Goal: Feedback & Contribution: Leave review/rating

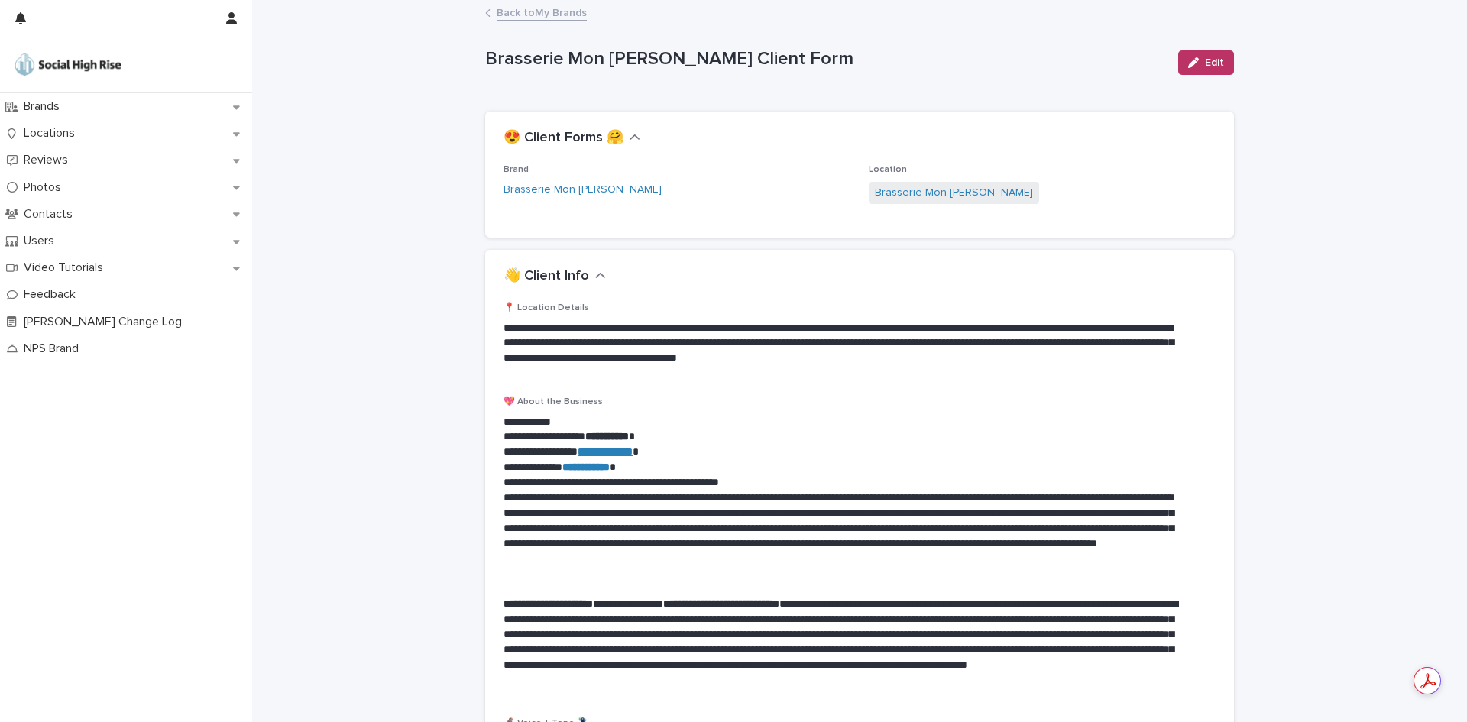
click at [500, 8] on link "Back to My Brands" at bounding box center [542, 12] width 90 height 18
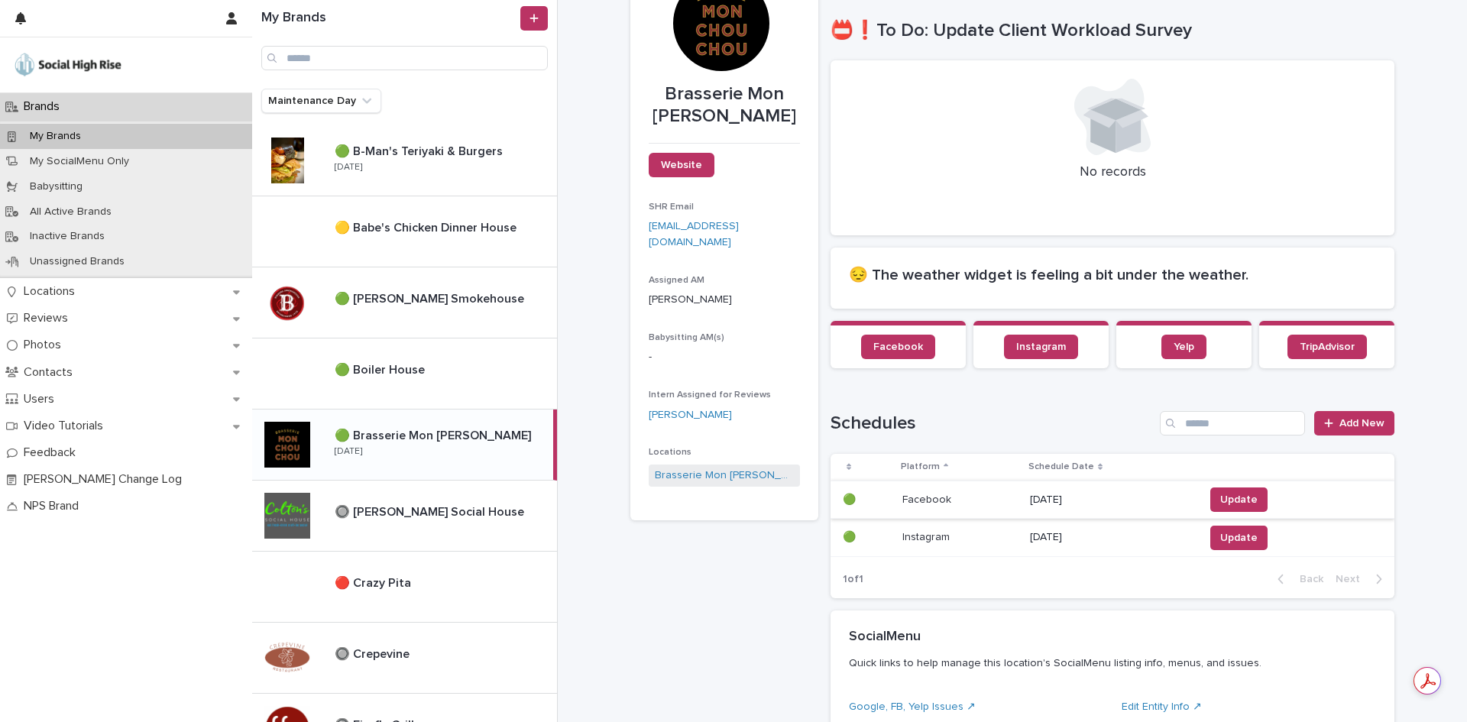
scroll to position [153, 0]
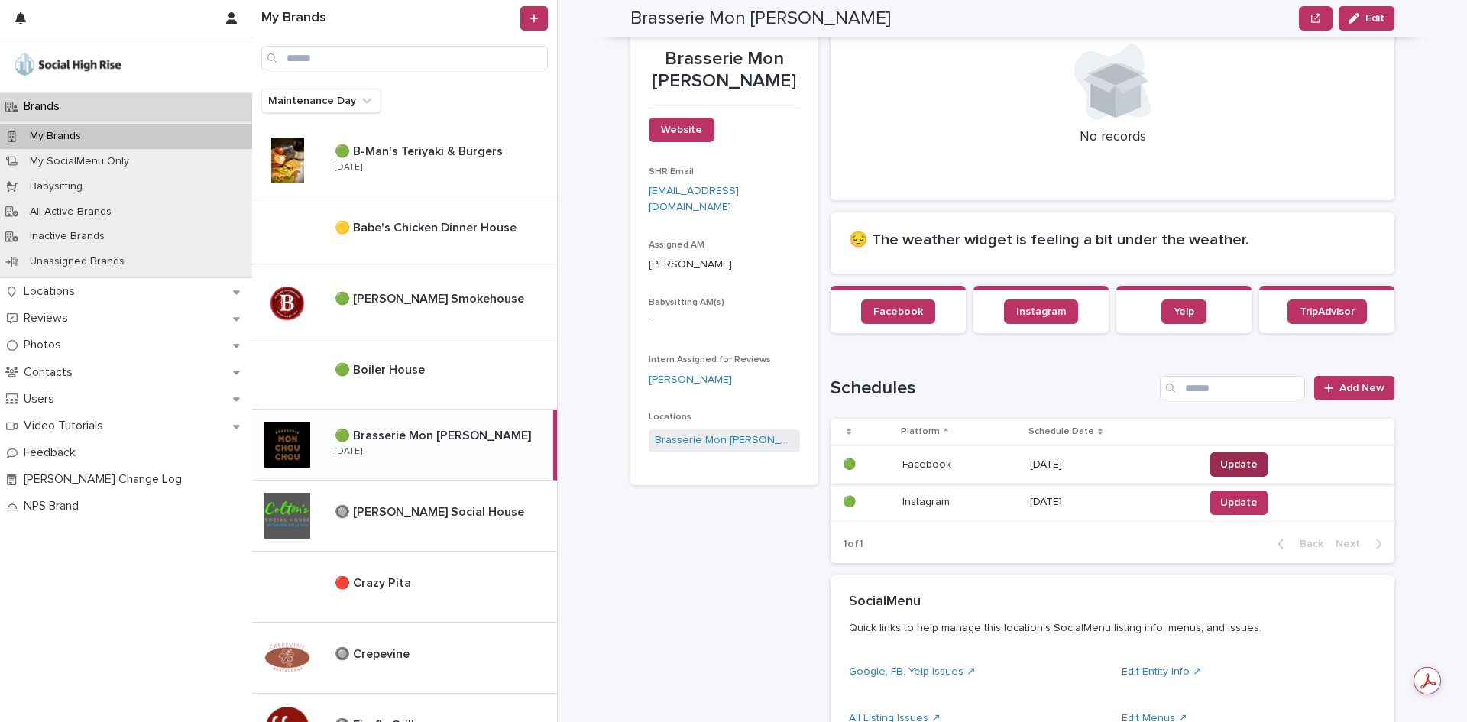
click at [1254, 471] on button "Update" at bounding box center [1238, 464] width 57 height 24
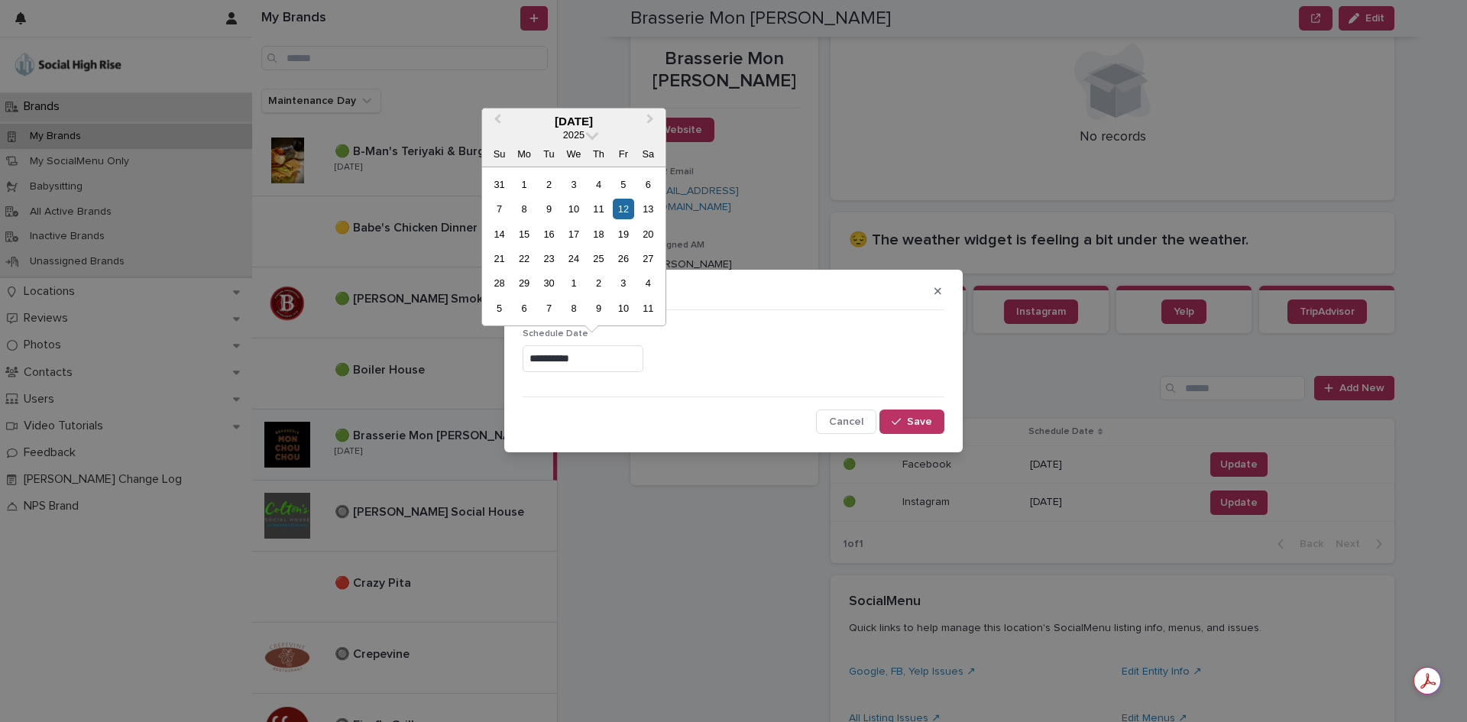
click at [561, 353] on input "**********" at bounding box center [583, 358] width 121 height 27
click at [620, 238] on div "19" at bounding box center [623, 234] width 21 height 21
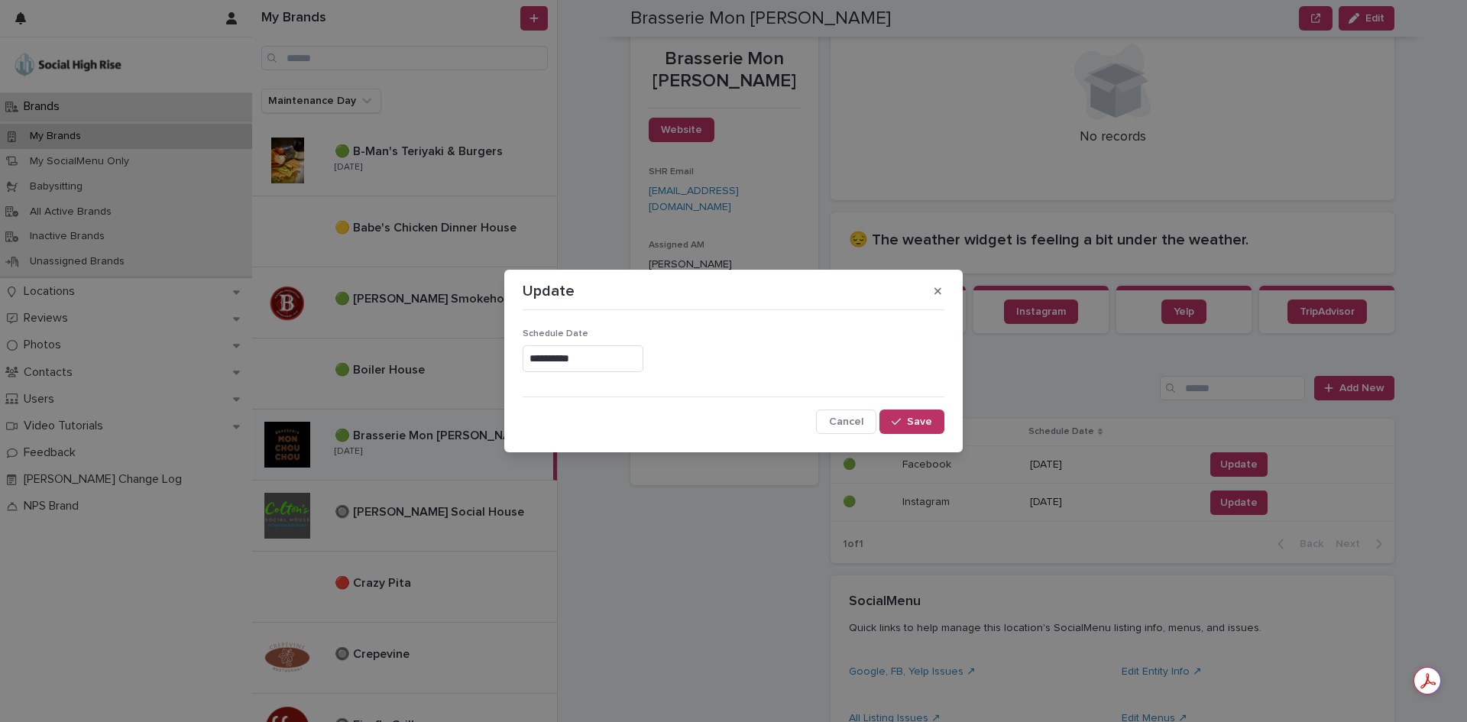
type input "**********"
click at [926, 427] on span "Save" at bounding box center [919, 421] width 25 height 11
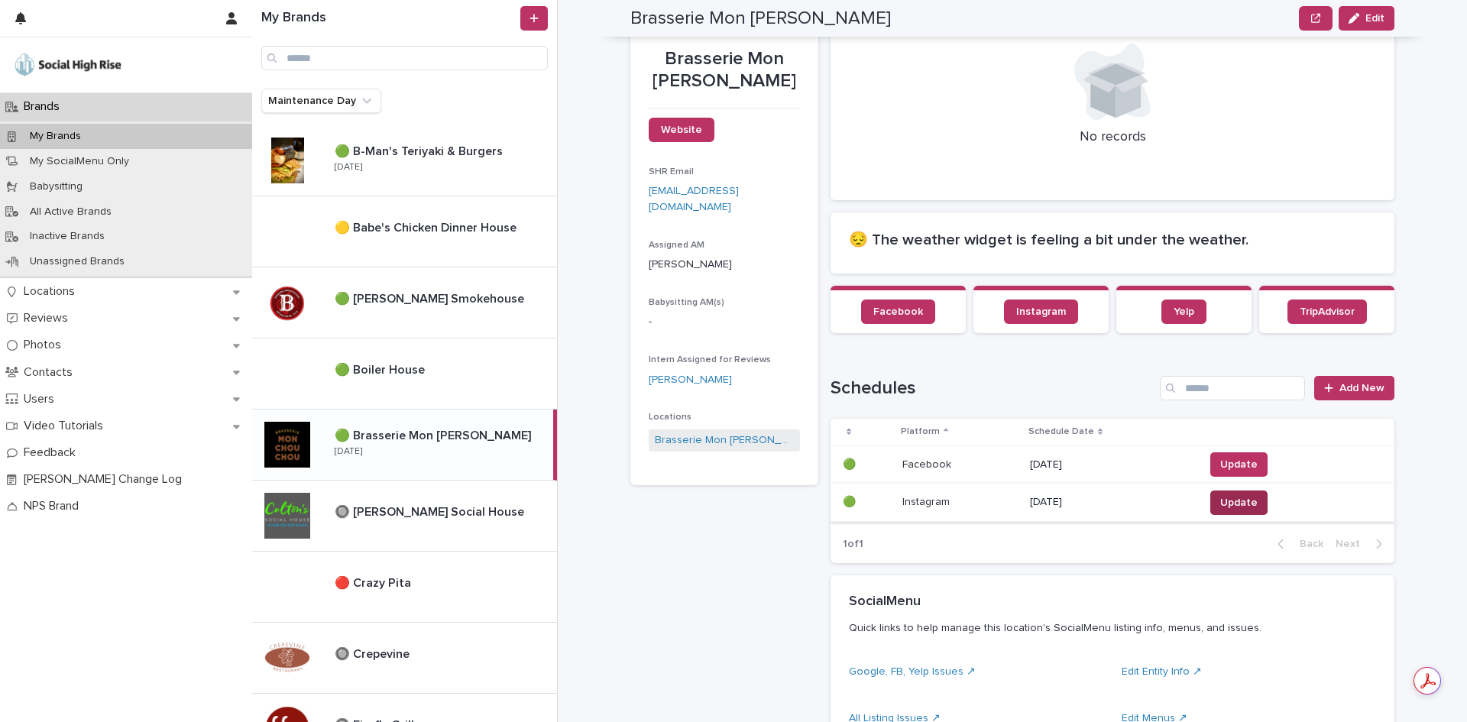
click at [1225, 509] on span "Update" at bounding box center [1238, 502] width 37 height 15
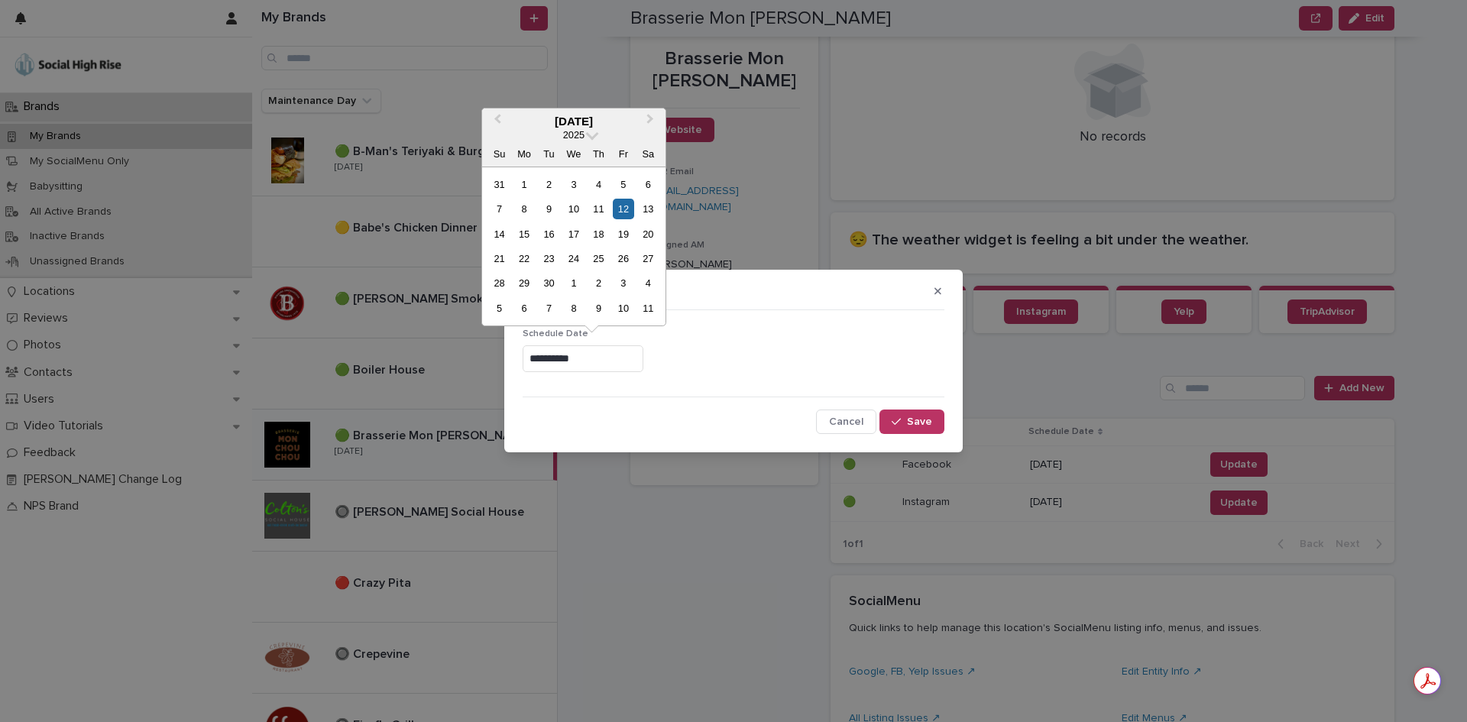
click at [621, 356] on input "**********" at bounding box center [583, 358] width 121 height 27
click at [633, 234] on div "19" at bounding box center [623, 234] width 21 height 21
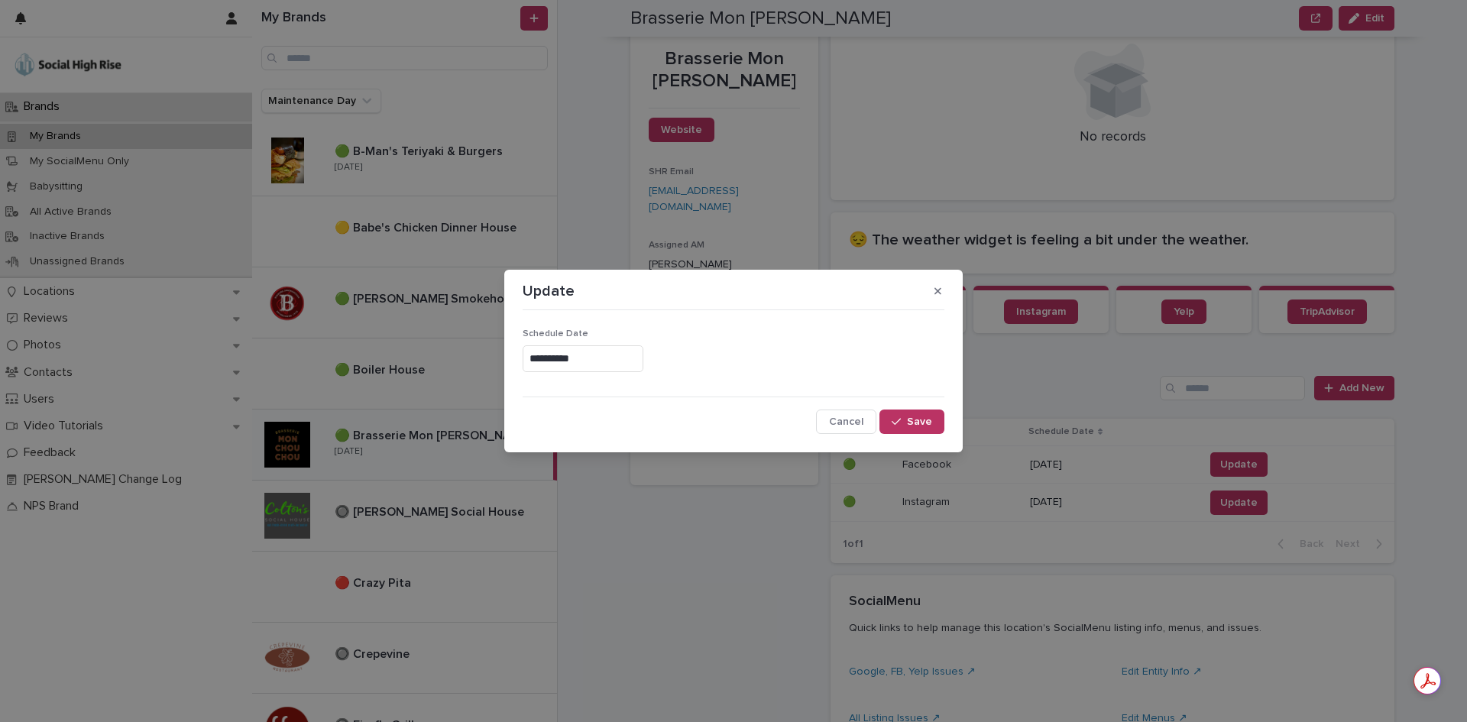
type input "**********"
click at [933, 417] on button "Save" at bounding box center [911, 421] width 65 height 24
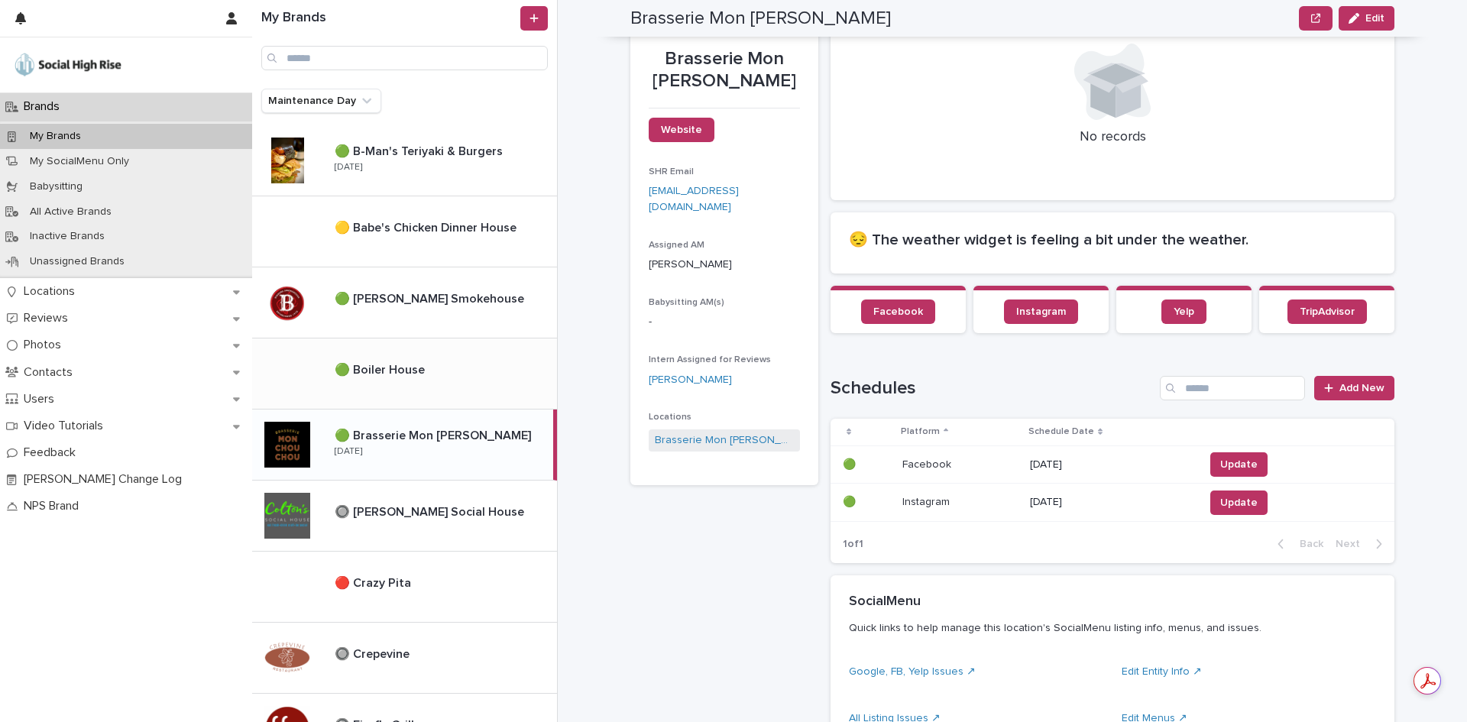
click at [513, 383] on div "🟢 Boiler House 🟢 Boiler House" at bounding box center [439, 373] width 235 height 33
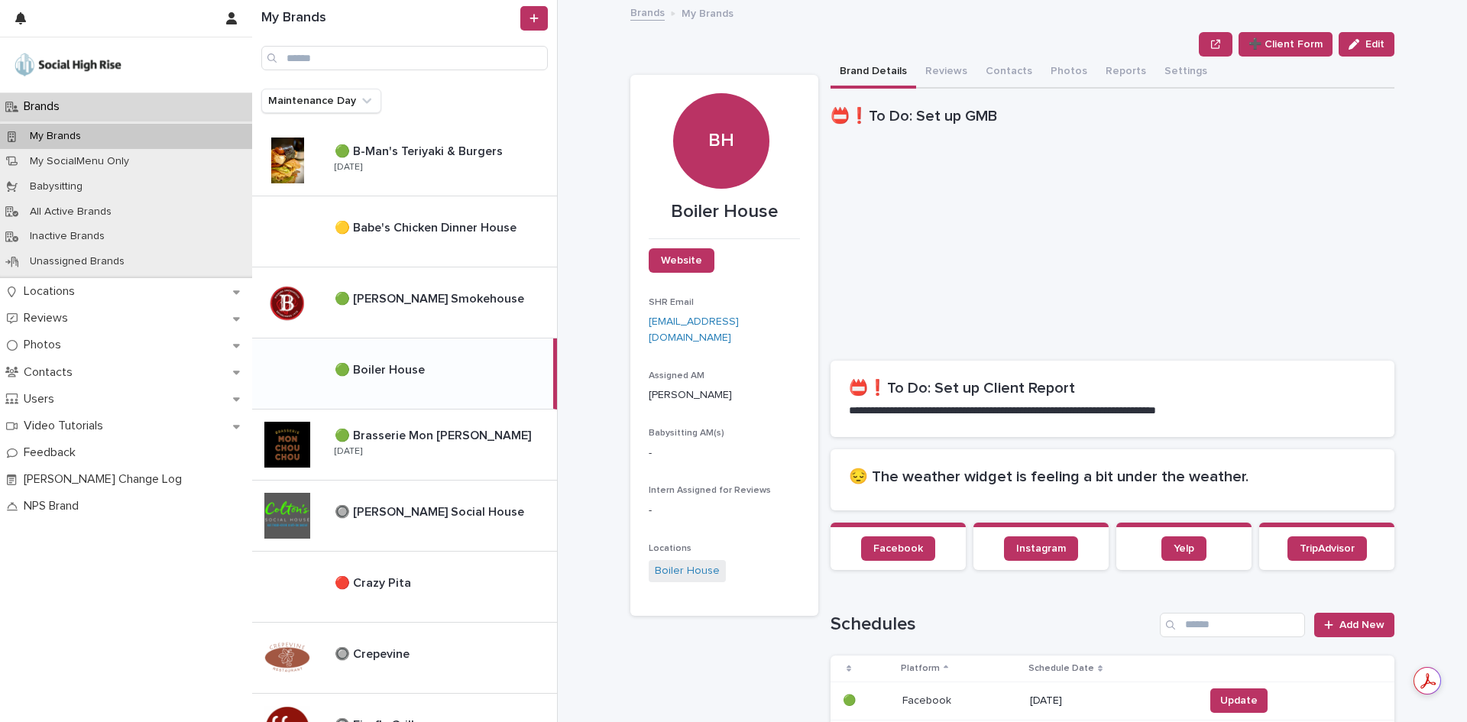
click at [1397, 365] on div "**********" at bounding box center [1021, 361] width 891 height 722
click at [691, 574] on link "Boiler House" at bounding box center [687, 571] width 65 height 16
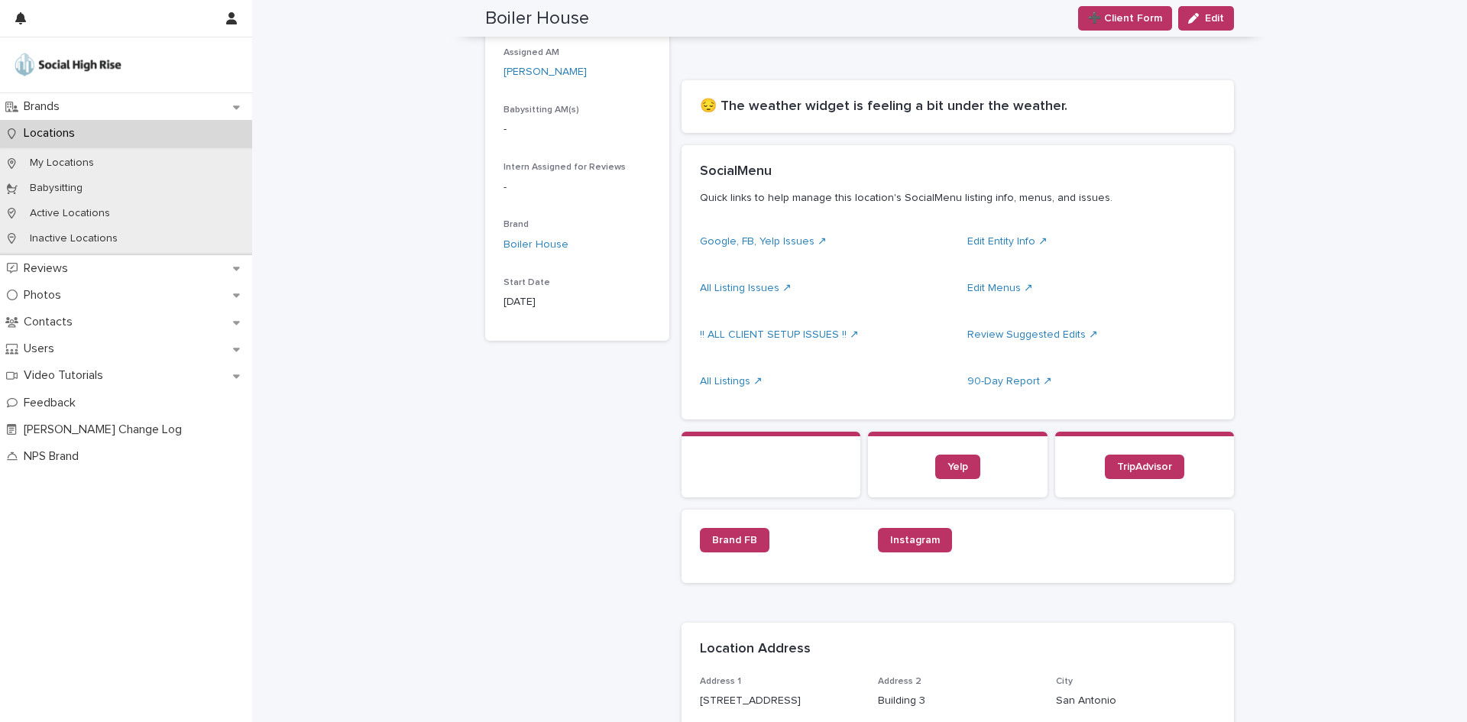
scroll to position [53, 0]
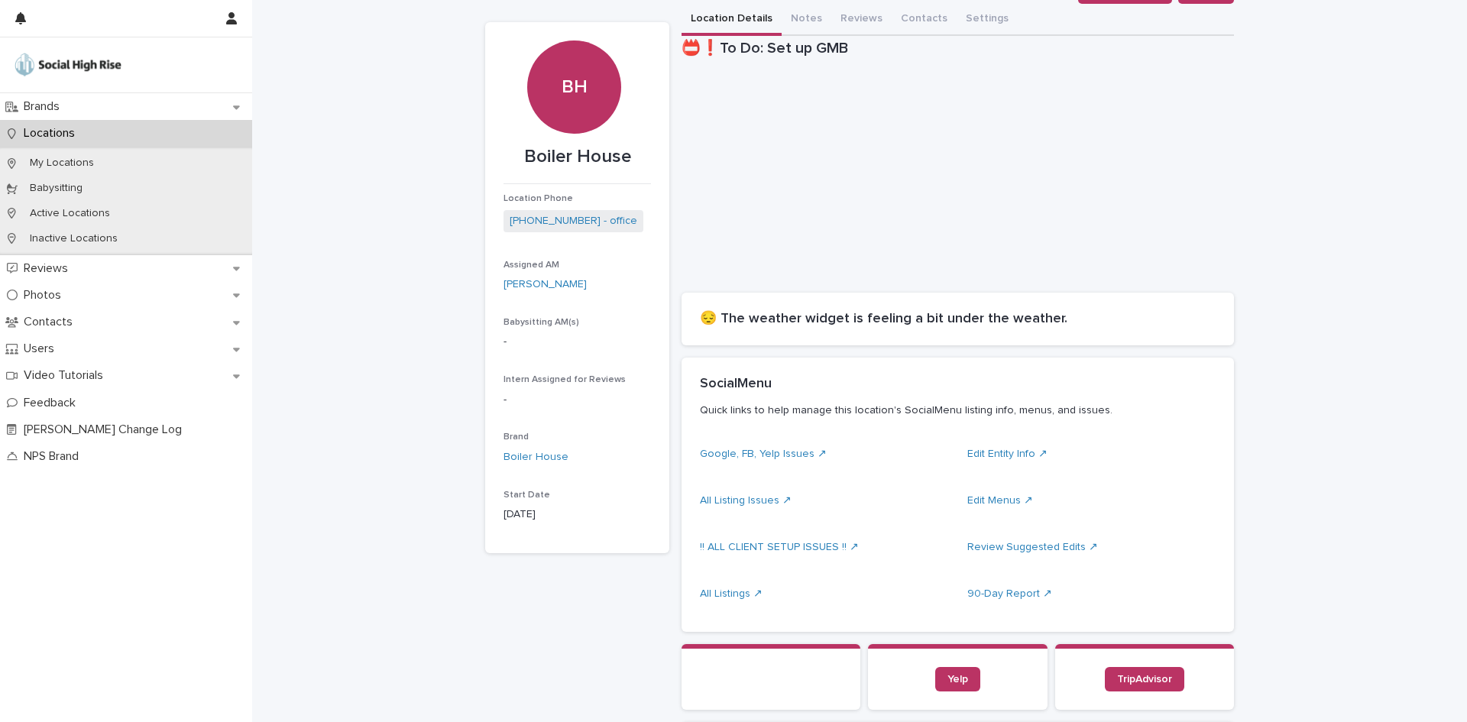
click at [1289, 301] on div "Loading... Saving… Loading... Saving… Boiler House ➕ Client Form Edit ➕ Client …" at bounding box center [859, 527] width 1215 height 1156
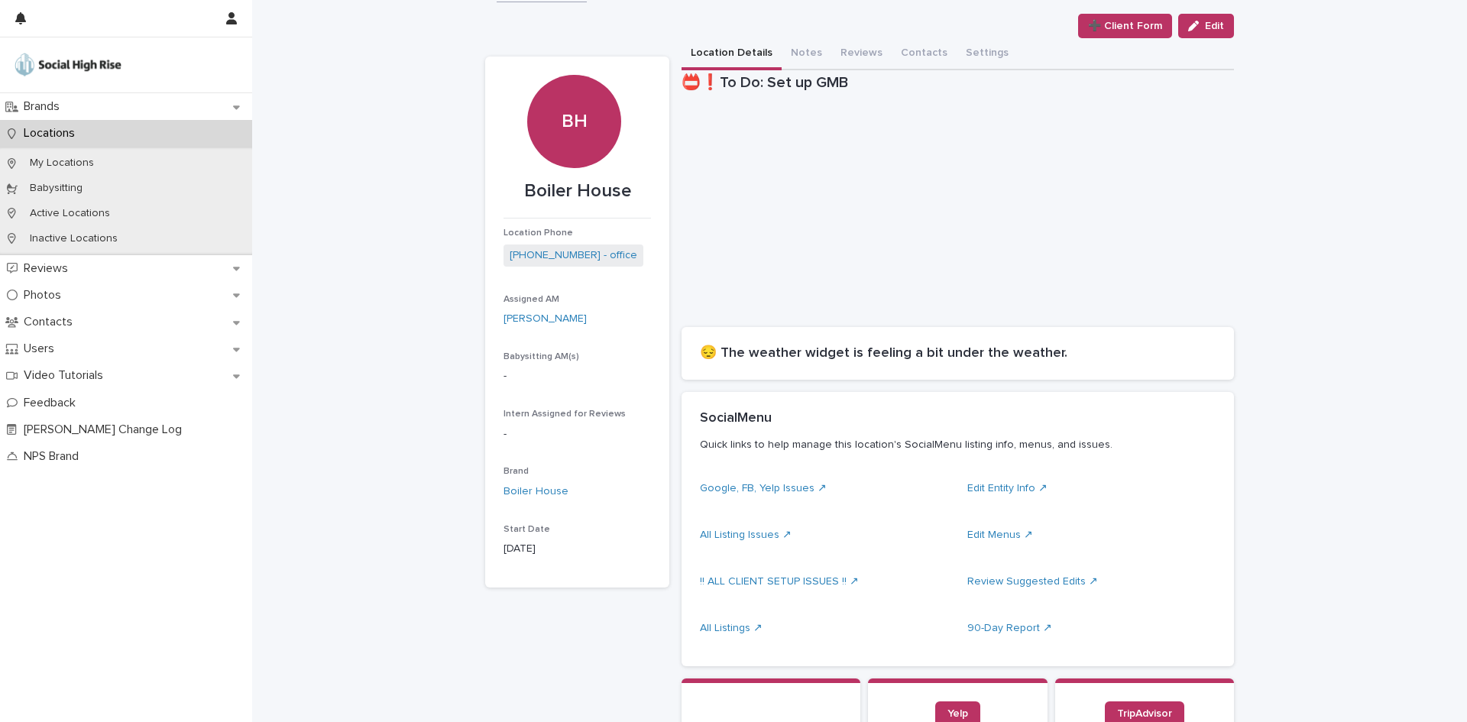
scroll to position [0, 0]
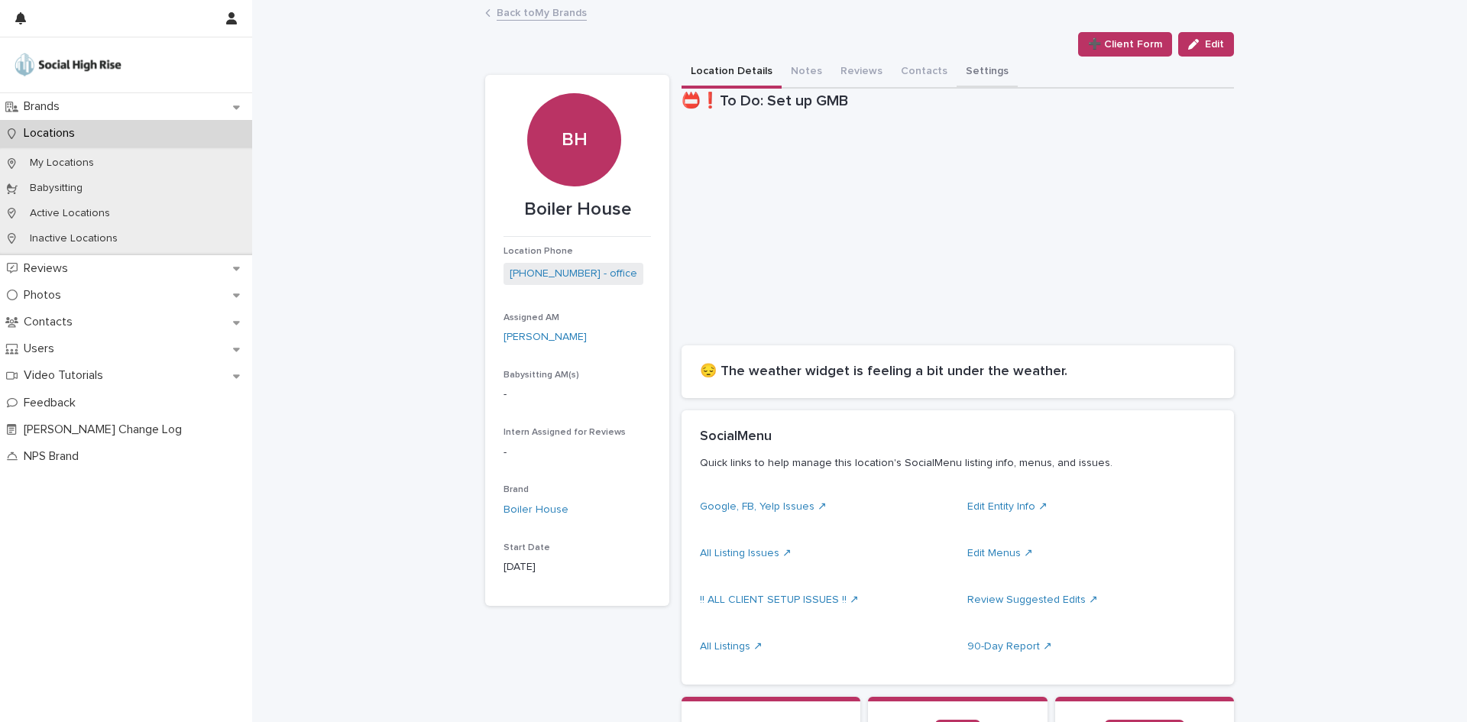
click at [979, 67] on button "Settings" at bounding box center [986, 73] width 61 height 32
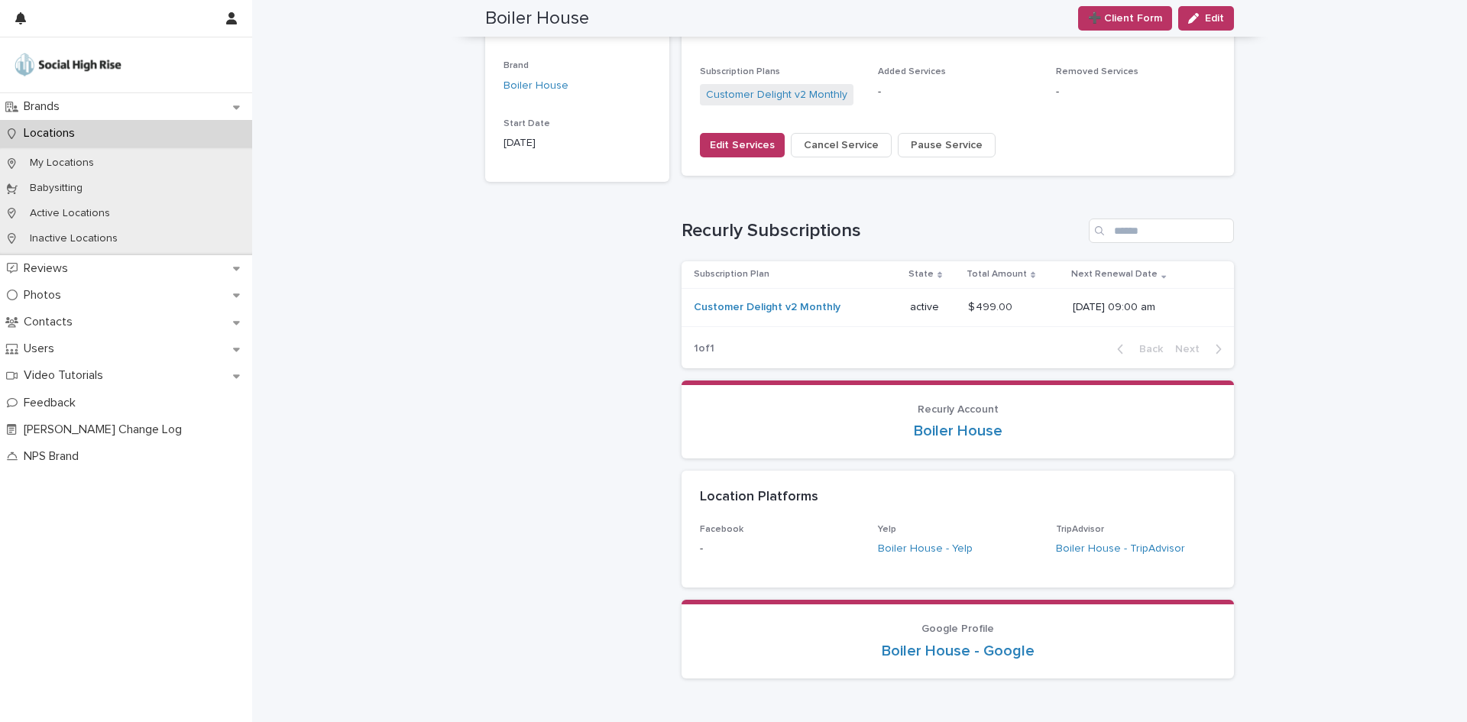
scroll to position [433, 0]
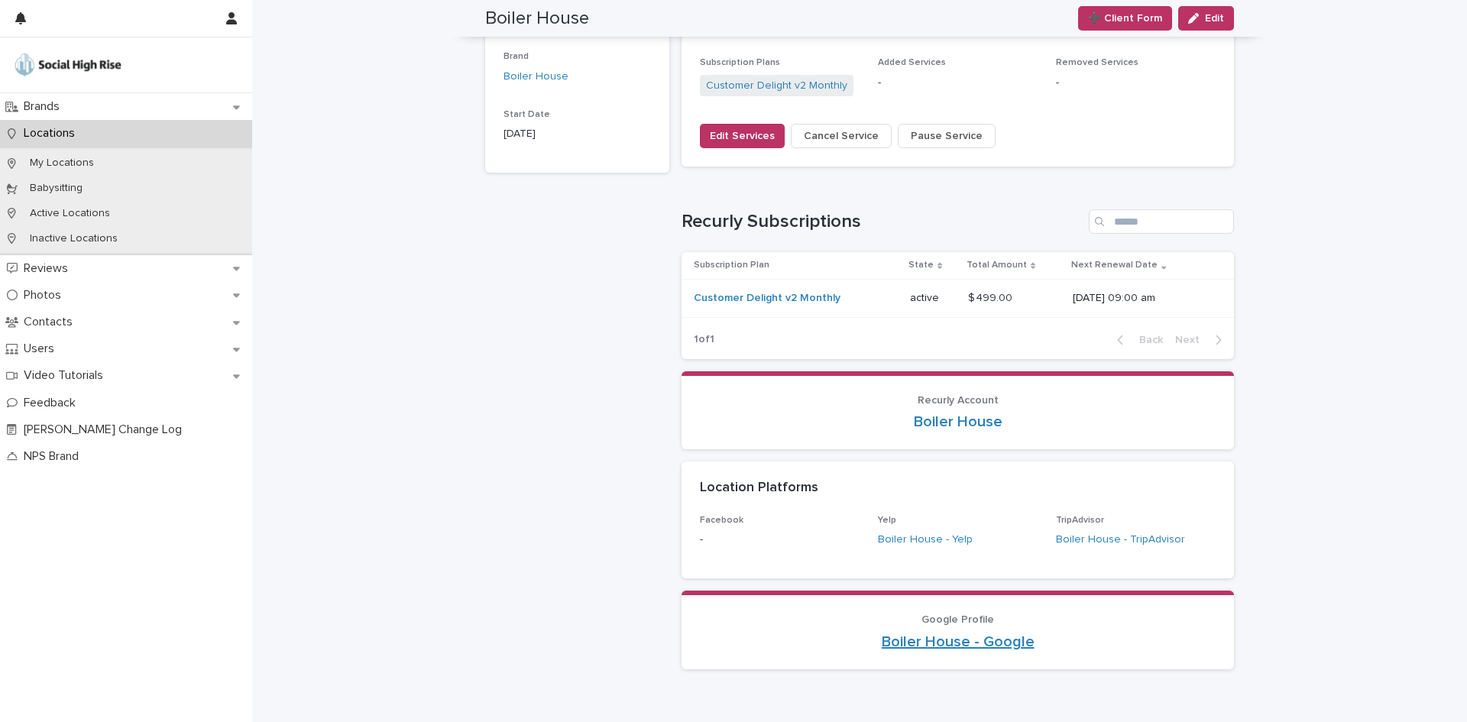
click at [1004, 642] on link "Boiler House - Google" at bounding box center [958, 642] width 153 height 18
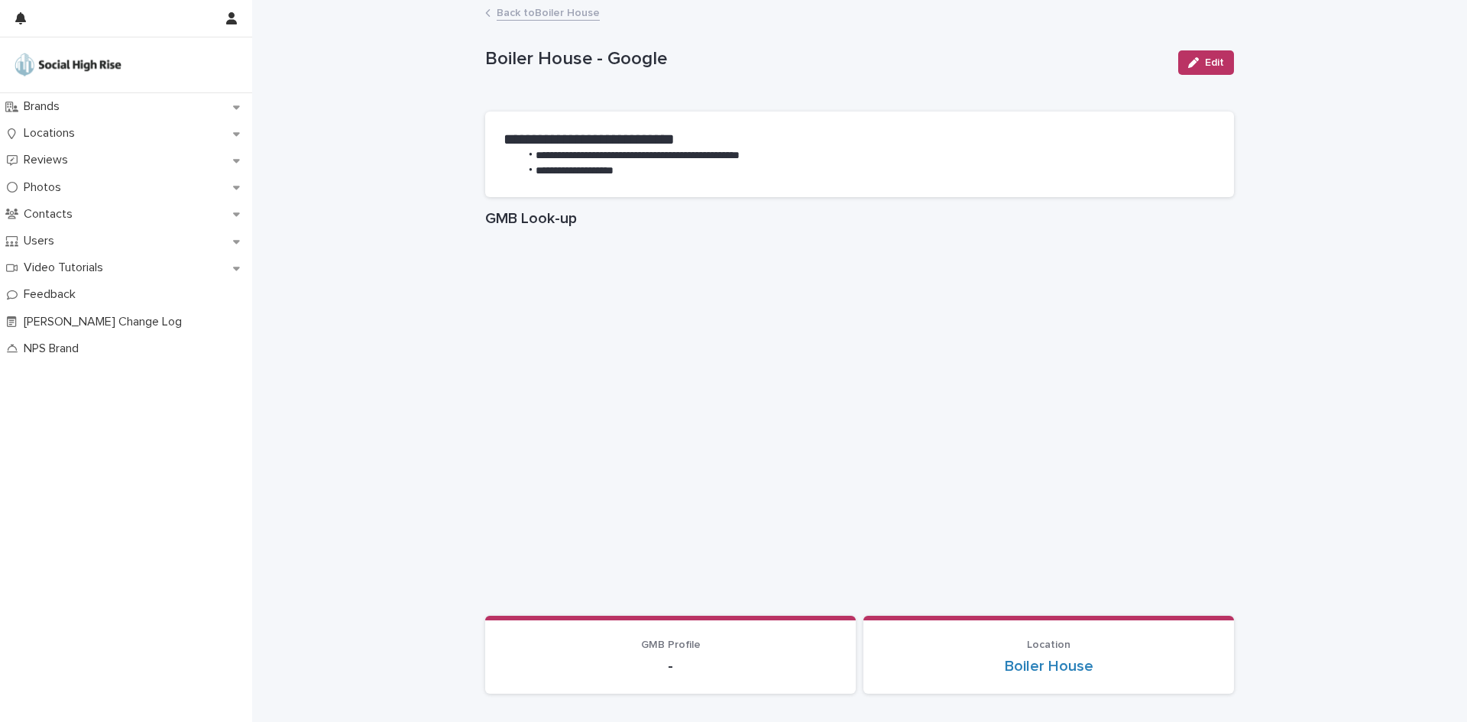
click at [1417, 460] on div "**********" at bounding box center [859, 392] width 1215 height 781
click at [512, 18] on link "Back to Boiler House" at bounding box center [548, 12] width 103 height 18
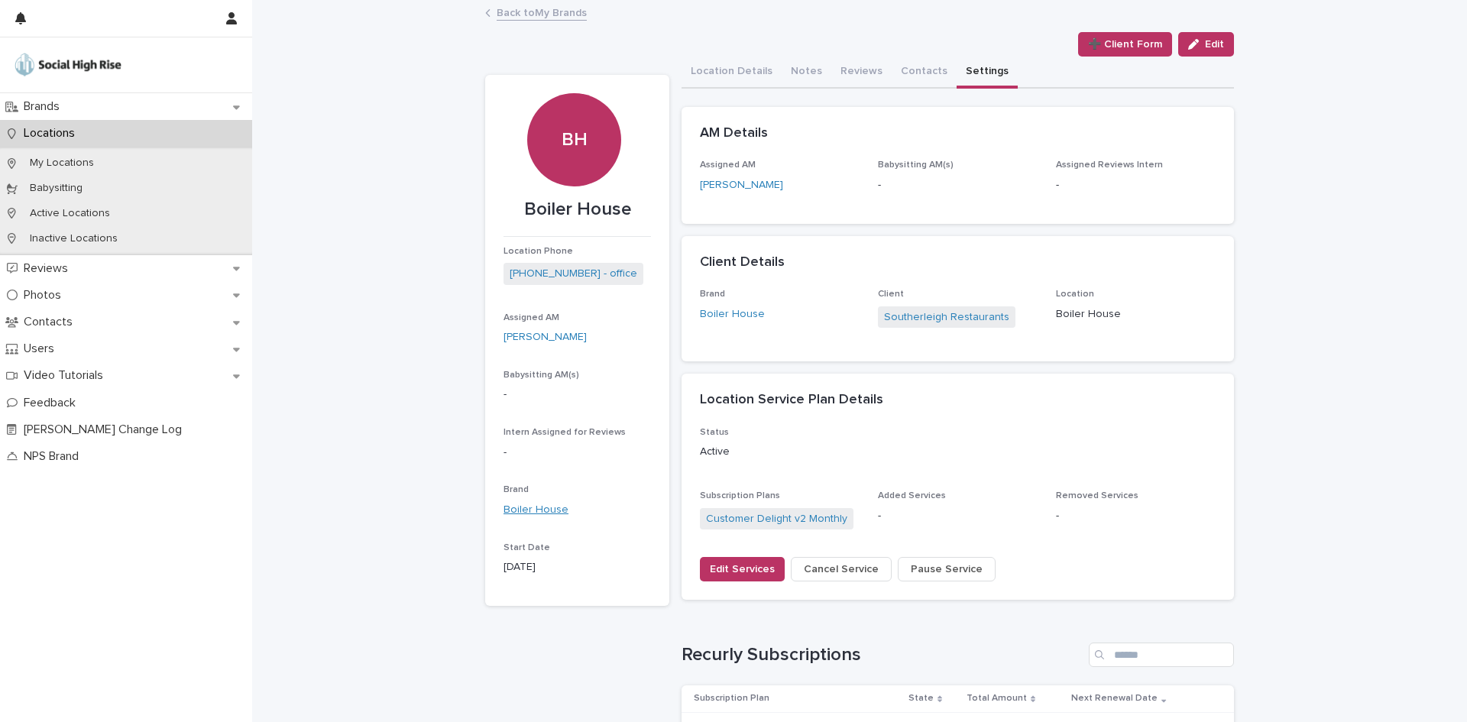
click at [539, 506] on link "Boiler House" at bounding box center [535, 510] width 65 height 16
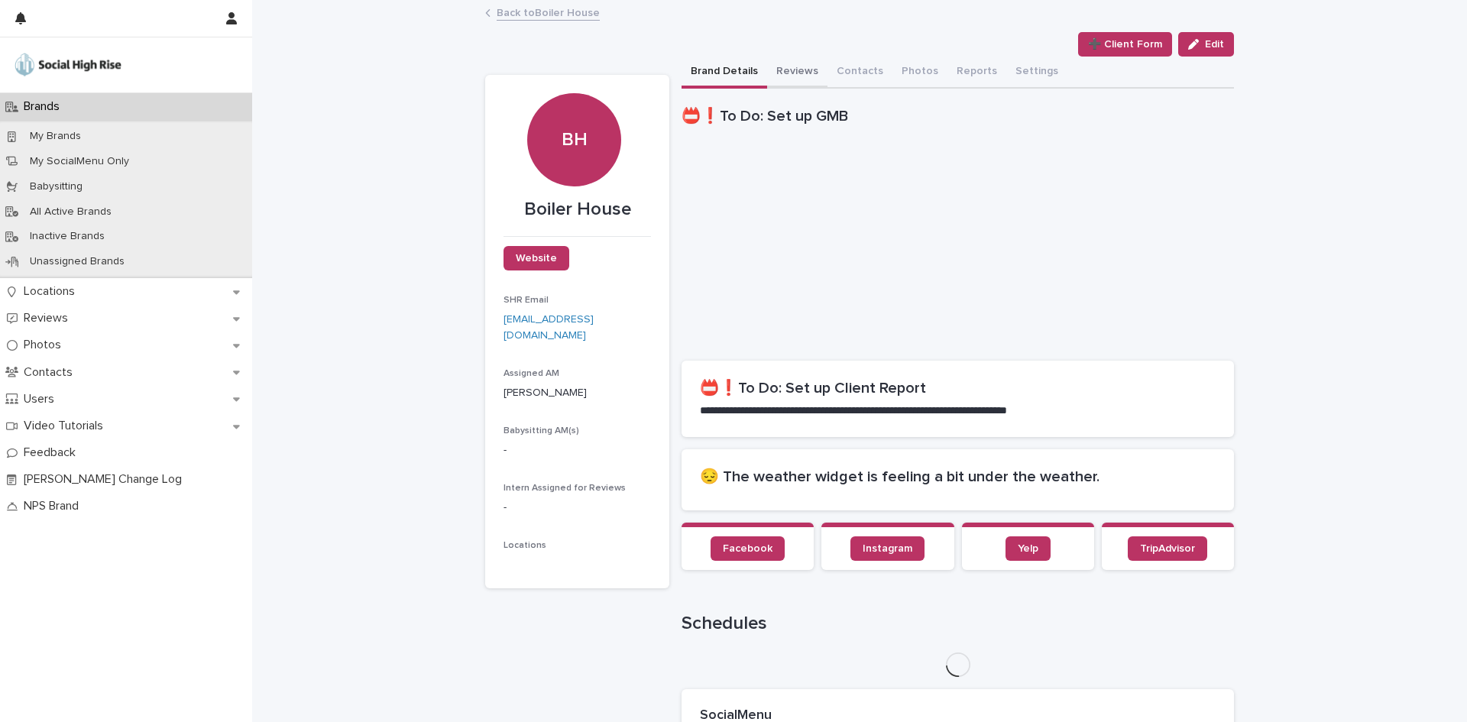
click at [799, 63] on button "Reviews" at bounding box center [797, 73] width 60 height 32
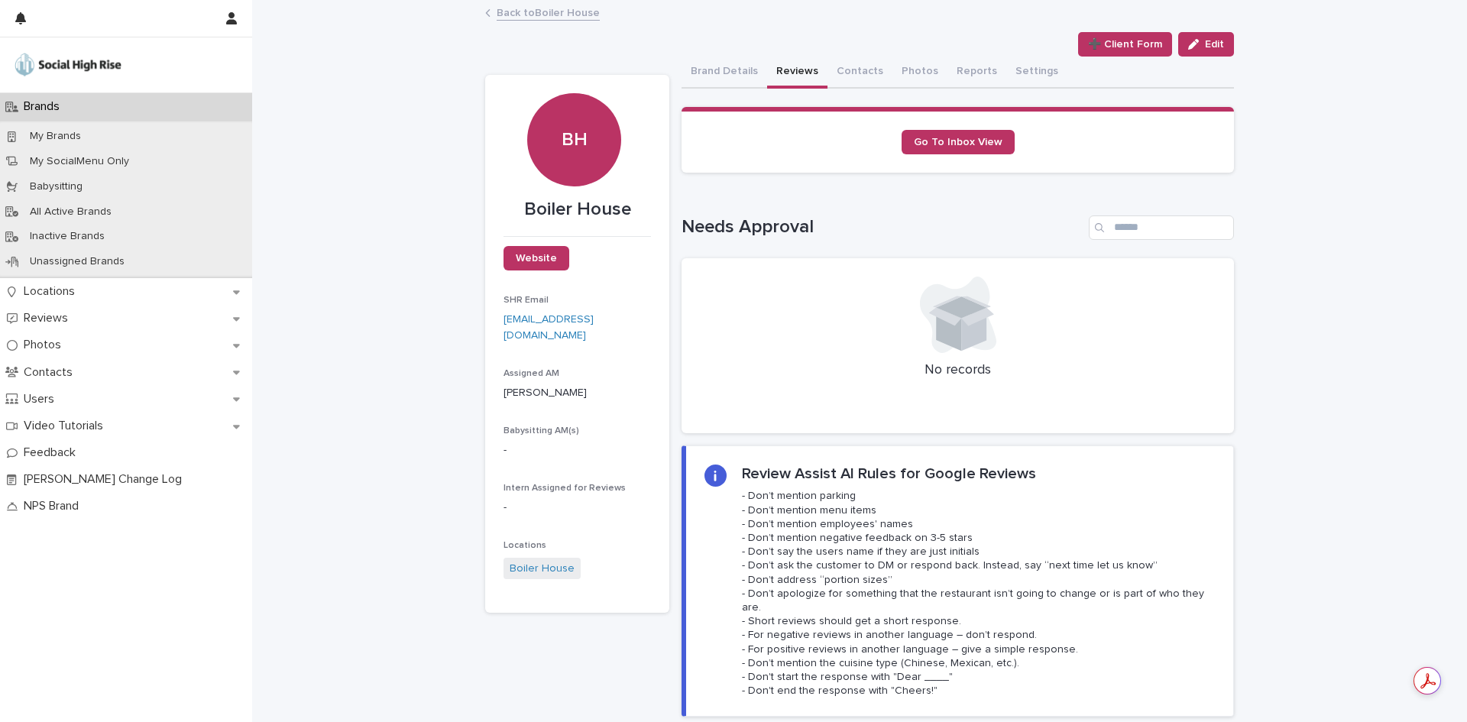
click at [1236, 272] on div "Loading... Saving… Loading... Saving… Boiler House ➕ Client Form Edit ➕ Client …" at bounding box center [859, 404] width 1215 height 804
click at [160, 106] on div "Brands" at bounding box center [126, 106] width 252 height 27
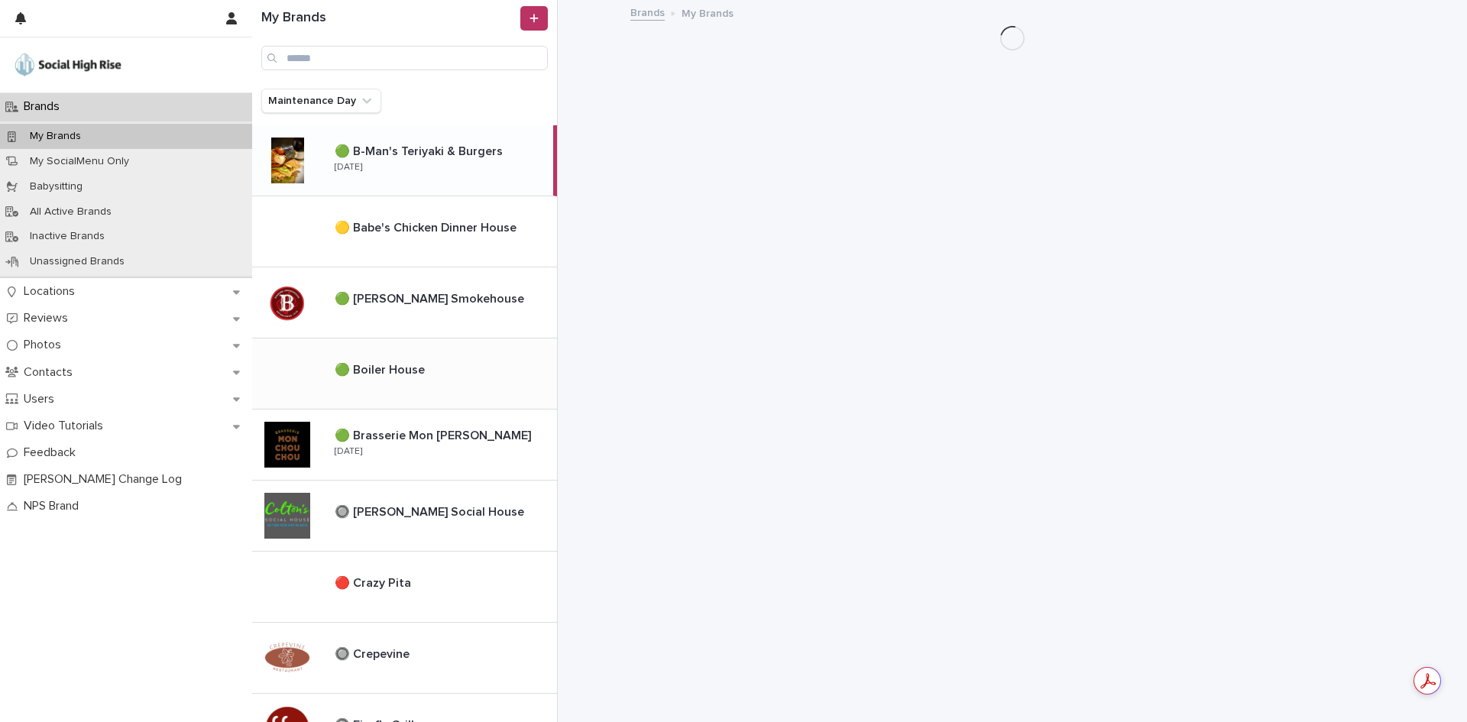
click at [438, 355] on div "🟢 Boiler House 🟢 Boiler House" at bounding box center [404, 373] width 305 height 71
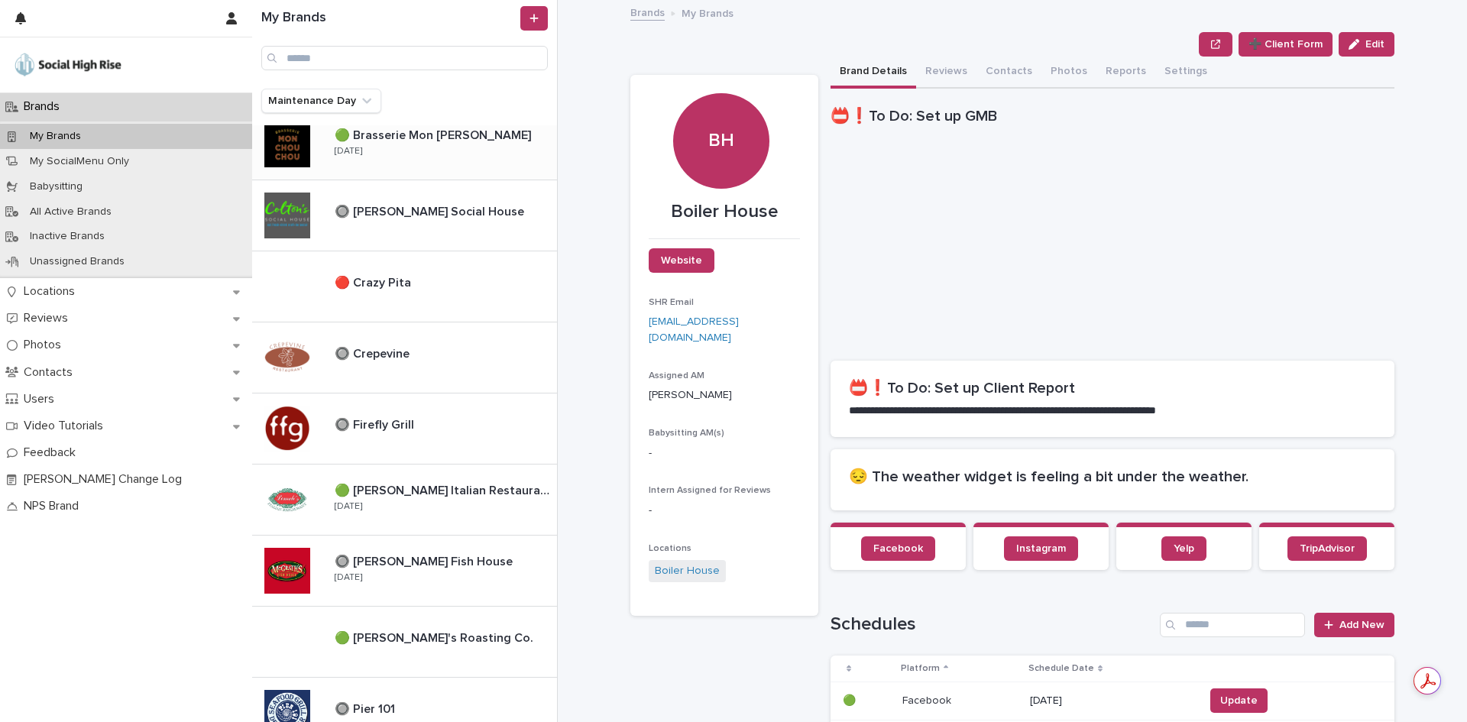
scroll to position [306, 0]
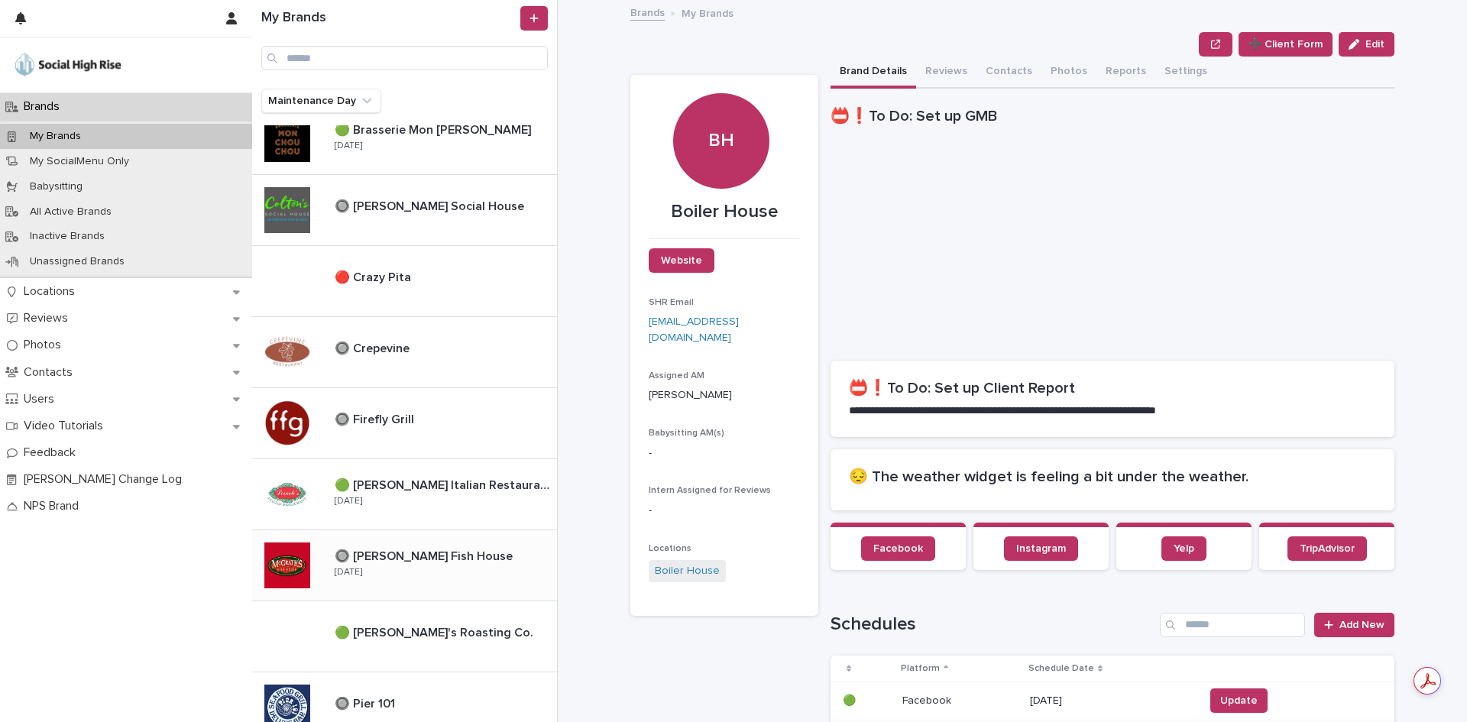
click at [440, 534] on div "🔘 [PERSON_NAME] Fish House 🔘 [PERSON_NAME] [GEOGRAPHIC_DATA] [DATE]" at bounding box center [404, 565] width 305 height 71
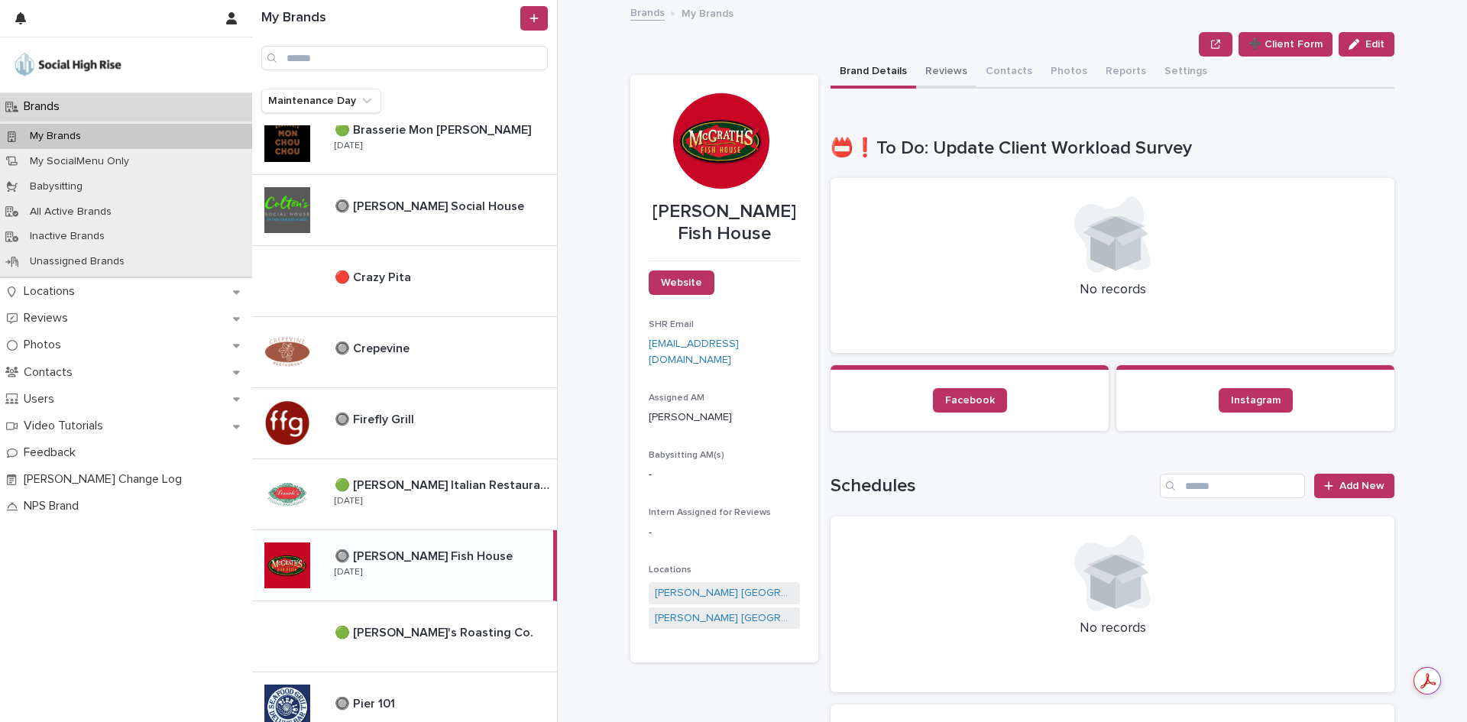
click at [956, 72] on button "Reviews" at bounding box center [946, 73] width 60 height 32
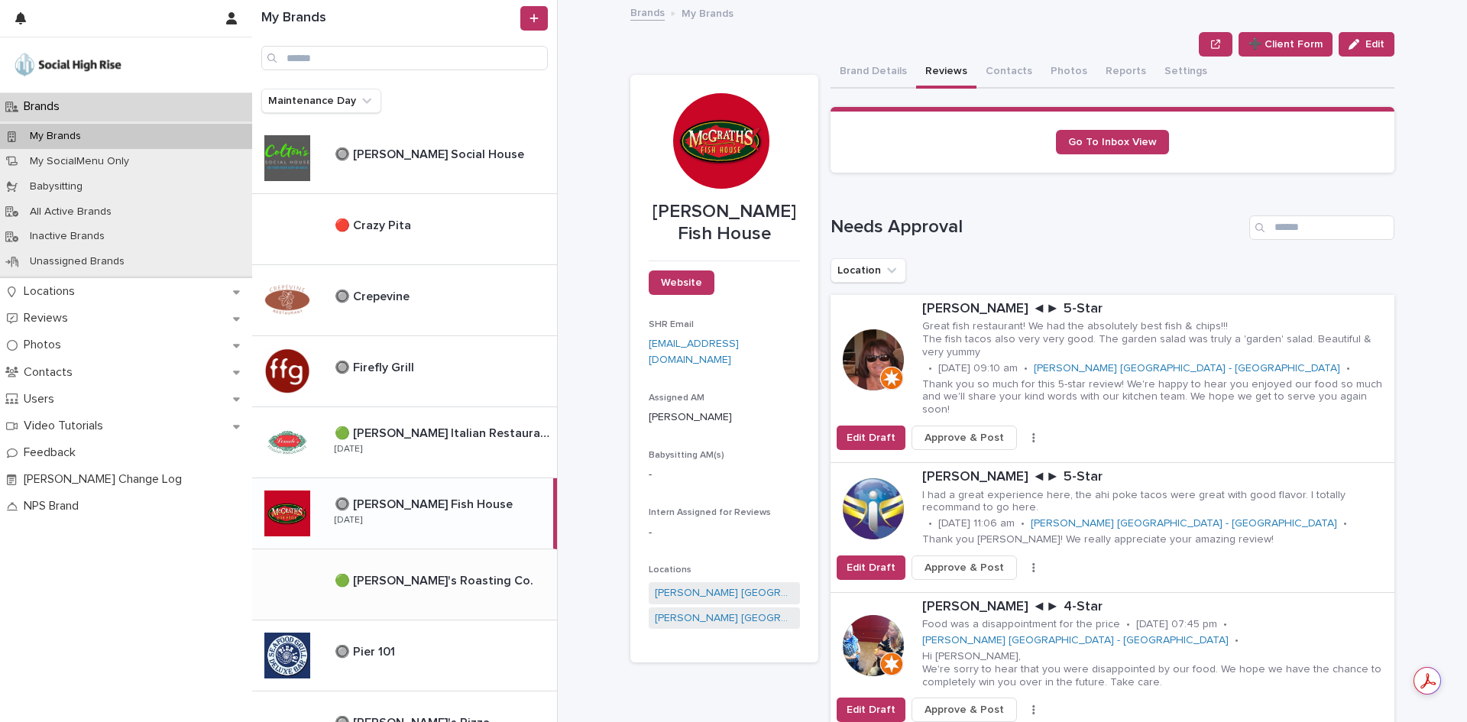
scroll to position [382, 0]
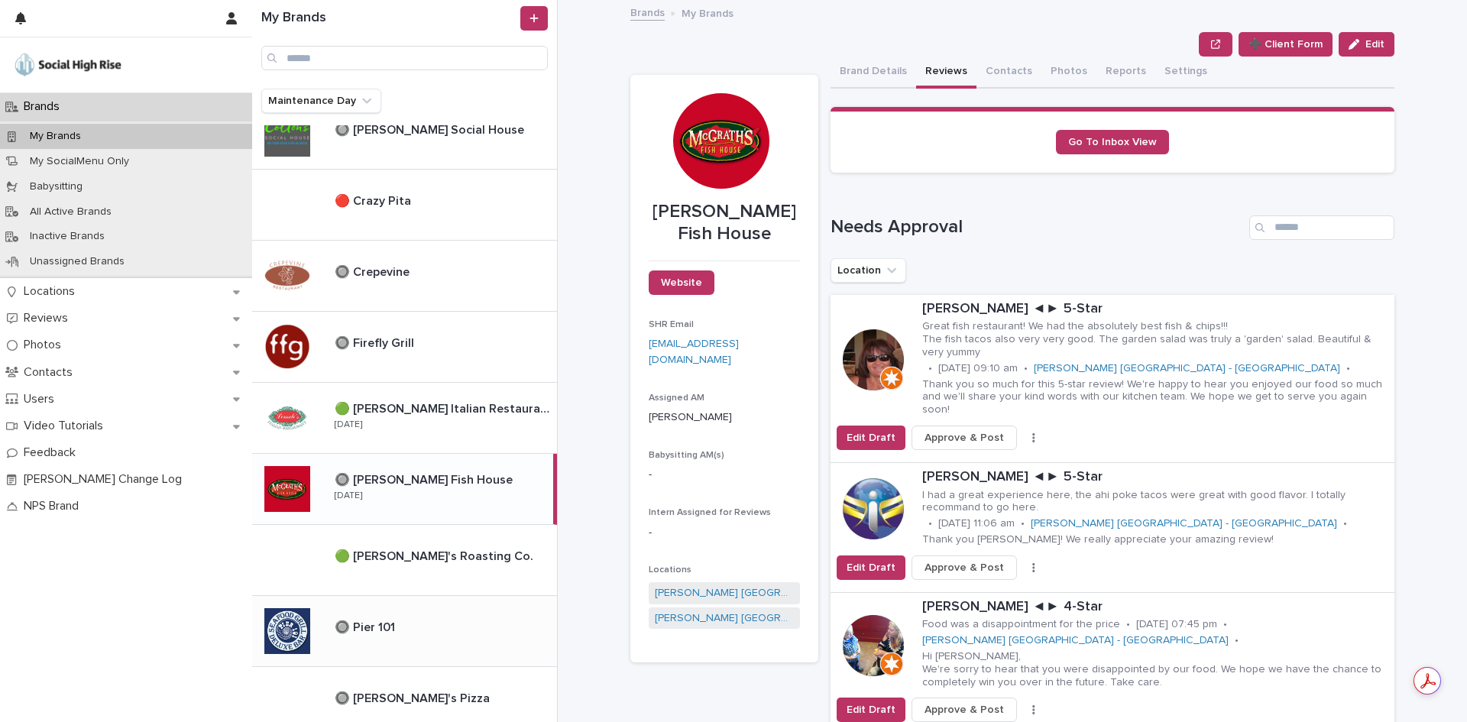
click at [426, 615] on div "🔘 Pier 101 🔘 Pier 101" at bounding box center [439, 630] width 235 height 33
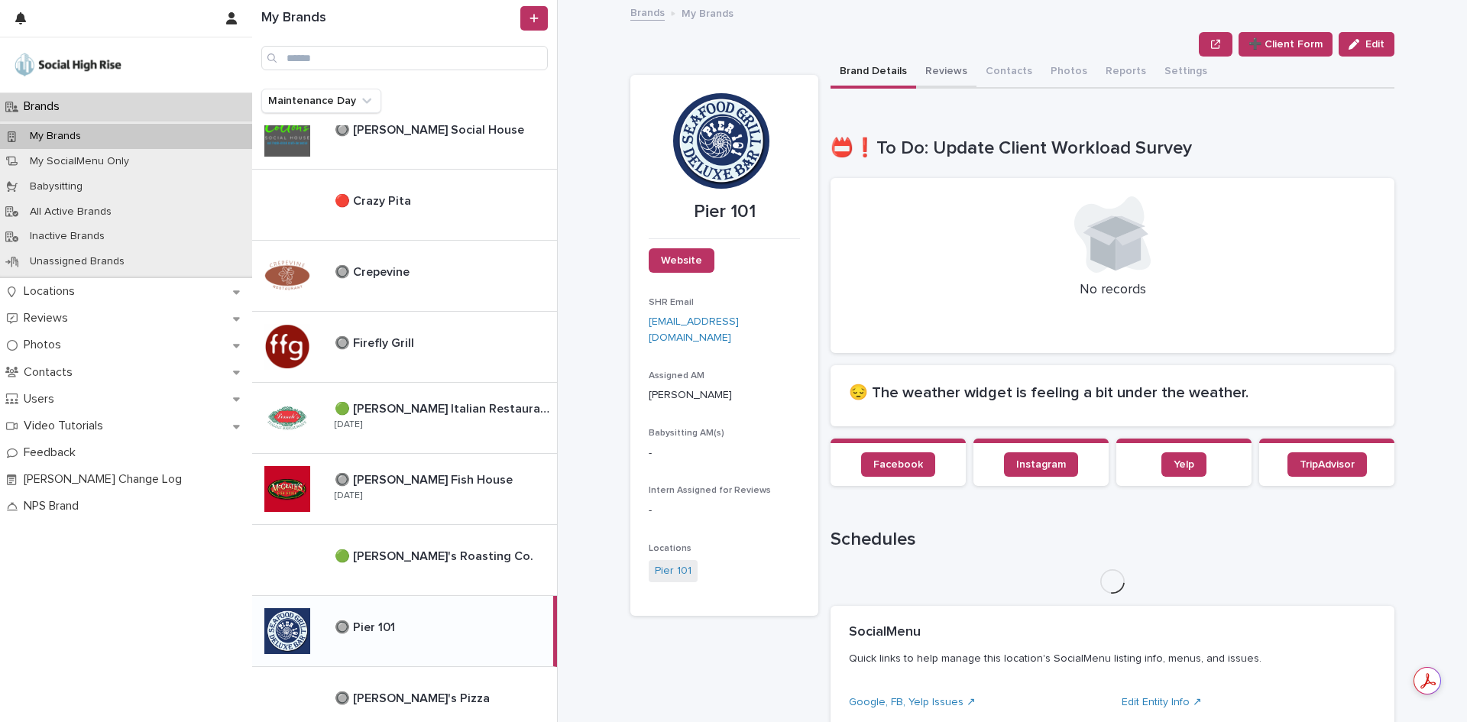
click at [934, 75] on button "Reviews" at bounding box center [946, 73] width 60 height 32
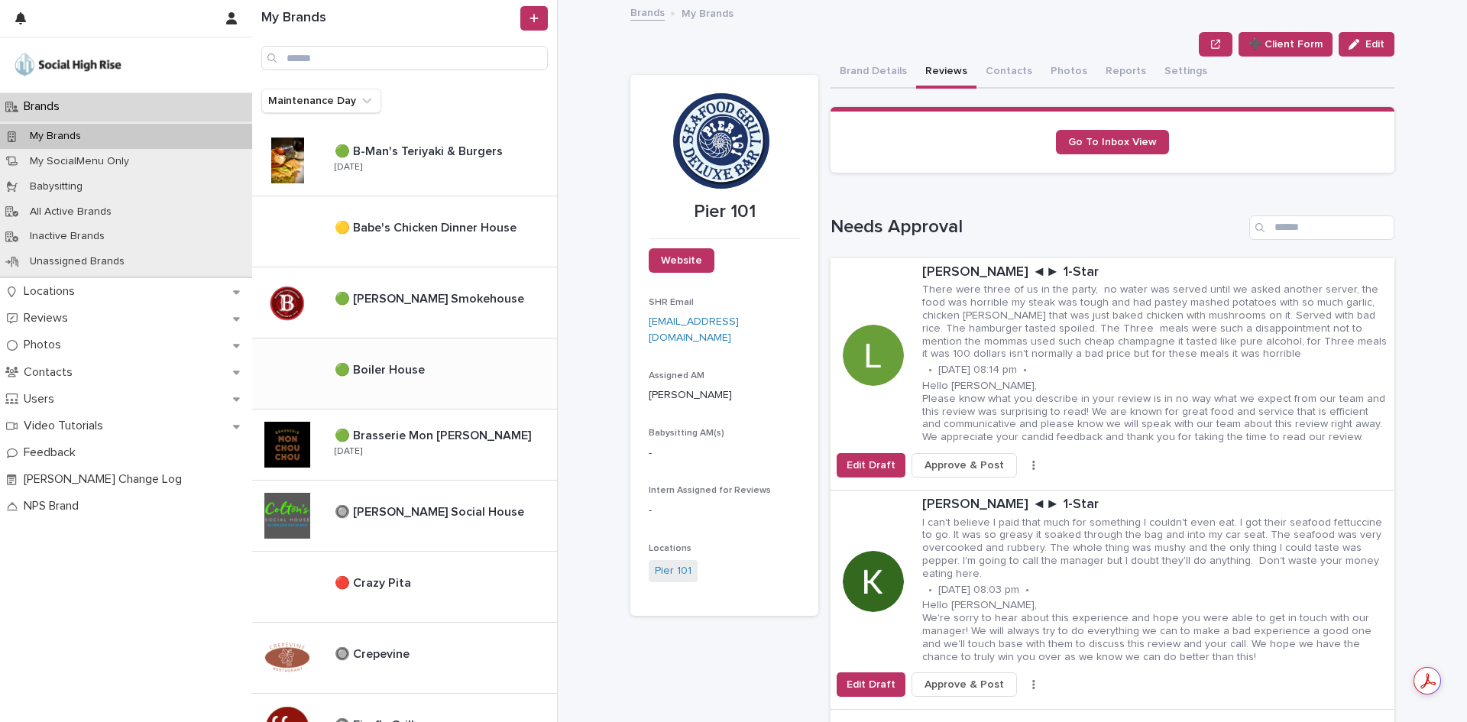
click at [440, 358] on div "🟢 Boiler House 🟢 Boiler House" at bounding box center [439, 373] width 235 height 33
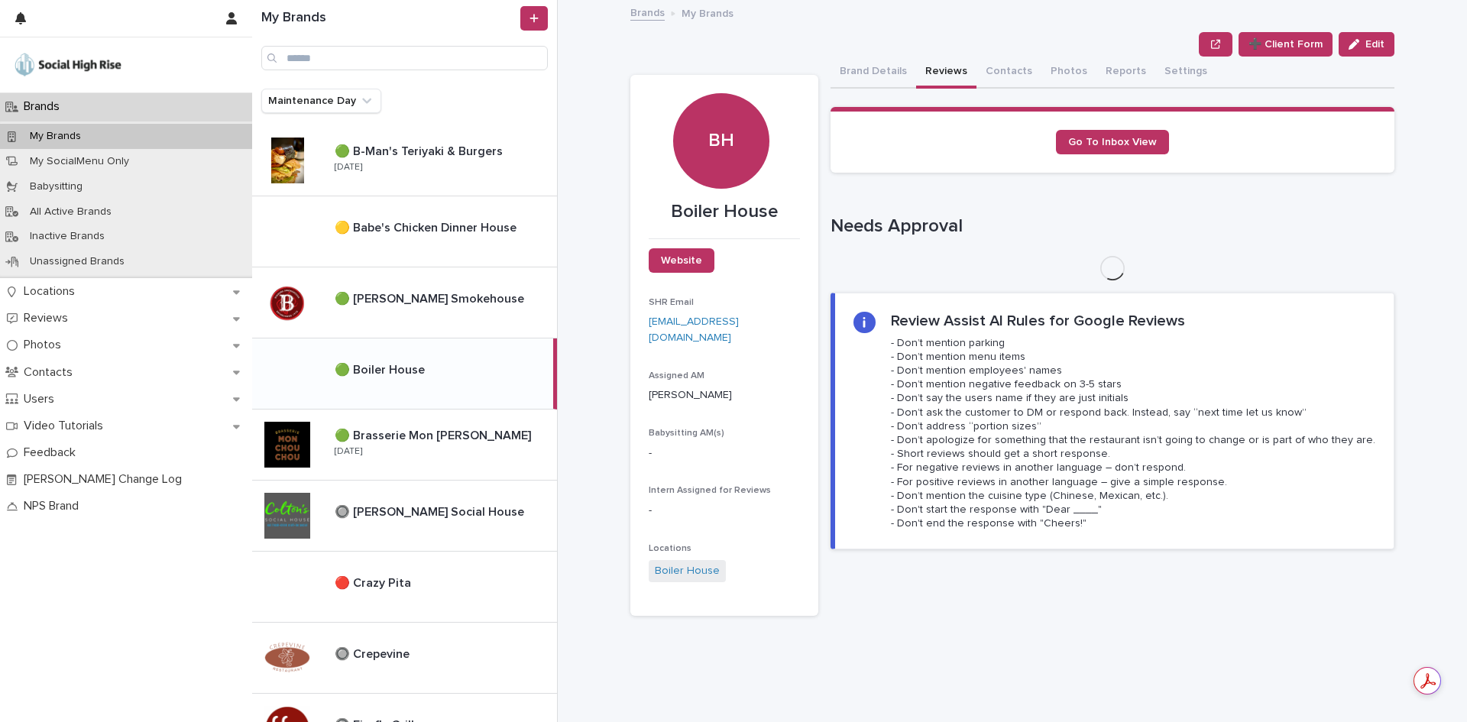
click at [933, 79] on button "Reviews" at bounding box center [946, 73] width 60 height 32
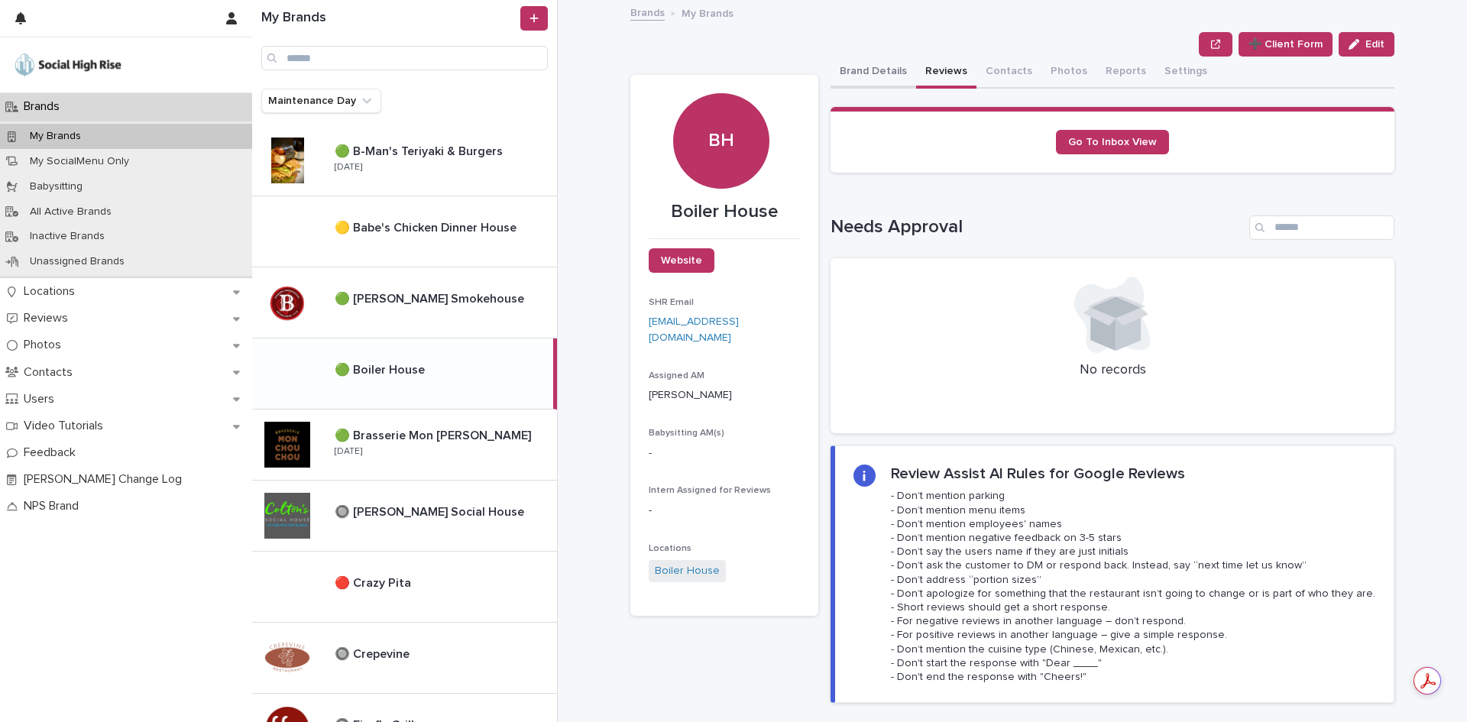
click at [880, 67] on button "Brand Details" at bounding box center [873, 73] width 86 height 32
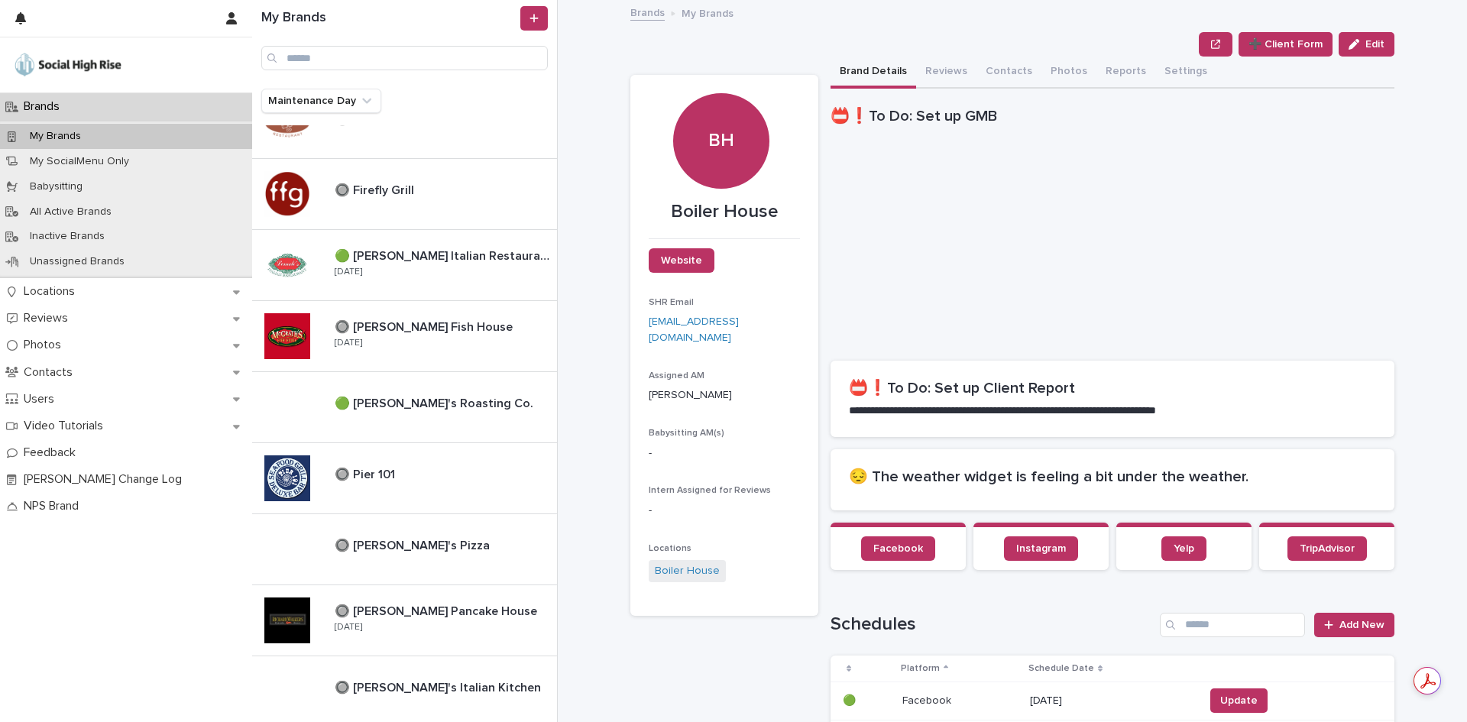
scroll to position [764, 0]
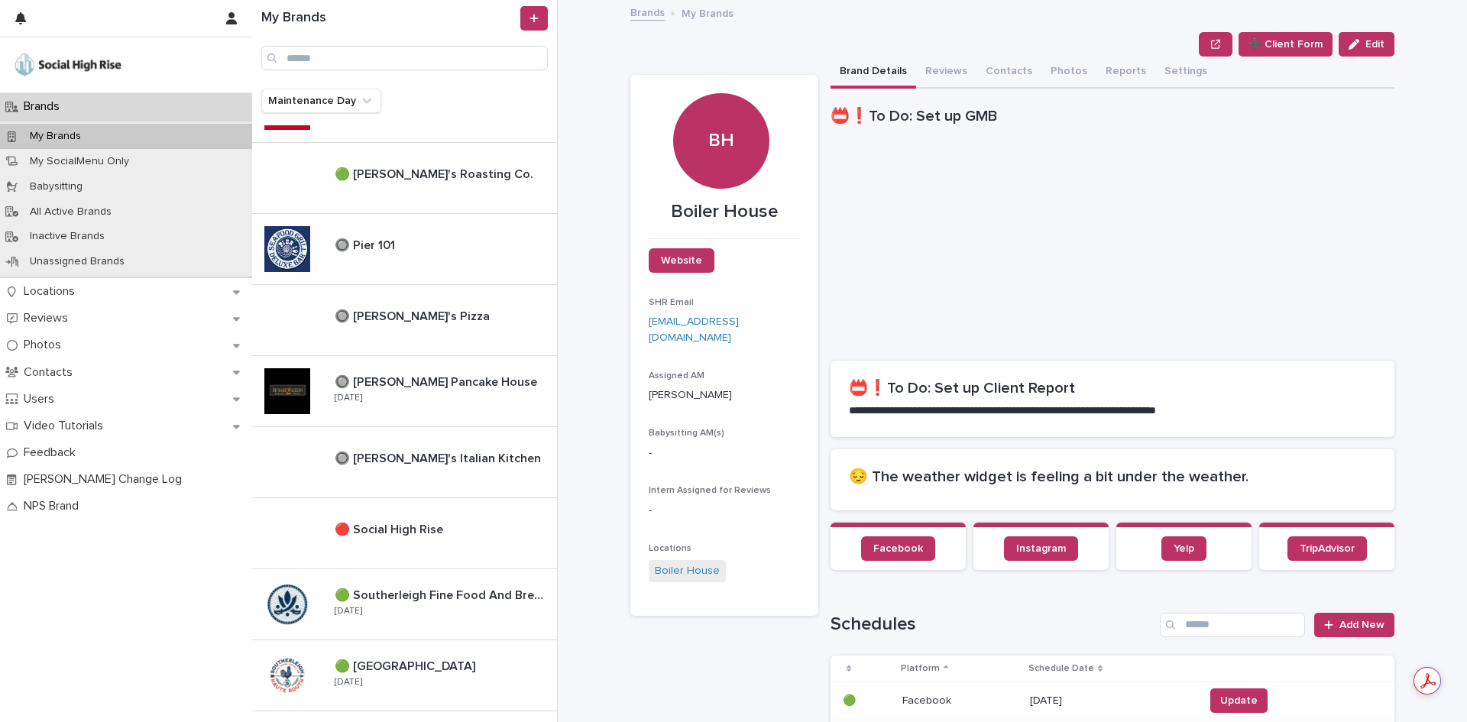
drag, startPoint x: 474, startPoint y: 662, endPoint x: 794, endPoint y: 276, distance: 501.9
click at [474, 662] on p "🟢 [GEOGRAPHIC_DATA]" at bounding box center [407, 665] width 144 height 18
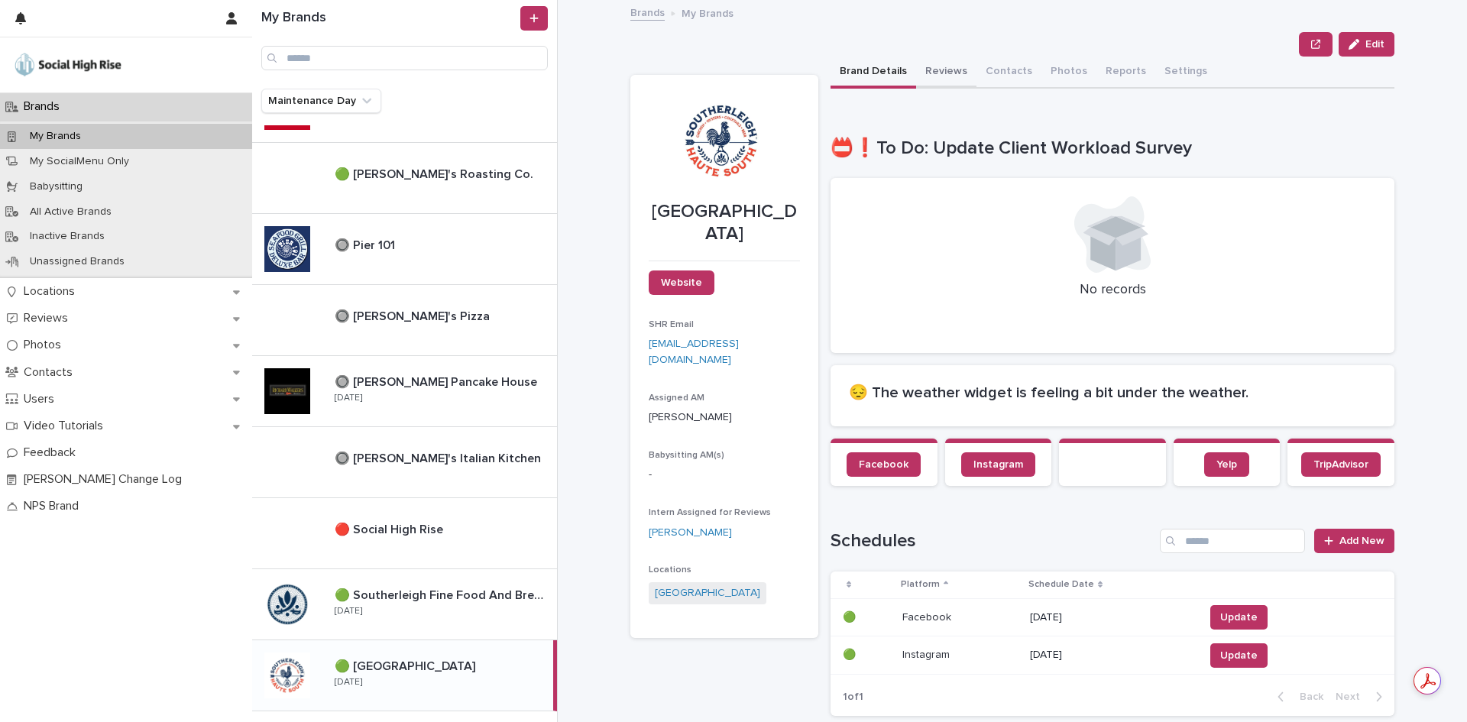
click at [922, 79] on button "Reviews" at bounding box center [946, 73] width 60 height 32
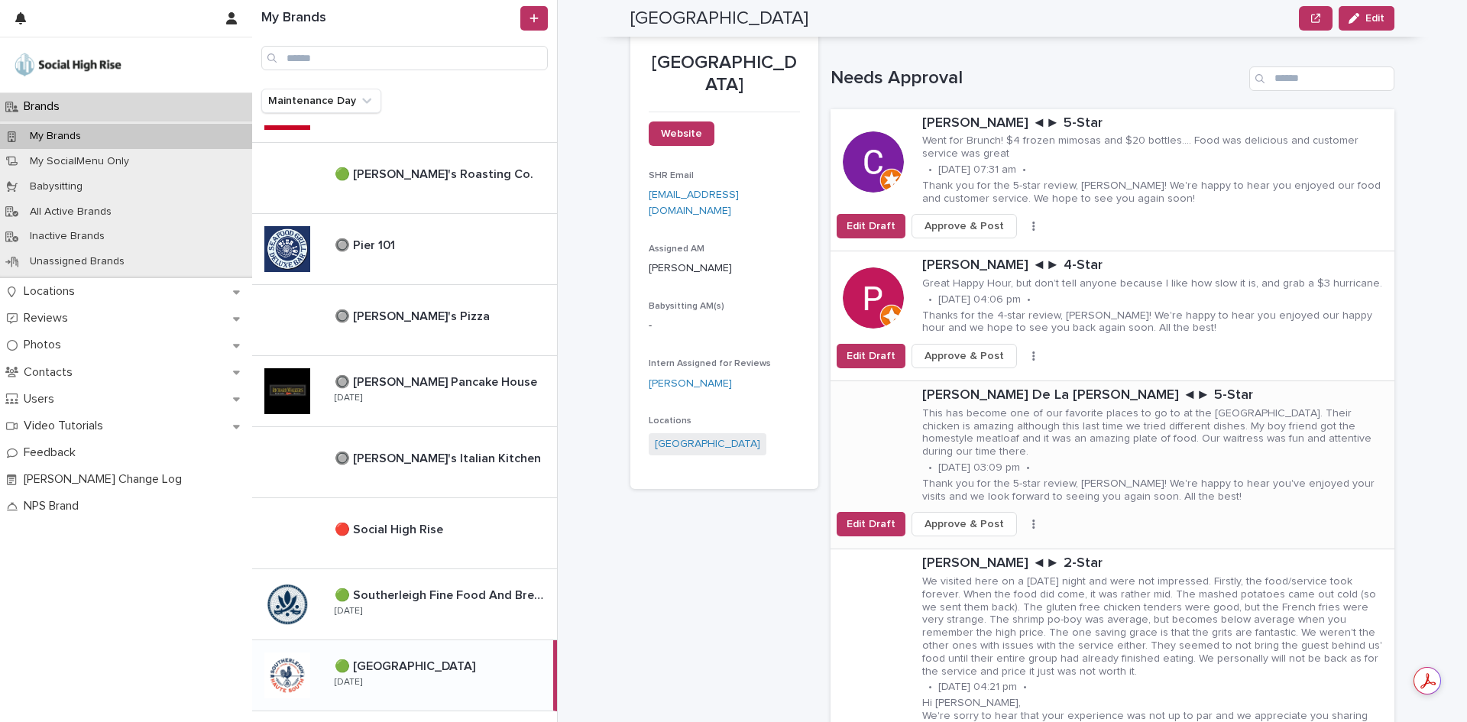
scroll to position [73, 0]
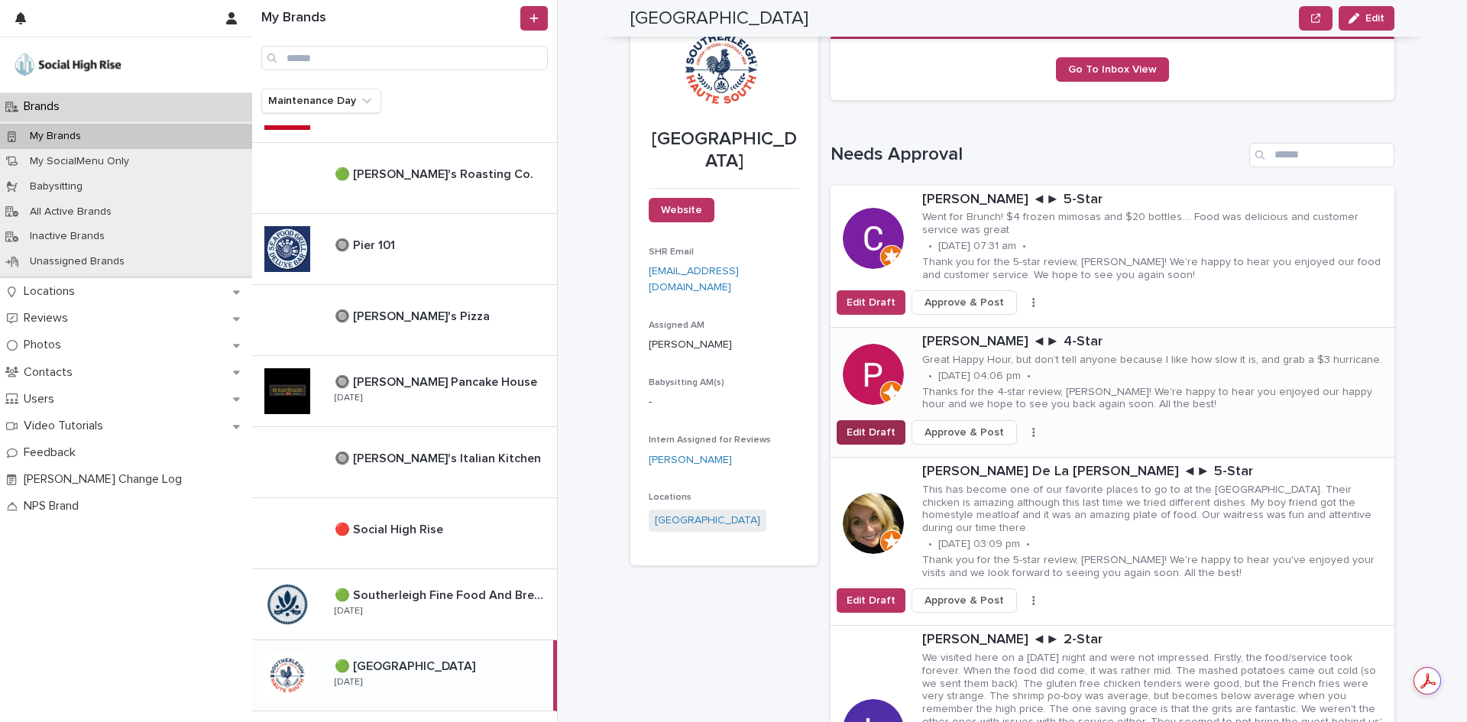
click at [867, 428] on span "Edit Draft" at bounding box center [870, 432] width 49 height 15
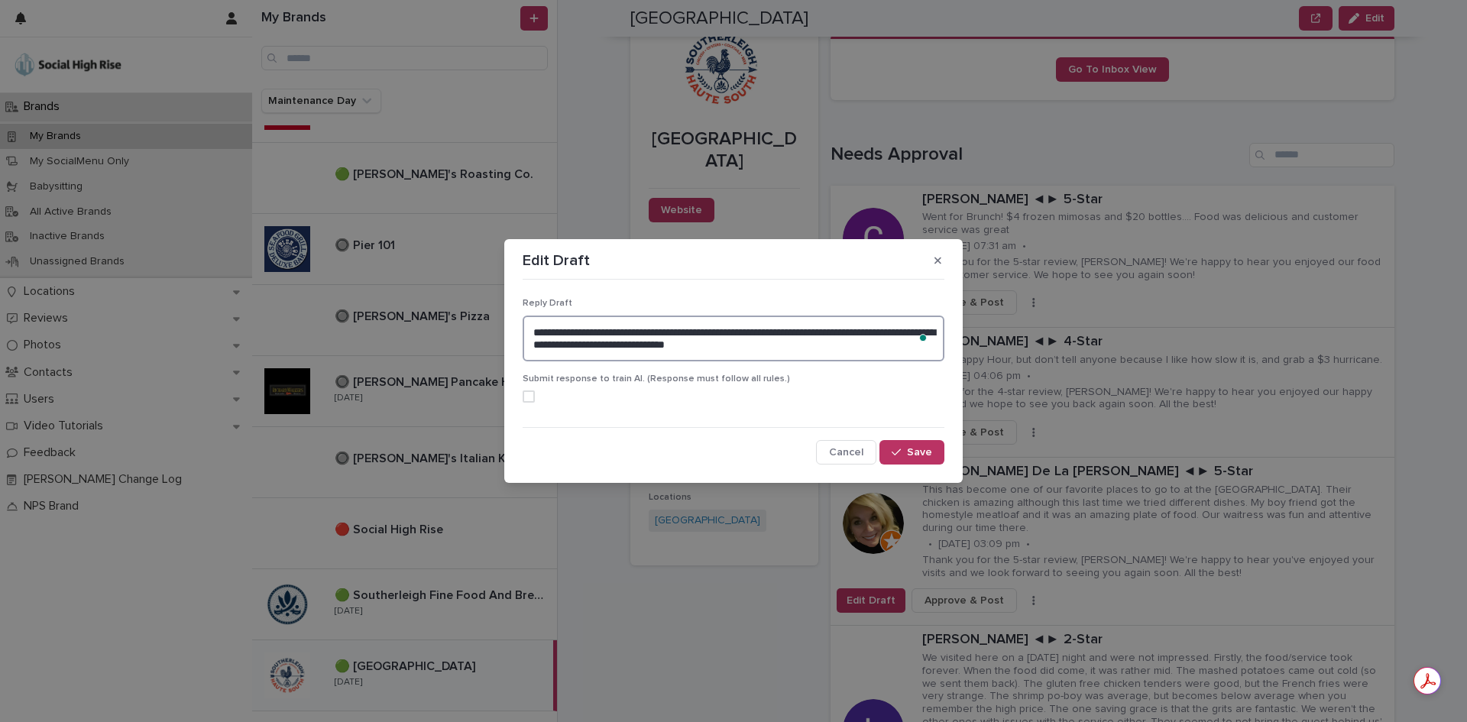
drag, startPoint x: 724, startPoint y: 341, endPoint x: 710, endPoint y: 325, distance: 21.1
click at [710, 325] on textarea "**********" at bounding box center [734, 338] width 422 height 46
type textarea "**********"
click at [903, 455] on div "button" at bounding box center [898, 452] width 15 height 11
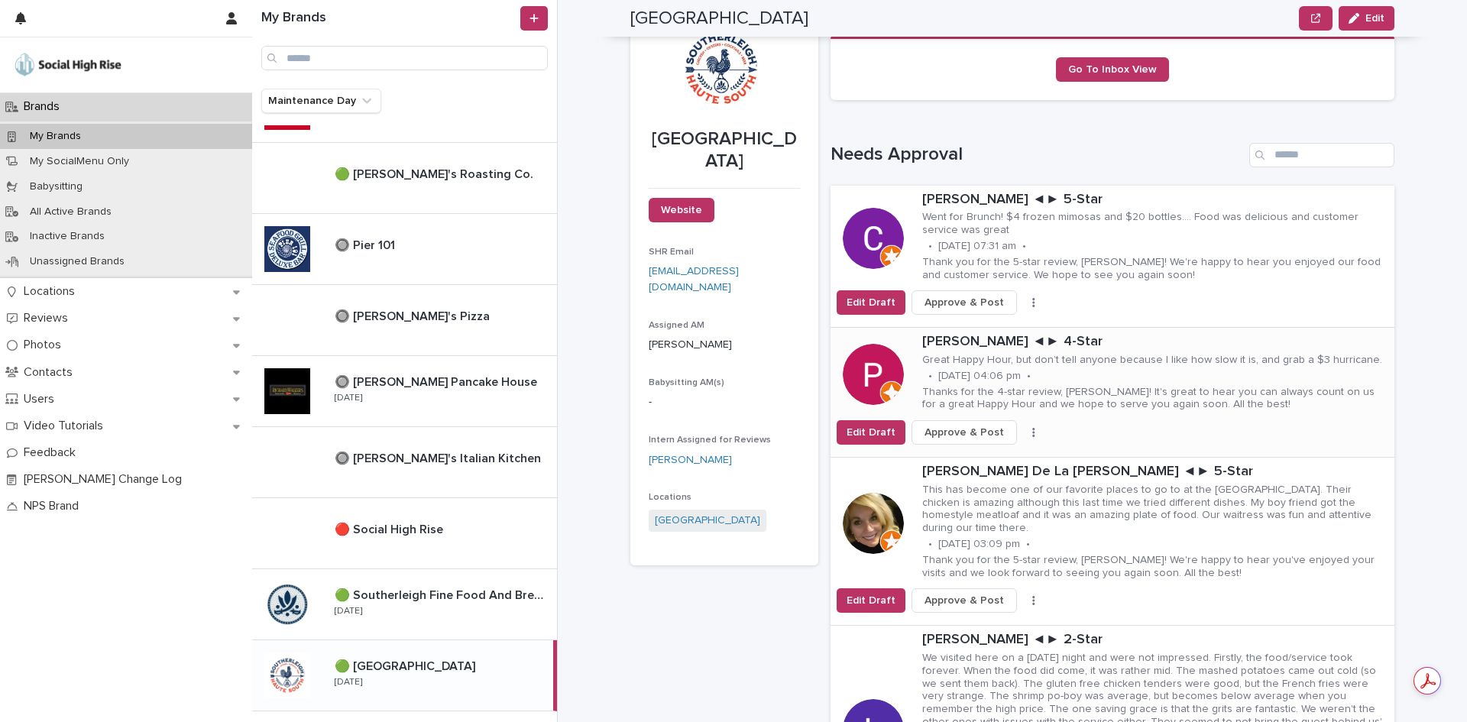
click at [974, 433] on span "Approve & Post" at bounding box center [963, 432] width 79 height 15
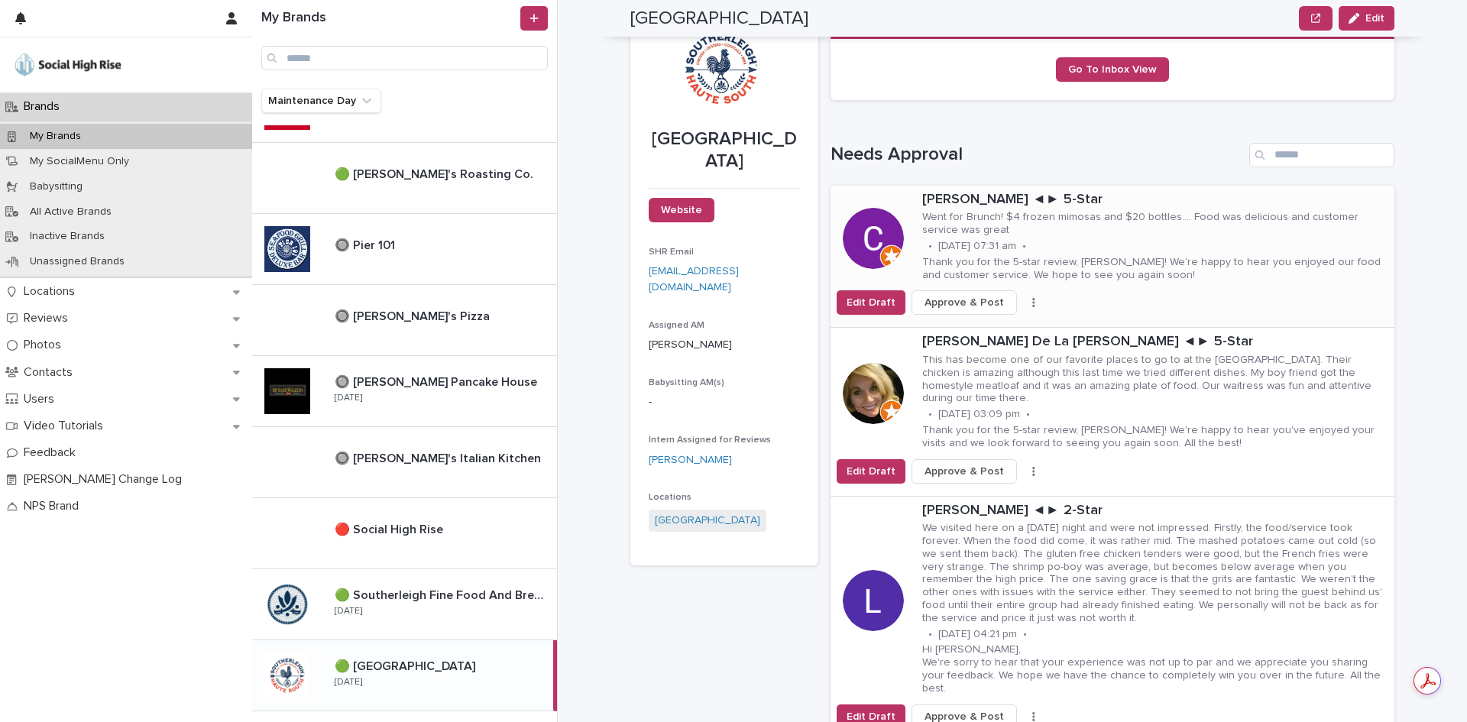
click at [966, 299] on span "Approve & Post" at bounding box center [963, 302] width 79 height 15
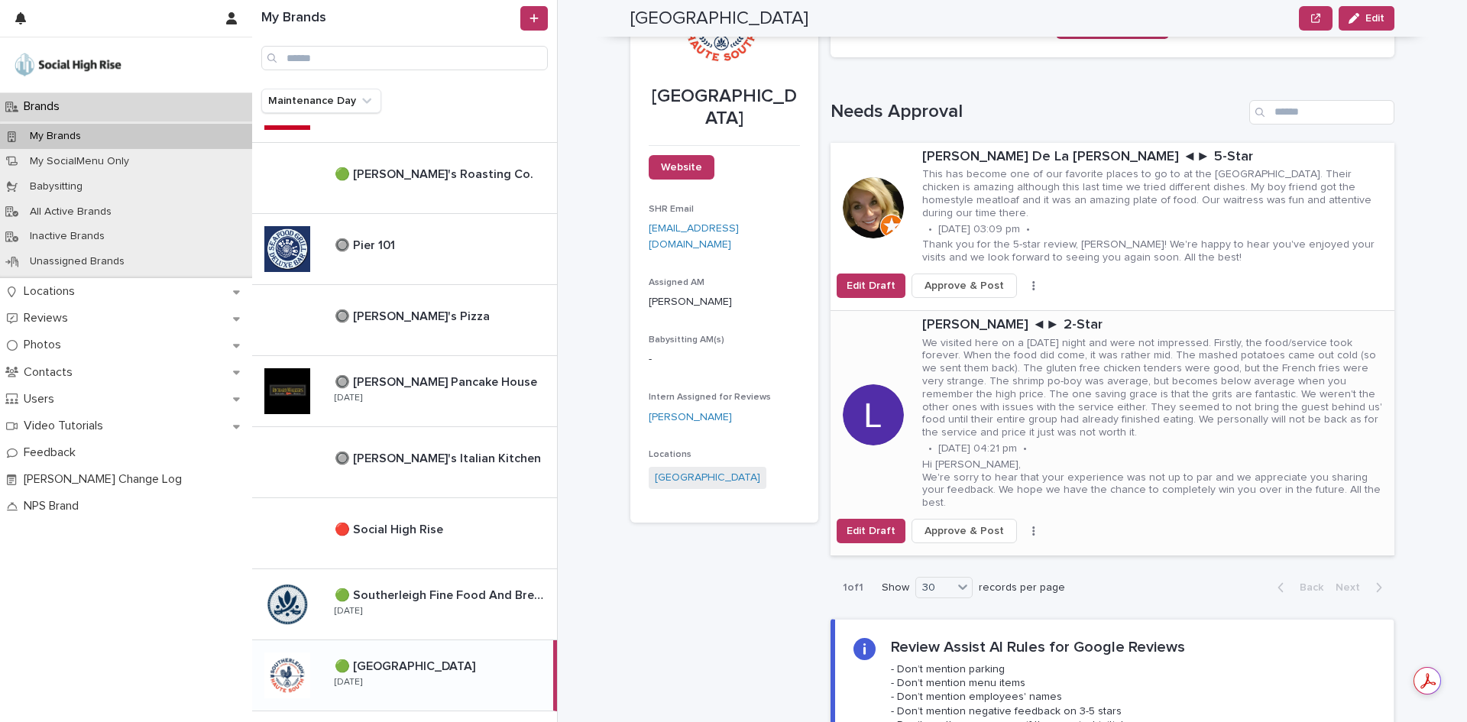
scroll to position [149, 0]
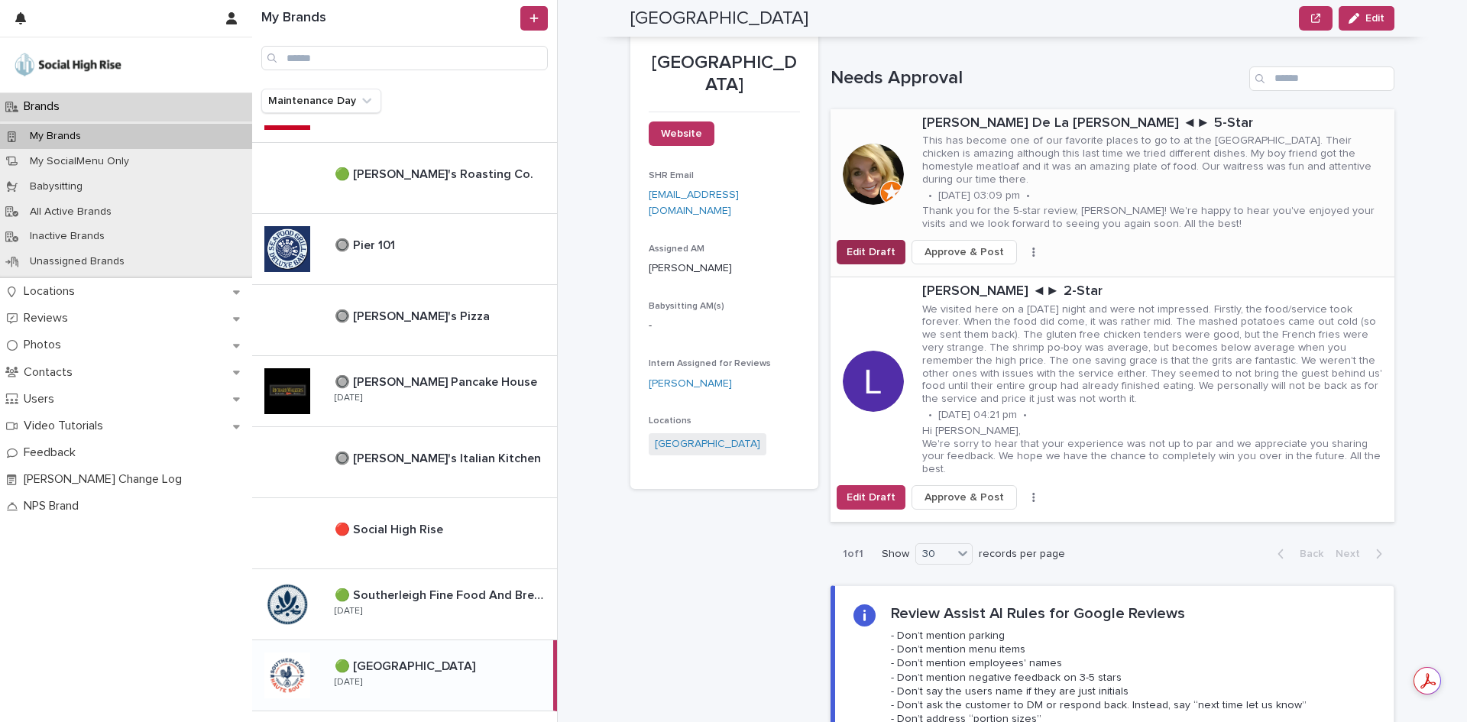
click at [840, 240] on button "Edit Draft" at bounding box center [870, 252] width 69 height 24
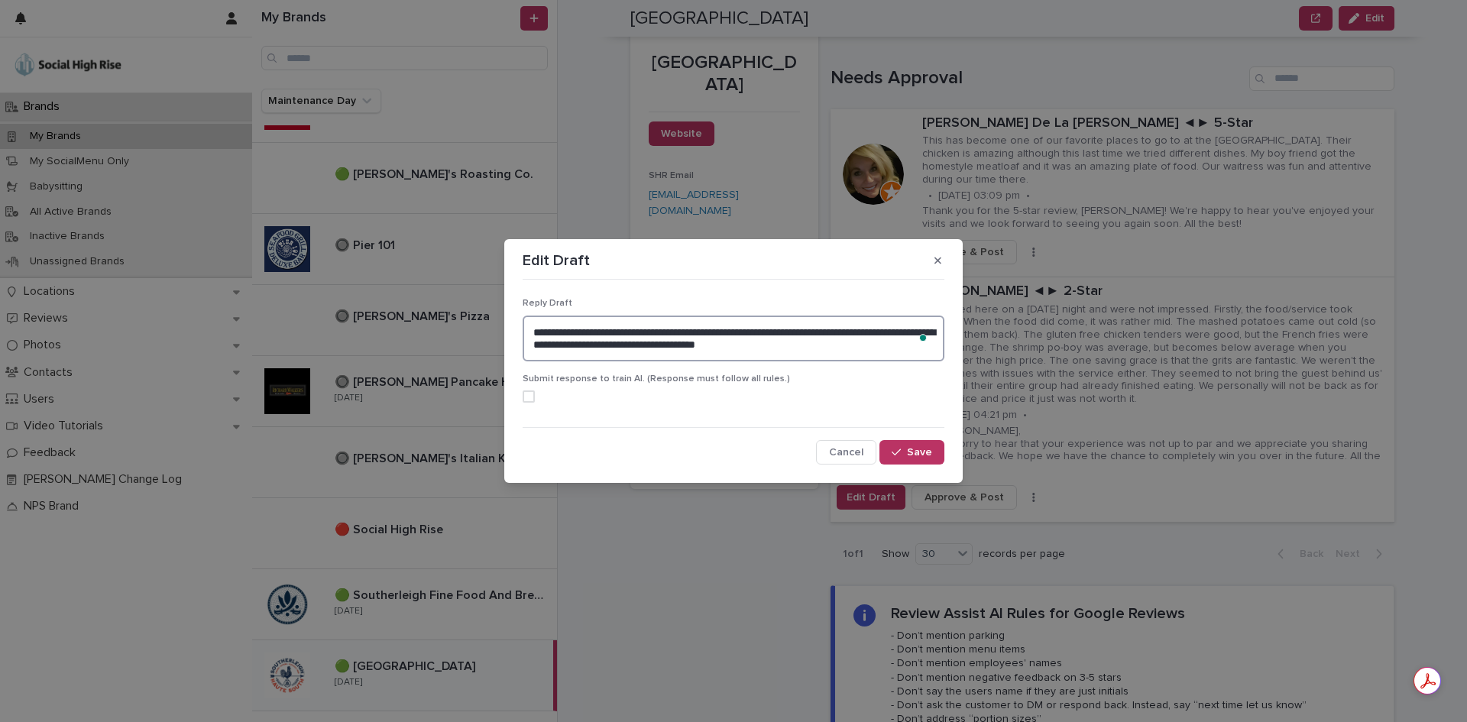
drag, startPoint x: 778, startPoint y: 345, endPoint x: 724, endPoint y: 332, distance: 55.2
click at [724, 332] on textarea "**********" at bounding box center [734, 338] width 422 height 46
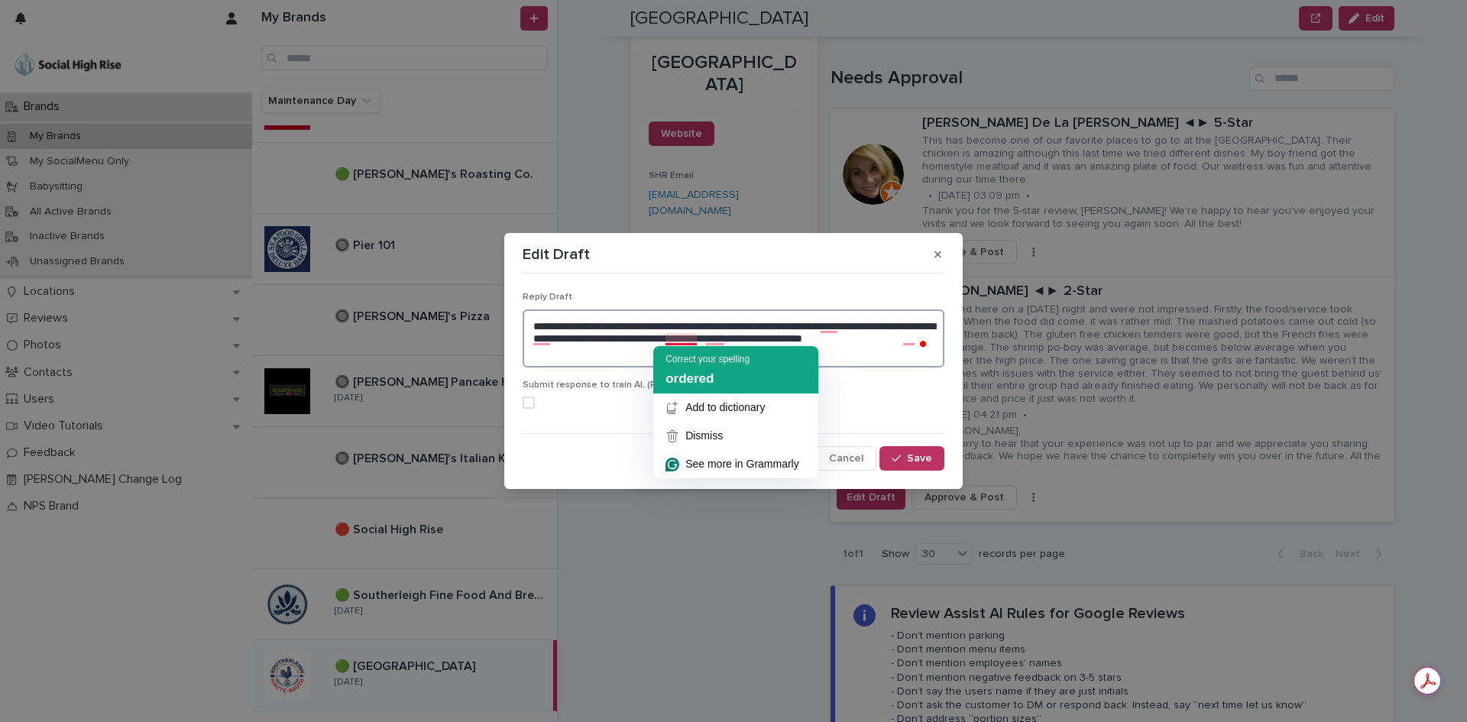
click at [706, 371] on span "ordered" at bounding box center [689, 378] width 48 height 15
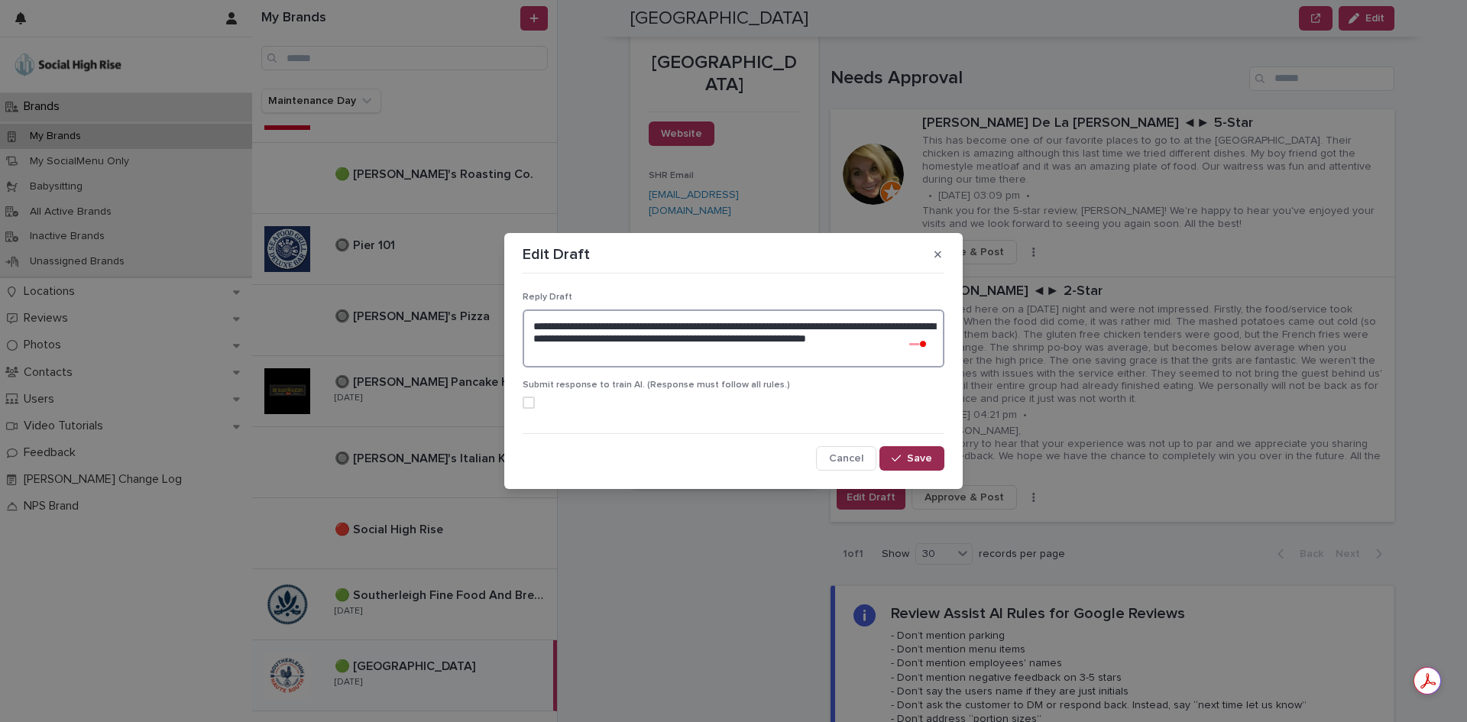
type textarea "**********"
click at [903, 459] on div "button" at bounding box center [898, 458] width 15 height 11
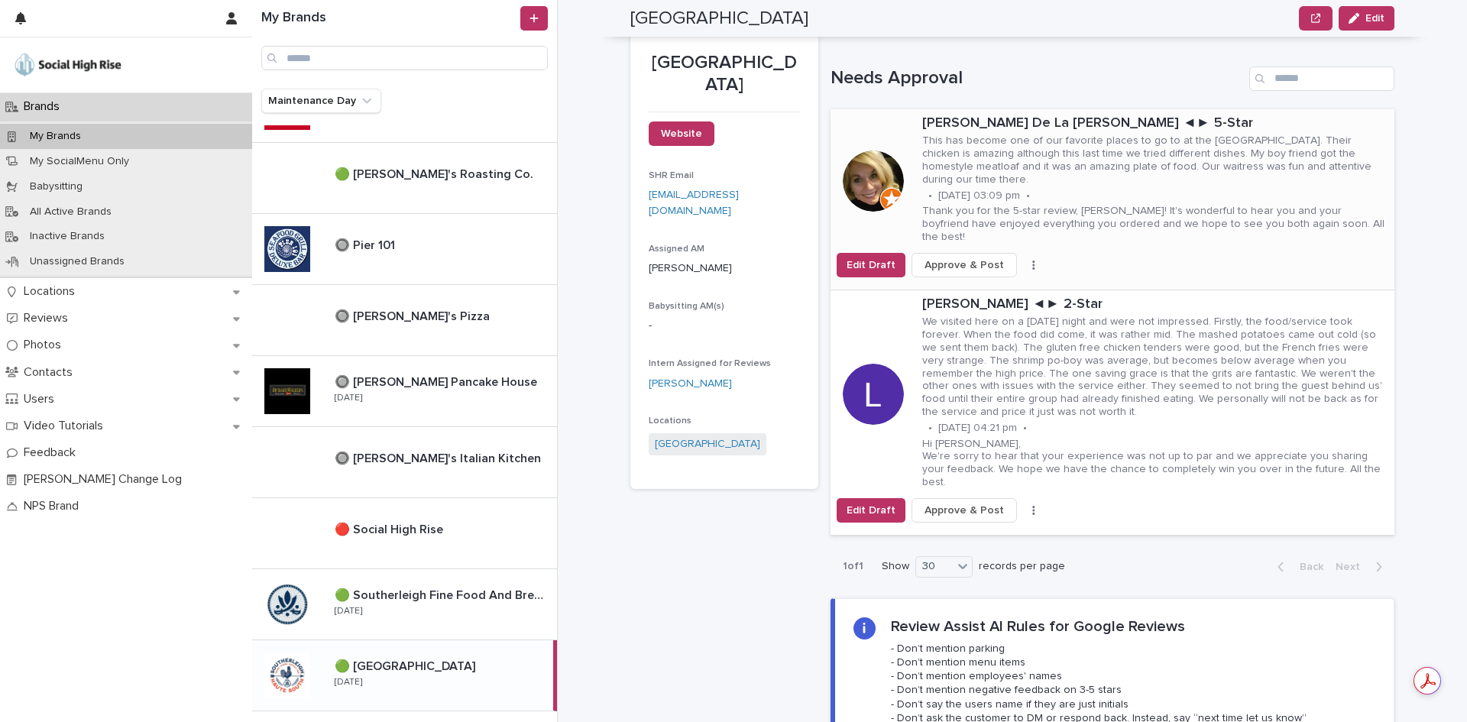
click at [946, 257] on span "Approve & Post" at bounding box center [963, 264] width 79 height 15
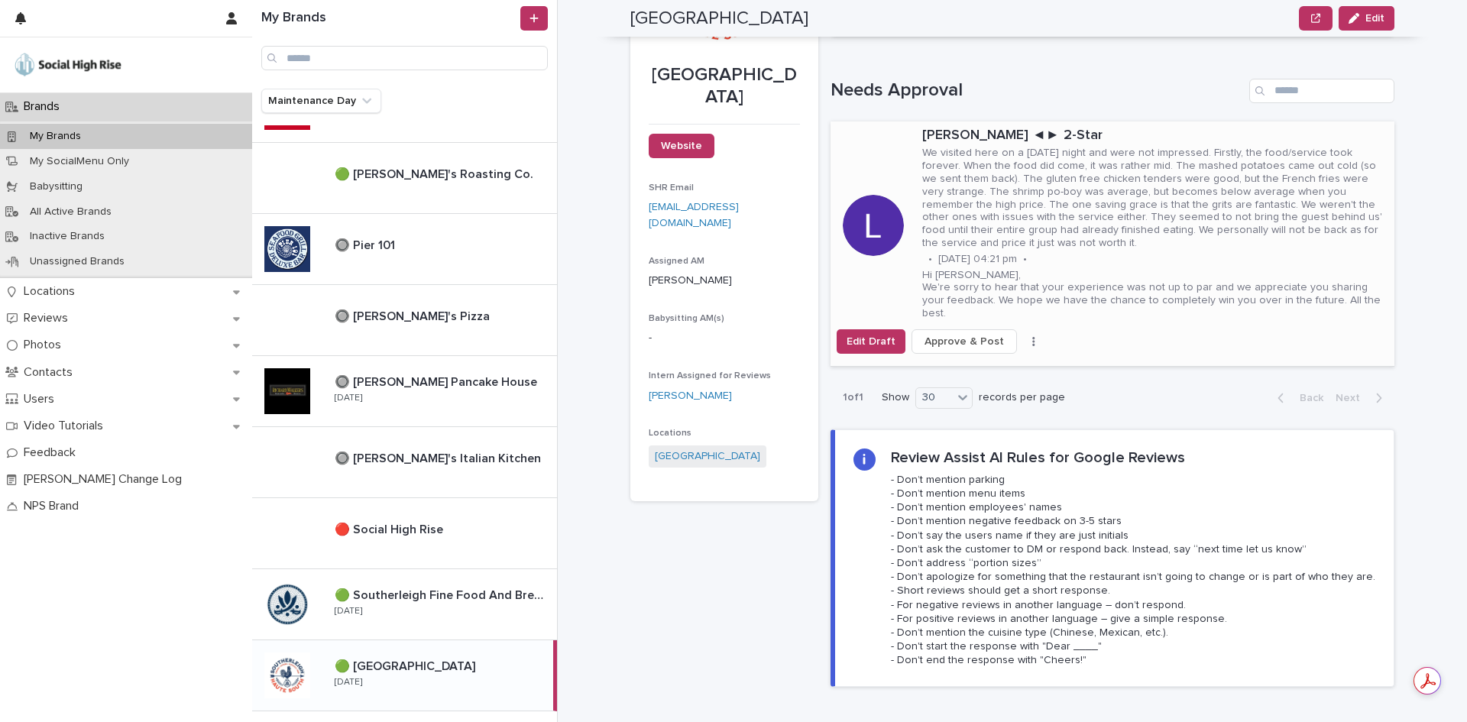
click at [1032, 336] on icon "button" at bounding box center [1033, 341] width 3 height 11
click at [1006, 347] on button "Skip Reply" at bounding box center [977, 359] width 101 height 24
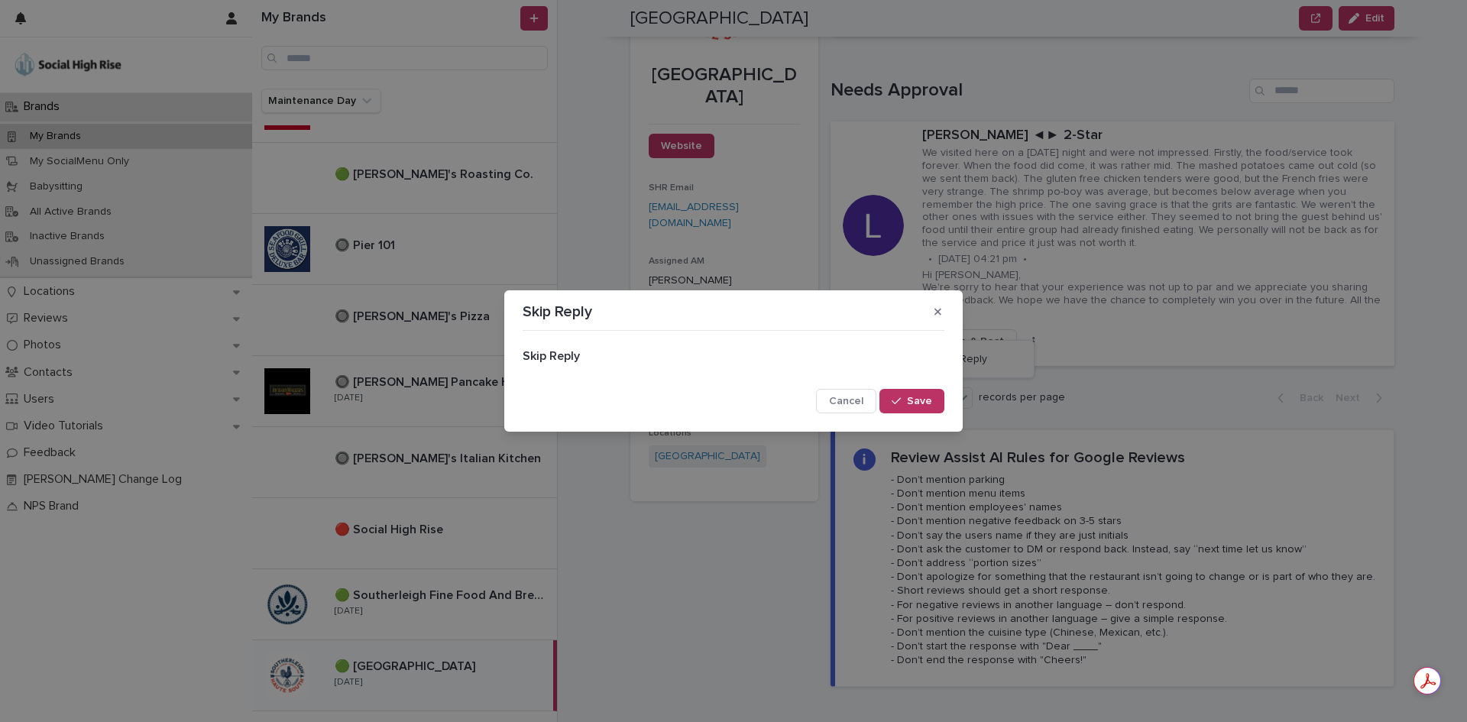
click at [916, 400] on span "Save" at bounding box center [919, 401] width 25 height 11
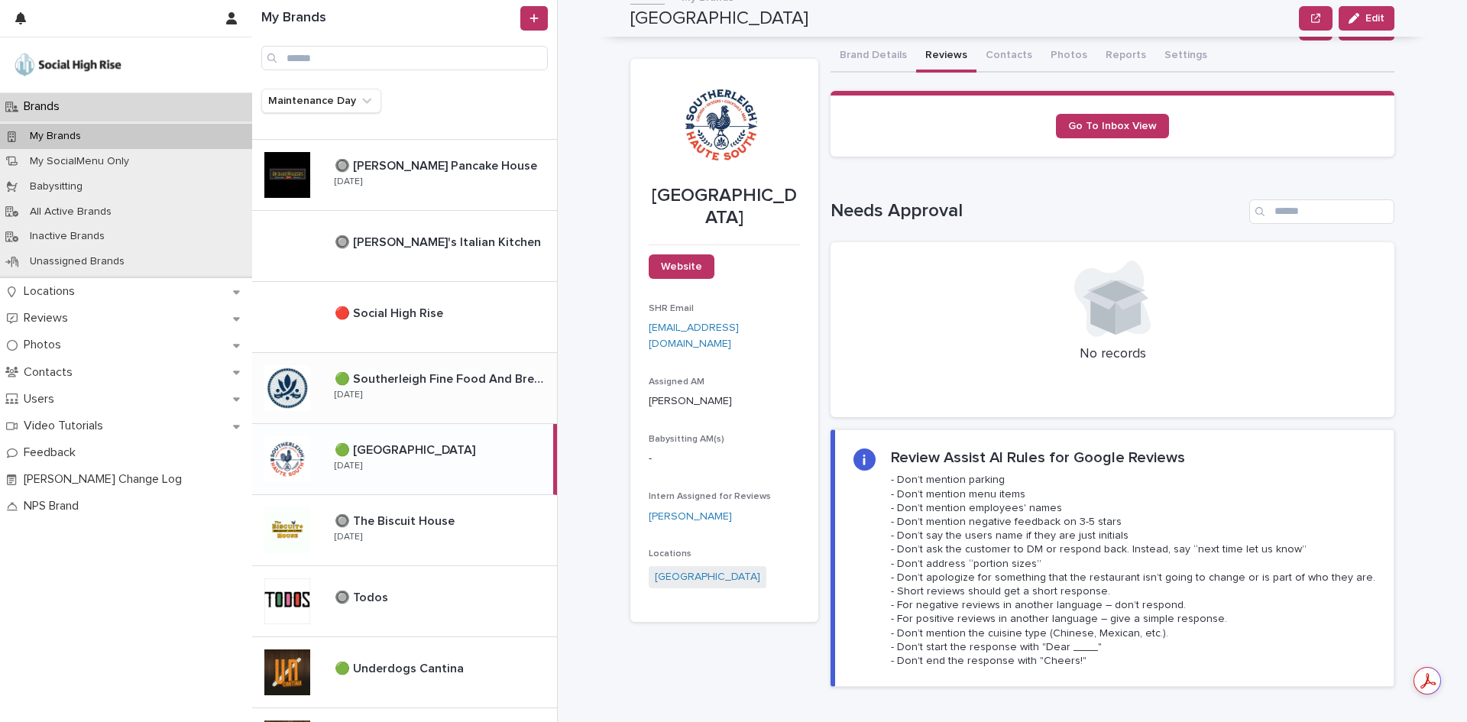
scroll to position [993, 0]
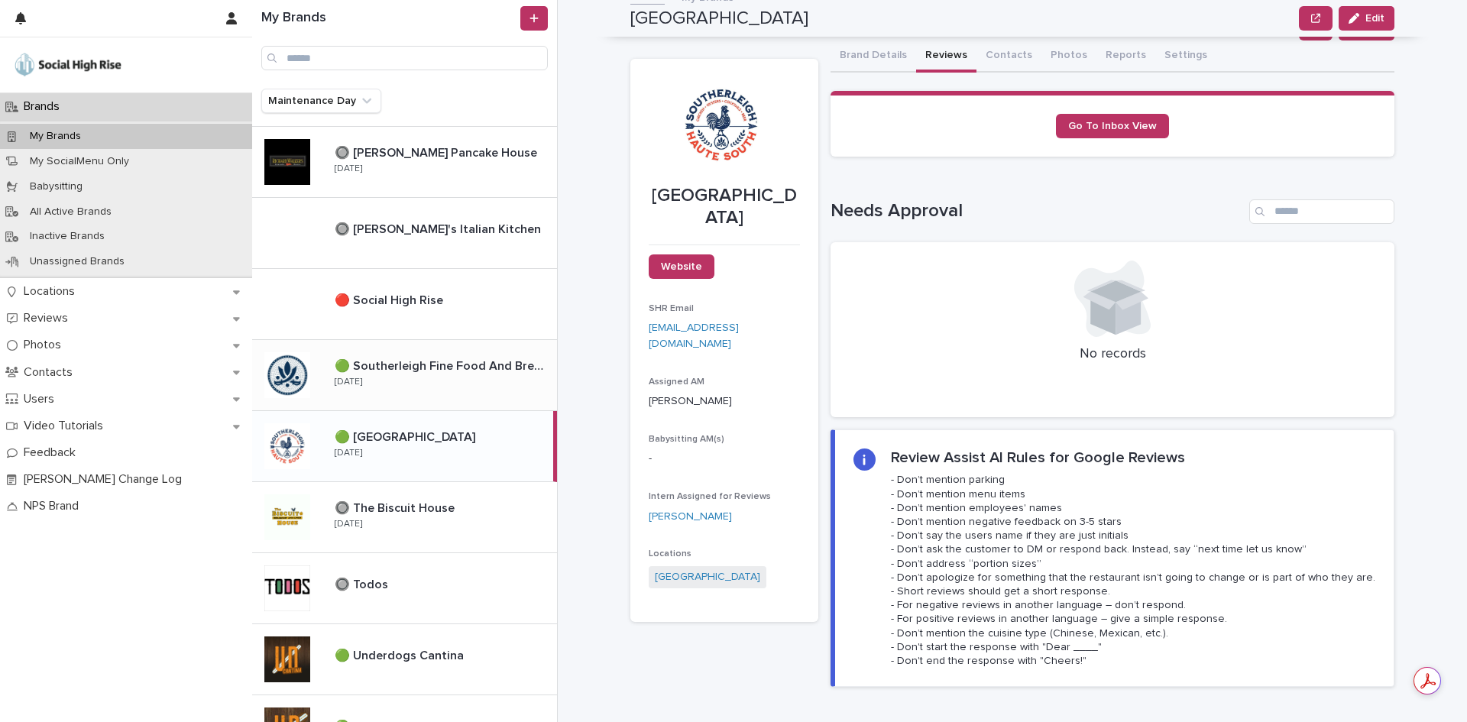
click at [433, 380] on div "🟢 Southerleigh Fine Food And Brewery 🟢 Southerleigh Fine Food And Brewery [DATE]" at bounding box center [439, 375] width 235 height 44
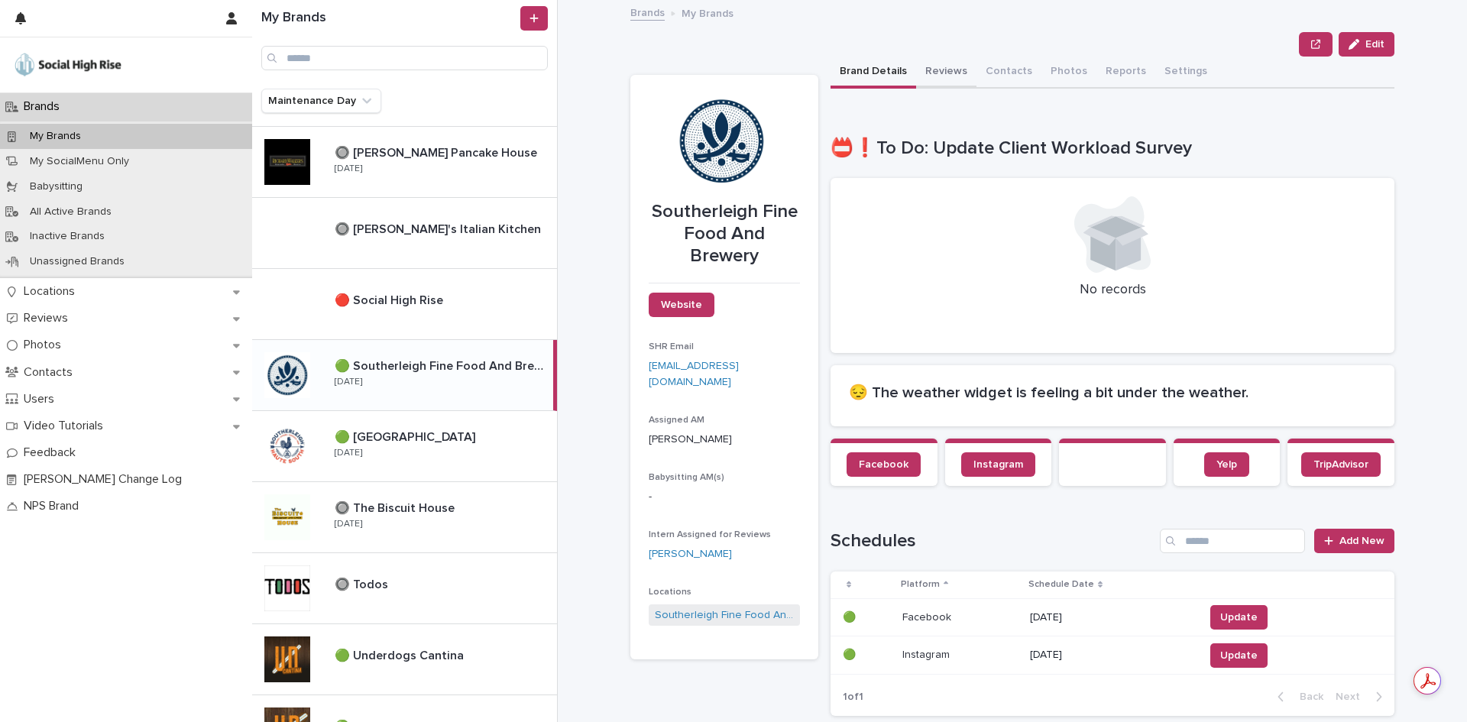
click at [917, 70] on button "Reviews" at bounding box center [946, 73] width 60 height 32
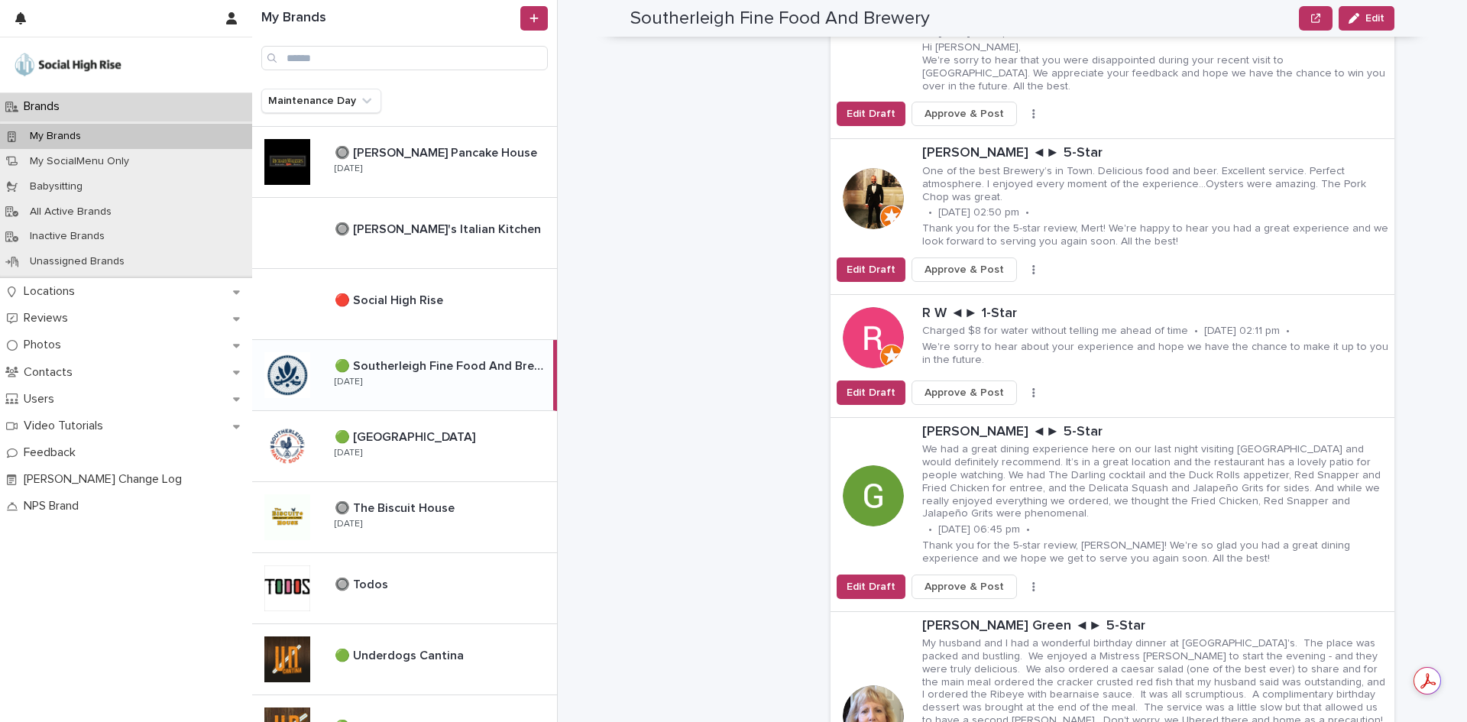
scroll to position [764, 0]
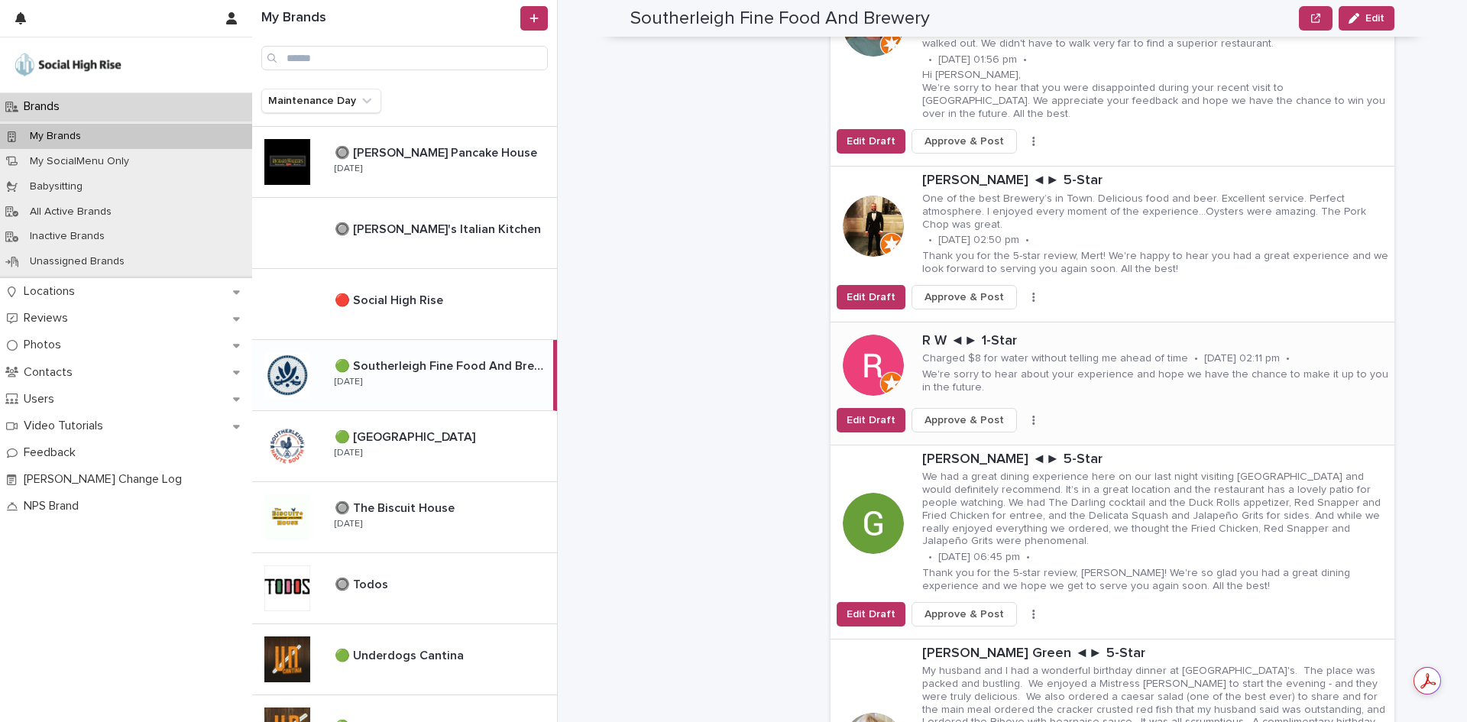
click at [1032, 415] on icon "button" at bounding box center [1033, 420] width 3 height 11
click at [987, 438] on button "Skip Reply" at bounding box center [977, 450] width 101 height 24
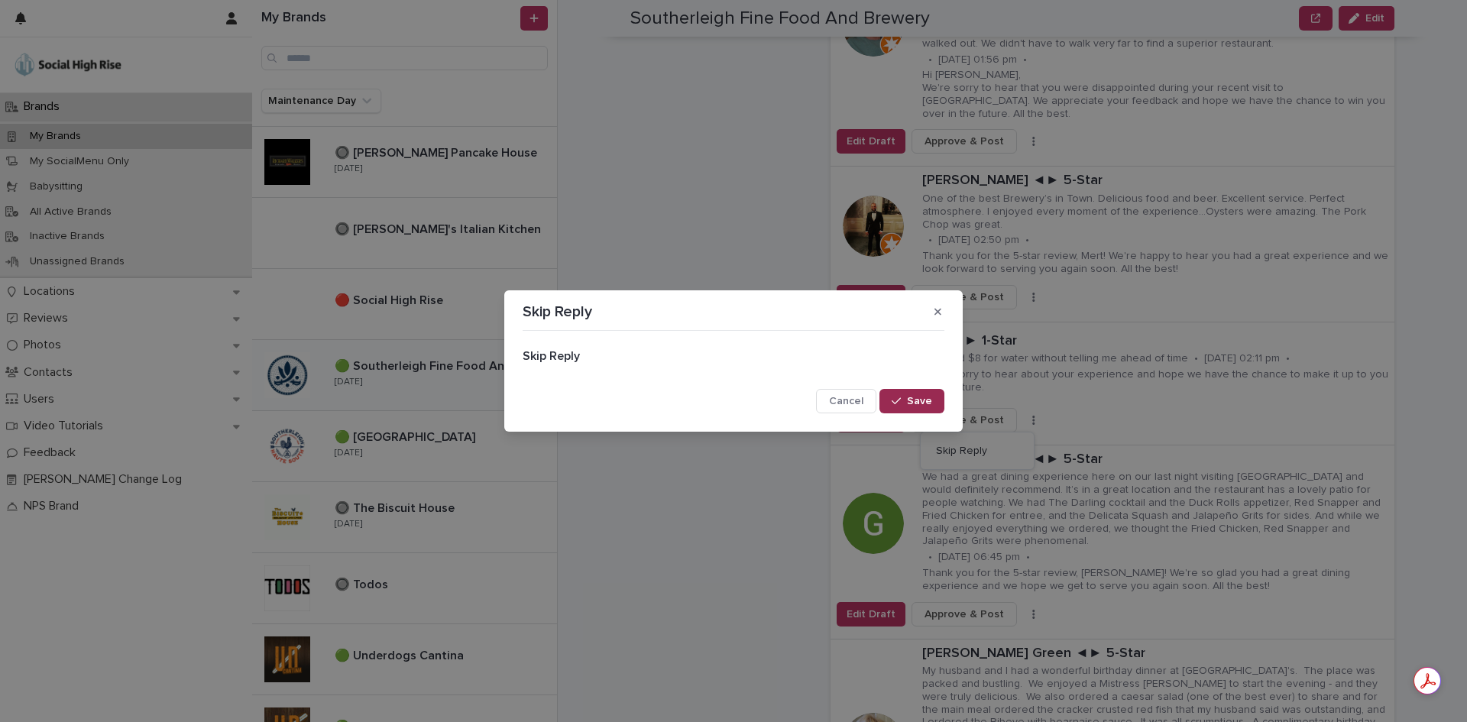
click at [931, 398] on span "Save" at bounding box center [919, 401] width 25 height 11
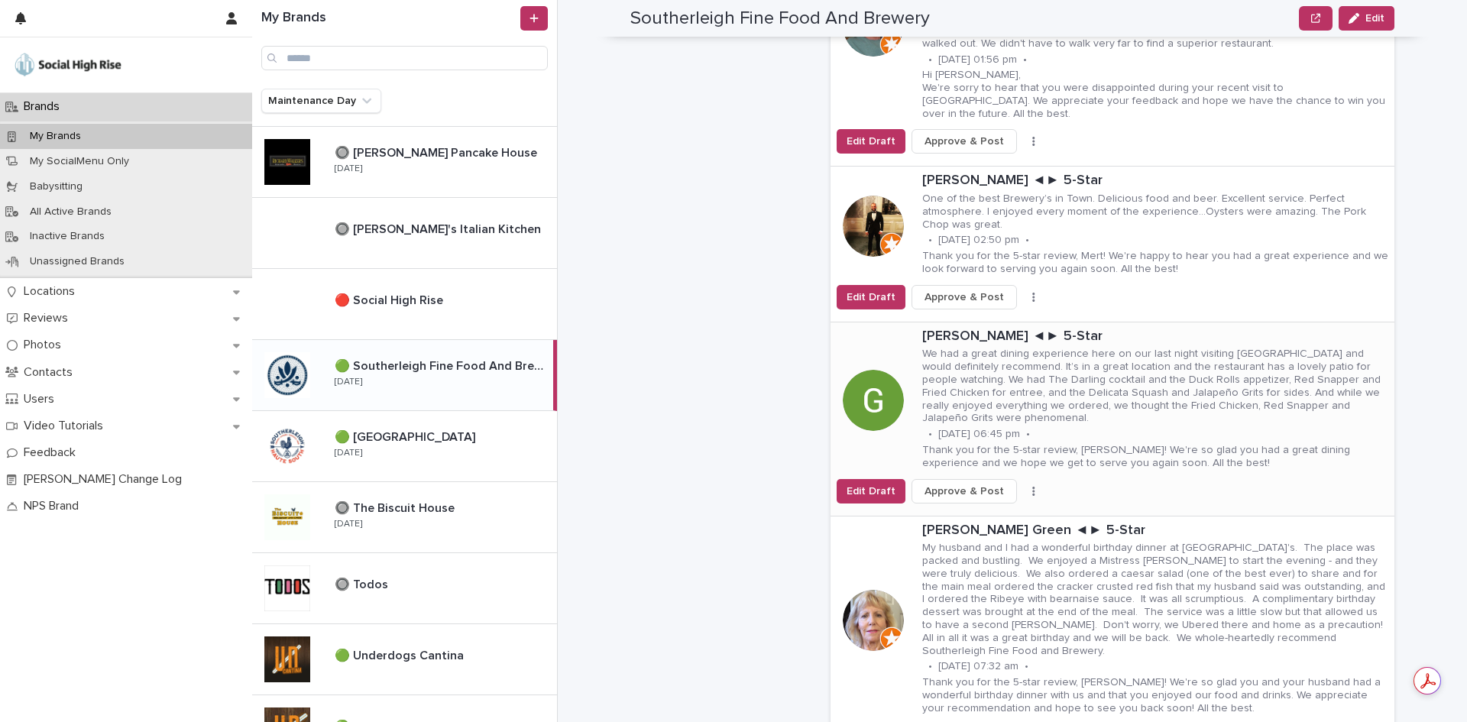
scroll to position [688, 0]
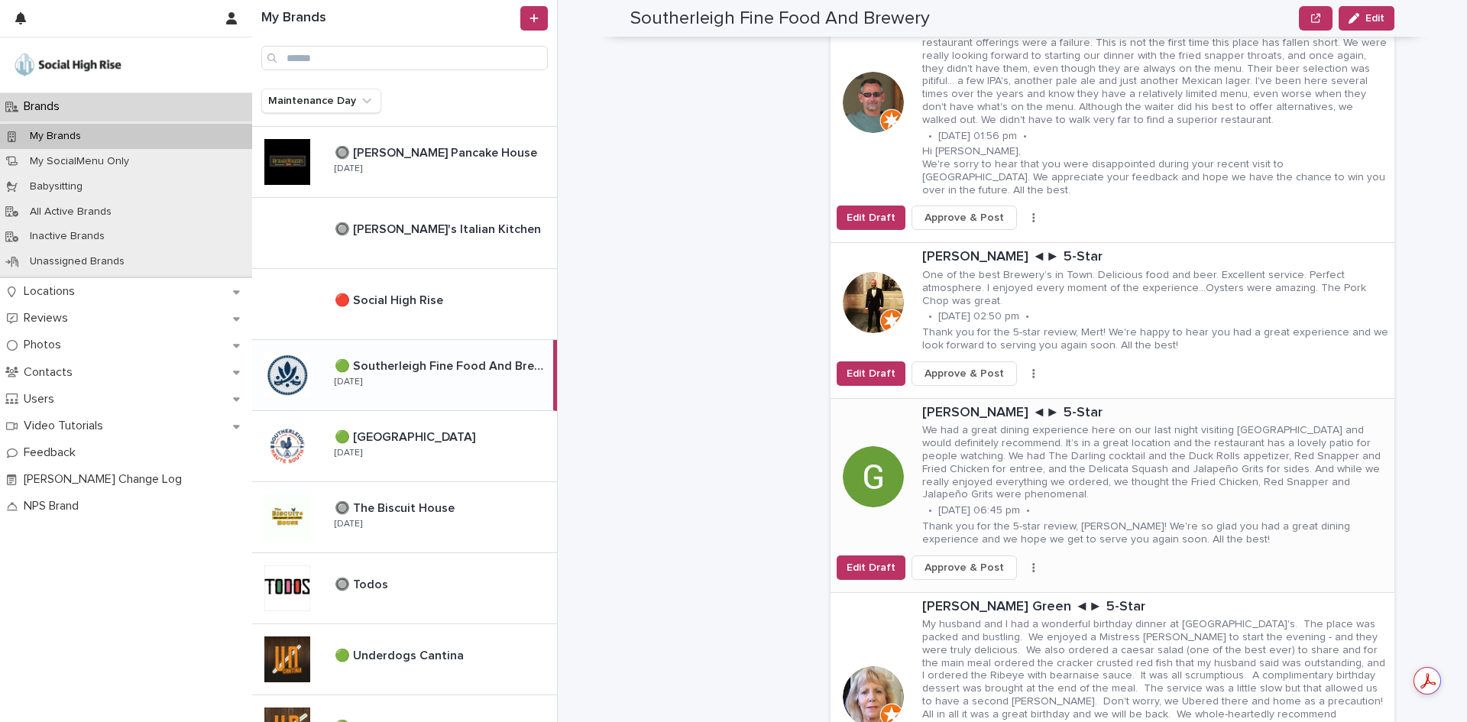
click at [1023, 562] on button "button" at bounding box center [1033, 567] width 21 height 11
click at [993, 573] on button "Skip Reply" at bounding box center [977, 585] width 101 height 24
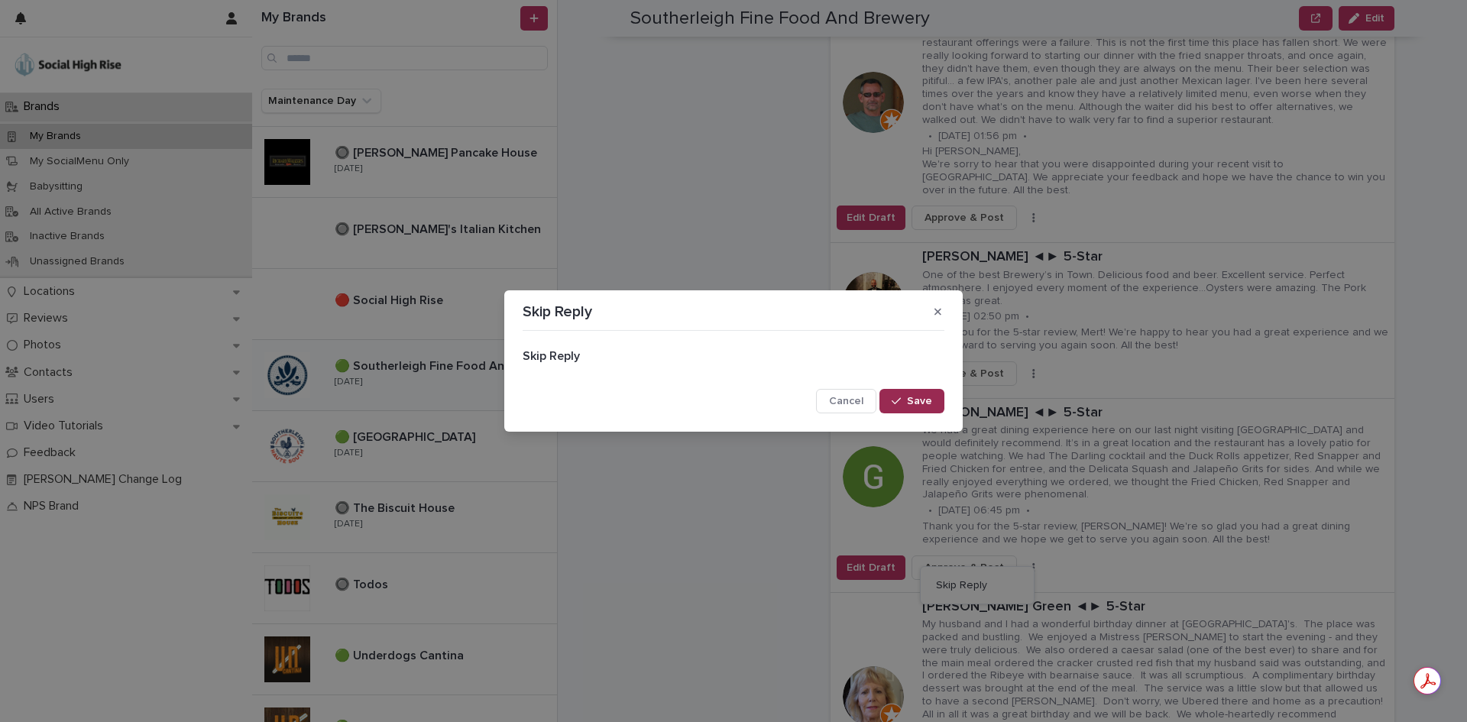
click at [923, 398] on span "Save" at bounding box center [919, 401] width 25 height 11
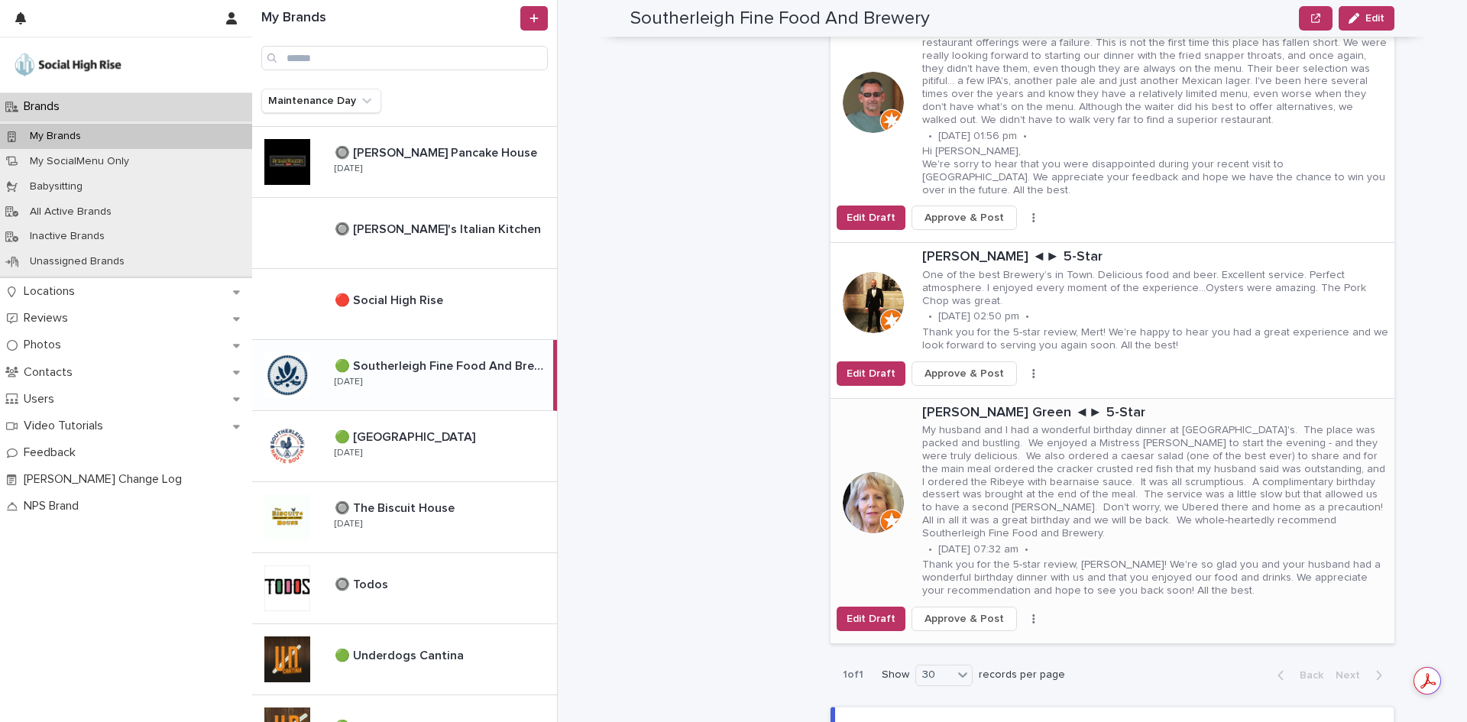
click at [1023, 613] on button "button" at bounding box center [1033, 618] width 21 height 11
click at [998, 624] on button "Skip Reply" at bounding box center [977, 636] width 101 height 24
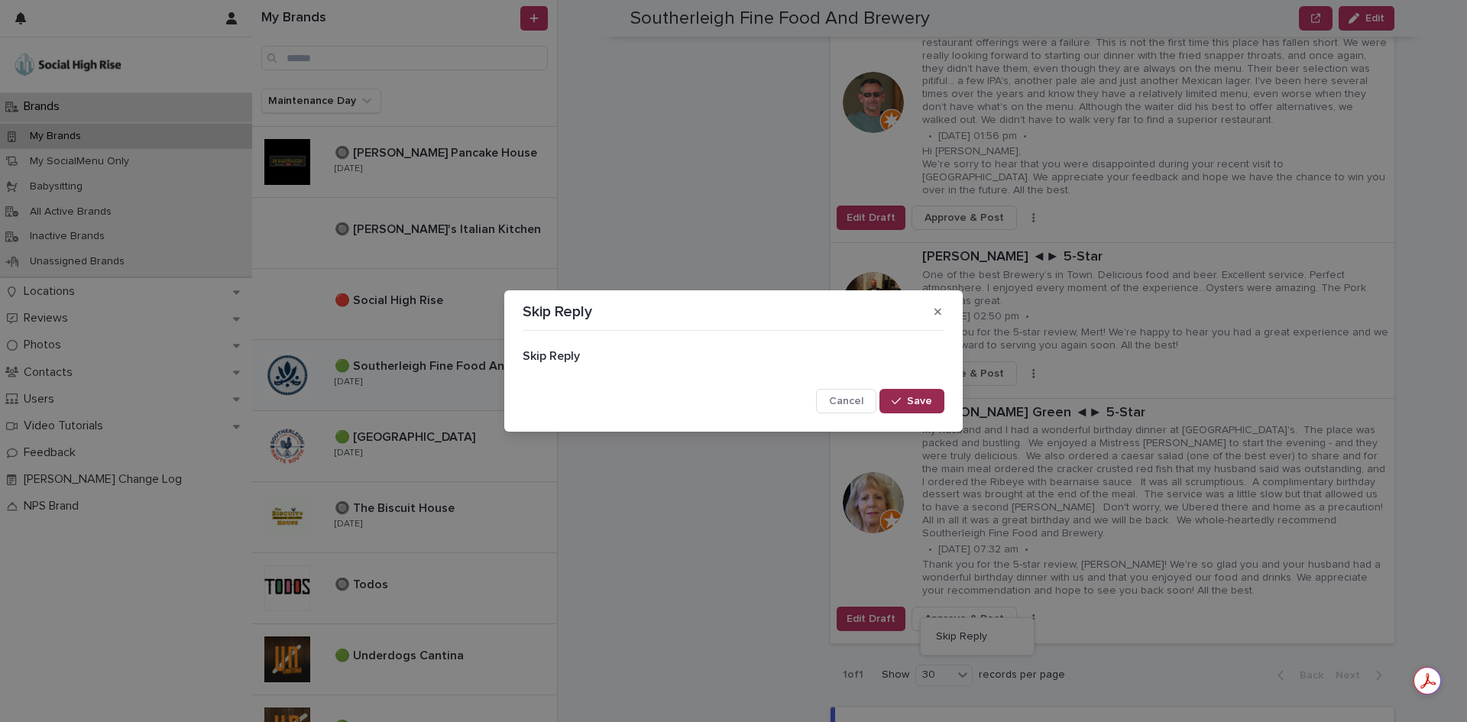
click at [914, 398] on span "Save" at bounding box center [919, 401] width 25 height 11
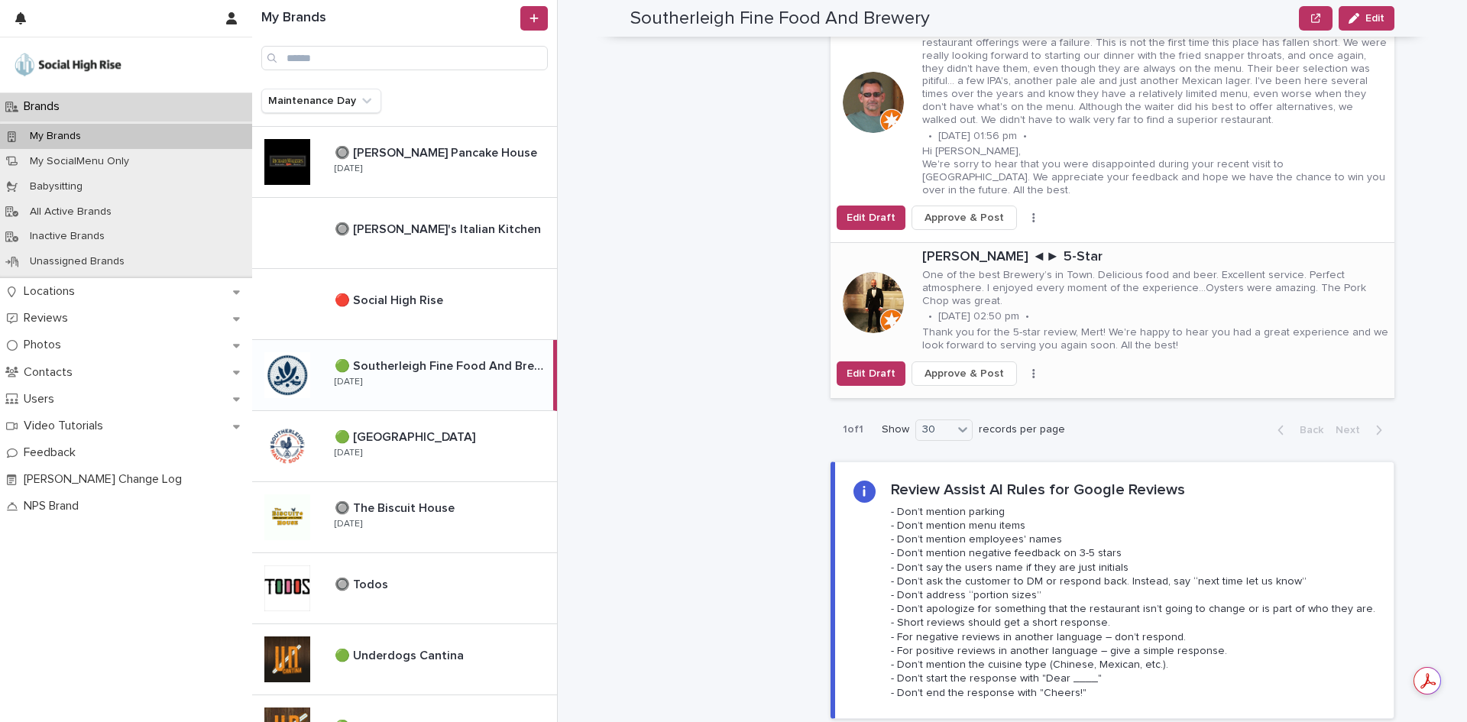
click at [980, 366] on span "Approve & Post" at bounding box center [963, 373] width 79 height 15
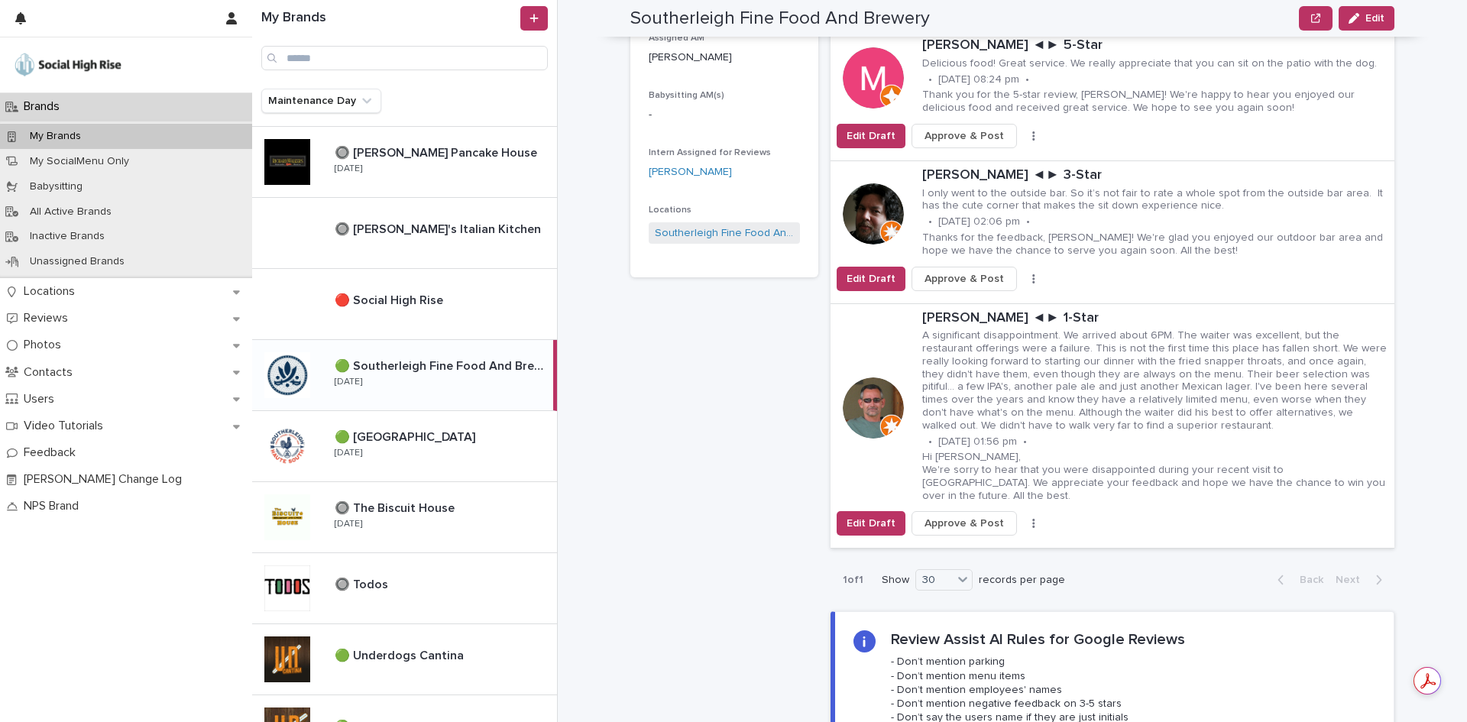
scroll to position [458, 0]
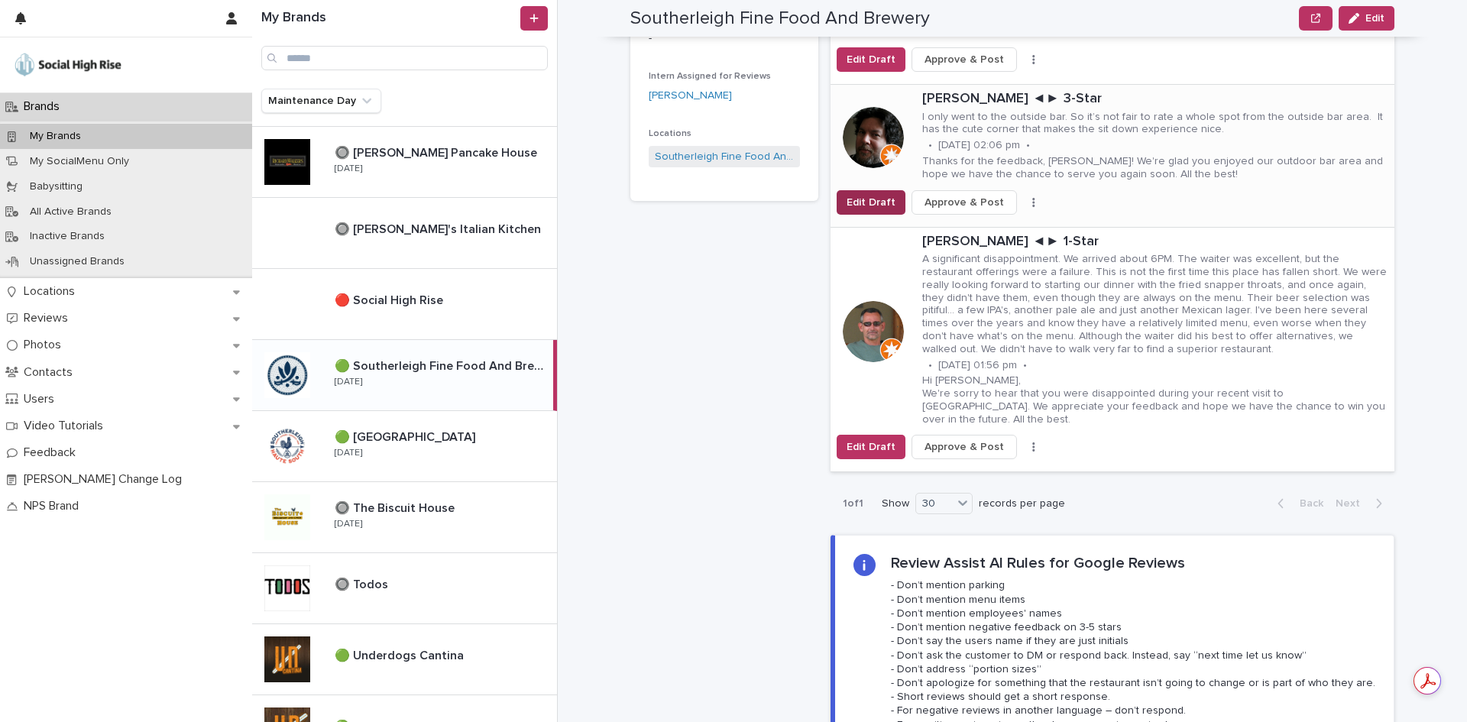
click at [866, 203] on span "Edit Draft" at bounding box center [870, 202] width 49 height 15
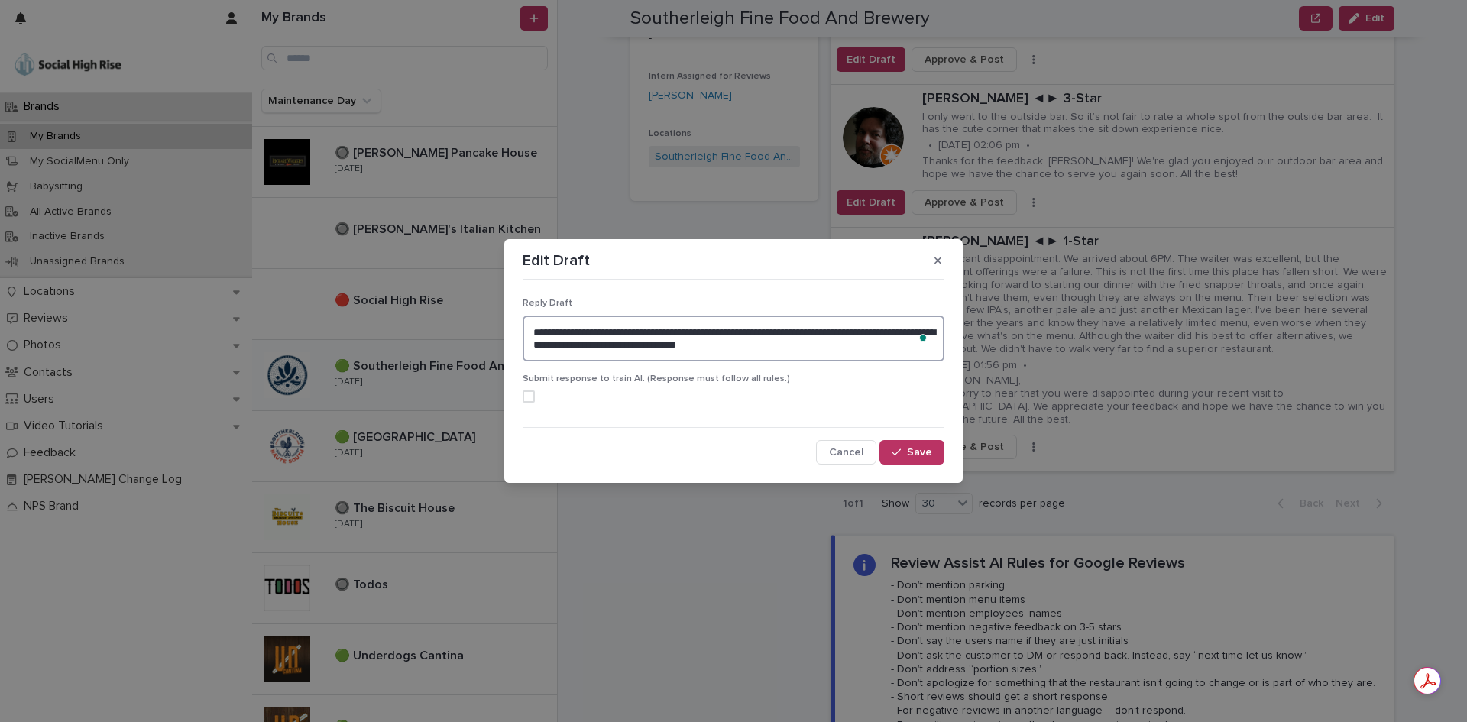
drag, startPoint x: 850, startPoint y: 350, endPoint x: 513, endPoint y: 336, distance: 337.9
click at [513, 336] on section "**********" at bounding box center [733, 361] width 458 height 244
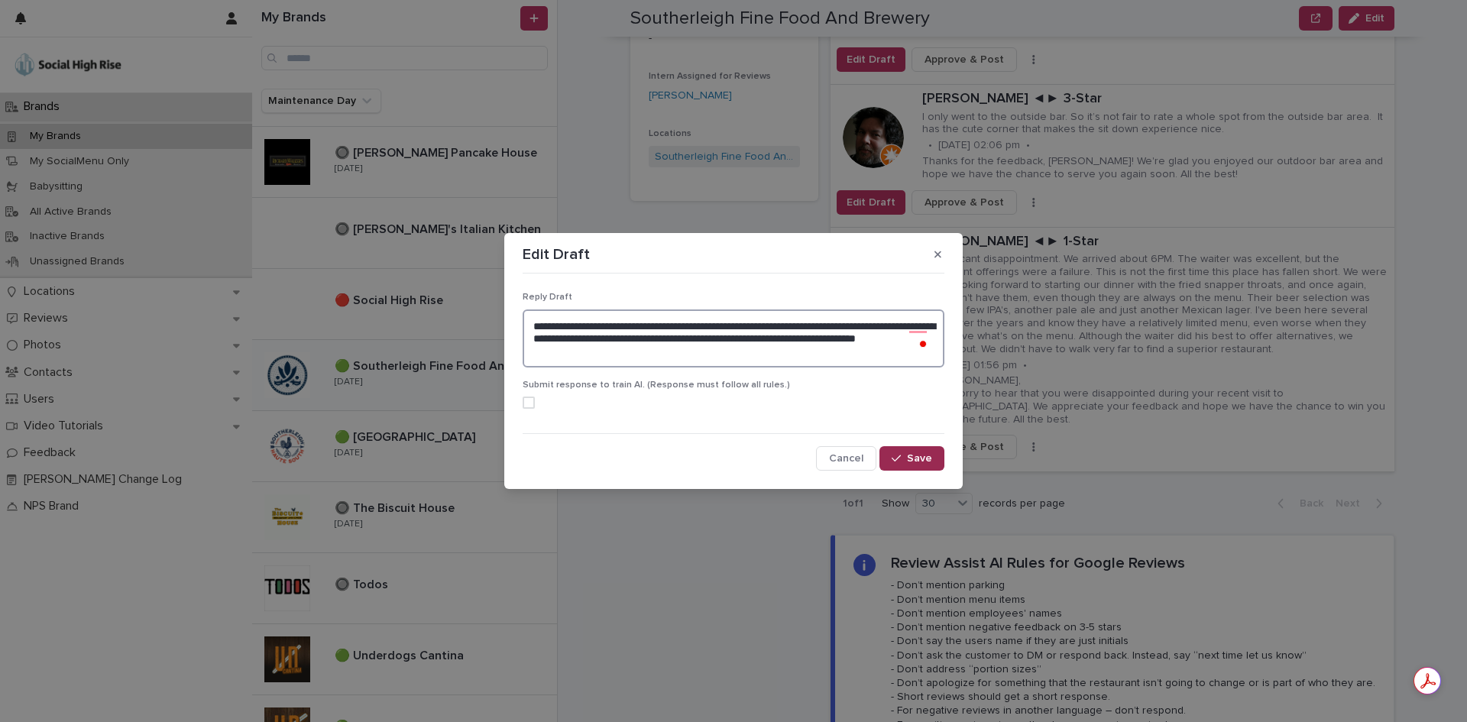
type textarea "**********"
click at [904, 462] on div "button" at bounding box center [898, 458] width 15 height 11
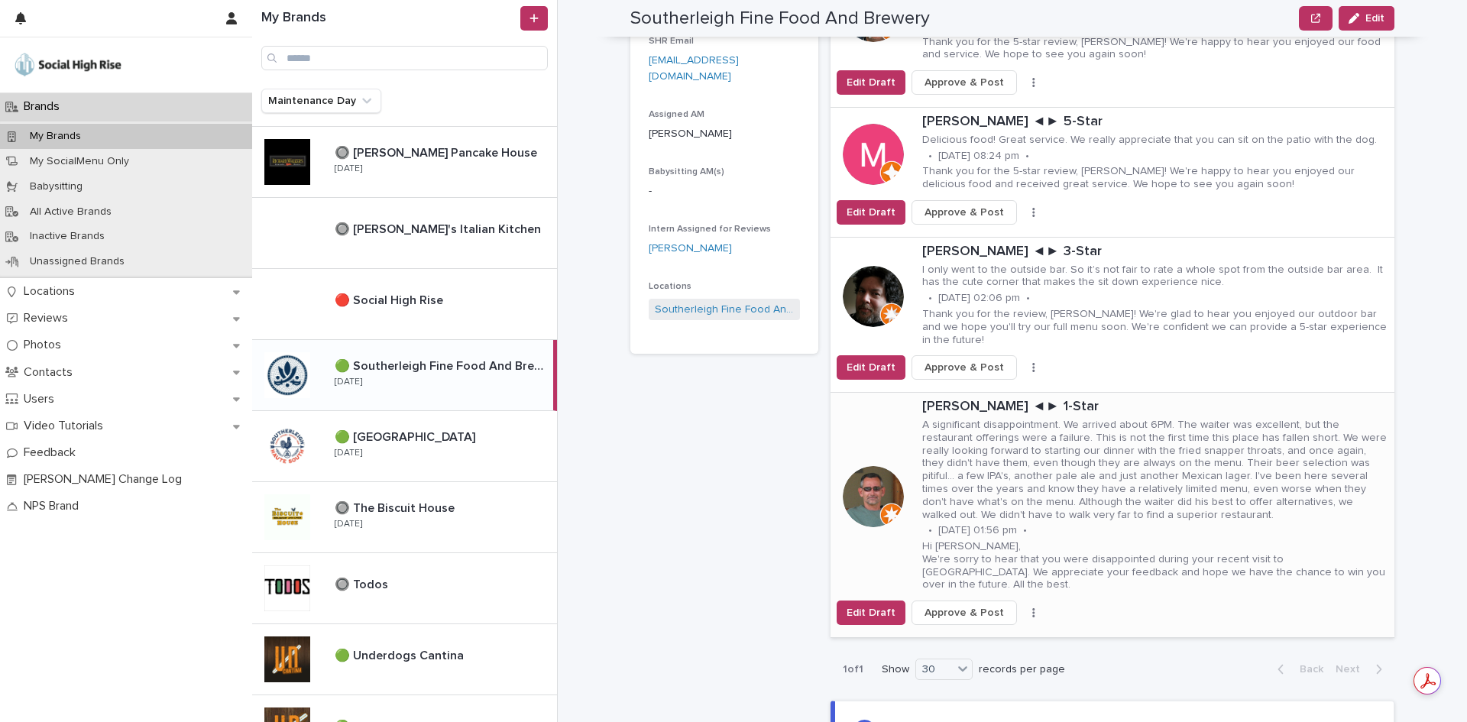
scroll to position [229, 0]
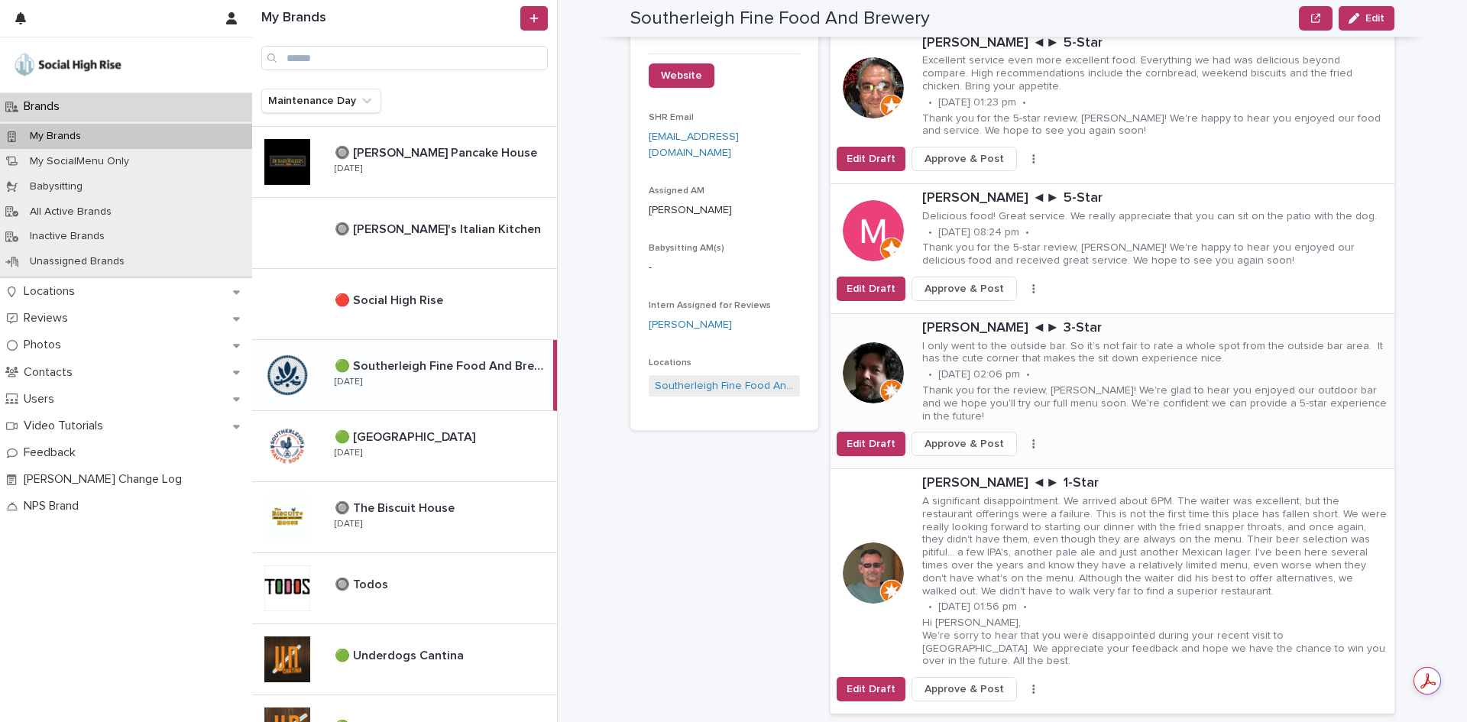
click at [969, 436] on span "Approve & Post" at bounding box center [963, 443] width 79 height 15
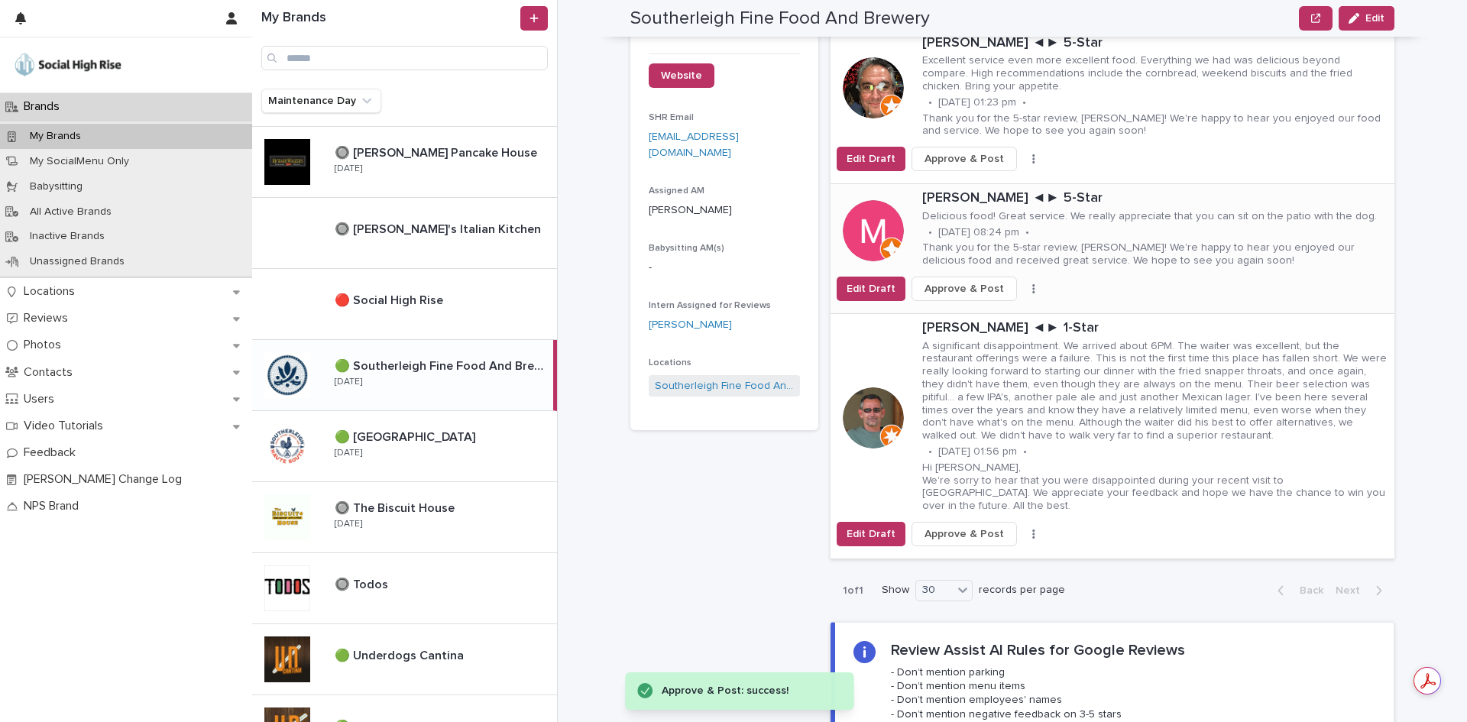
click at [974, 282] on span "Approve & Post" at bounding box center [963, 288] width 79 height 15
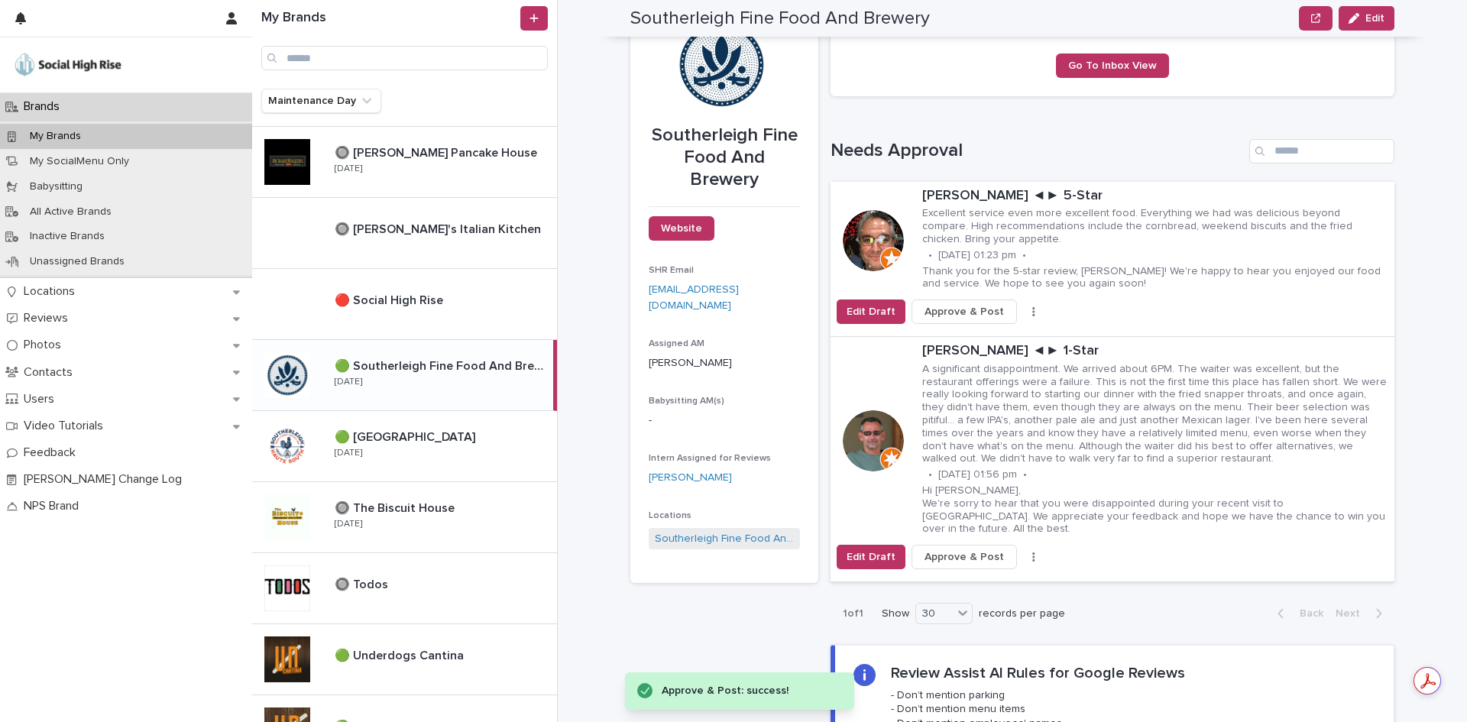
scroll to position [0, 0]
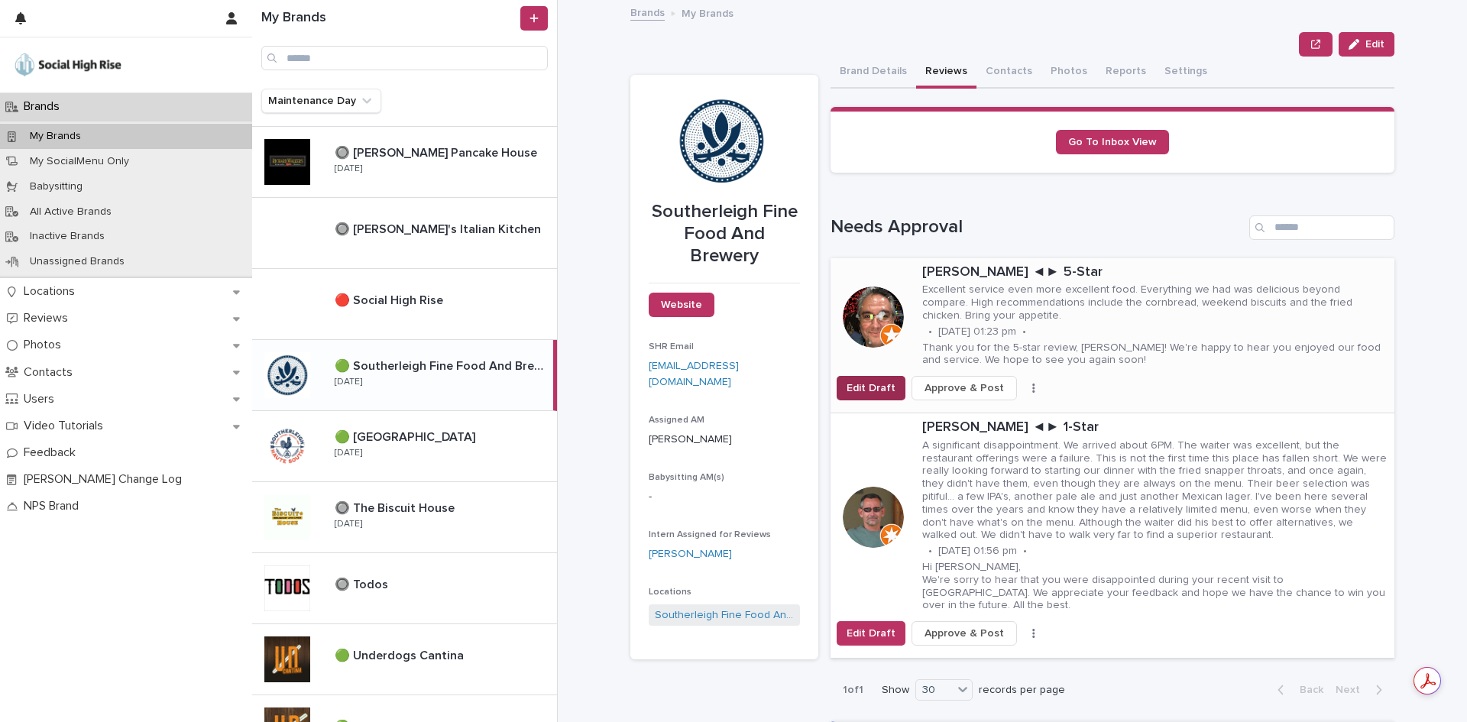
click at [881, 387] on span "Edit Draft" at bounding box center [870, 387] width 49 height 15
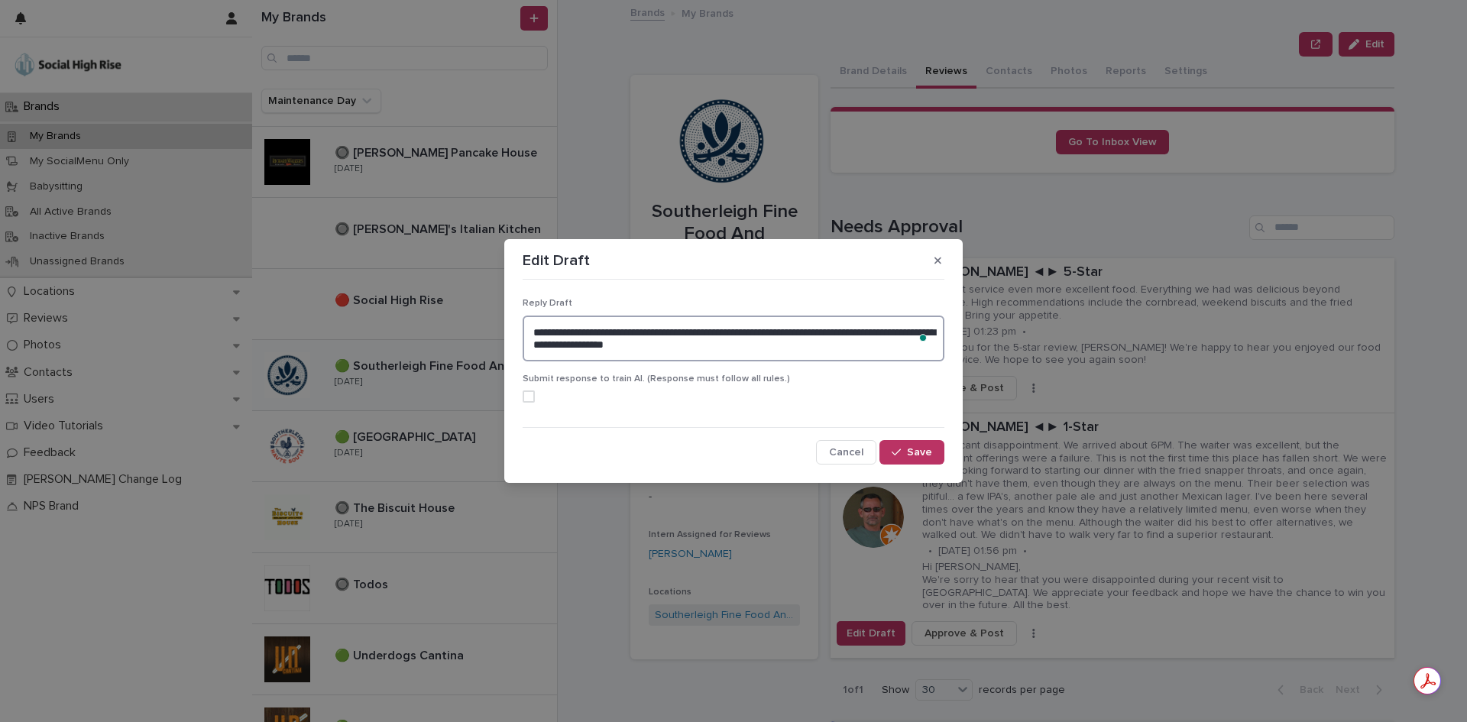
drag, startPoint x: 569, startPoint y: 345, endPoint x: 710, endPoint y: 325, distance: 142.6
click at [710, 325] on textarea "**********" at bounding box center [734, 338] width 422 height 46
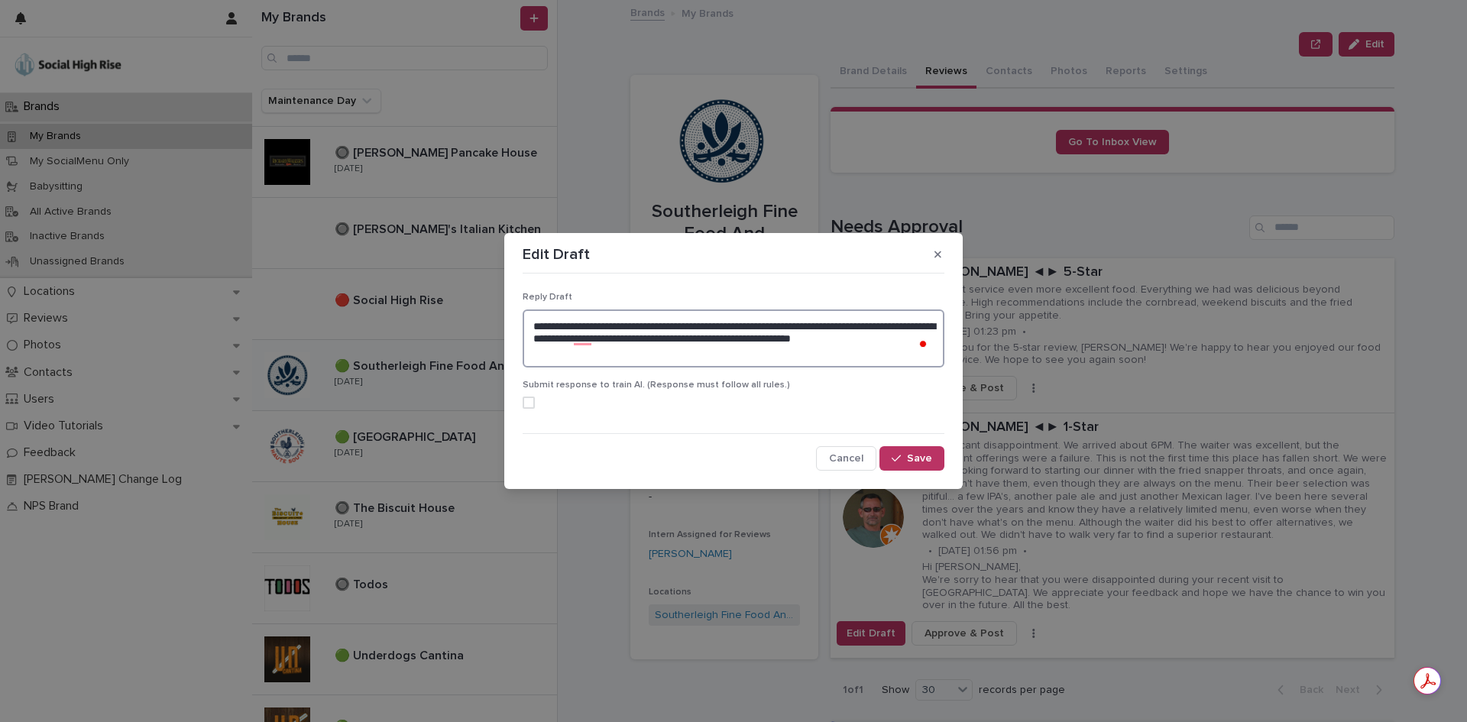
click at [532, 403] on span at bounding box center [529, 402] width 12 height 12
type textarea "**********"
click at [903, 453] on div "button" at bounding box center [898, 458] width 15 height 11
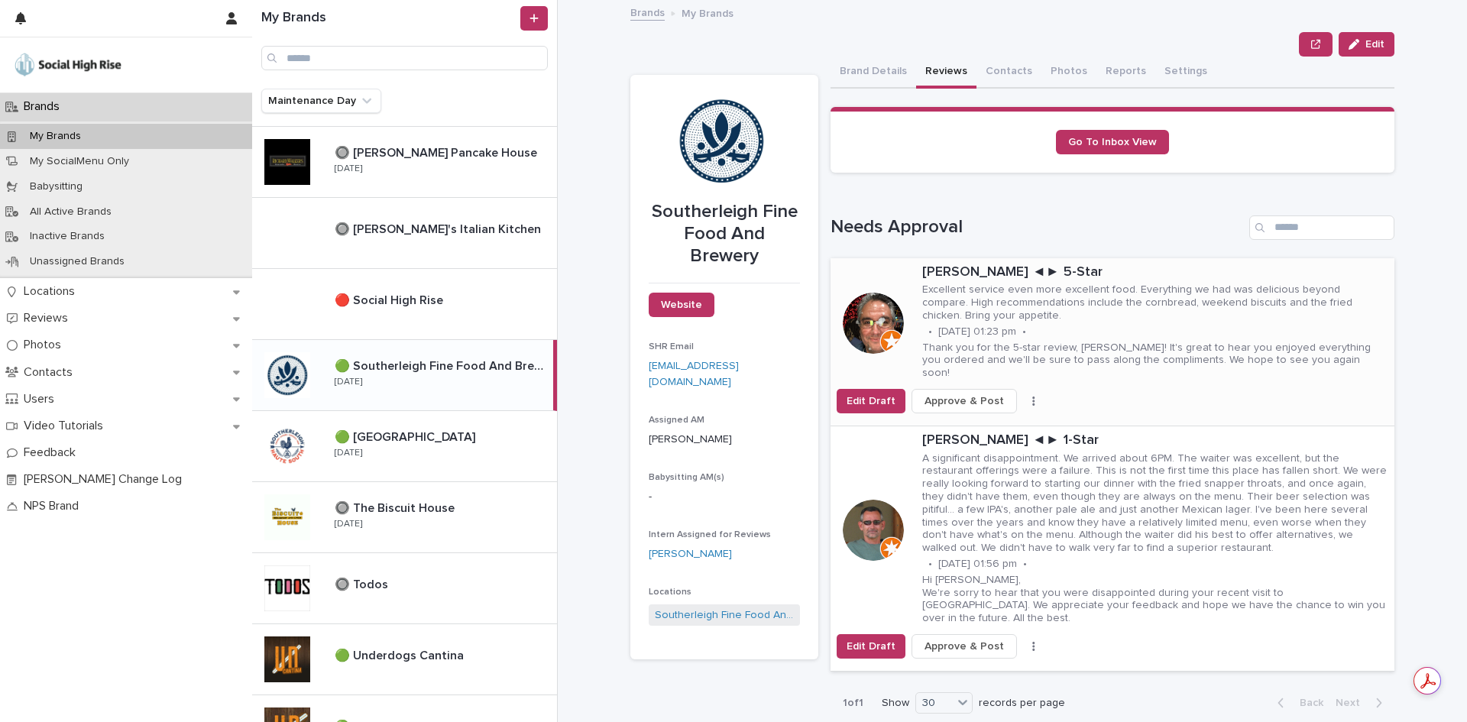
click at [961, 393] on span "Approve & Post" at bounding box center [963, 400] width 79 height 15
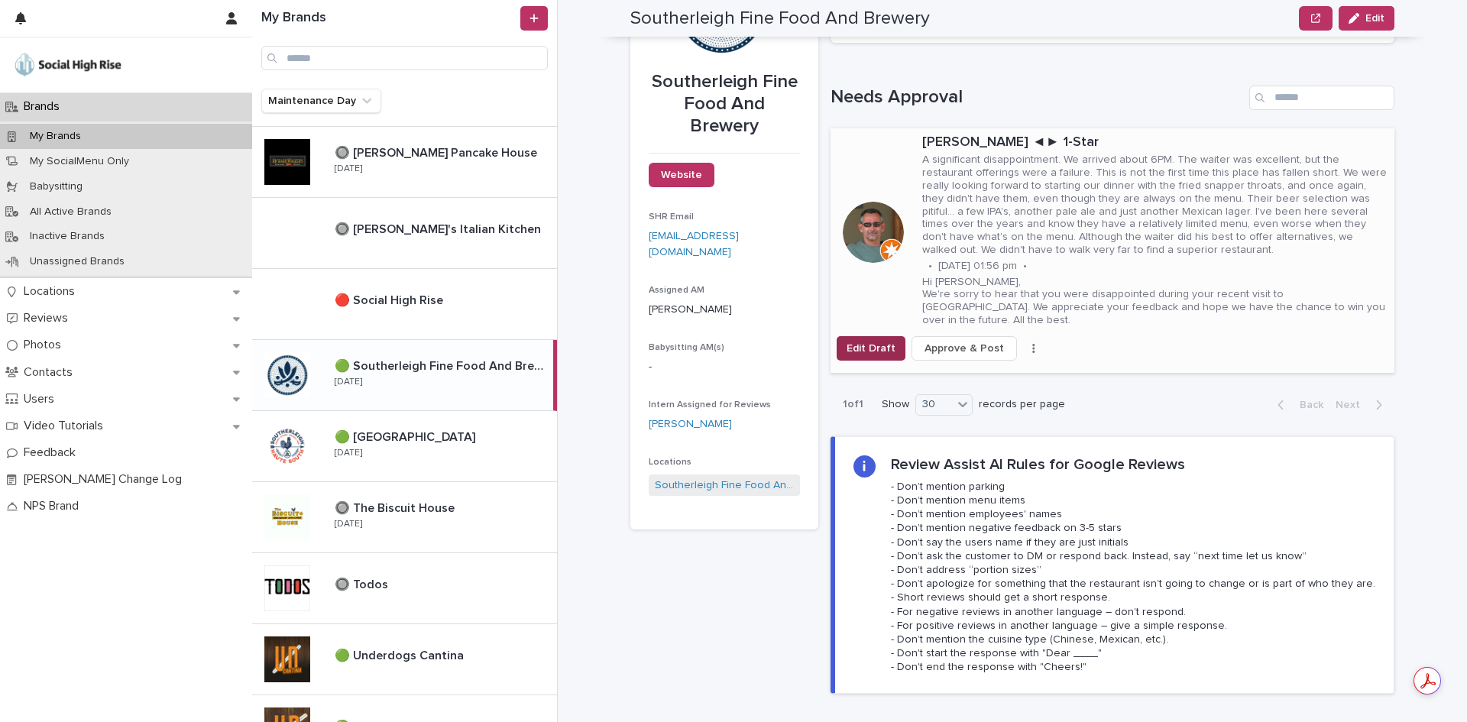
scroll to position [153, 0]
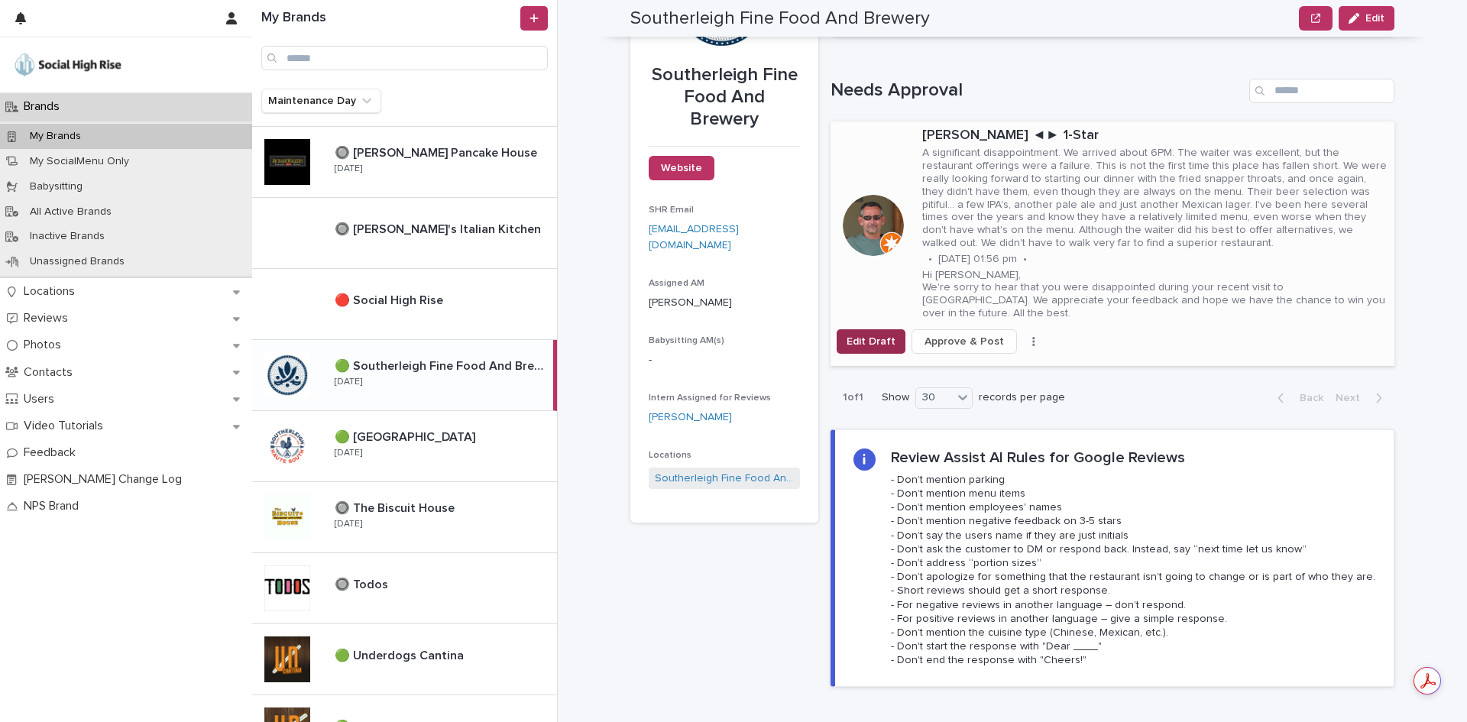
click at [862, 334] on span "Edit Draft" at bounding box center [870, 341] width 49 height 15
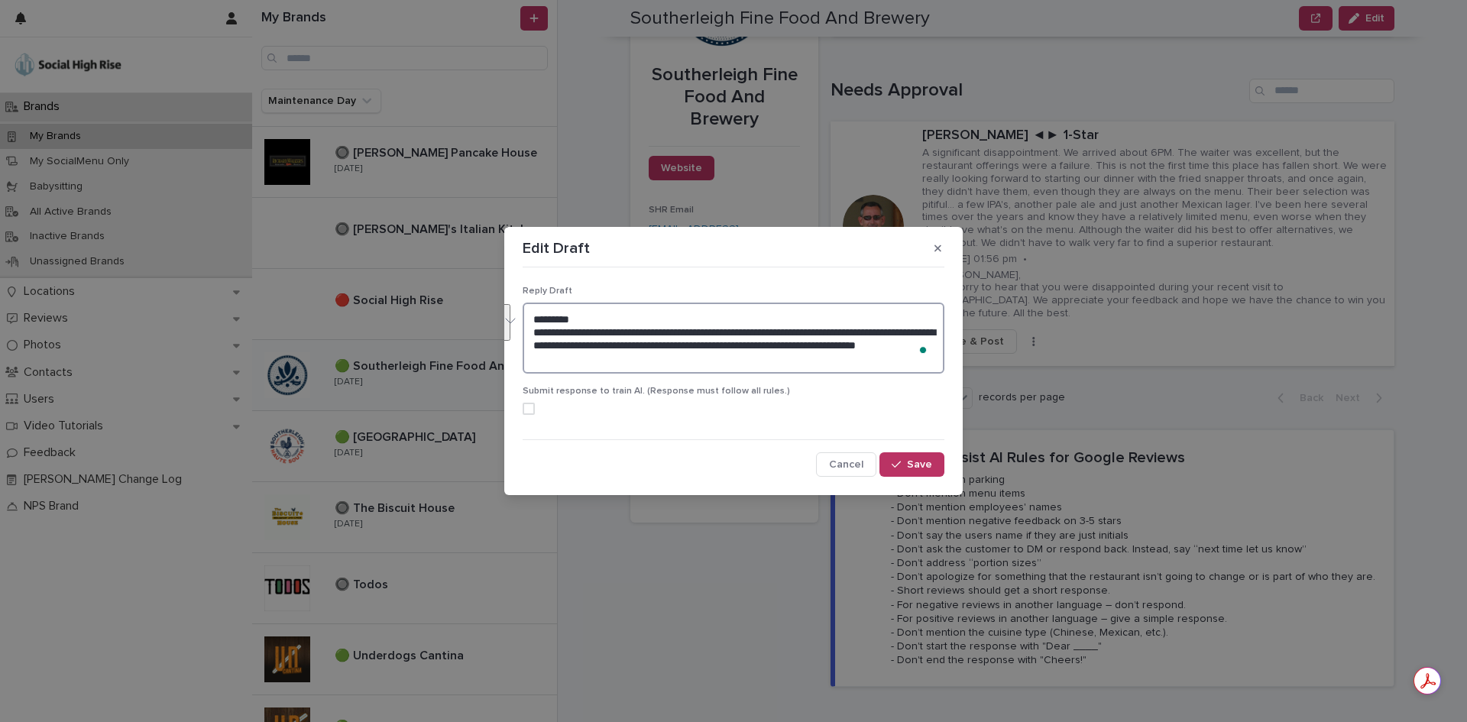
drag, startPoint x: 749, startPoint y: 365, endPoint x: 647, endPoint y: 334, distance: 107.0
click at [647, 334] on textarea "**********" at bounding box center [734, 338] width 422 height 71
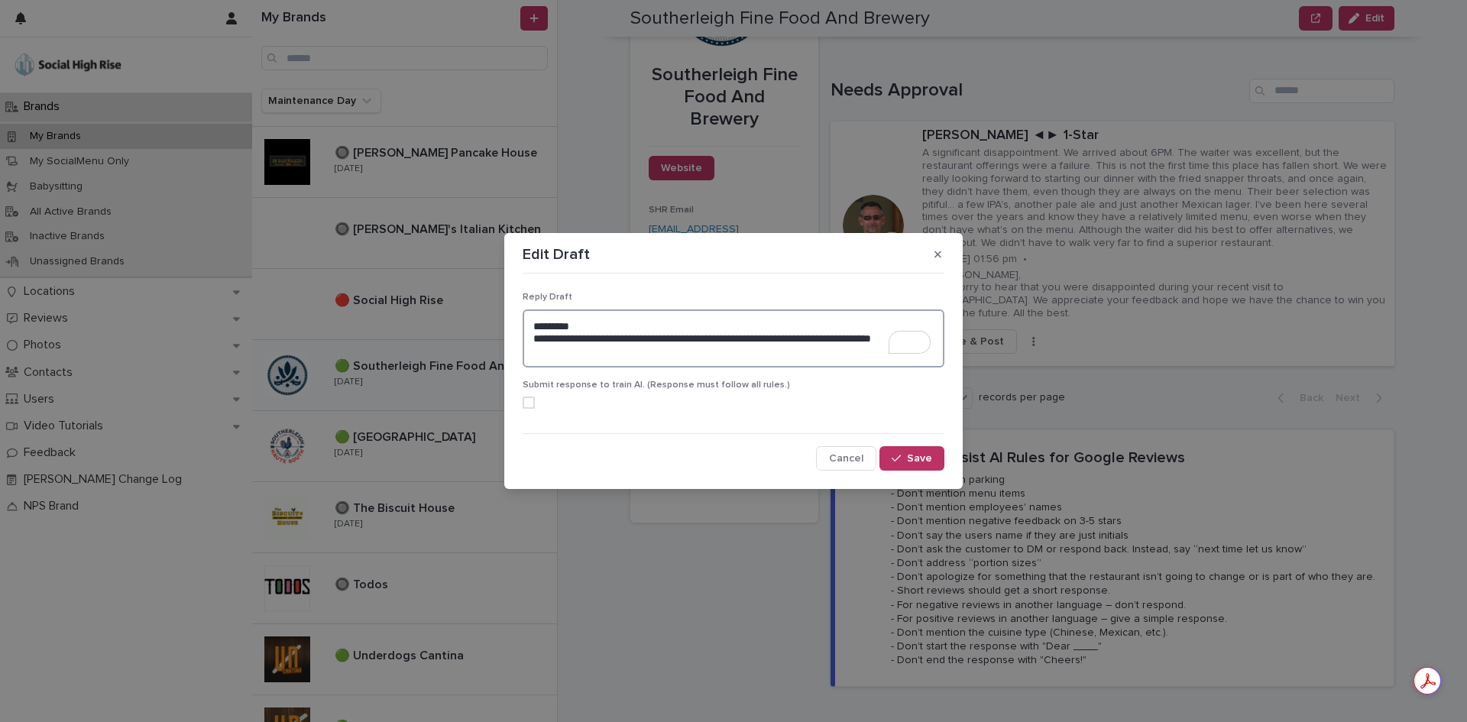
type textarea "**********"
click at [897, 456] on icon "button" at bounding box center [895, 458] width 9 height 11
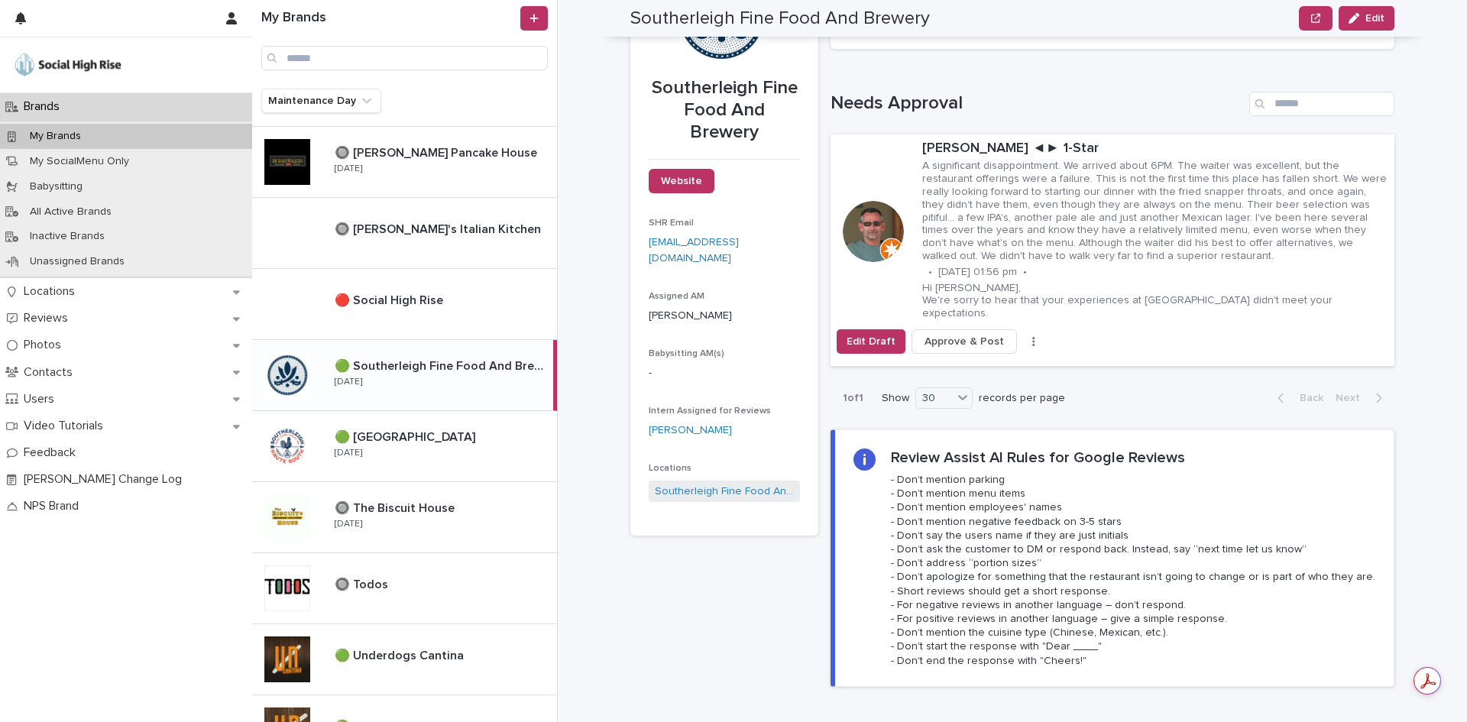
click at [1417, 434] on div "Brands My Brands Southerleigh Fine Food And Brewery Edit Edit Southerleigh Fine…" at bounding box center [1021, 361] width 891 height 722
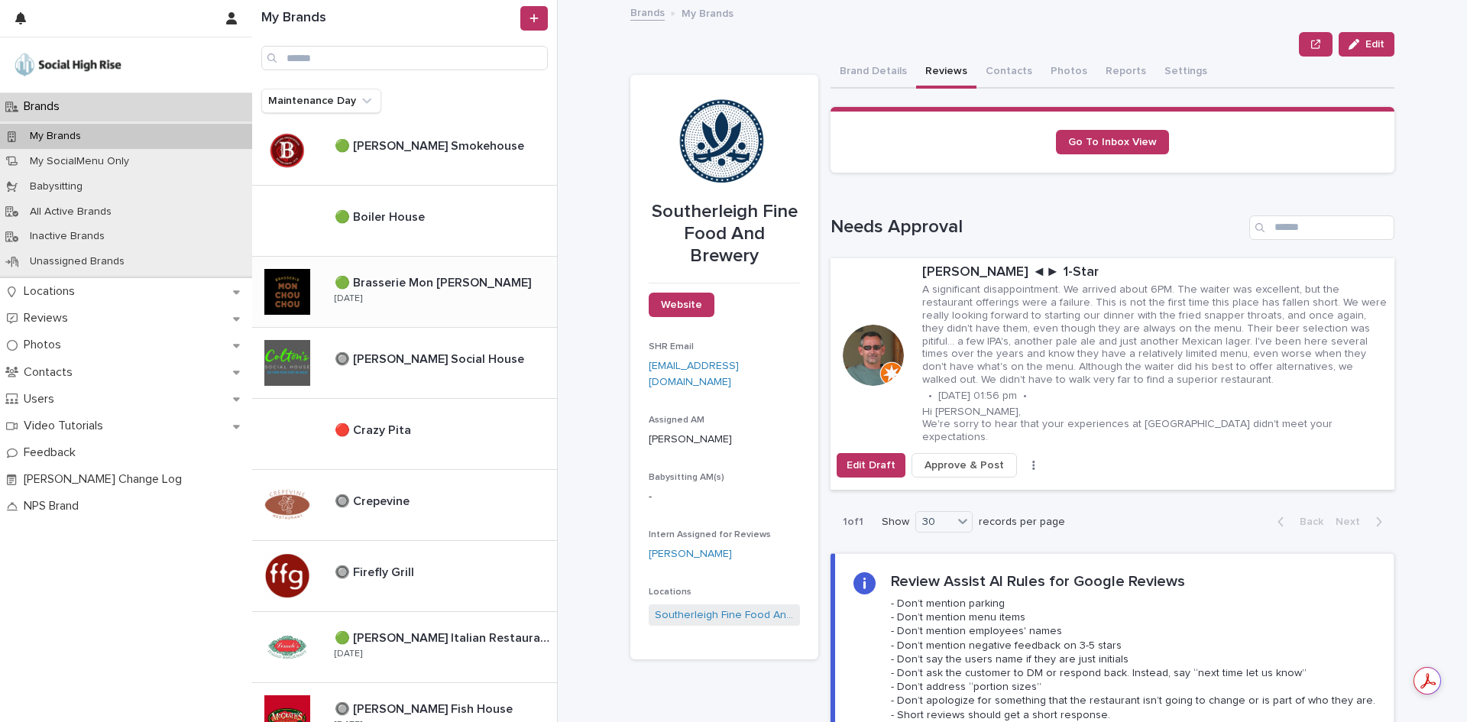
click at [456, 295] on div "🟢 Brasserie Mon [PERSON_NAME] 🟢 Brasserie Mon [PERSON_NAME] [DATE]" at bounding box center [439, 292] width 235 height 44
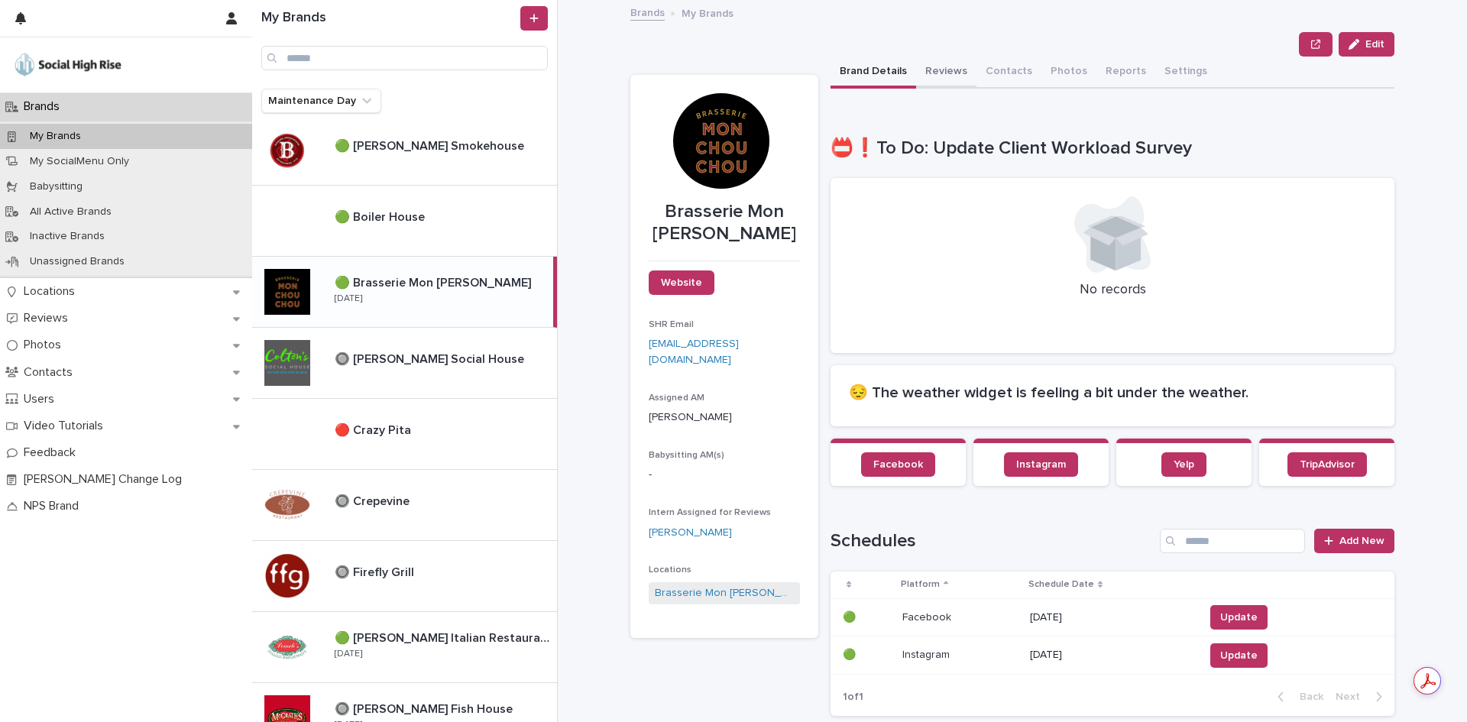
click at [924, 79] on button "Reviews" at bounding box center [946, 73] width 60 height 32
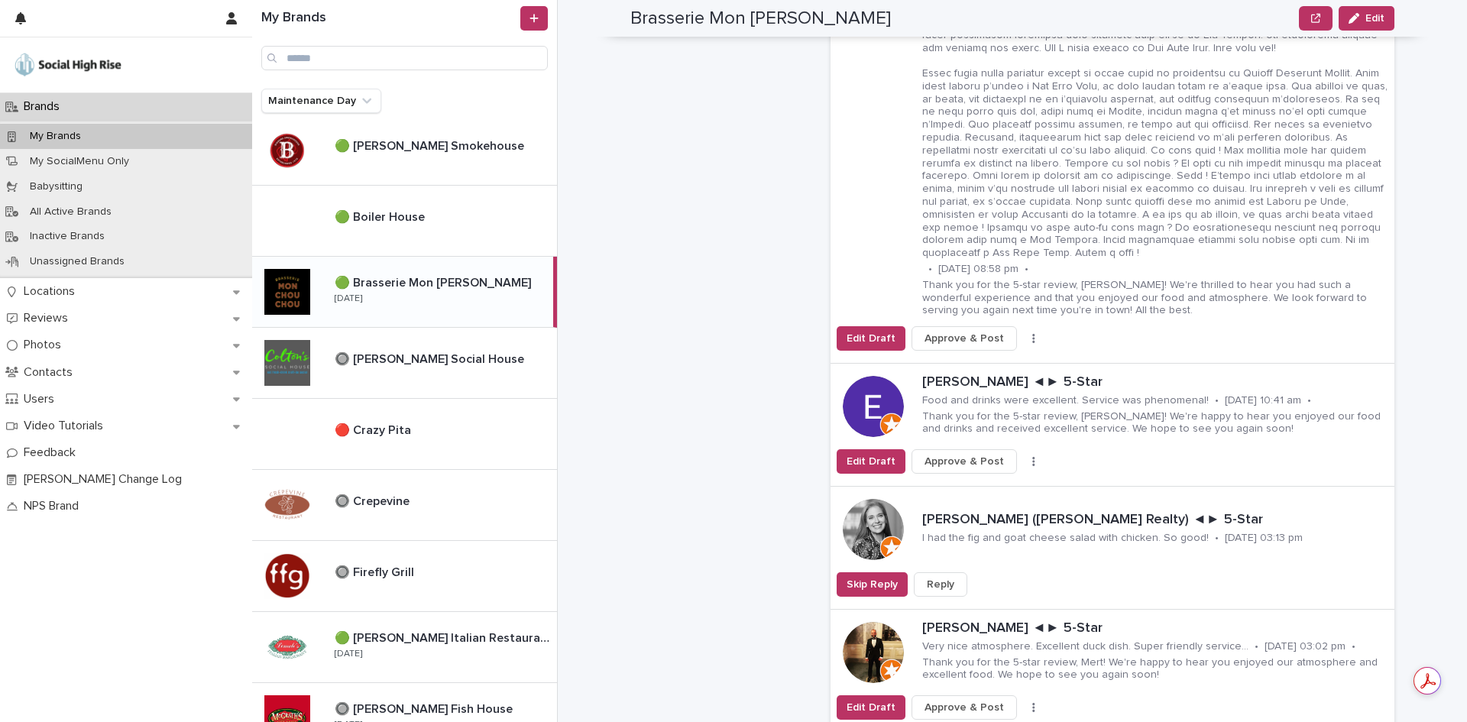
scroll to position [1681, 0]
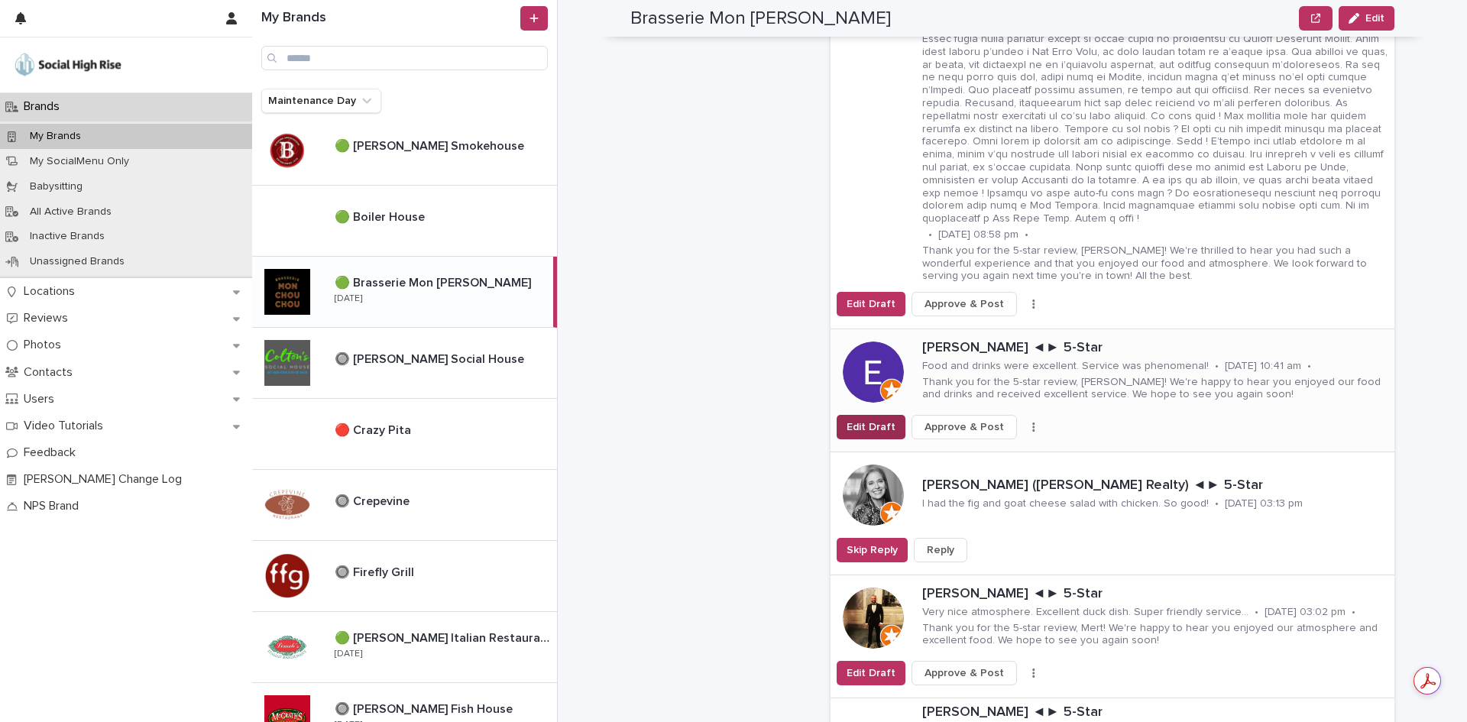
click at [849, 419] on span "Edit Draft" at bounding box center [870, 426] width 49 height 15
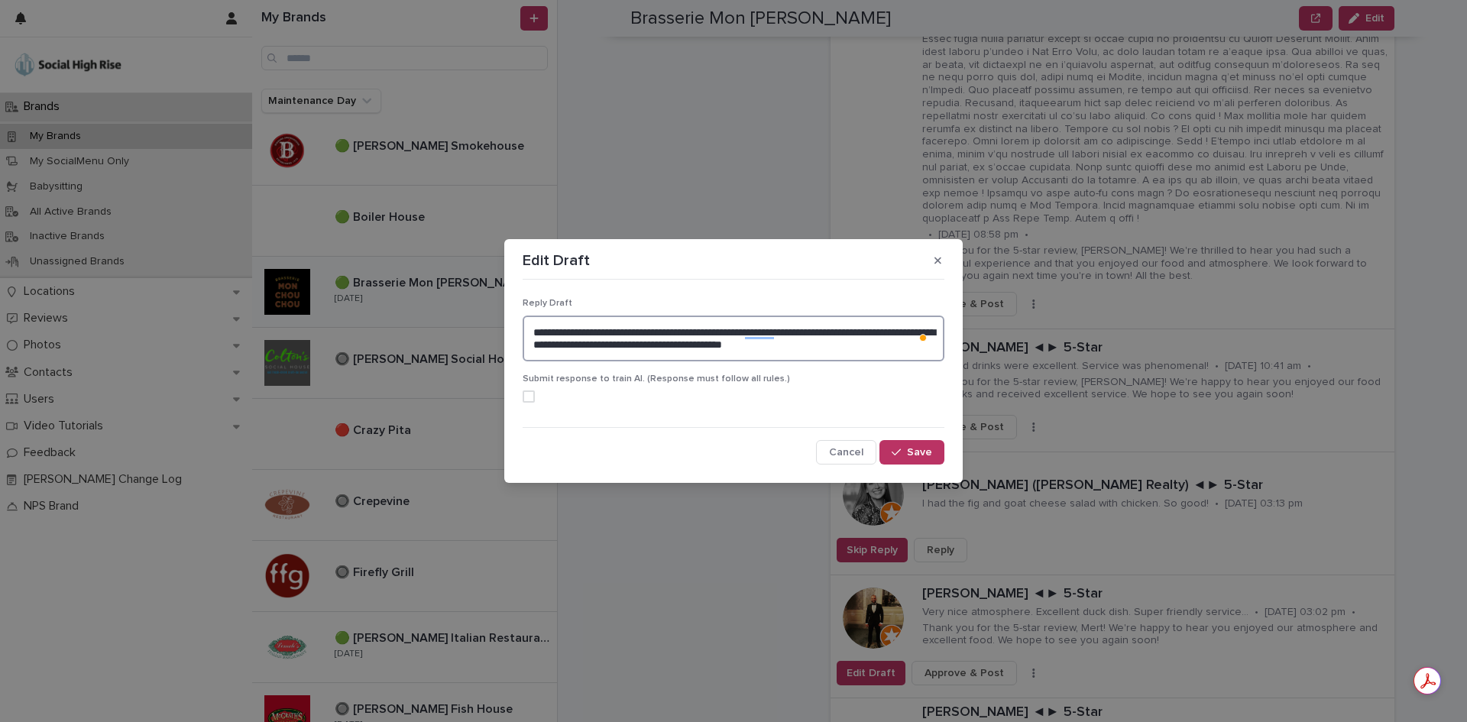
drag, startPoint x: 713, startPoint y: 347, endPoint x: 719, endPoint y: 331, distance: 17.2
click at [719, 331] on textarea "**********" at bounding box center [734, 338] width 422 height 46
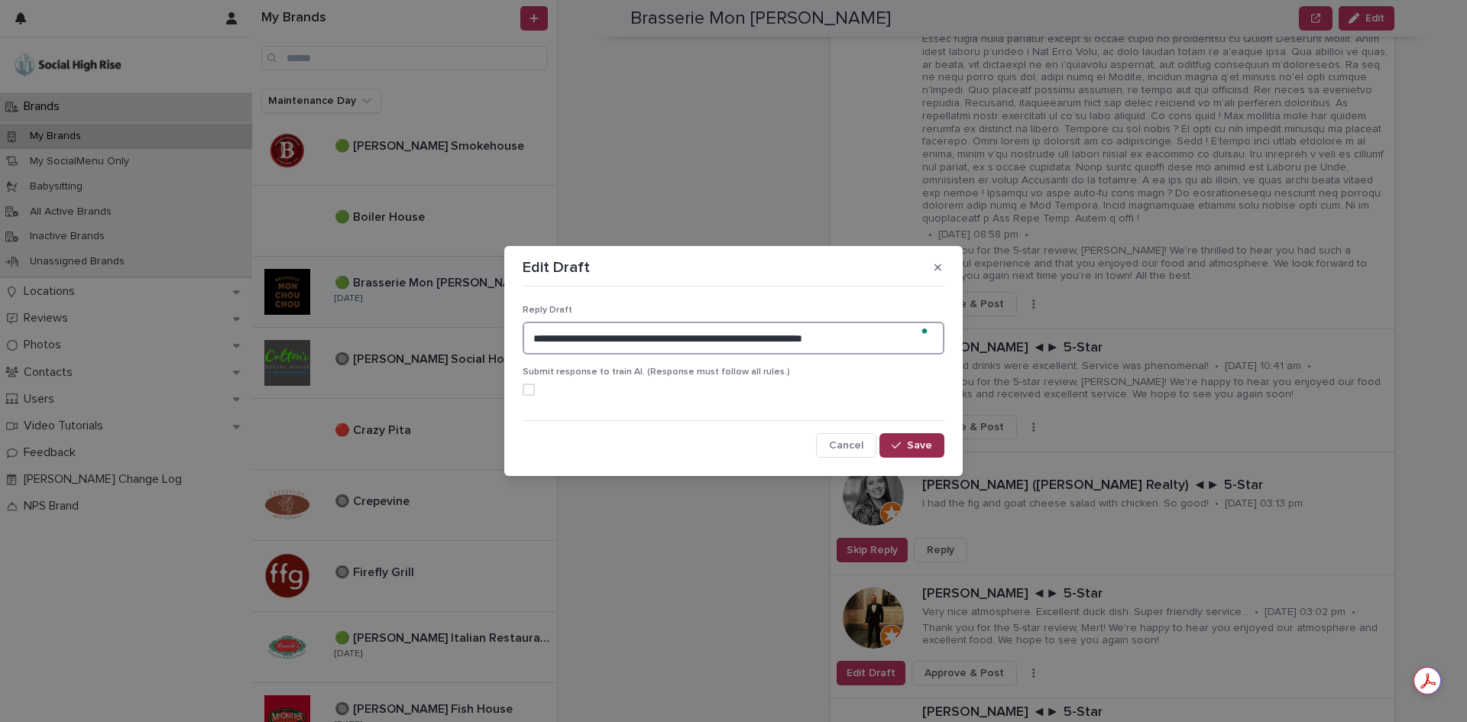
type textarea "**********"
click at [902, 435] on button "Save" at bounding box center [911, 445] width 65 height 24
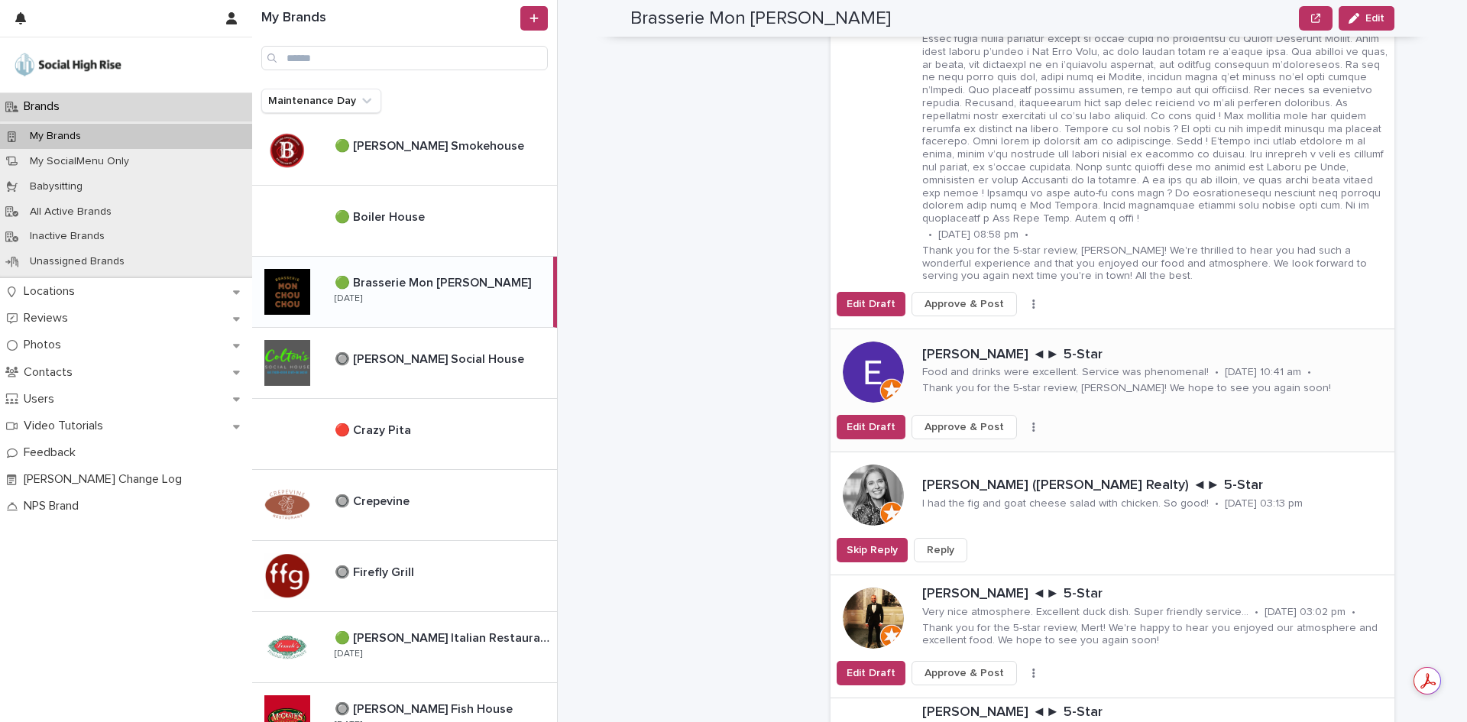
click at [946, 419] on span "Approve & Post" at bounding box center [963, 426] width 79 height 15
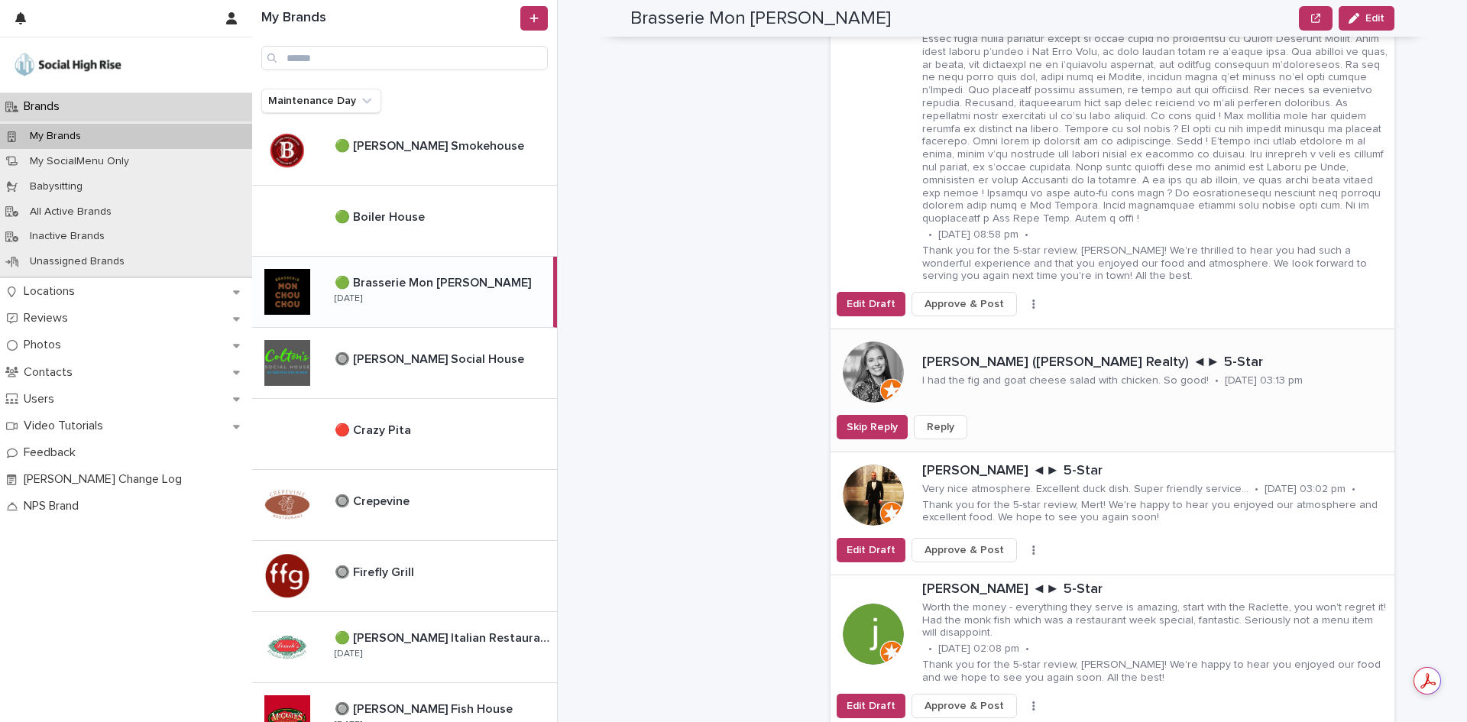
click at [927, 419] on span "Reply" at bounding box center [941, 426] width 28 height 15
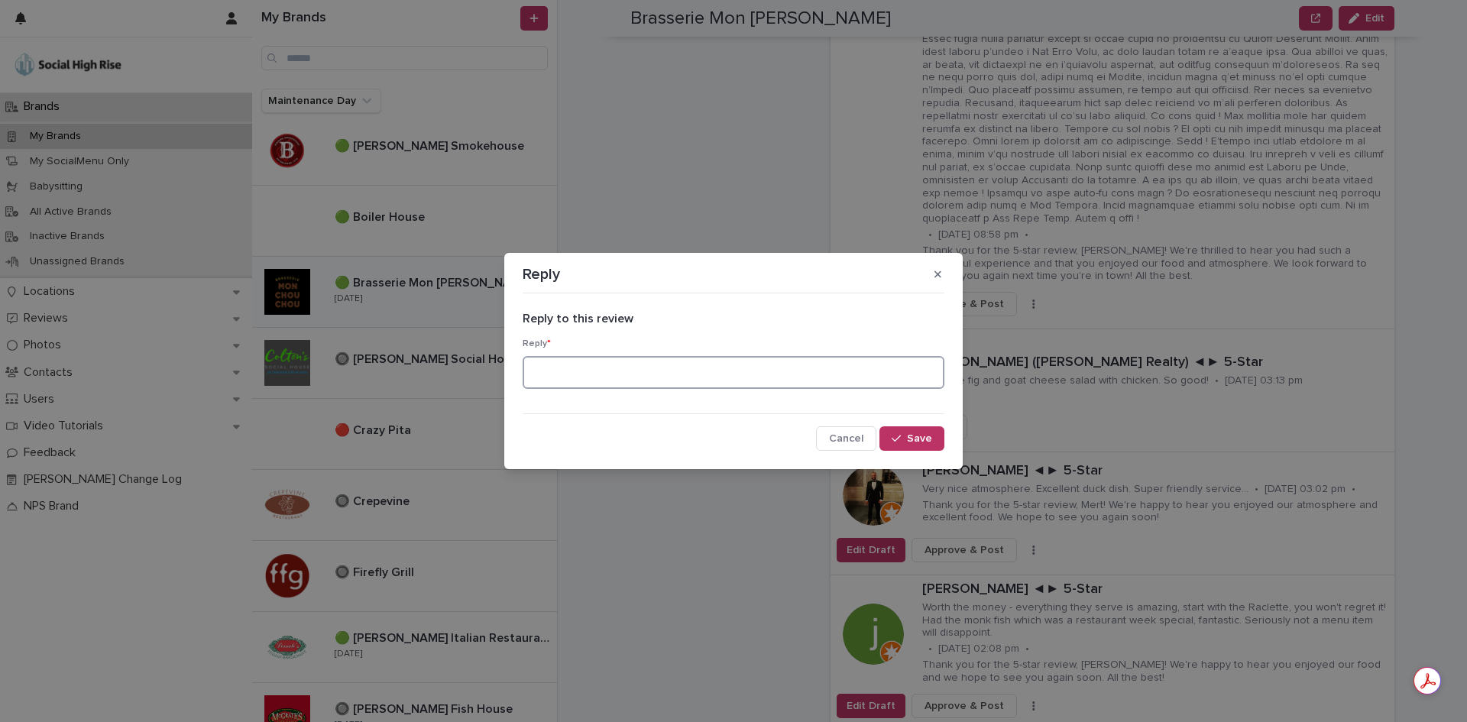
click at [742, 371] on textarea at bounding box center [734, 372] width 422 height 33
type textarea "**********"
click at [935, 445] on button "Save" at bounding box center [911, 438] width 65 height 24
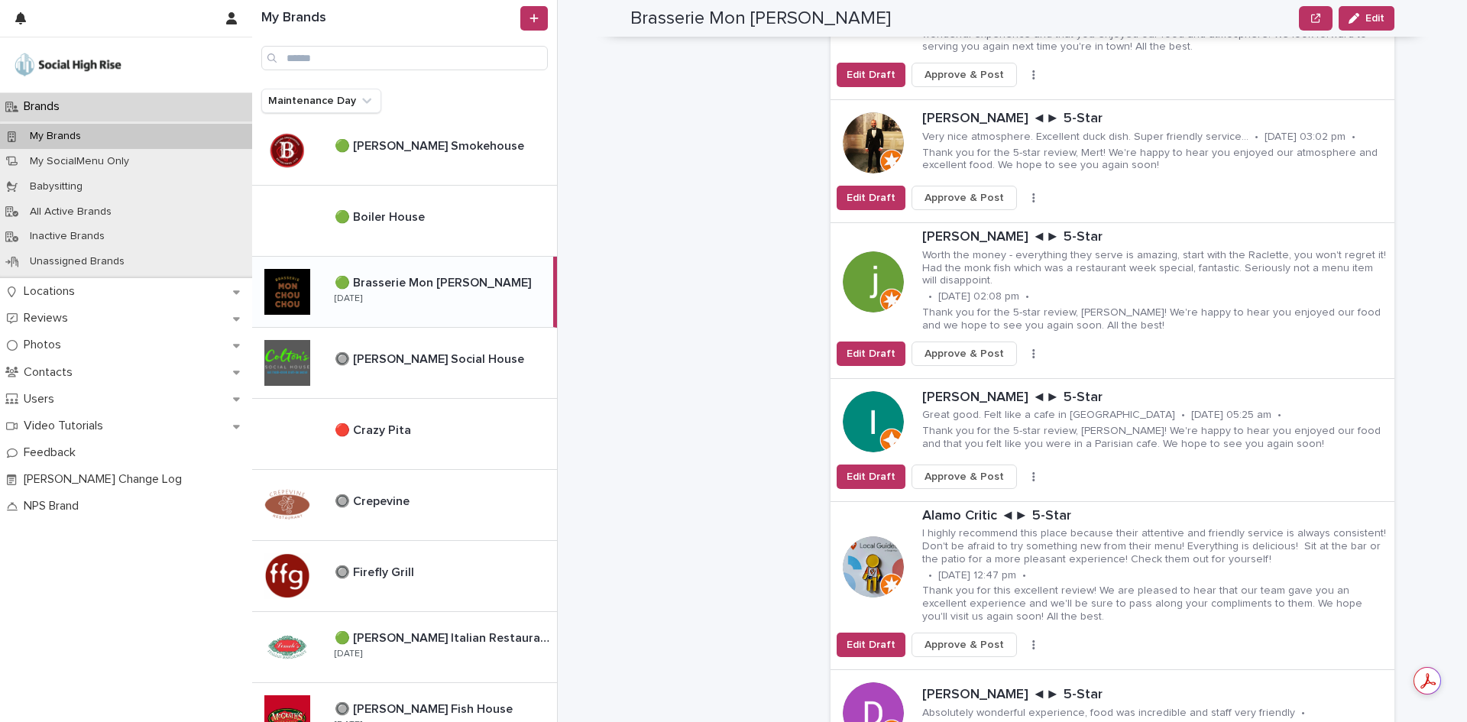
scroll to position [2063, 0]
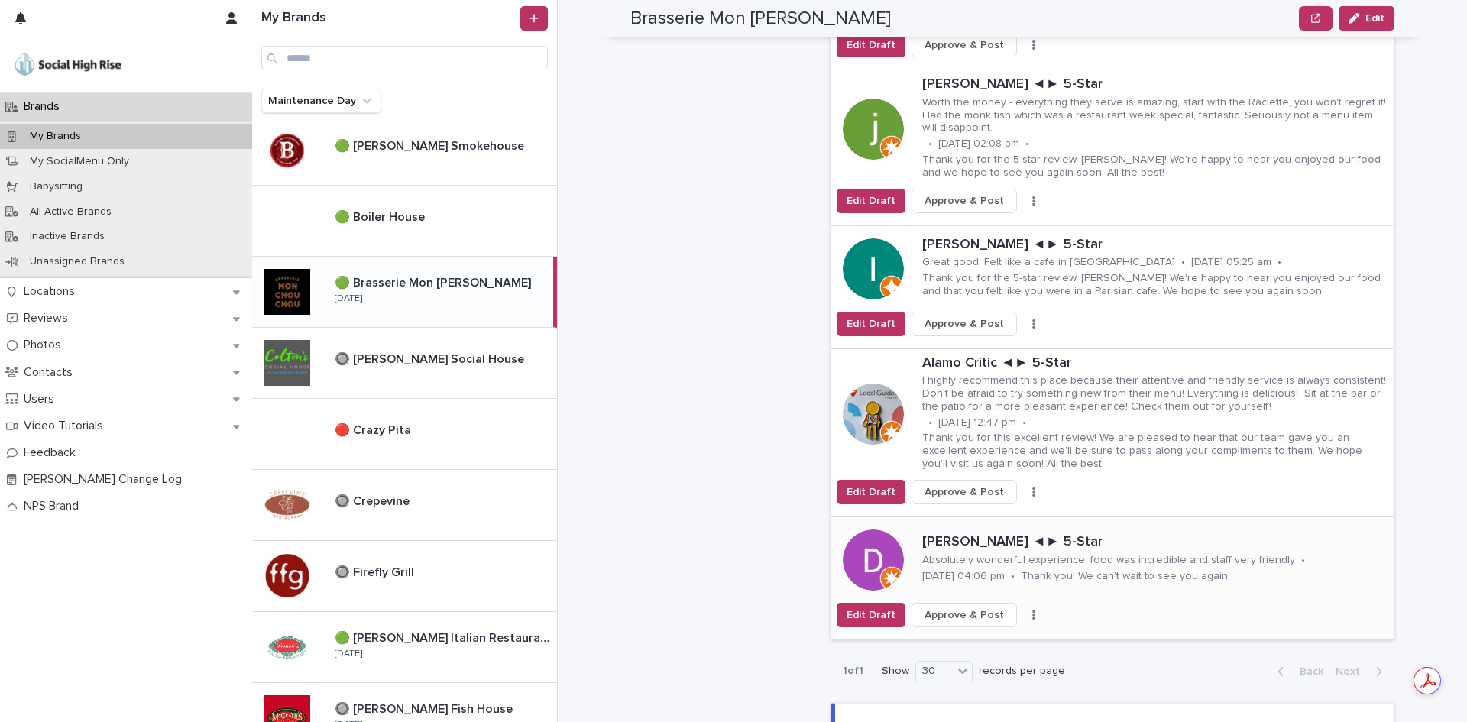
click at [946, 607] on span "Approve & Post" at bounding box center [963, 614] width 79 height 15
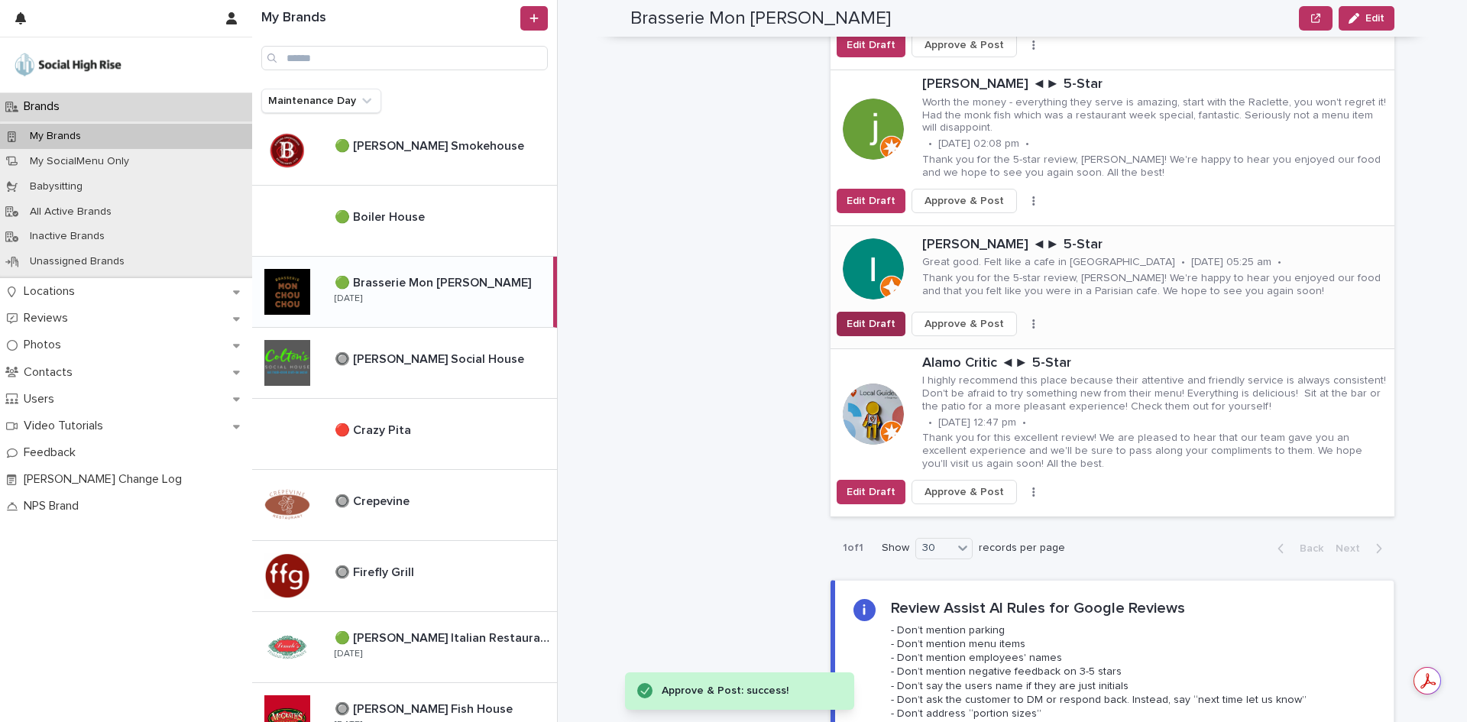
click at [850, 316] on span "Edit Draft" at bounding box center [870, 323] width 49 height 15
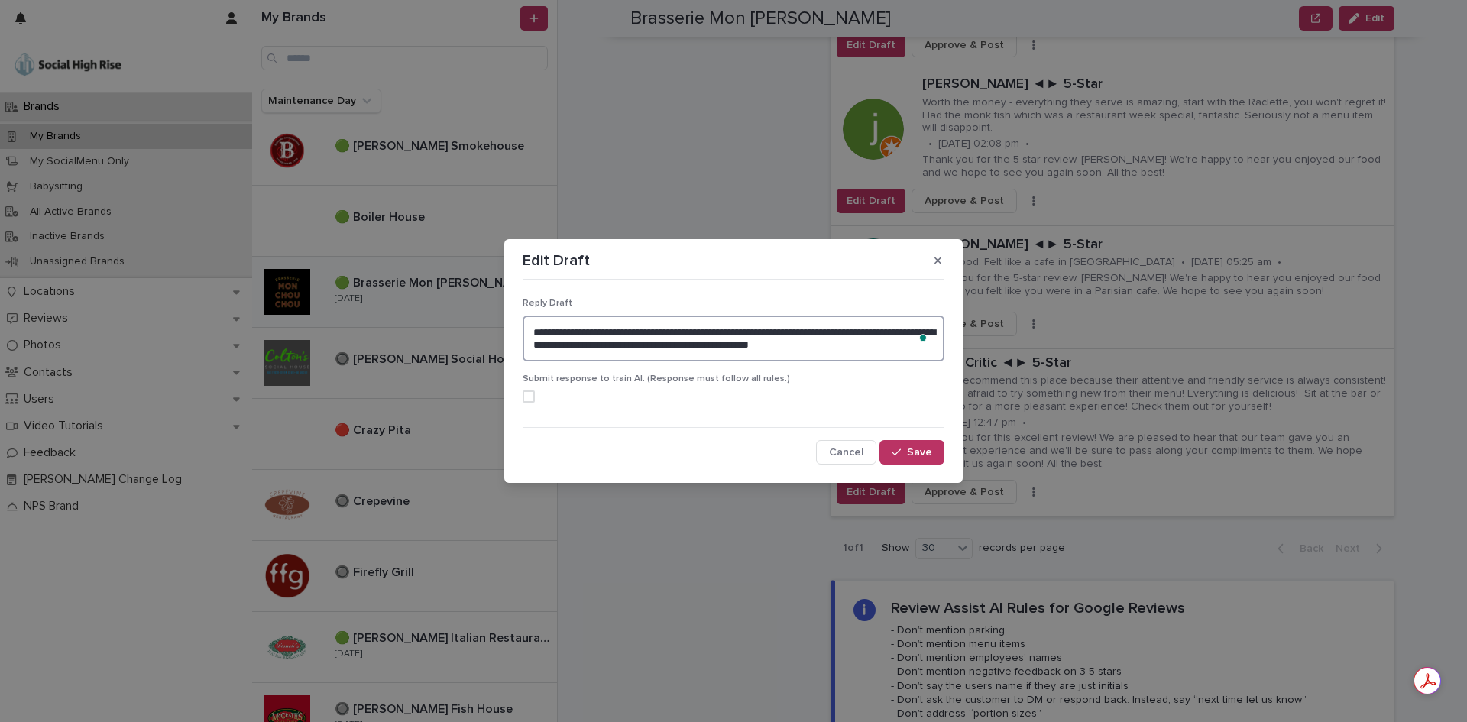
drag, startPoint x: 895, startPoint y: 346, endPoint x: 516, endPoint y: 315, distance: 380.1
click at [516, 315] on section "**********" at bounding box center [733, 361] width 458 height 244
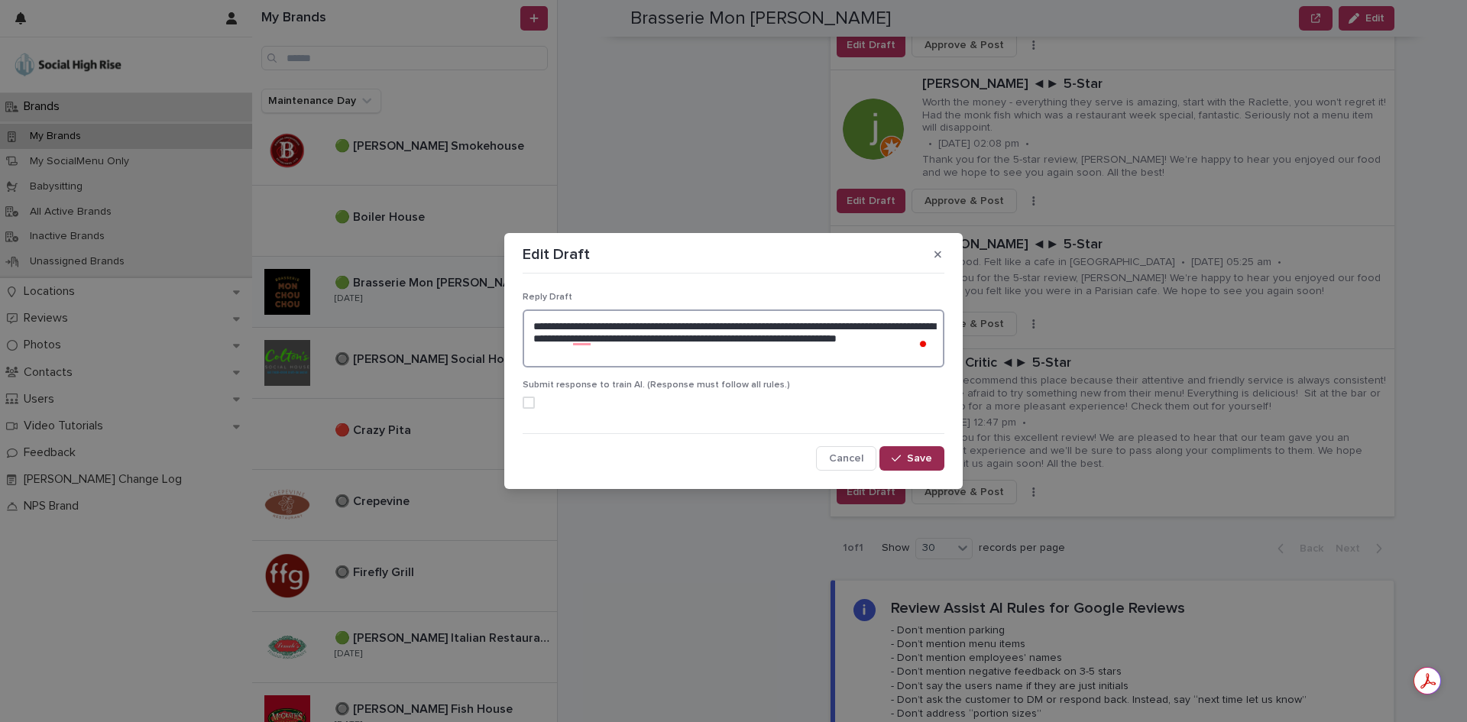
type textarea "**********"
click at [919, 457] on span "Save" at bounding box center [919, 458] width 25 height 11
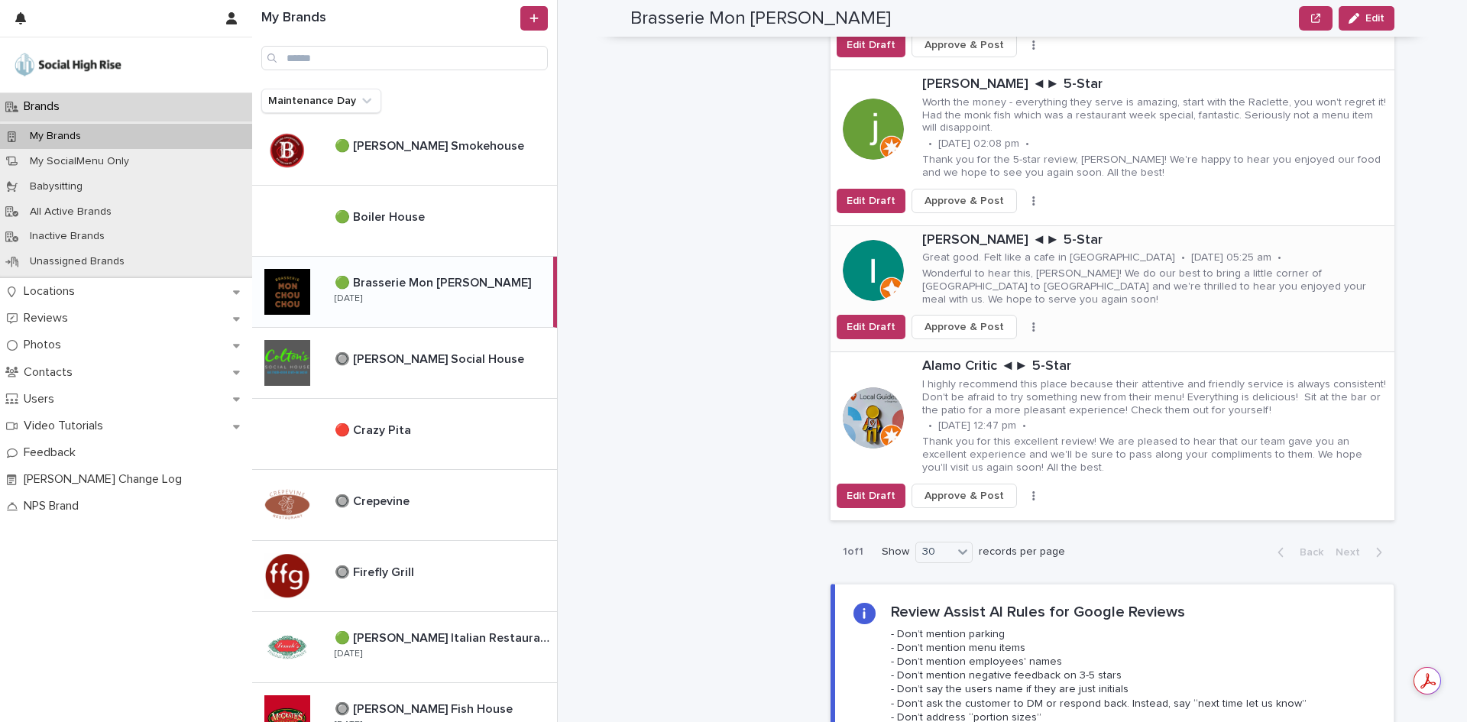
click at [971, 319] on span "Approve & Post" at bounding box center [963, 326] width 79 height 15
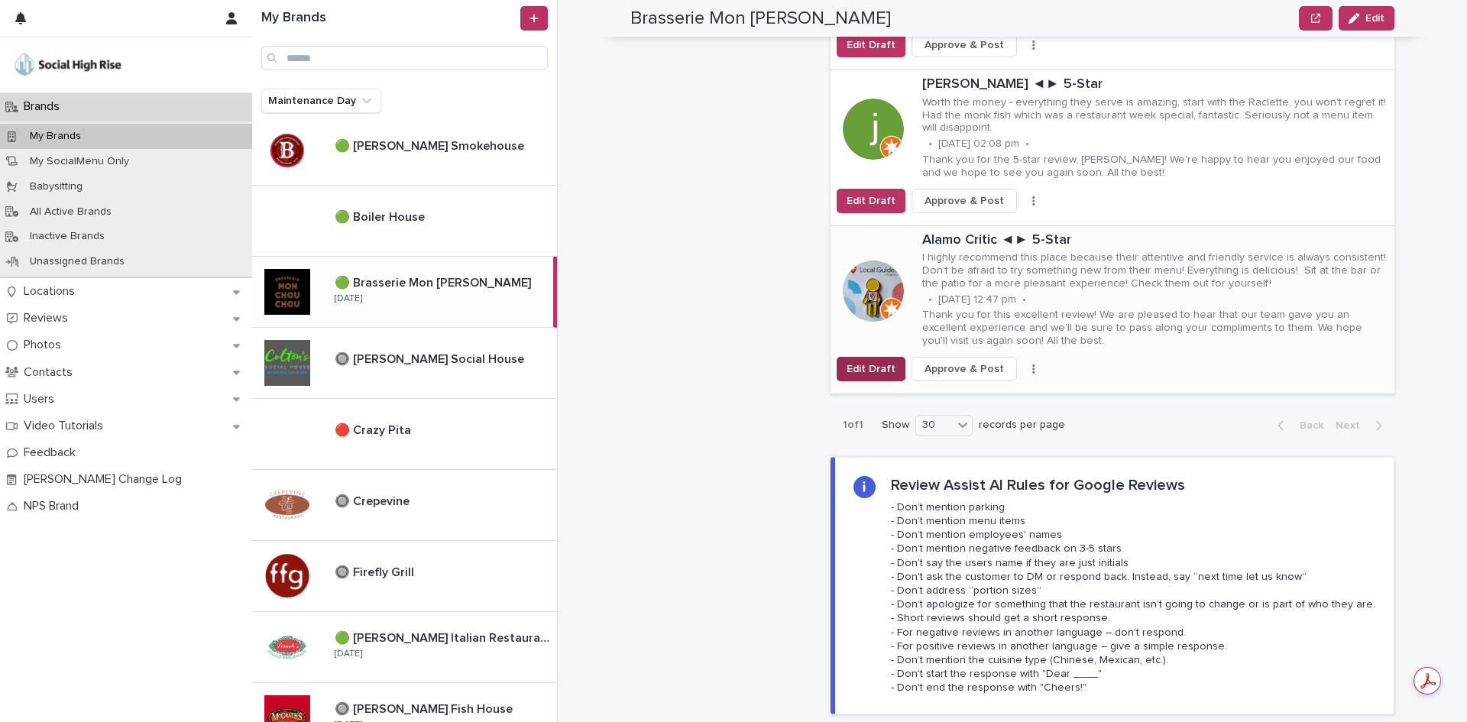
click at [866, 361] on span "Edit Draft" at bounding box center [870, 368] width 49 height 15
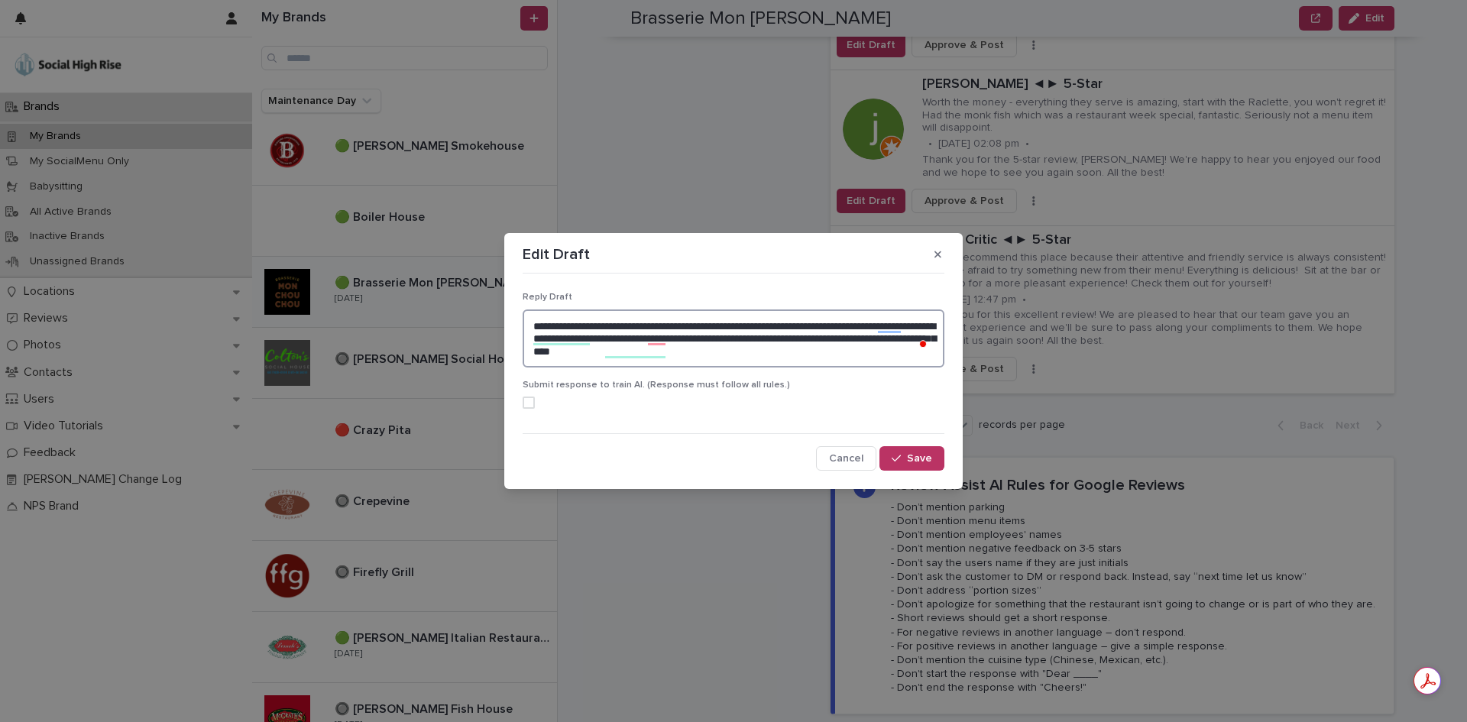
drag, startPoint x: 769, startPoint y: 356, endPoint x: 704, endPoint y: 324, distance: 72.4
click at [704, 324] on textarea "**********" at bounding box center [734, 338] width 422 height 58
type textarea "**********"
click at [904, 450] on button "Save" at bounding box center [911, 458] width 65 height 24
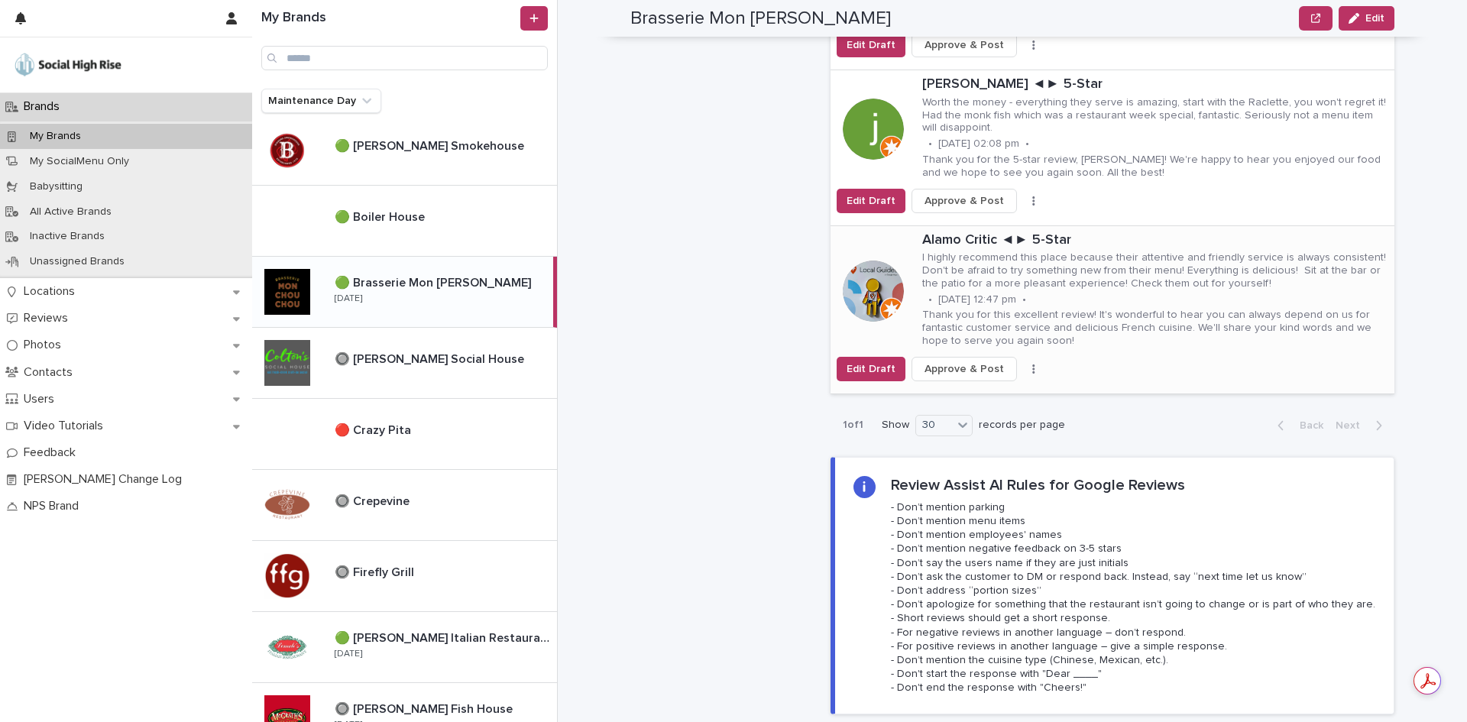
click at [948, 361] on span "Approve & Post" at bounding box center [963, 368] width 79 height 15
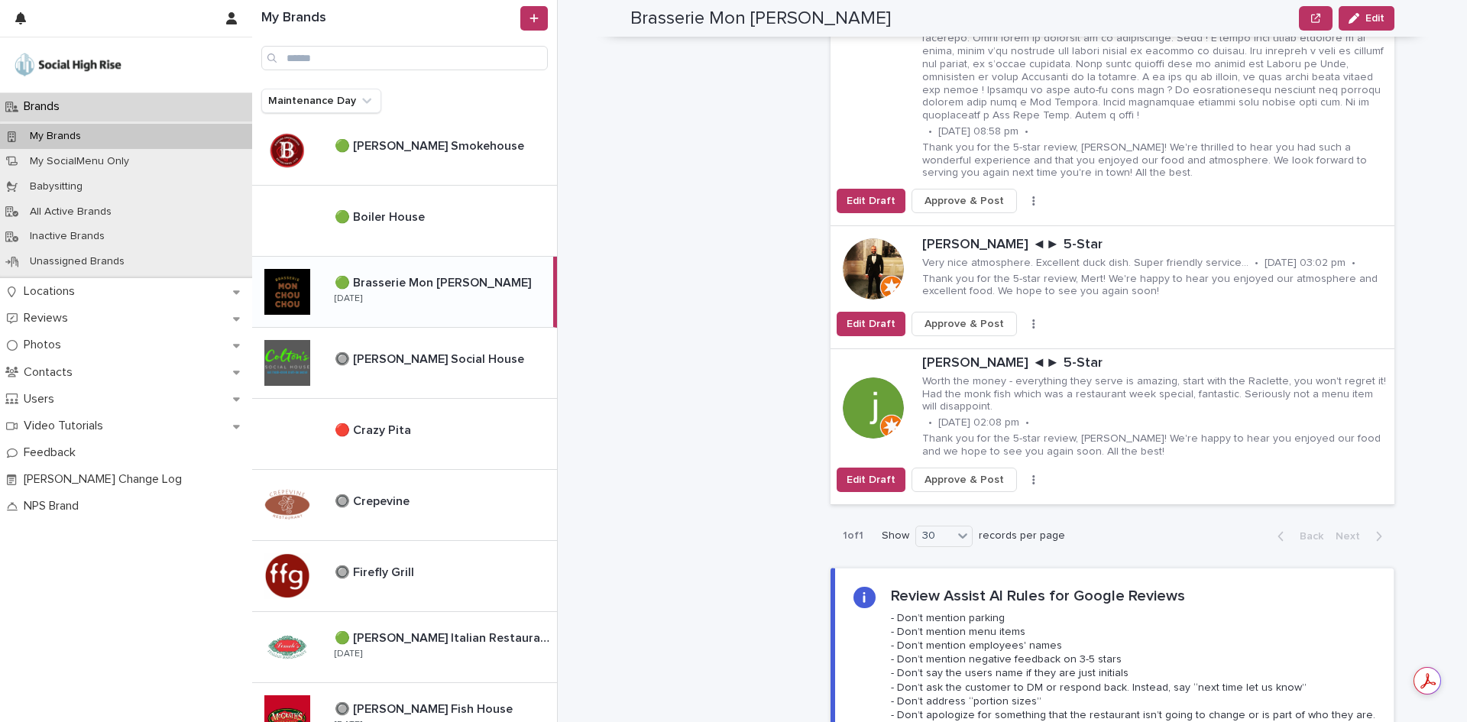
scroll to position [1757, 0]
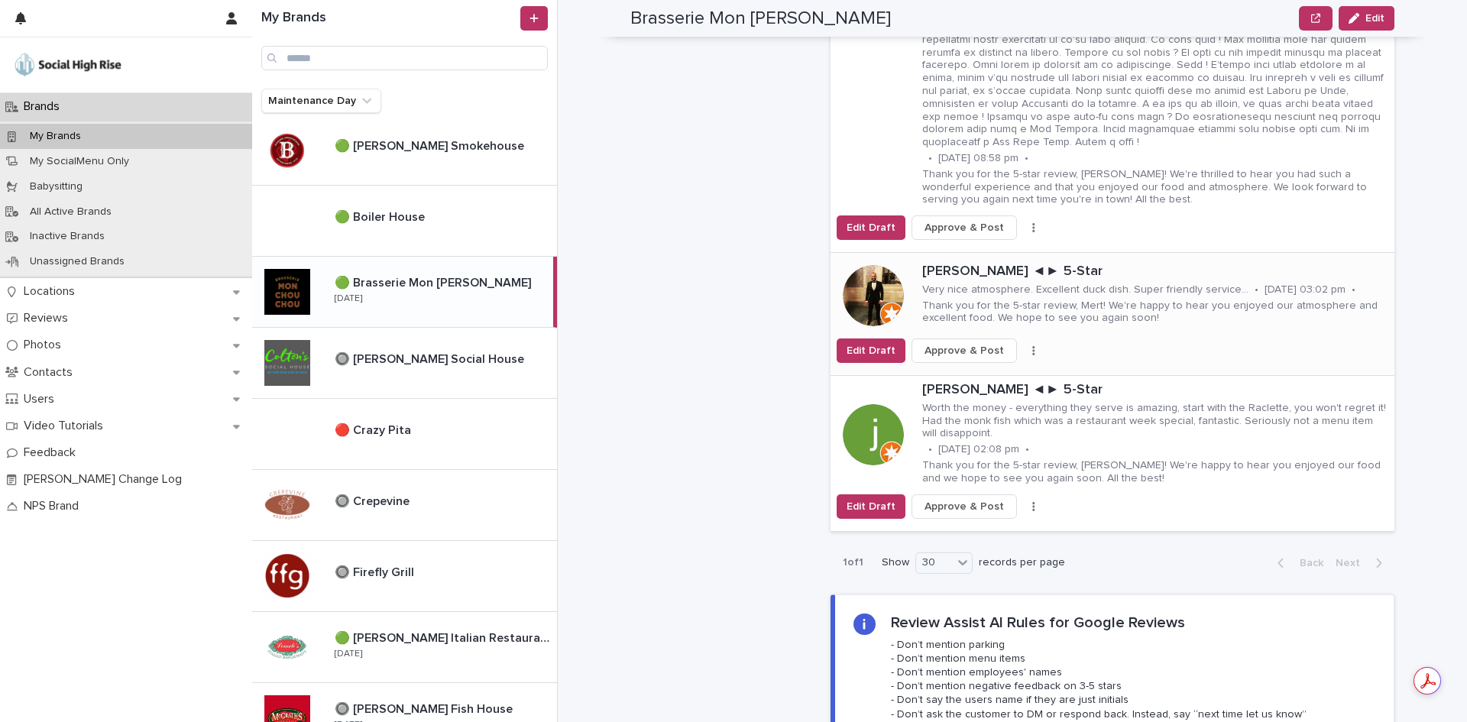
click at [938, 343] on span "Approve & Post" at bounding box center [963, 350] width 79 height 15
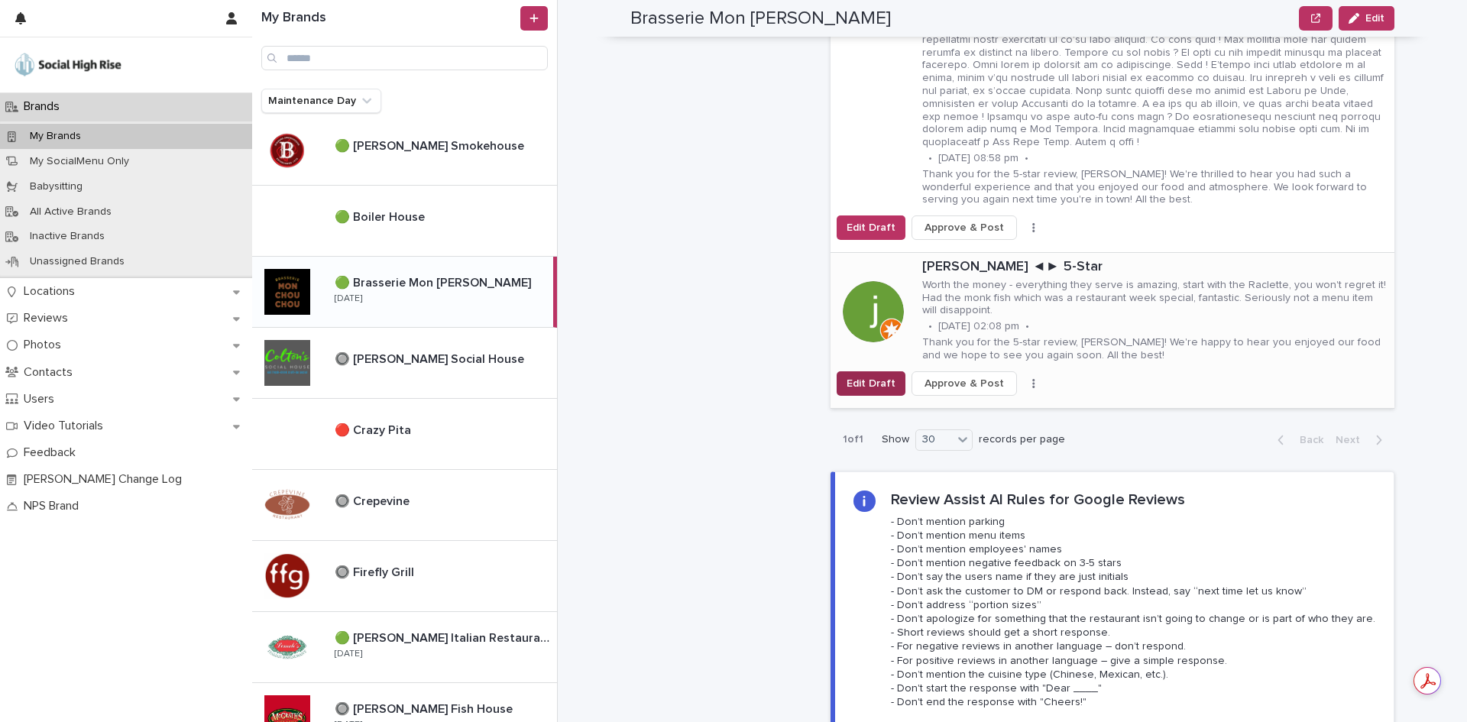
click at [849, 376] on span "Edit Draft" at bounding box center [870, 383] width 49 height 15
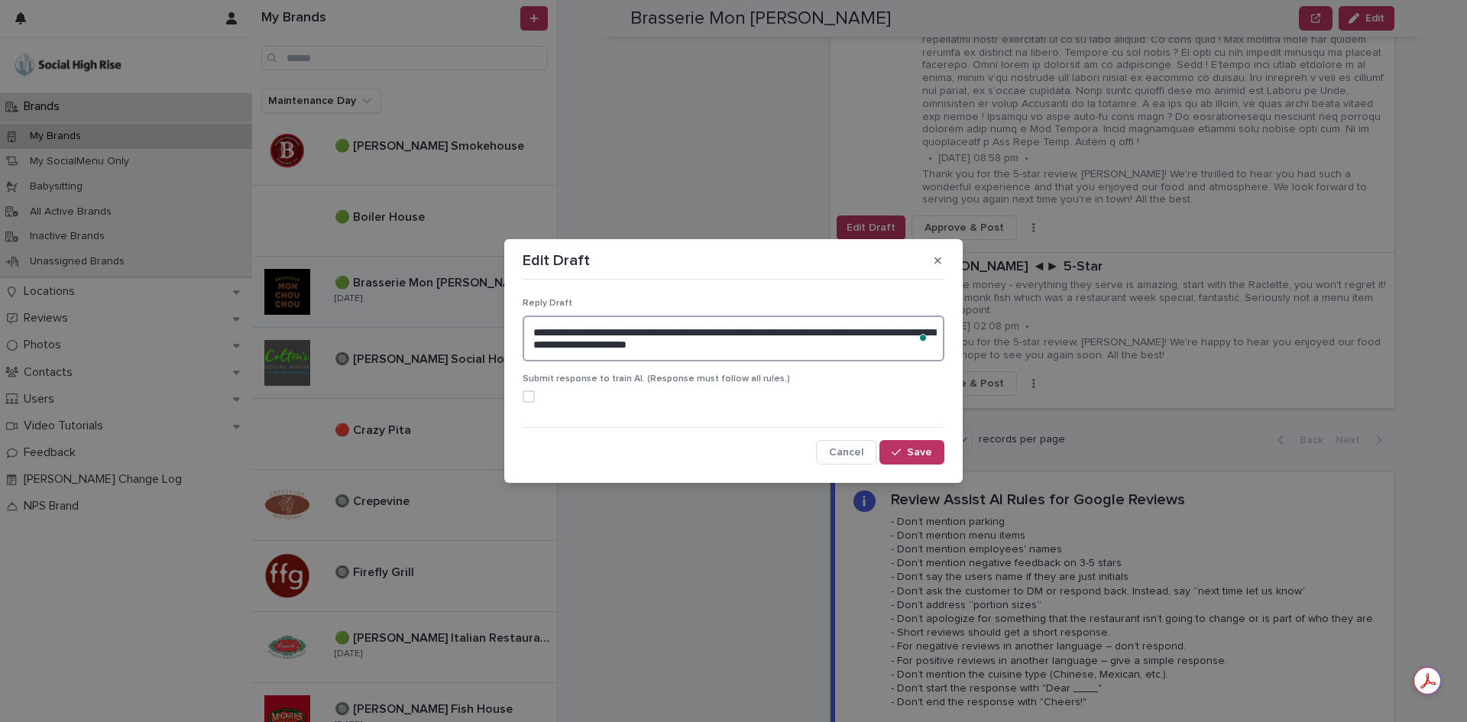
drag, startPoint x: 908, startPoint y: 332, endPoint x: 829, endPoint y: 330, distance: 79.5
click at [829, 330] on textarea "**********" at bounding box center [734, 338] width 422 height 46
click at [853, 342] on textarea "**********" at bounding box center [734, 338] width 422 height 46
type textarea "**********"
click at [927, 456] on span "Save" at bounding box center [919, 452] width 25 height 11
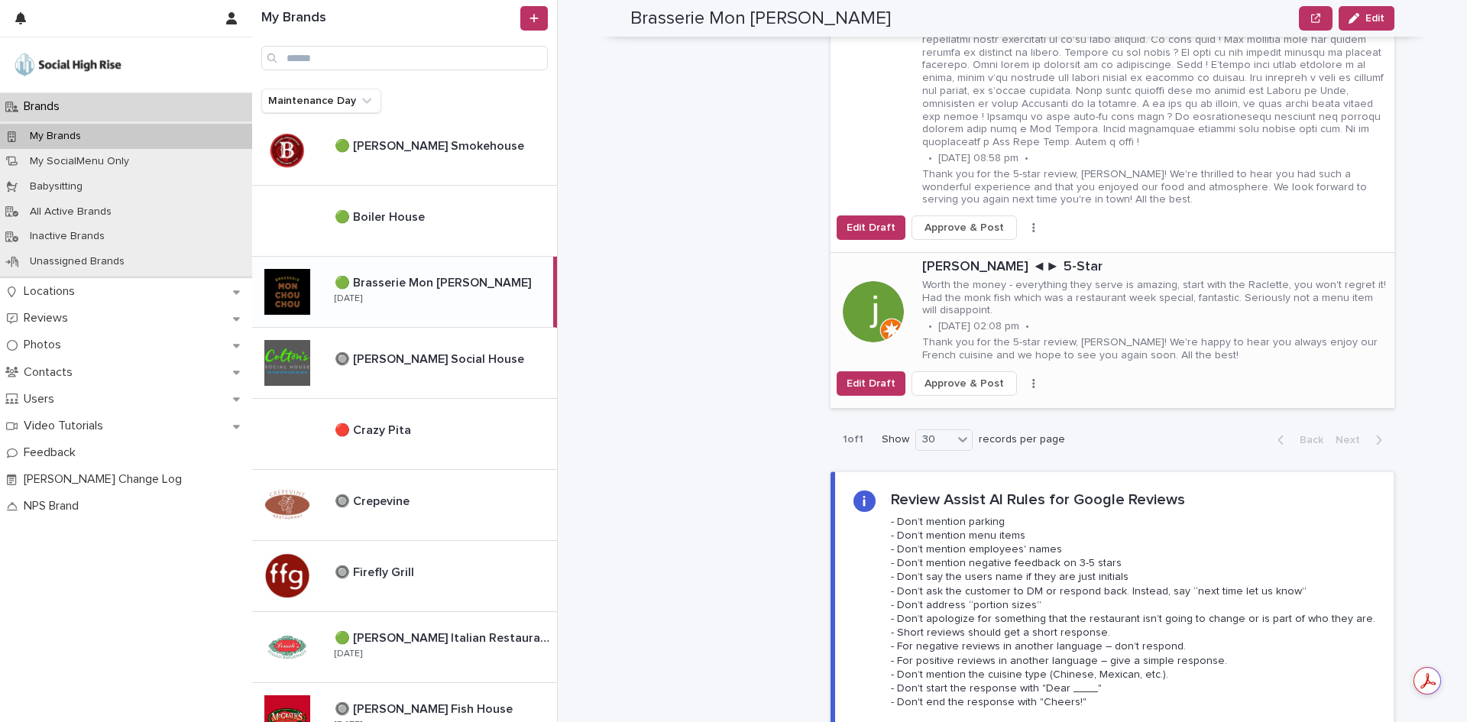
click at [978, 376] on span "Approve & Post" at bounding box center [963, 383] width 79 height 15
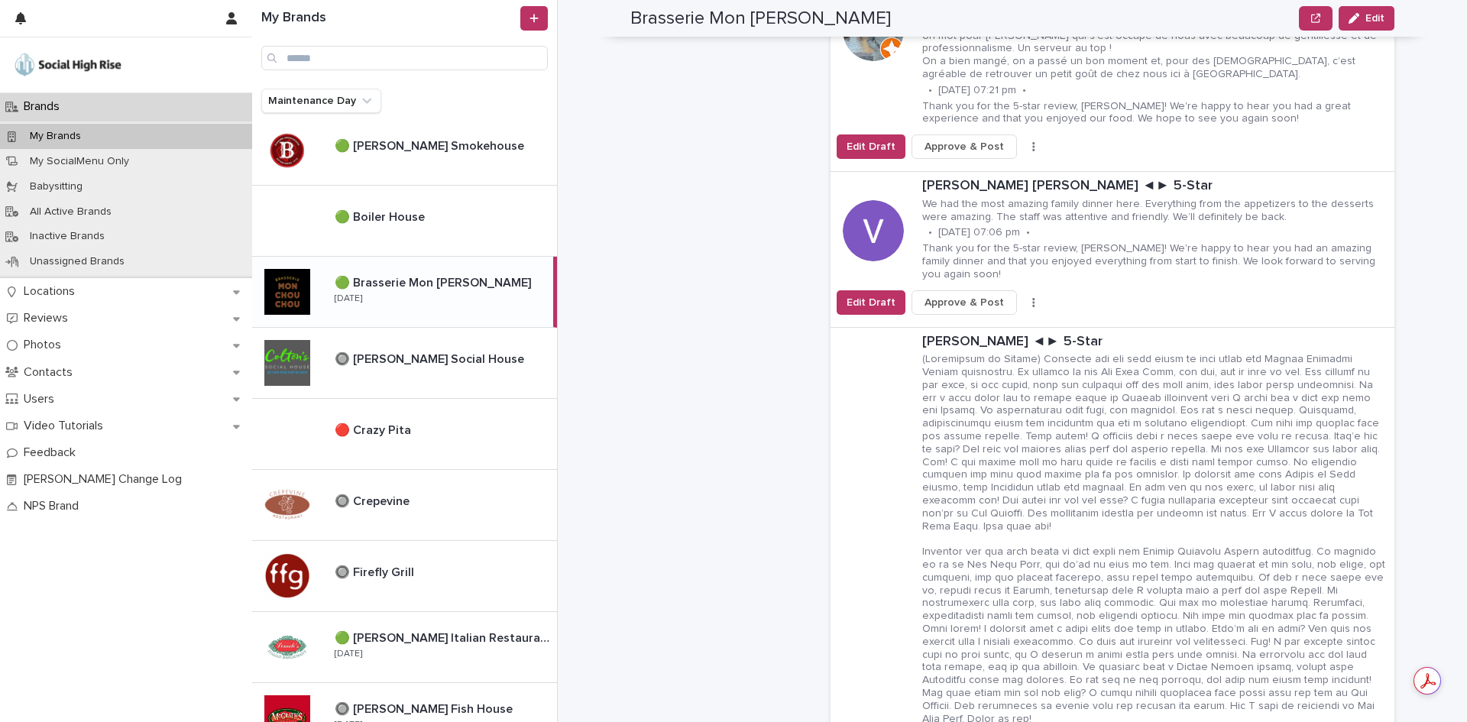
scroll to position [764, 0]
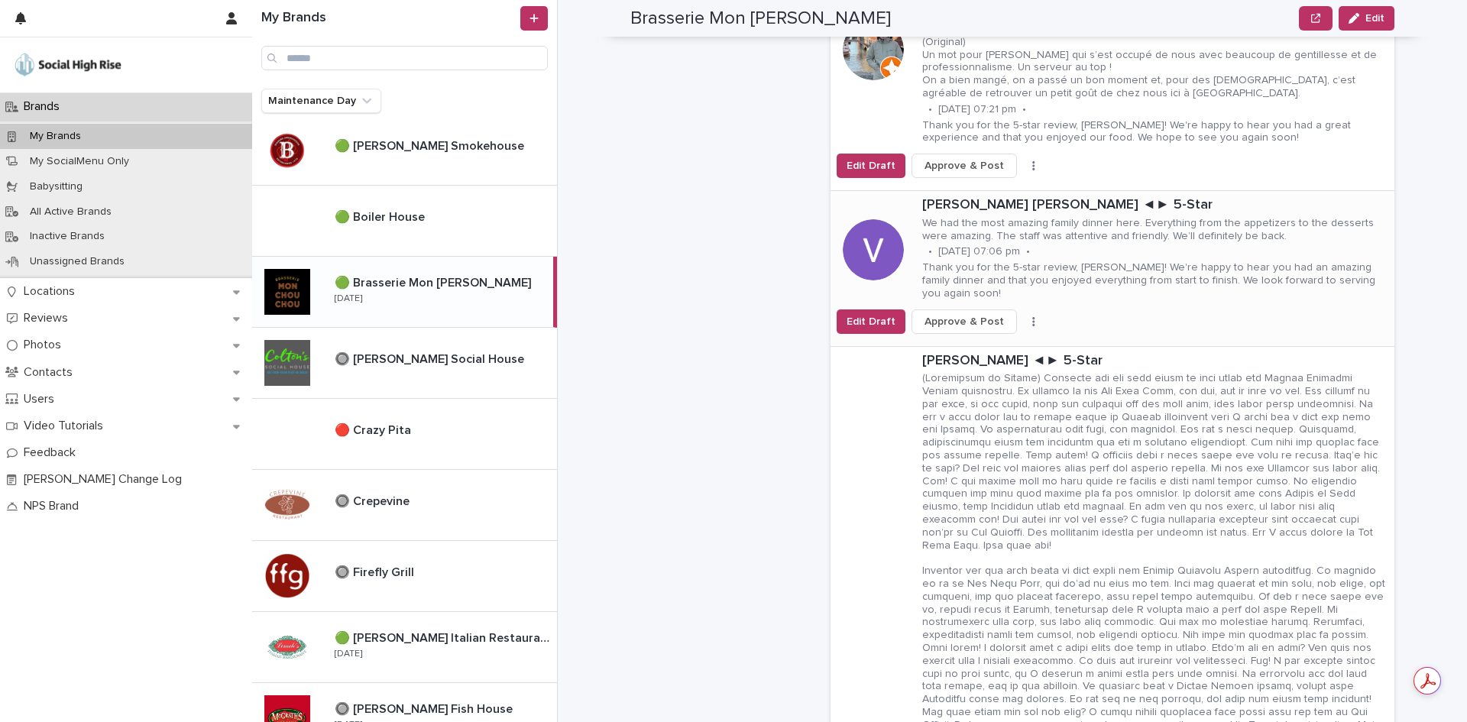
click at [973, 314] on span "Approve & Post" at bounding box center [963, 321] width 79 height 15
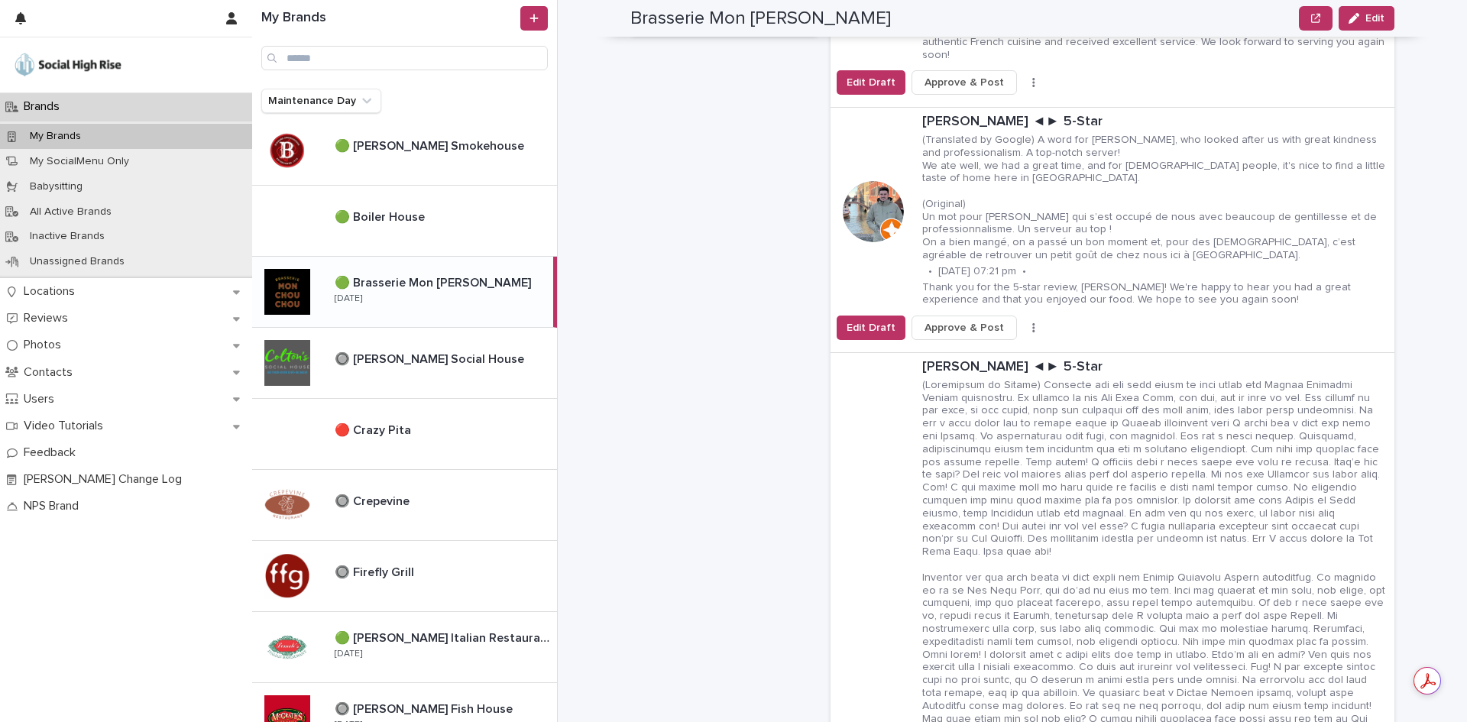
scroll to position [611, 0]
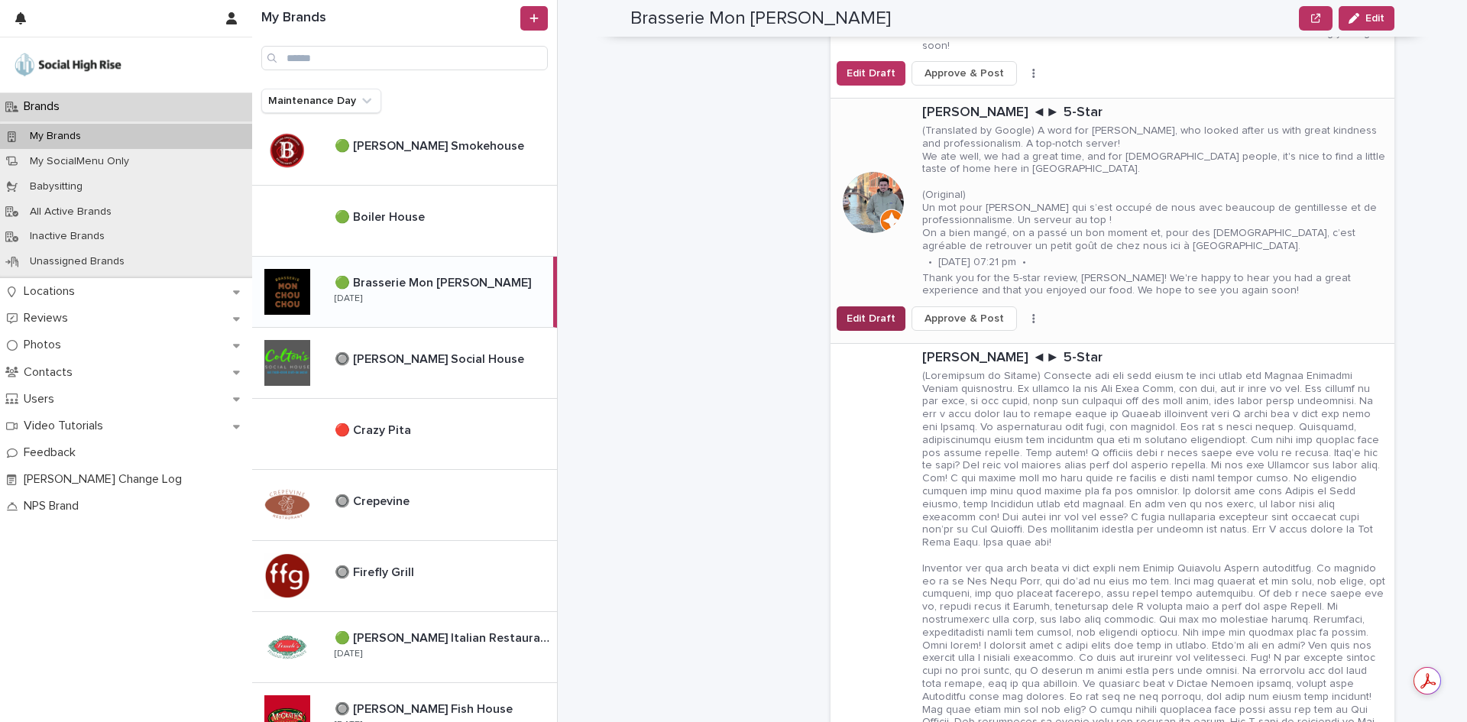
click at [885, 311] on span "Edit Draft" at bounding box center [870, 318] width 49 height 15
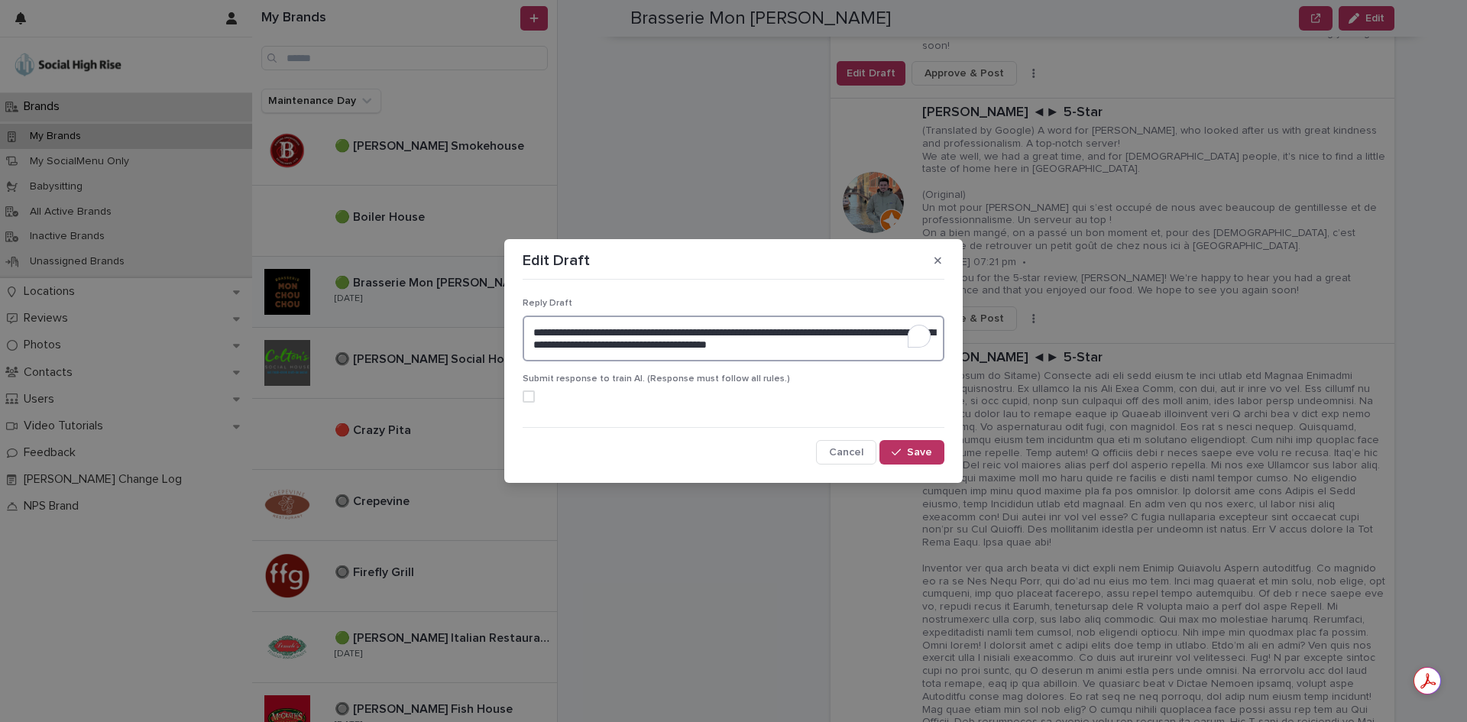
click at [613, 332] on textarea "**********" at bounding box center [734, 338] width 422 height 46
drag, startPoint x: 915, startPoint y: 348, endPoint x: 849, endPoint y: 329, distance: 68.9
click at [849, 329] on textarea "**********" at bounding box center [734, 338] width 422 height 46
click at [535, 347] on textarea "**********" at bounding box center [734, 338] width 422 height 46
click at [650, 350] on textarea "**********" at bounding box center [734, 338] width 422 height 46
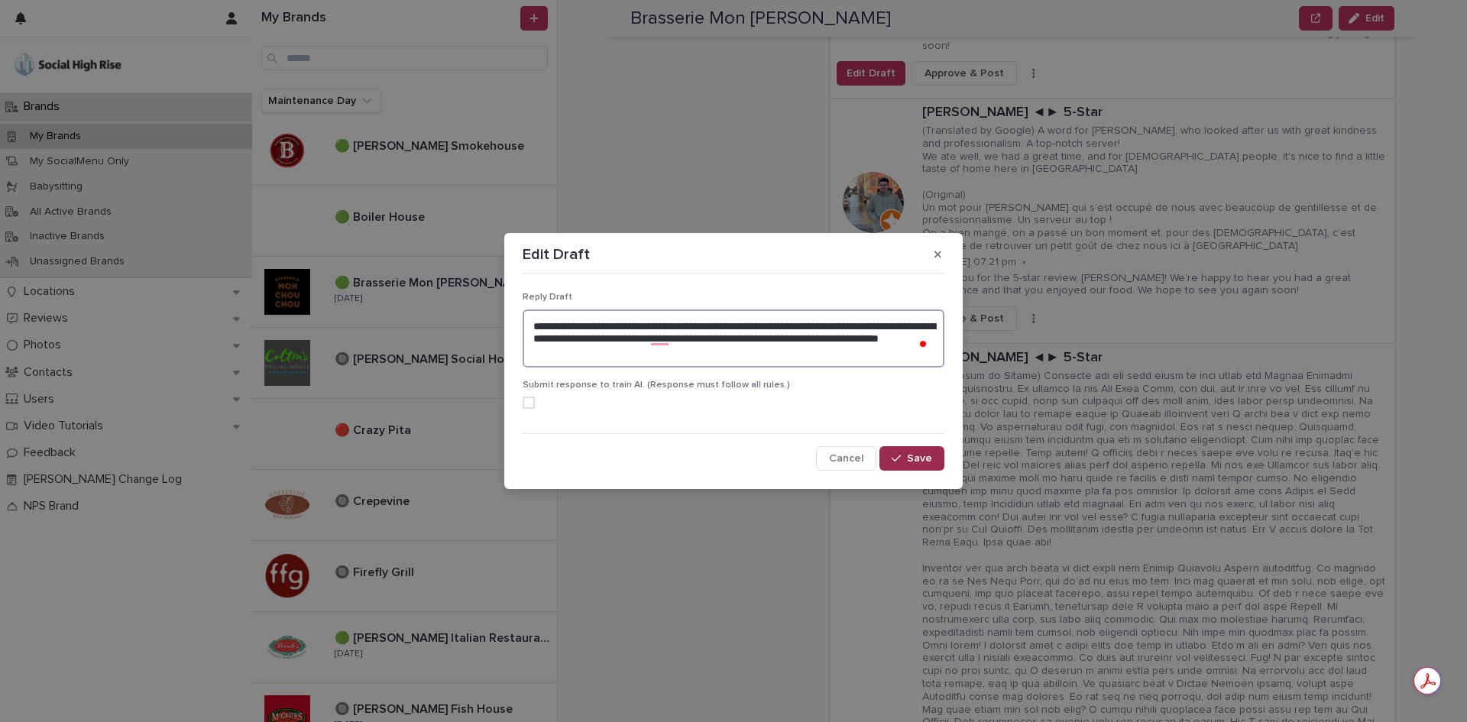
type textarea "**********"
click at [911, 455] on span "Save" at bounding box center [919, 458] width 25 height 11
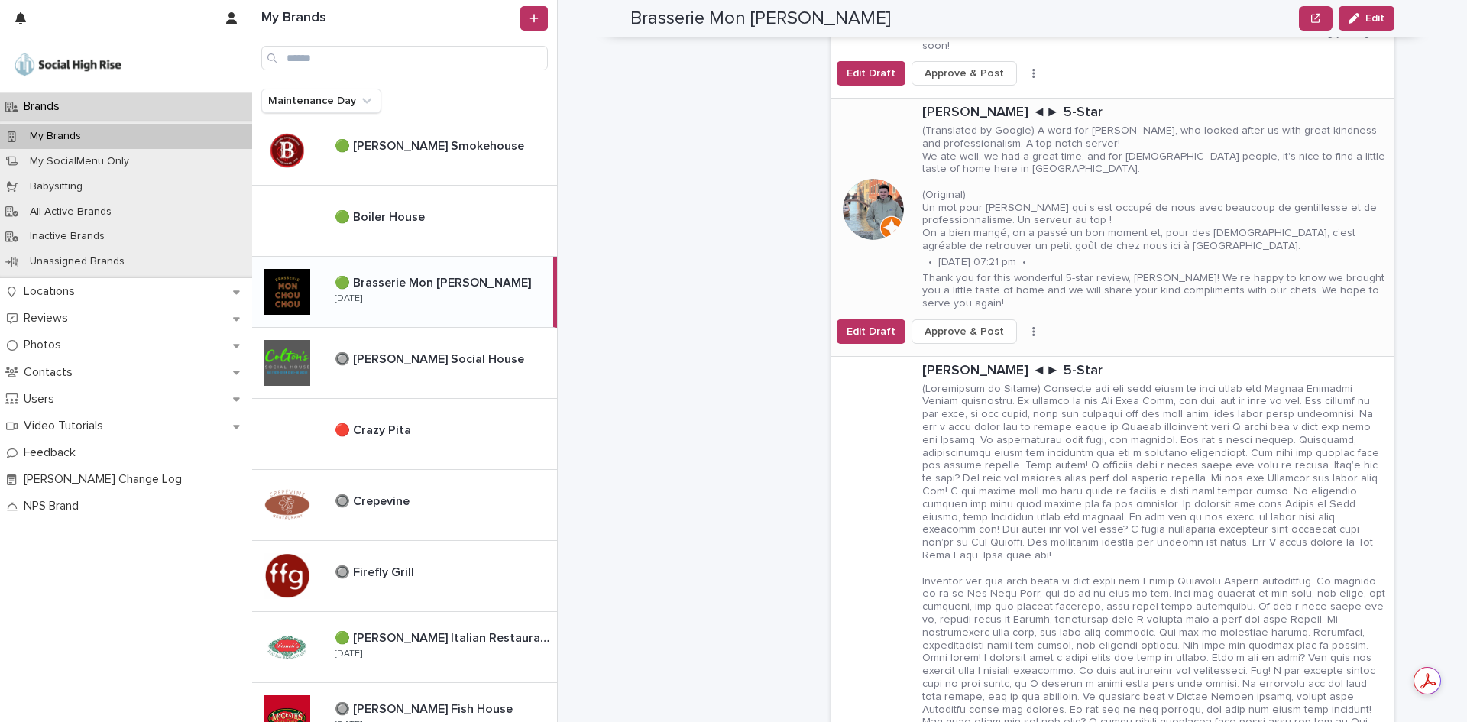
click at [969, 324] on span "Approve & Post" at bounding box center [963, 331] width 79 height 15
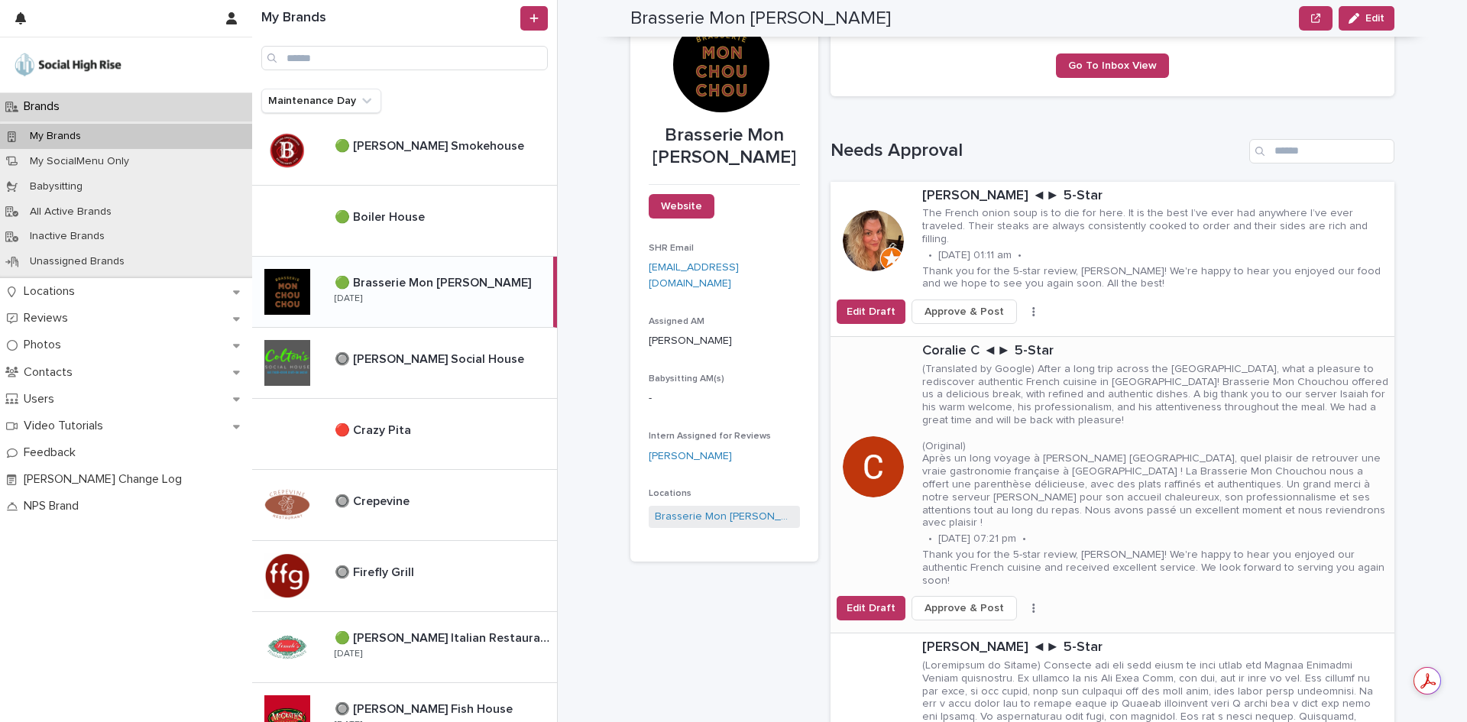
scroll to position [153, 0]
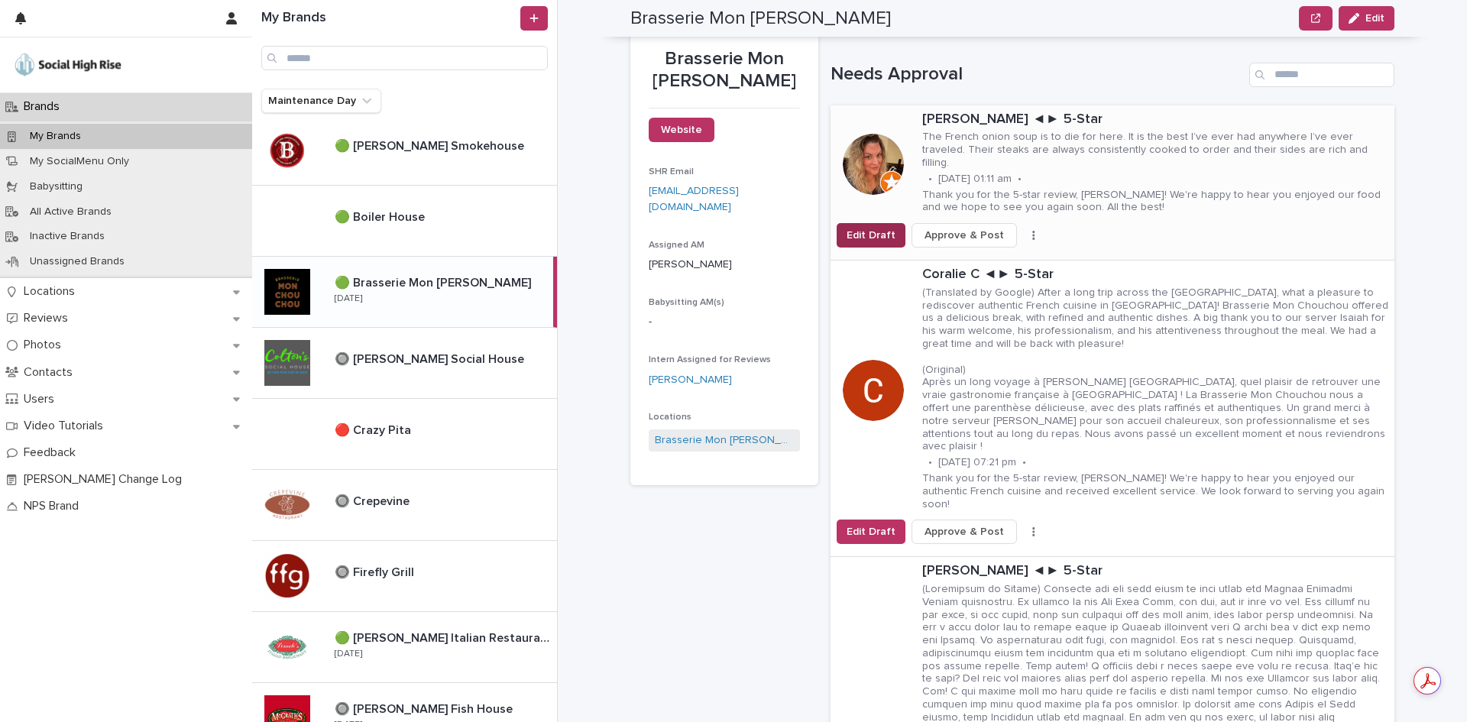
click at [854, 228] on span "Edit Draft" at bounding box center [870, 235] width 49 height 15
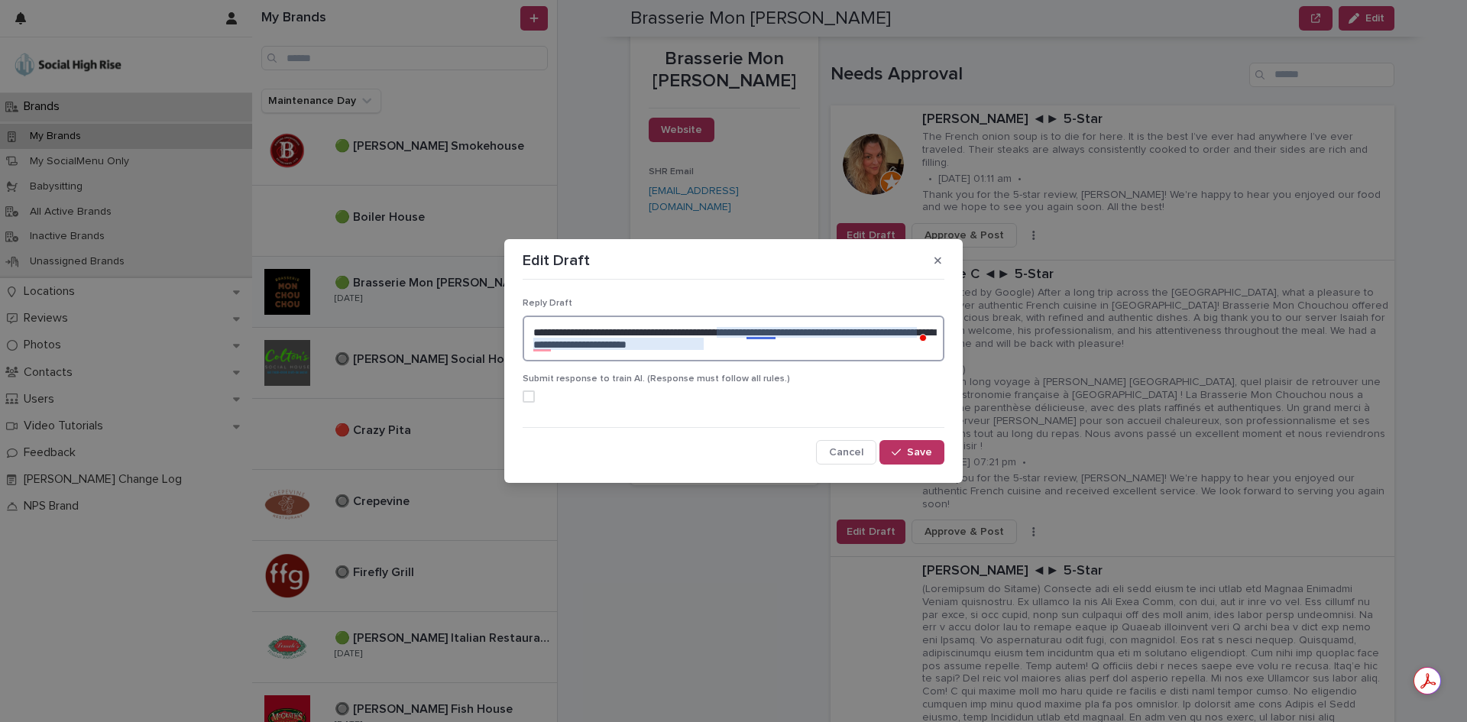
drag, startPoint x: 772, startPoint y: 348, endPoint x: 749, endPoint y: 332, distance: 28.4
click at [749, 332] on textarea "**********" at bounding box center [734, 338] width 422 height 46
type textarea "**********"
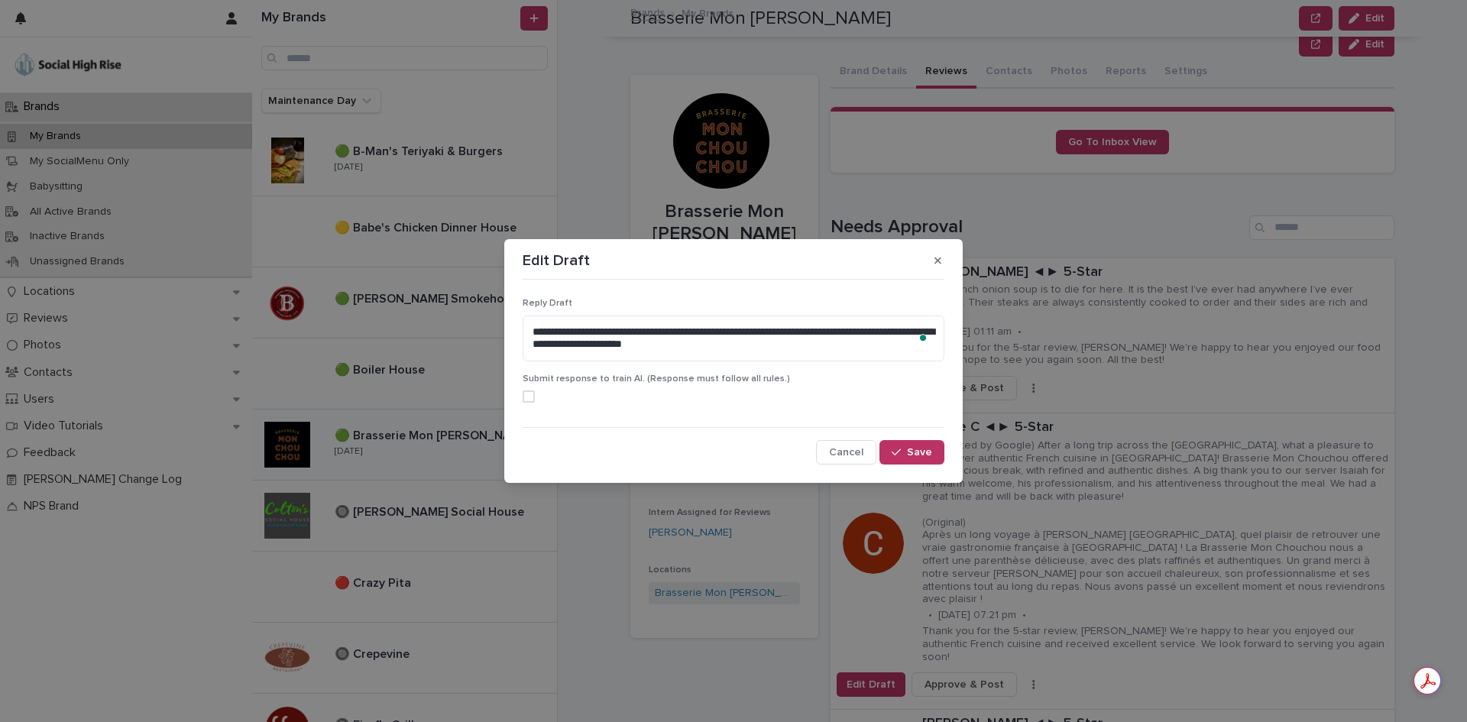
scroll to position [153, 0]
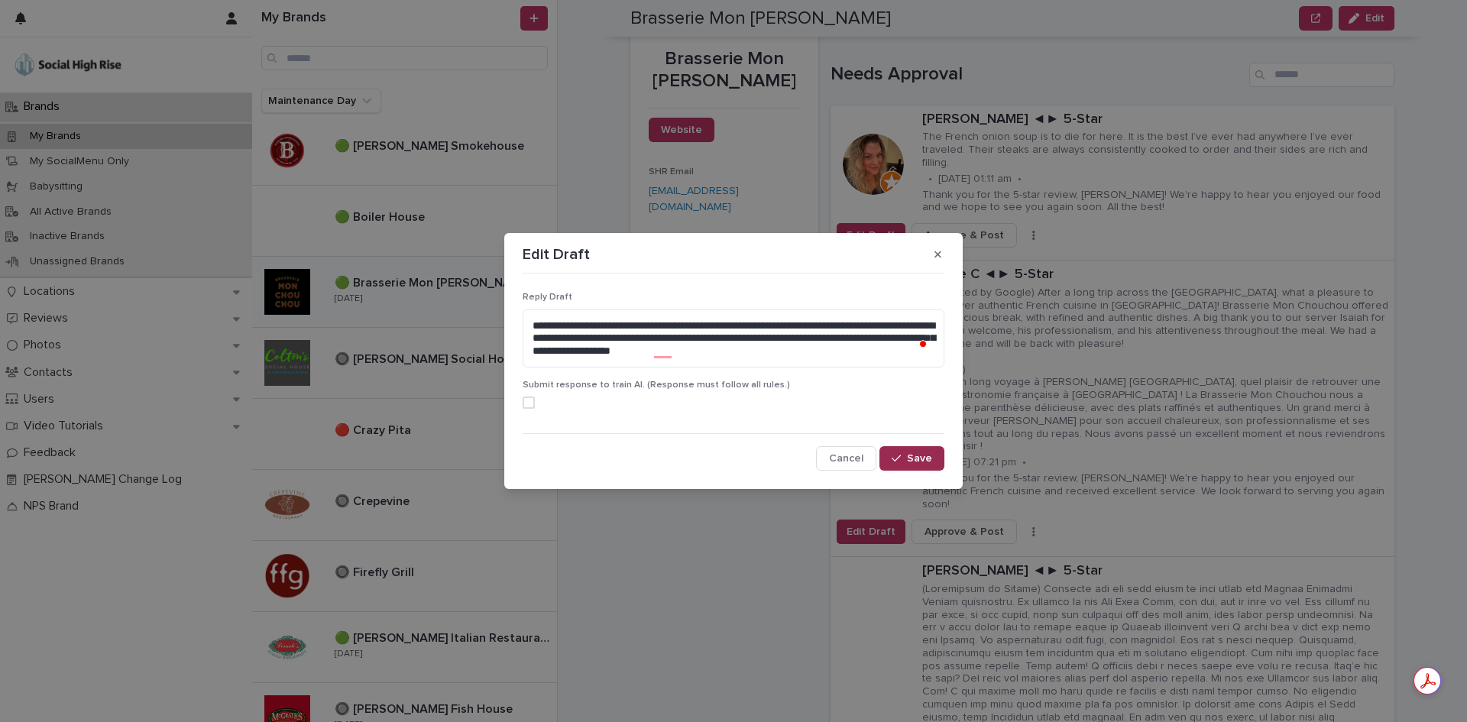
type textarea "**********"
click at [909, 448] on button "Save" at bounding box center [911, 458] width 65 height 24
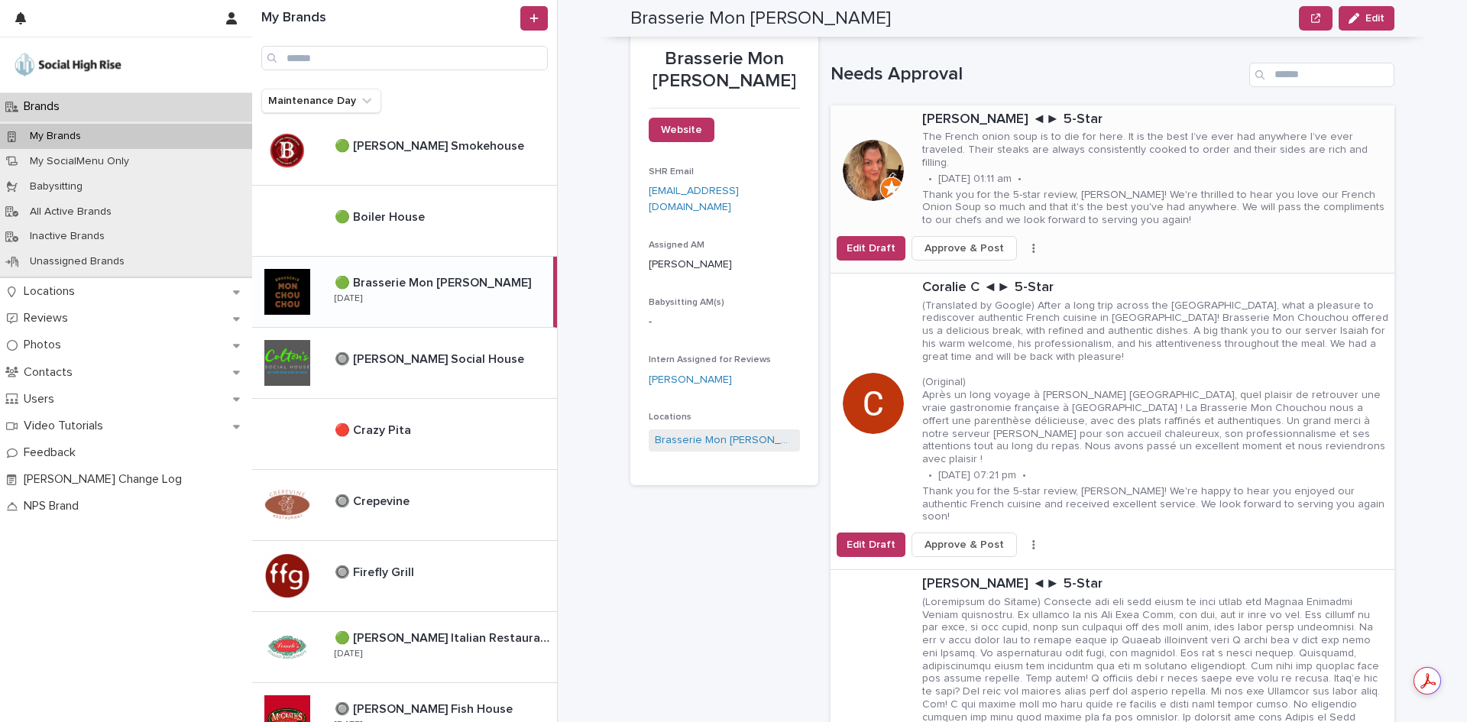
click at [950, 241] on span "Approve & Post" at bounding box center [963, 248] width 79 height 15
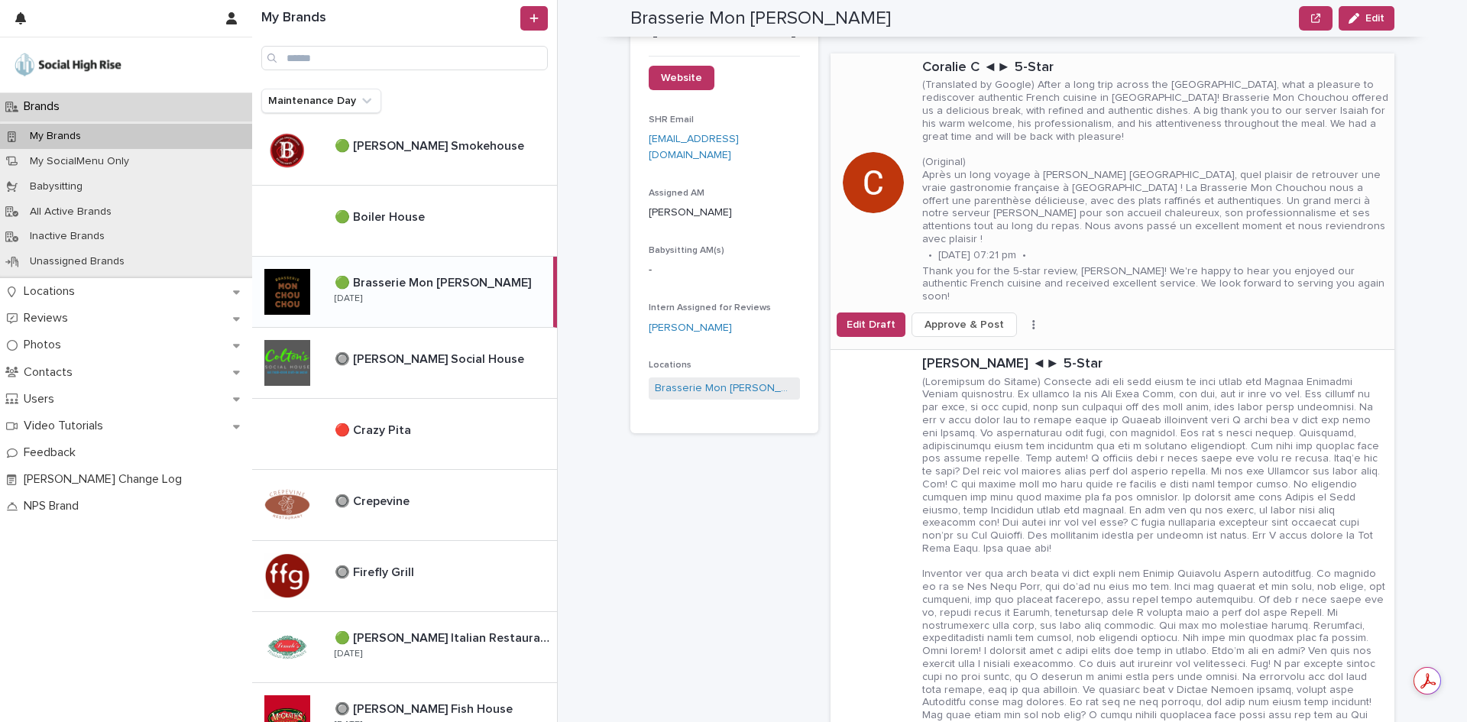
scroll to position [229, 0]
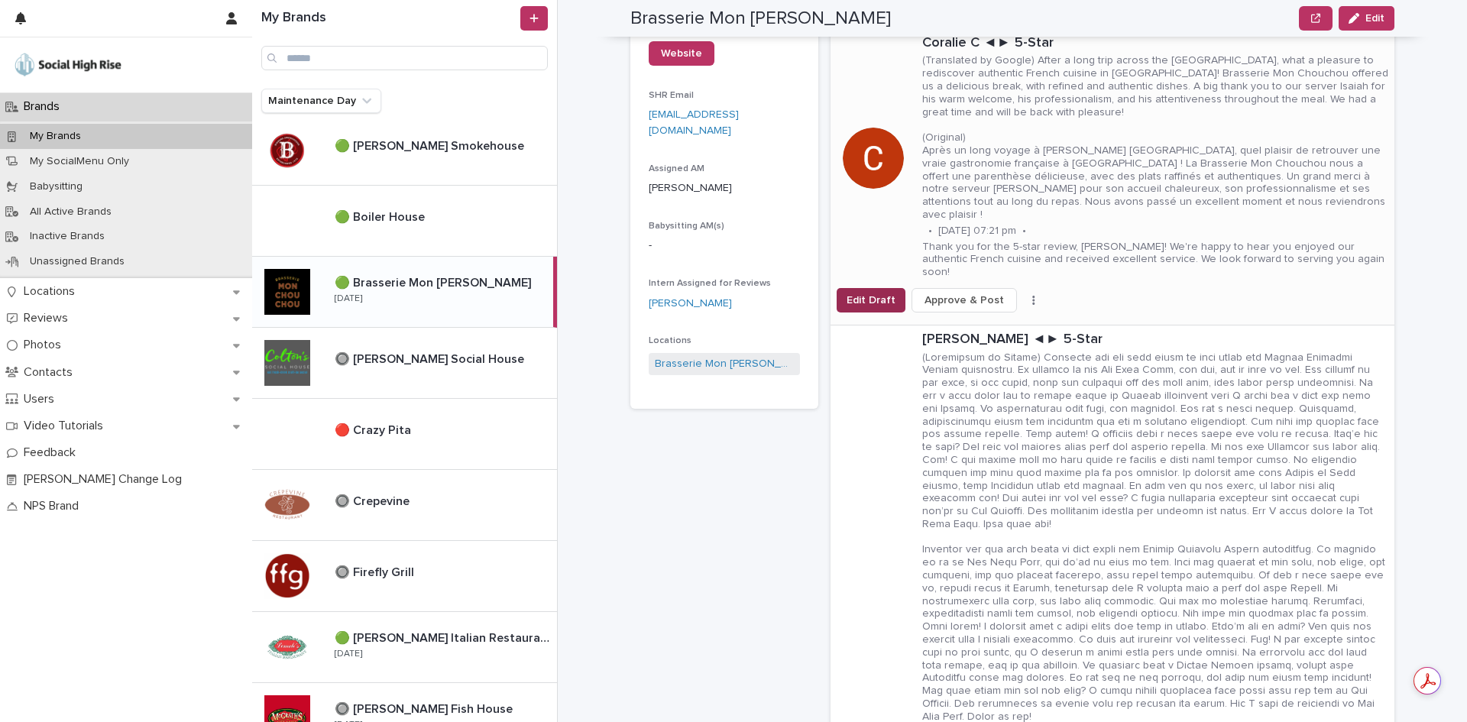
click at [874, 293] on span "Edit Draft" at bounding box center [870, 300] width 49 height 15
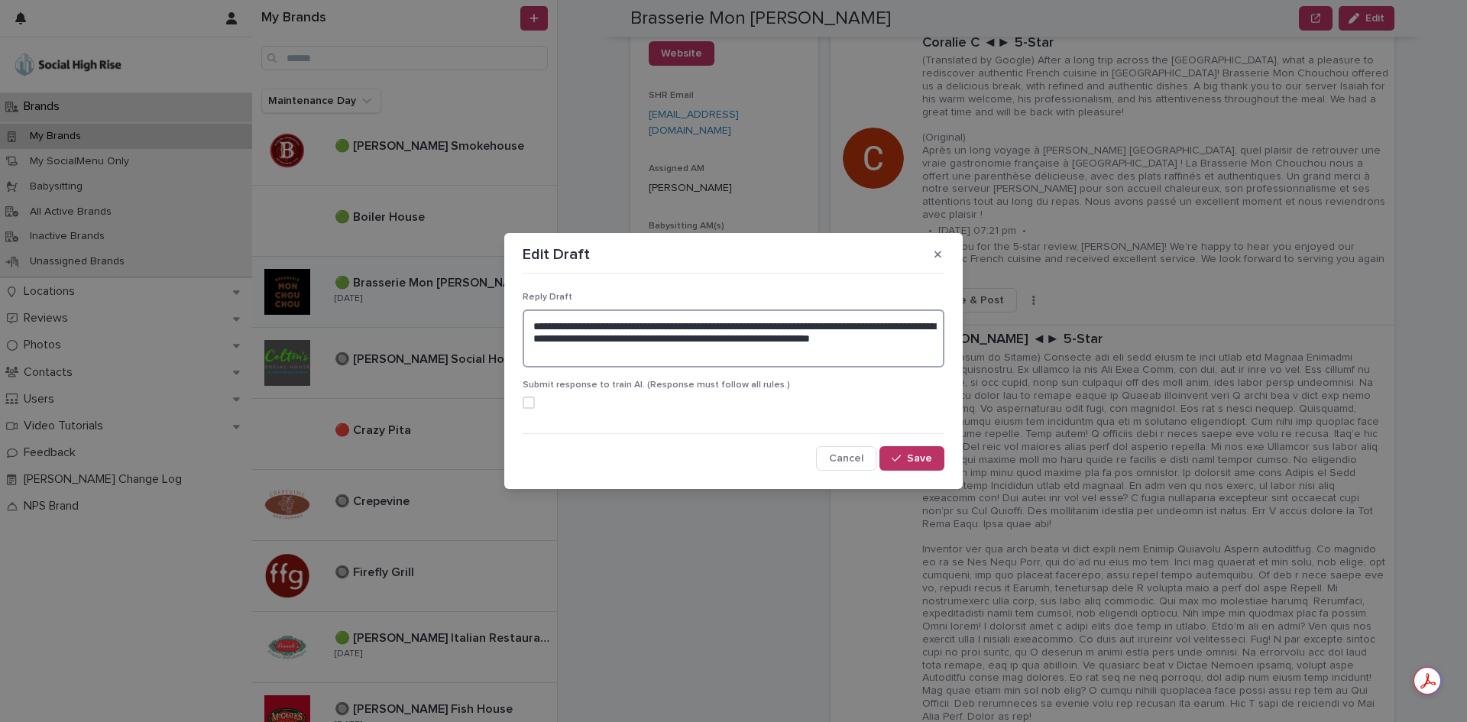
click at [613, 325] on textarea "**********" at bounding box center [734, 338] width 422 height 58
drag, startPoint x: 680, startPoint y: 353, endPoint x: 776, endPoint y: 329, distance: 99.1
click at [776, 329] on textarea "**********" at bounding box center [734, 338] width 422 height 58
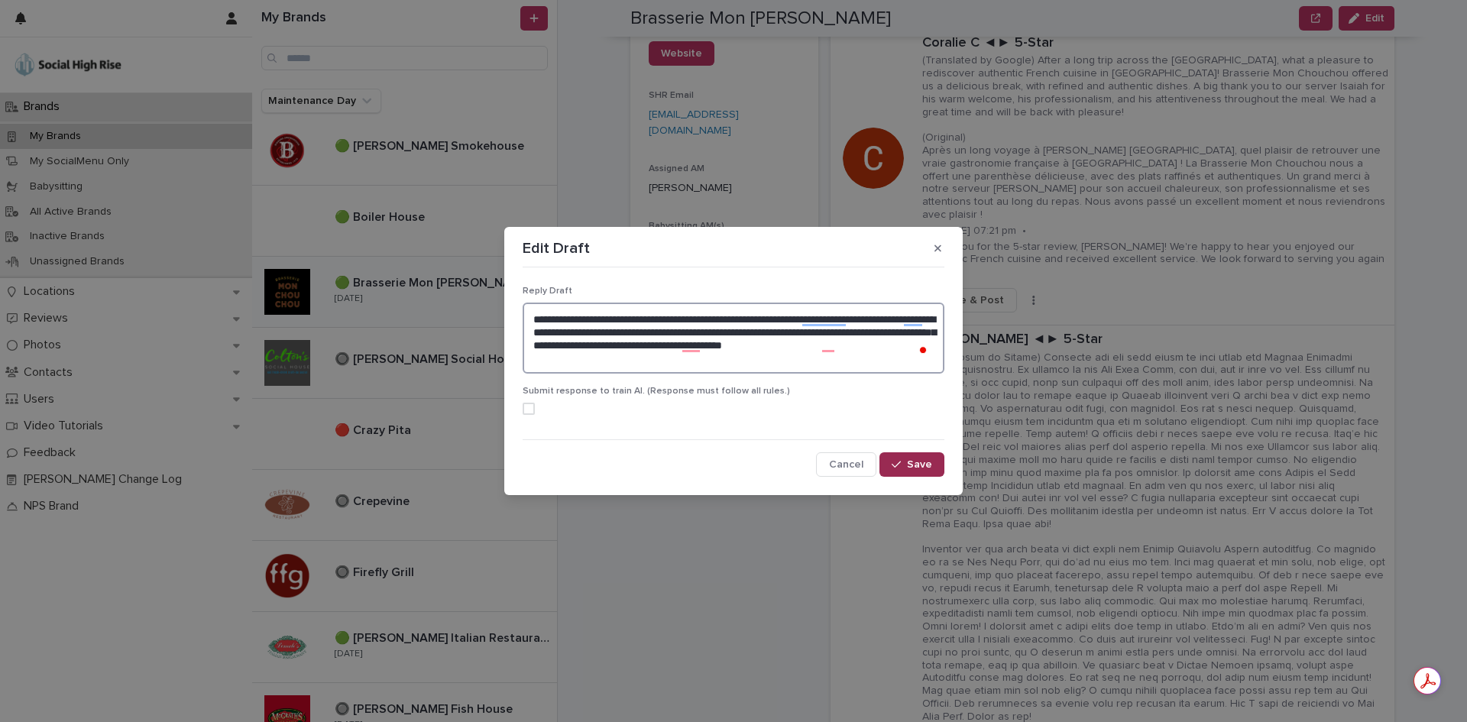
type textarea "**********"
click at [912, 470] on span "Save" at bounding box center [919, 464] width 25 height 11
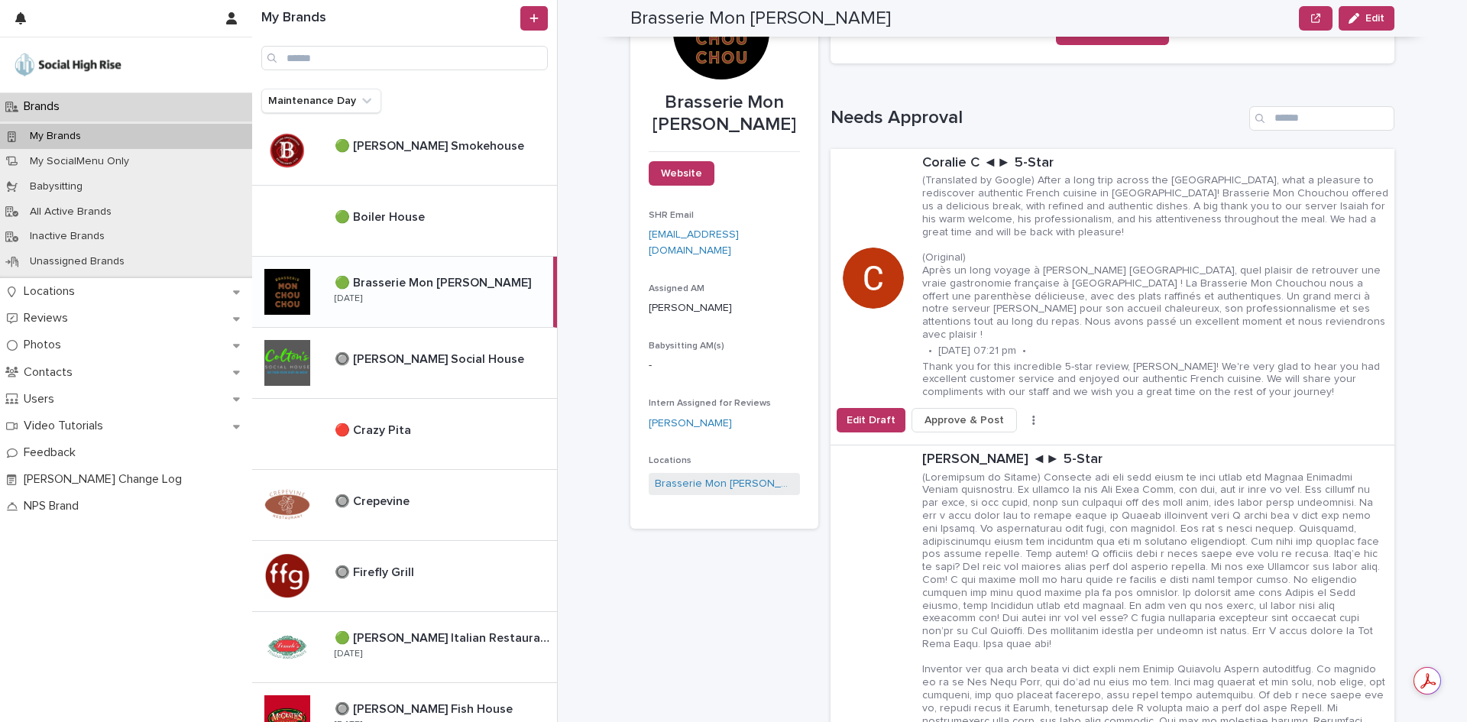
scroll to position [76, 0]
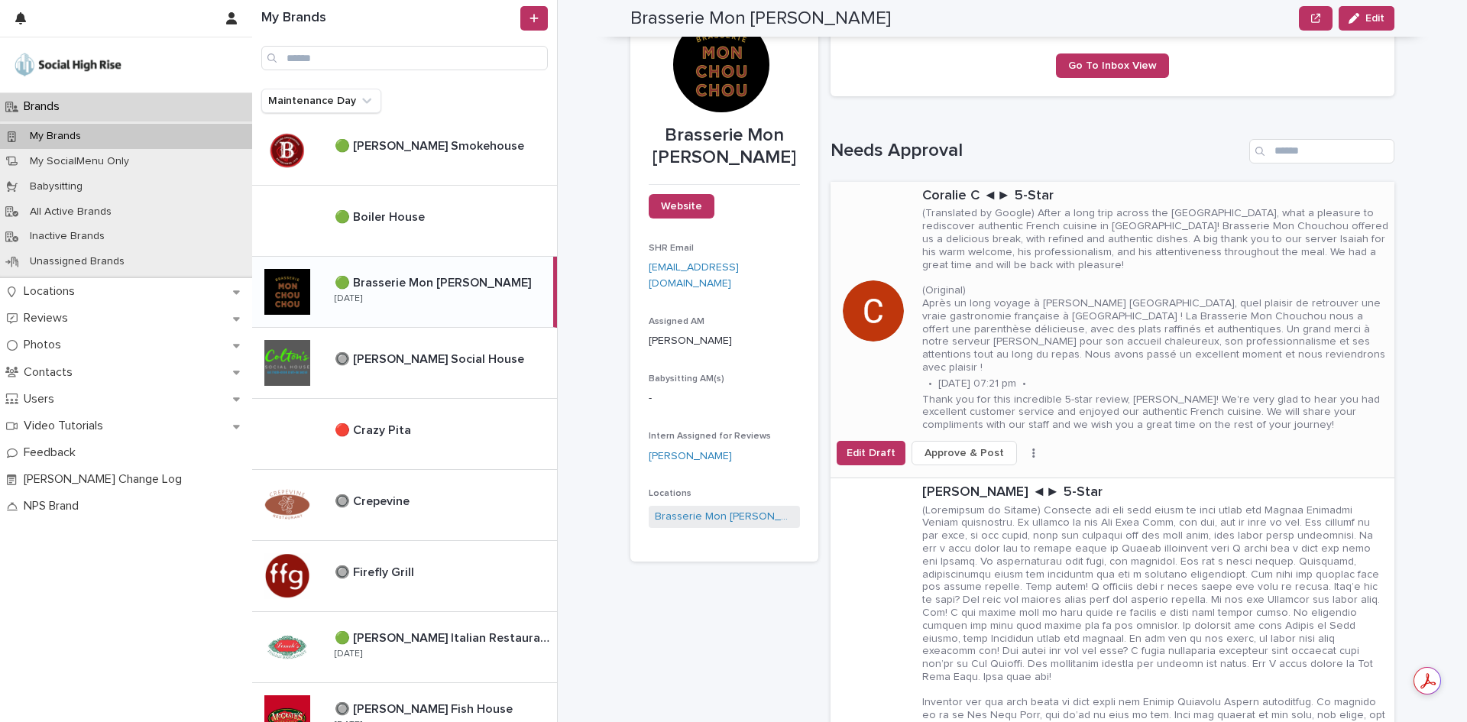
click at [979, 445] on span "Approve & Post" at bounding box center [963, 452] width 79 height 15
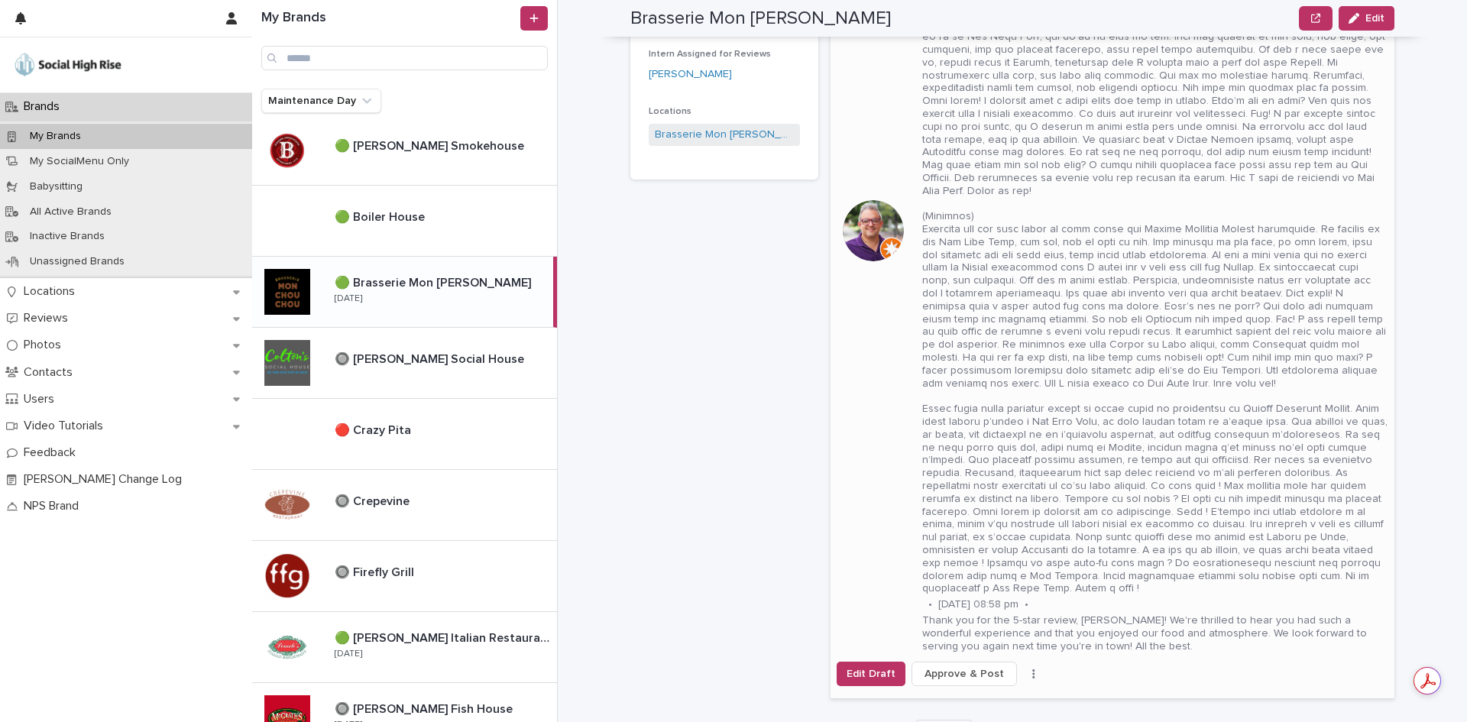
scroll to position [535, 0]
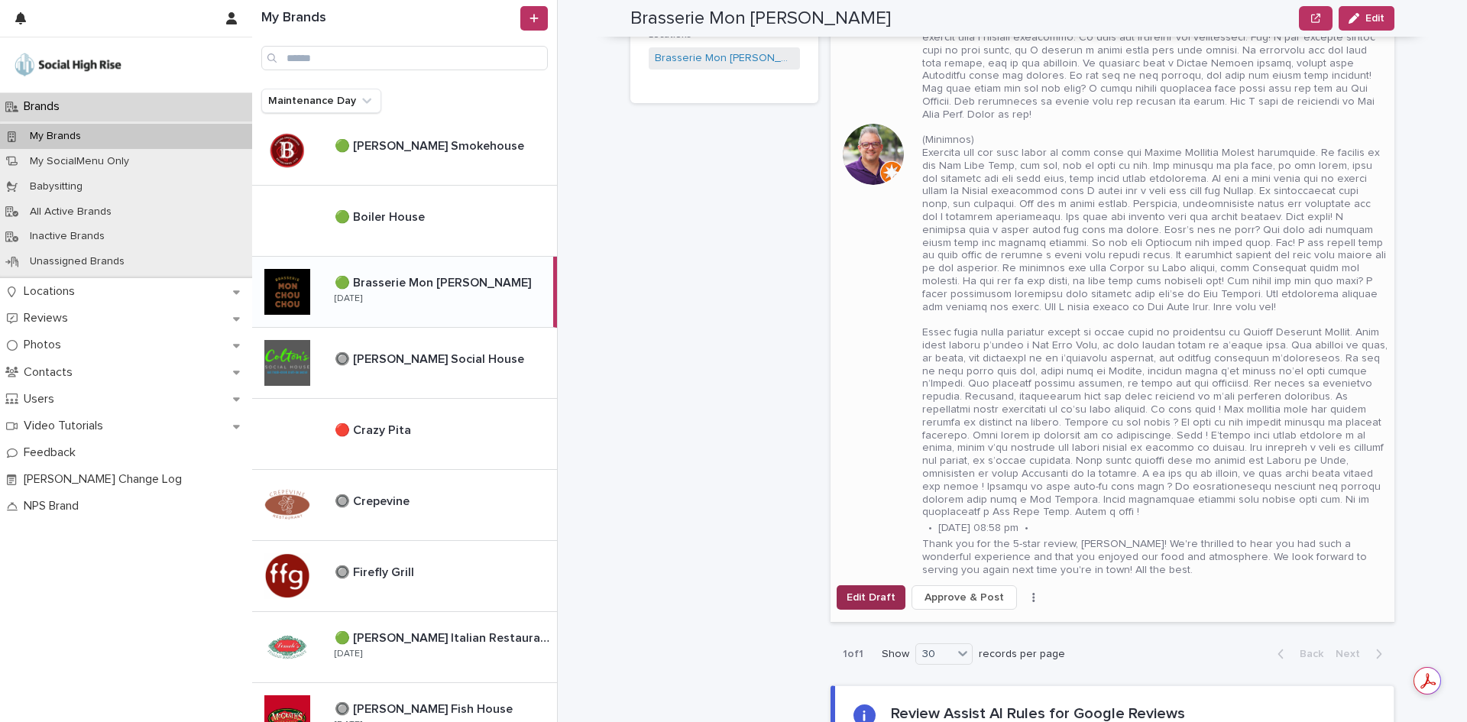
click at [877, 590] on span "Edit Draft" at bounding box center [870, 597] width 49 height 15
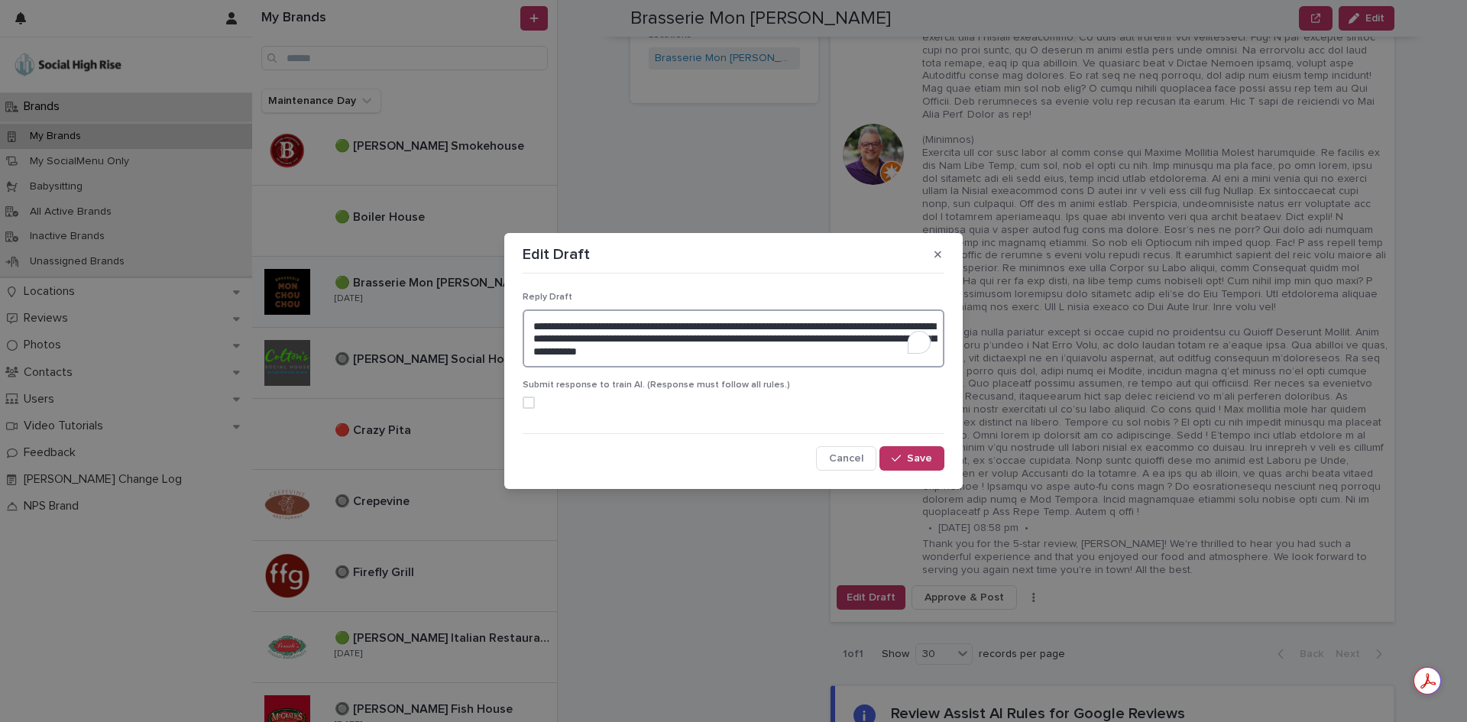
drag, startPoint x: 846, startPoint y: 357, endPoint x: 510, endPoint y: 299, distance: 340.2
click at [510, 299] on section "**********" at bounding box center [733, 361] width 458 height 256
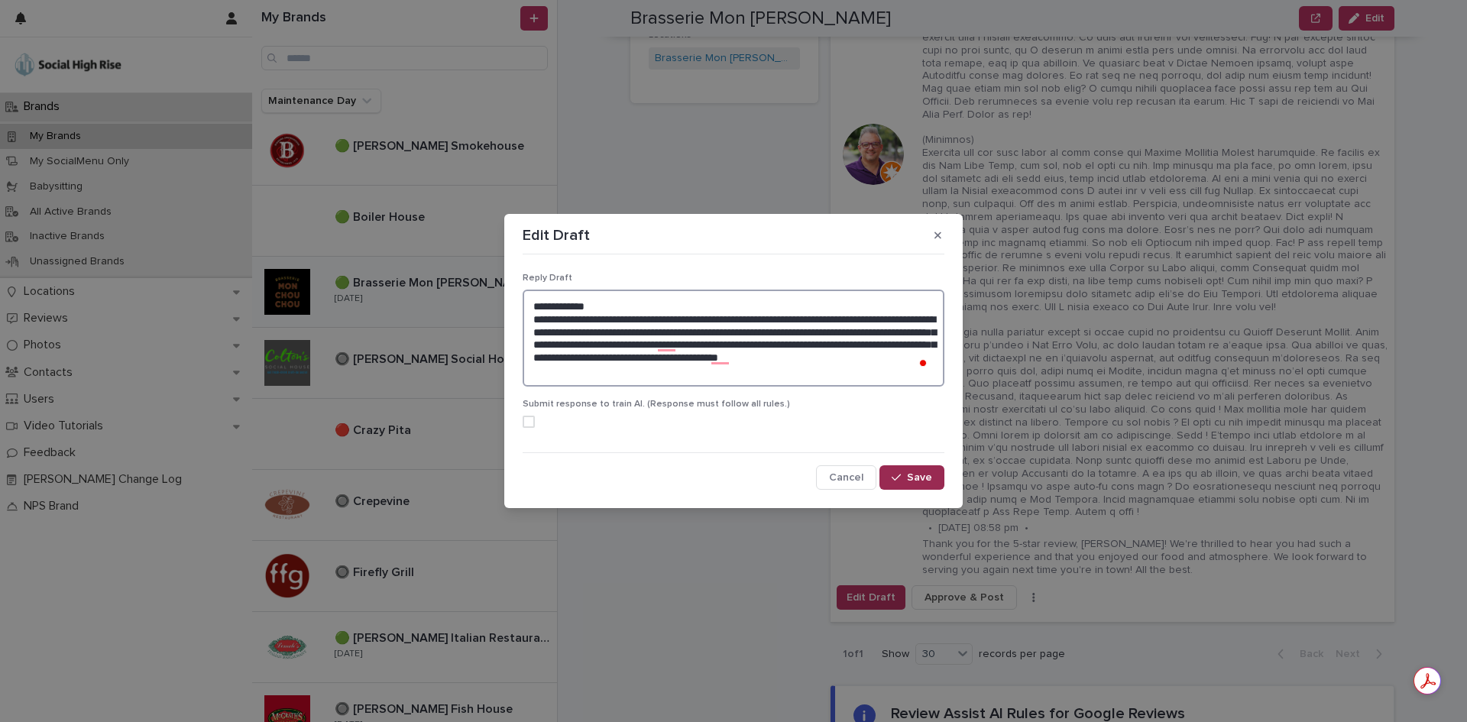
type textarea "**********"
click at [911, 477] on span "Save" at bounding box center [919, 477] width 25 height 11
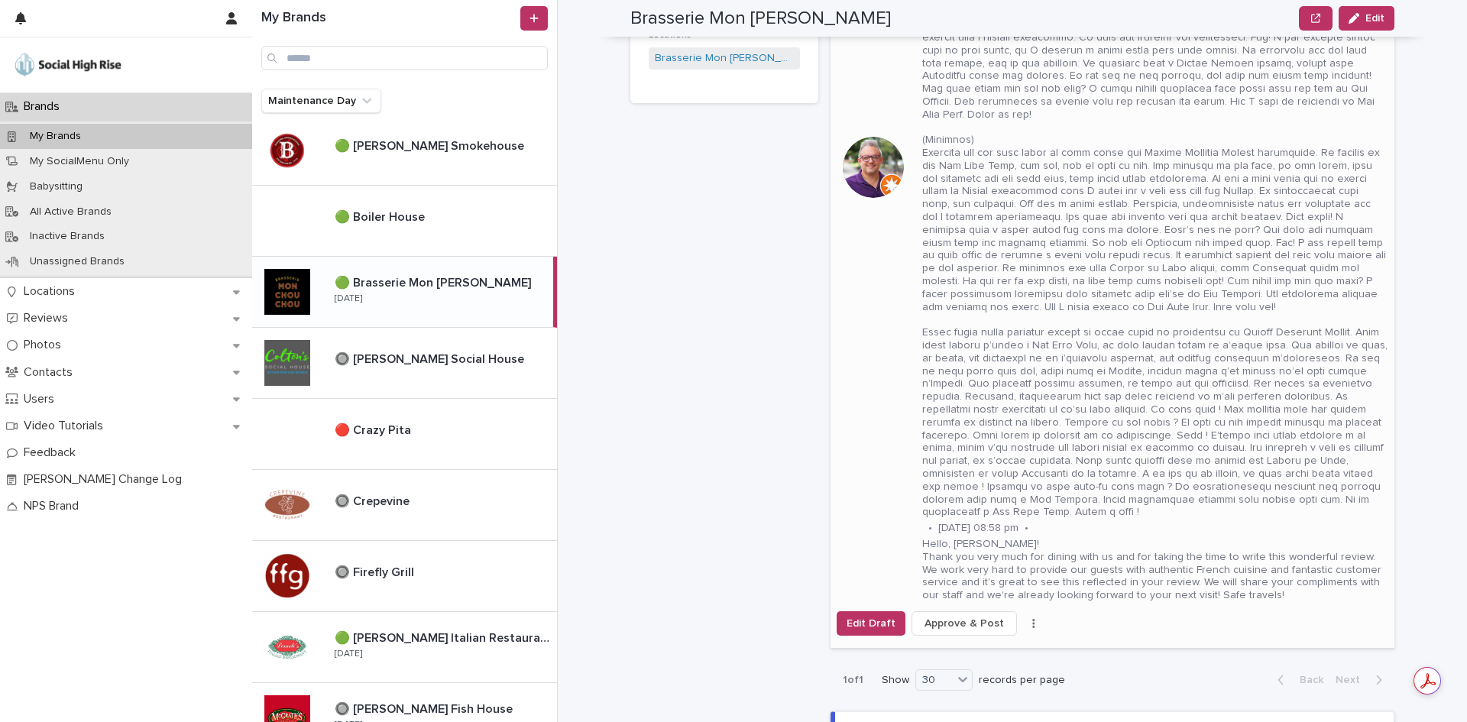
click at [953, 616] on span "Approve & Post" at bounding box center [963, 623] width 79 height 15
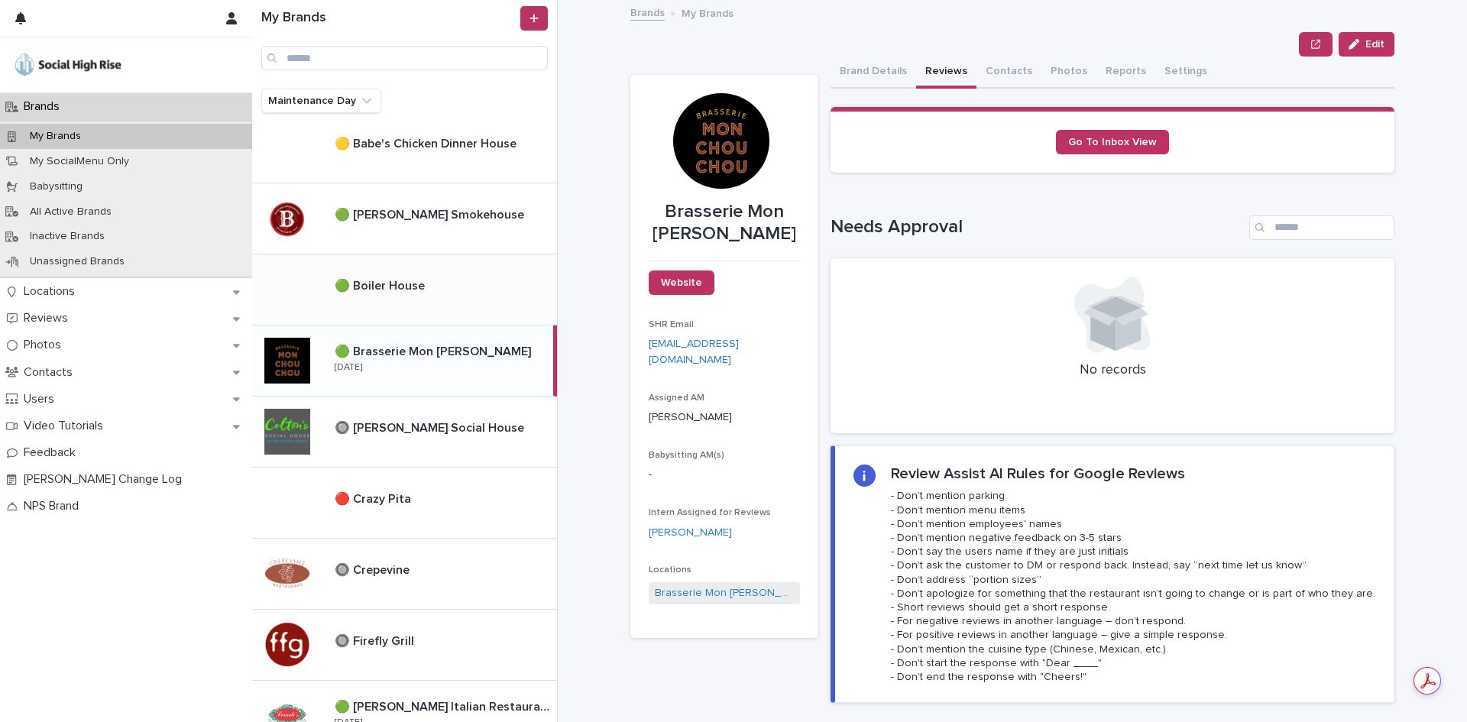
scroll to position [0, 0]
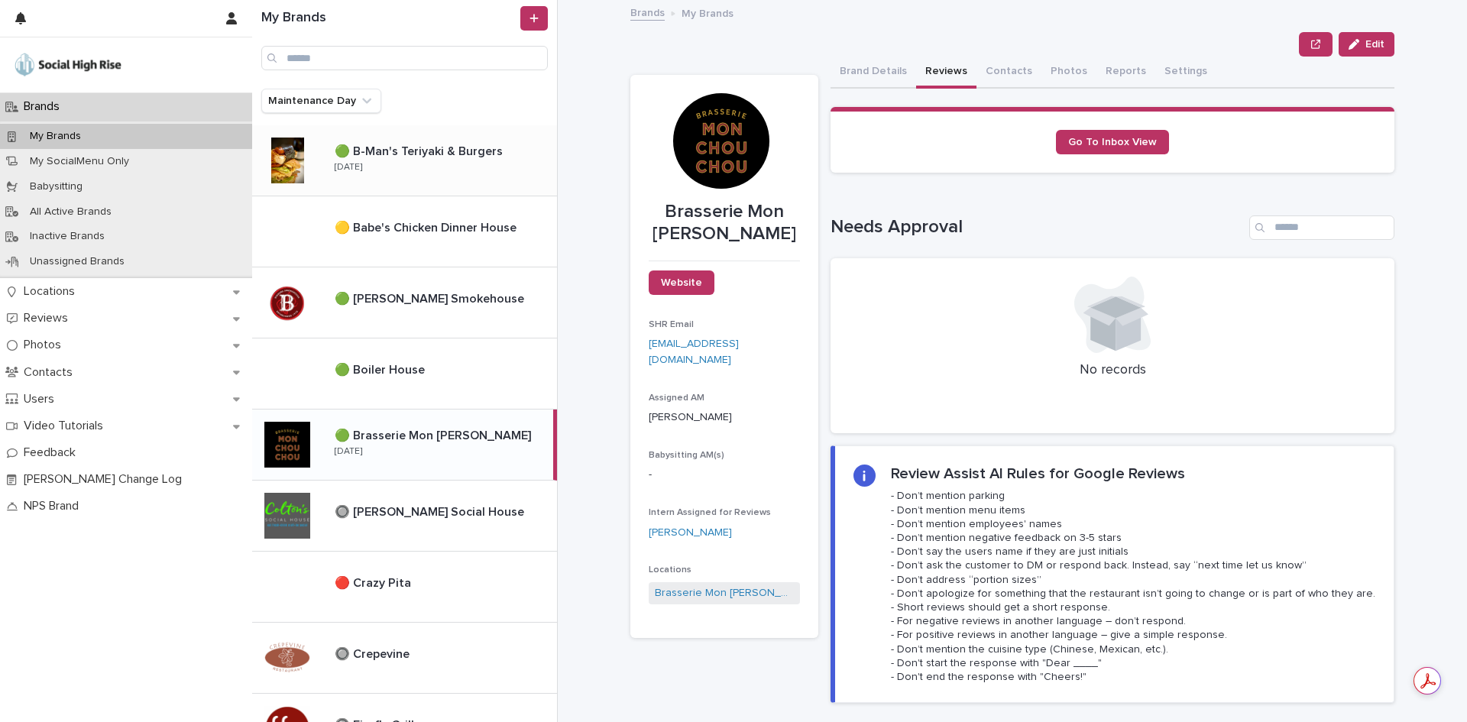
click at [455, 180] on div "🟢 B-Man's Teriyaki & Burgers 🟢 B-Man's Teriyaki & Burgers Thursday" at bounding box center [439, 160] width 235 height 44
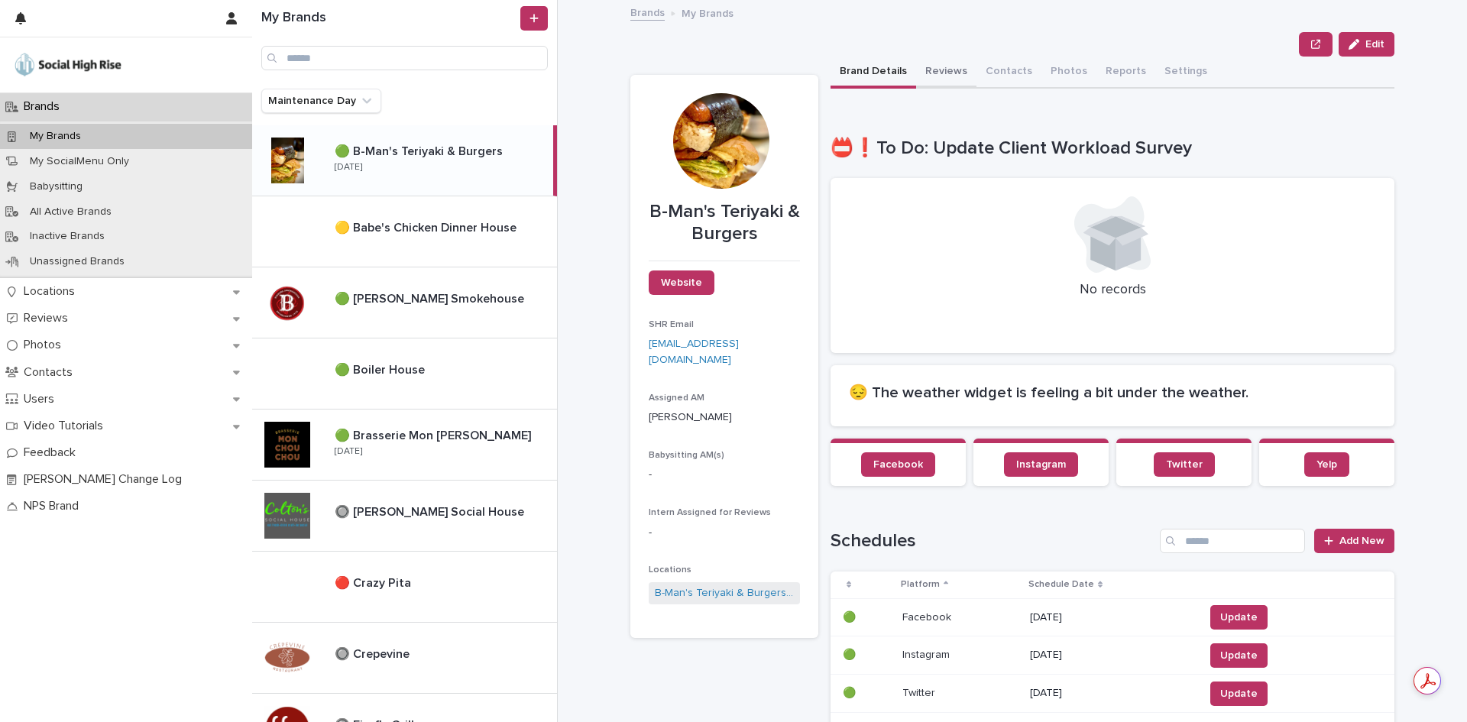
click at [955, 77] on button "Reviews" at bounding box center [946, 73] width 60 height 32
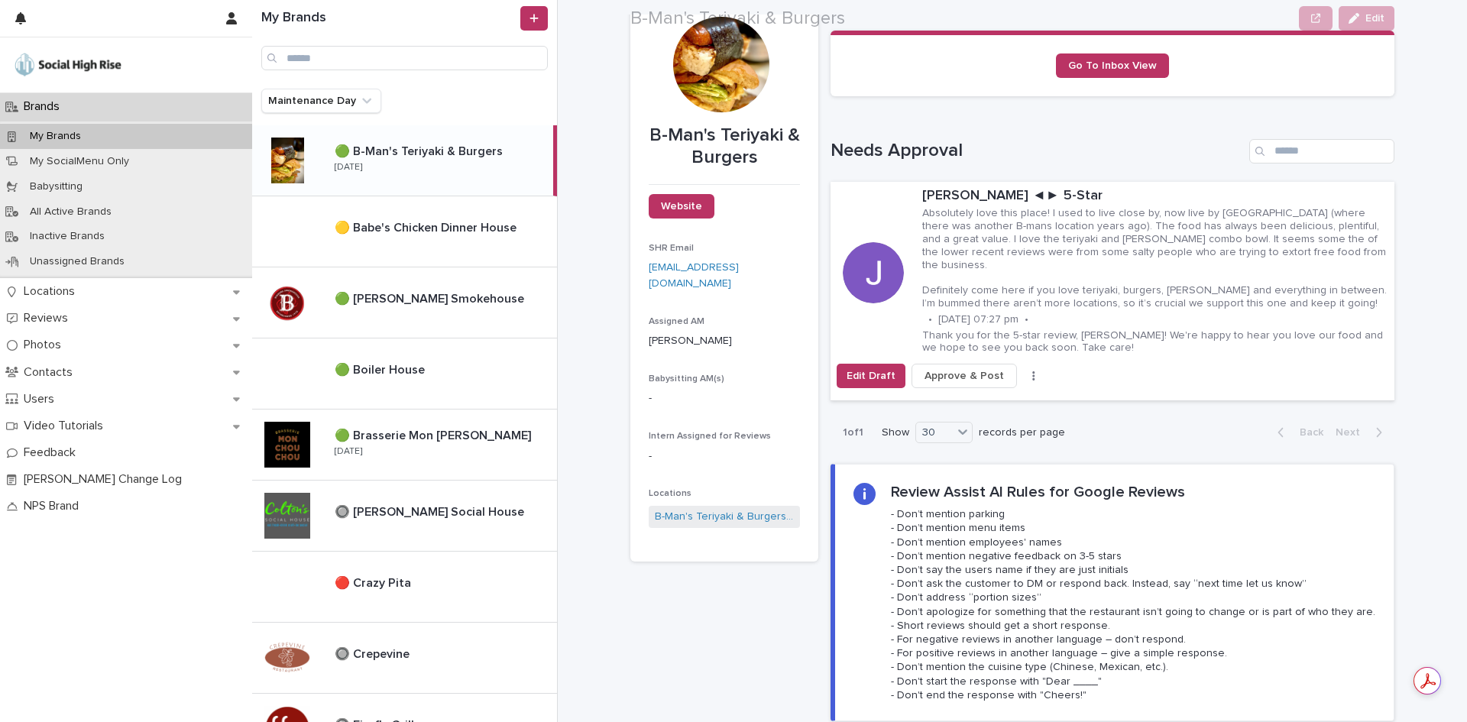
scroll to position [153, 0]
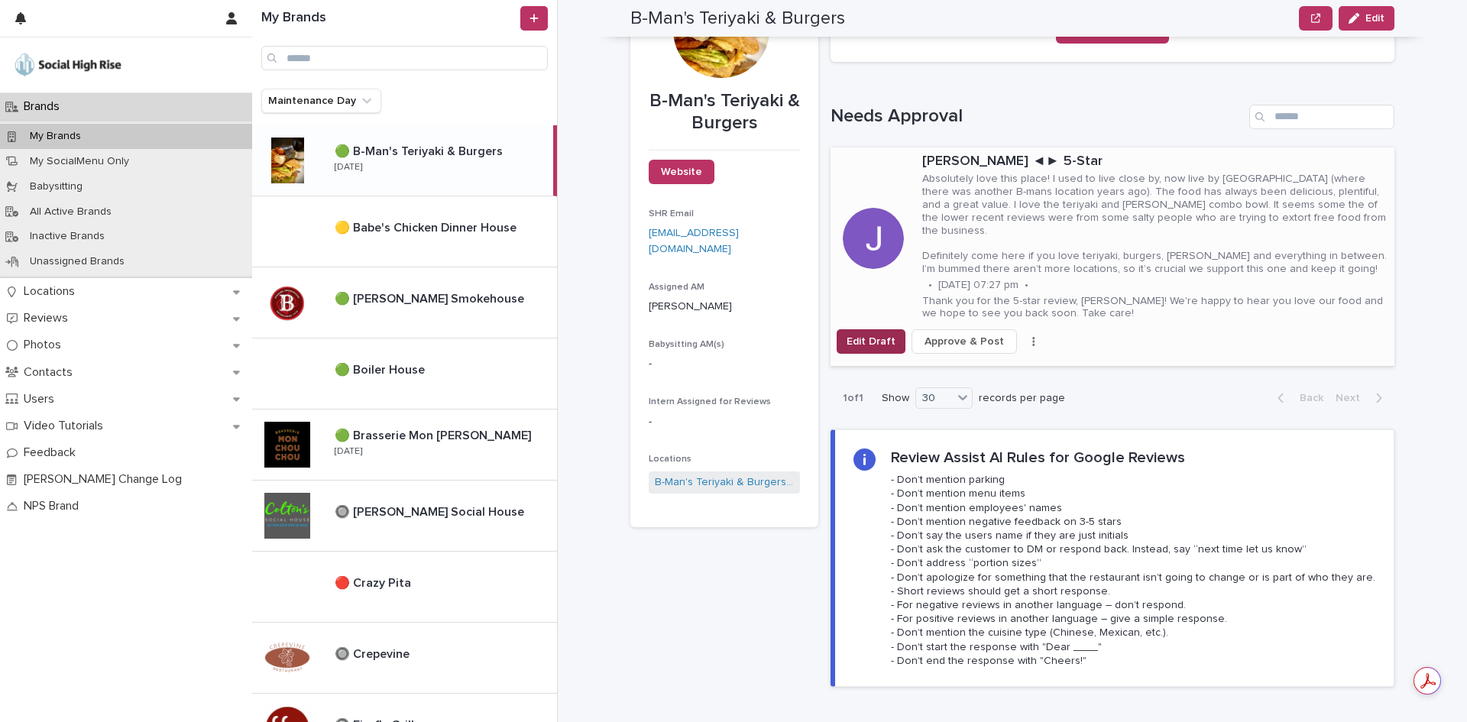
click at [870, 334] on span "Edit Draft" at bounding box center [870, 341] width 49 height 15
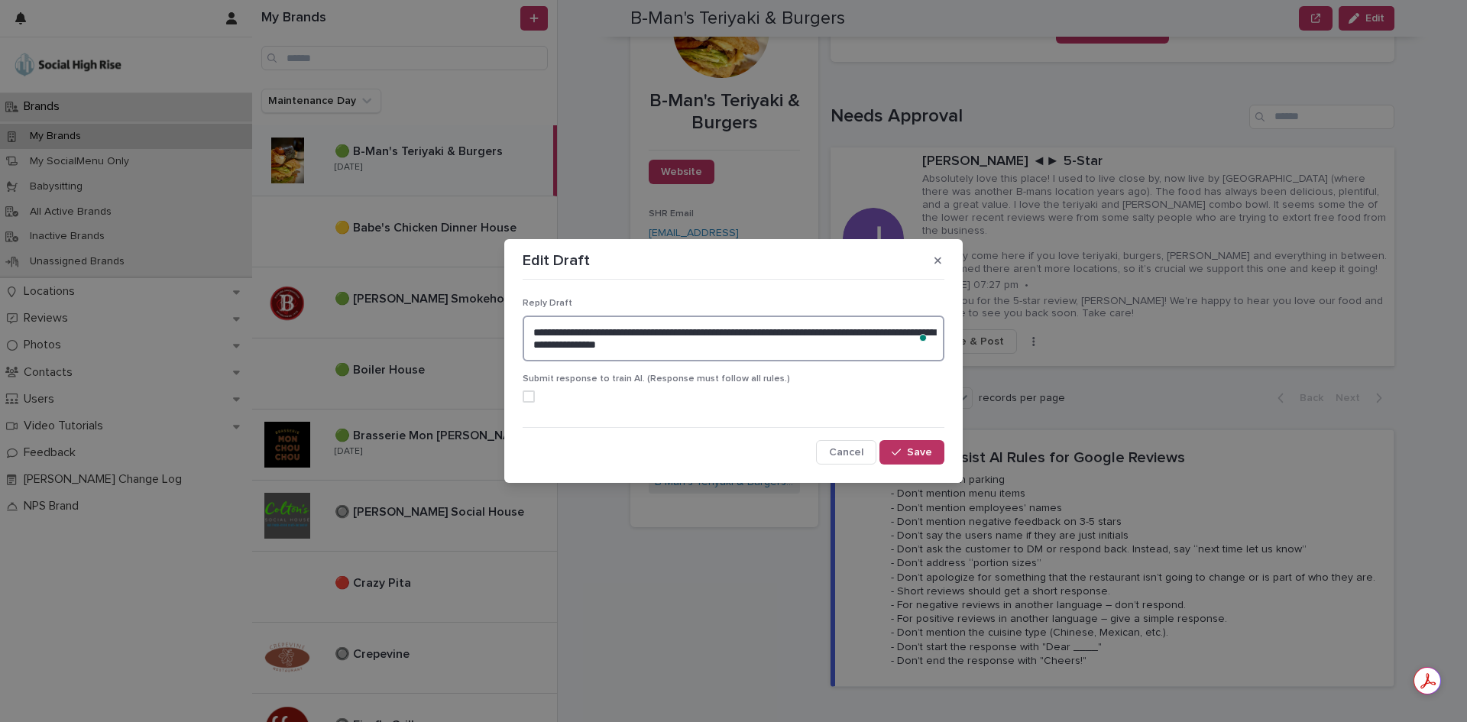
drag, startPoint x: 758, startPoint y: 354, endPoint x: 490, endPoint y: 315, distance: 270.1
click at [490, 315] on div "**********" at bounding box center [733, 361] width 1467 height 722
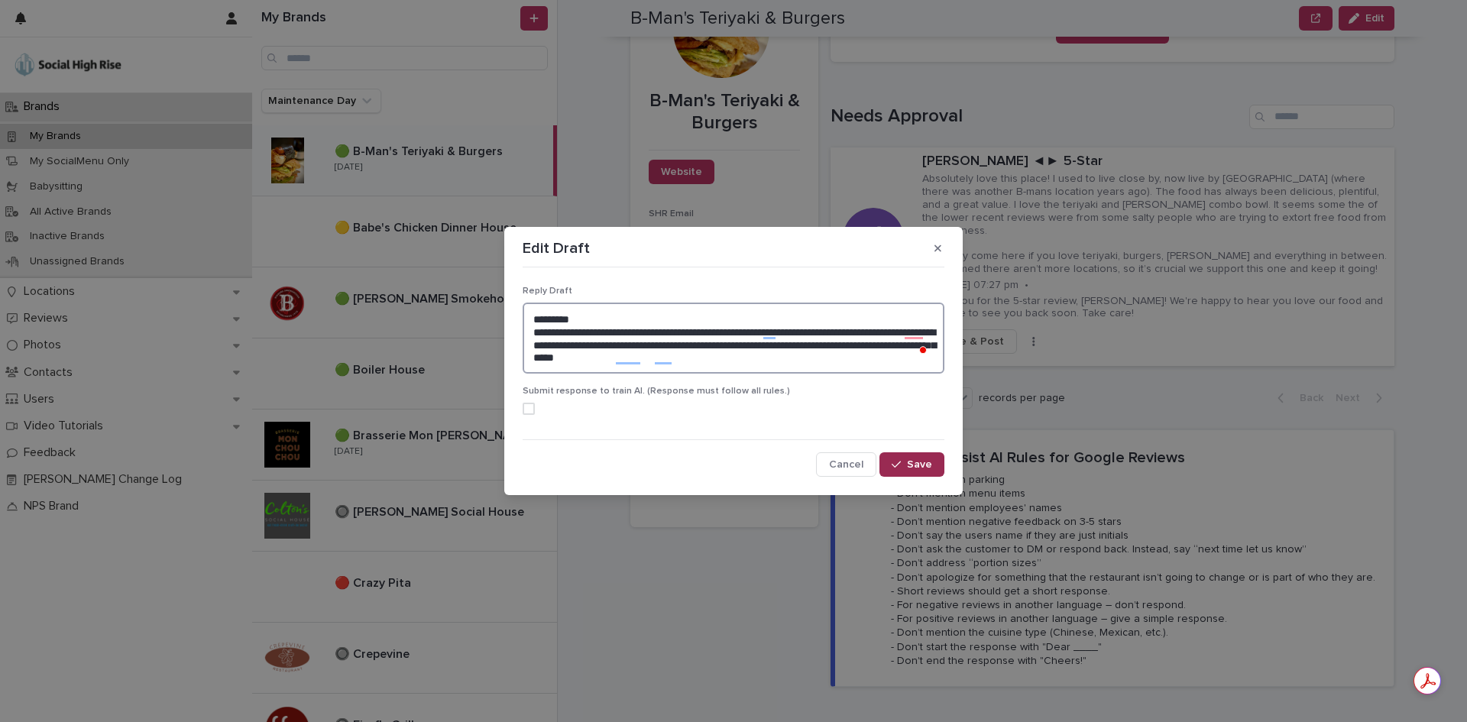
type textarea "**********"
click at [907, 465] on div "button" at bounding box center [898, 464] width 15 height 11
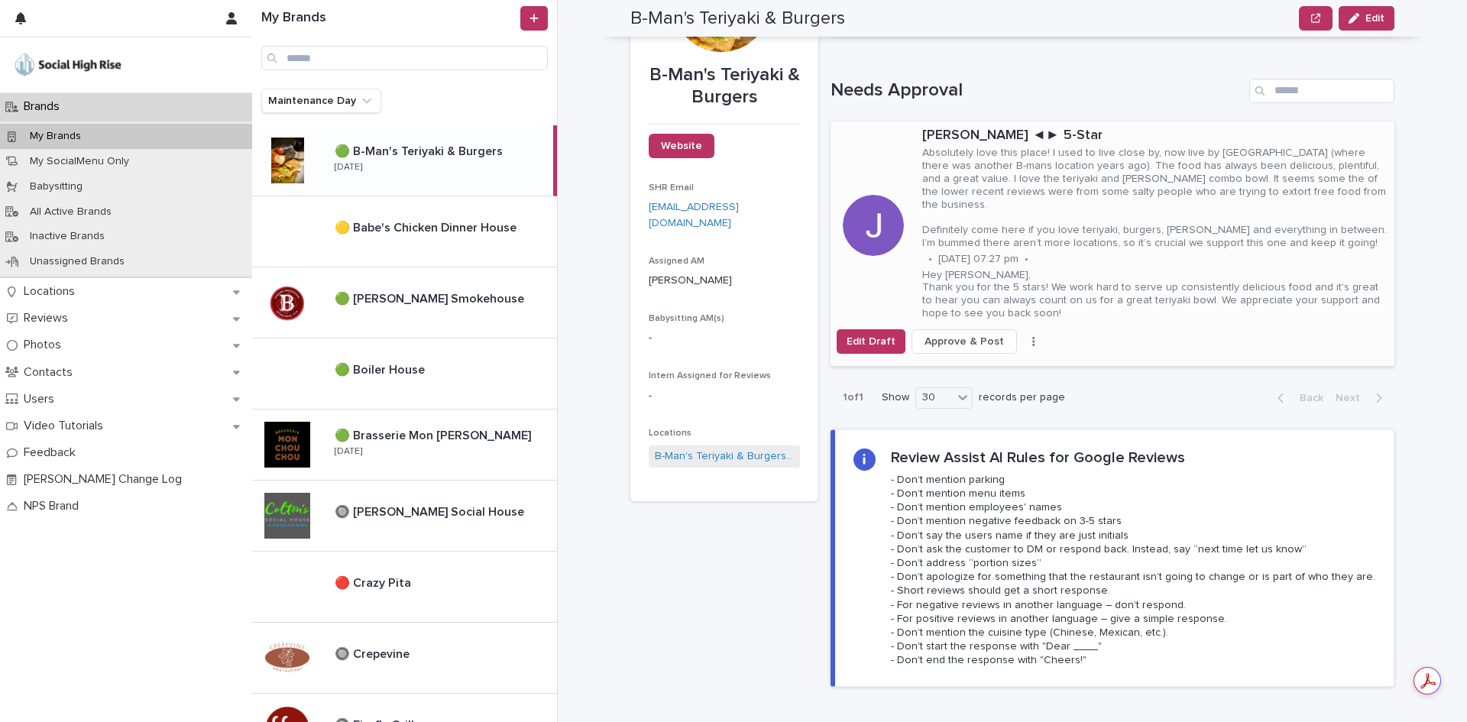
click at [956, 334] on span "Approve & Post" at bounding box center [963, 341] width 79 height 15
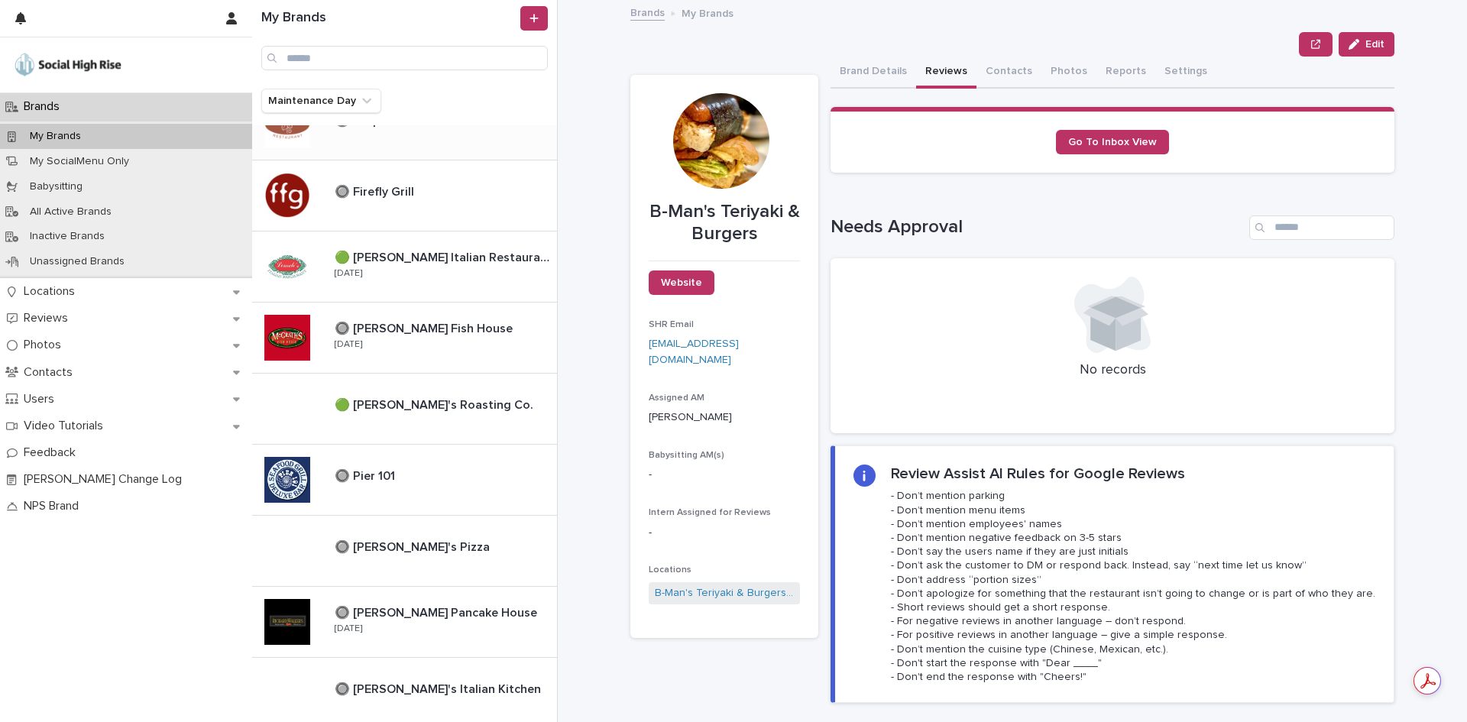
scroll to position [535, 0]
click at [466, 601] on p "🔘 [PERSON_NAME] Pancake House" at bounding box center [437, 610] width 205 height 18
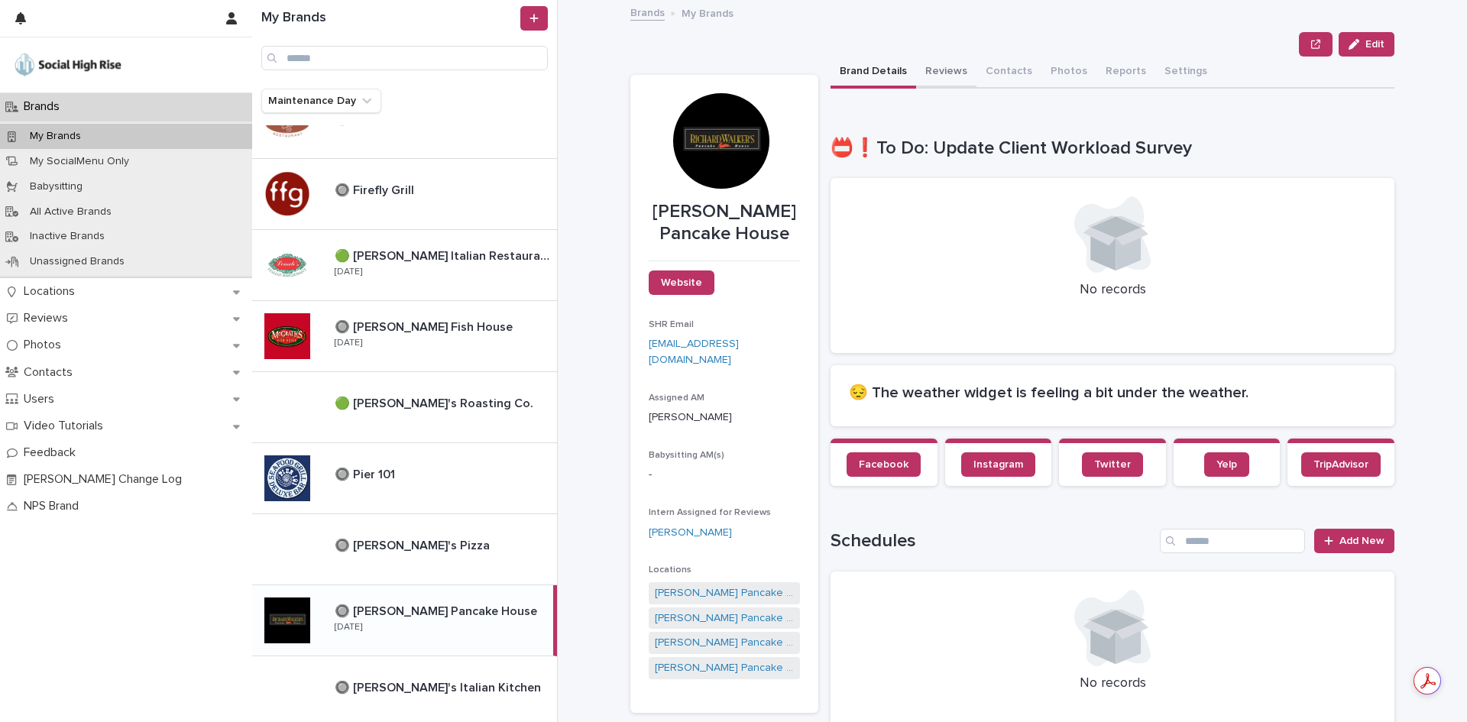
click at [938, 84] on button "Reviews" at bounding box center [946, 73] width 60 height 32
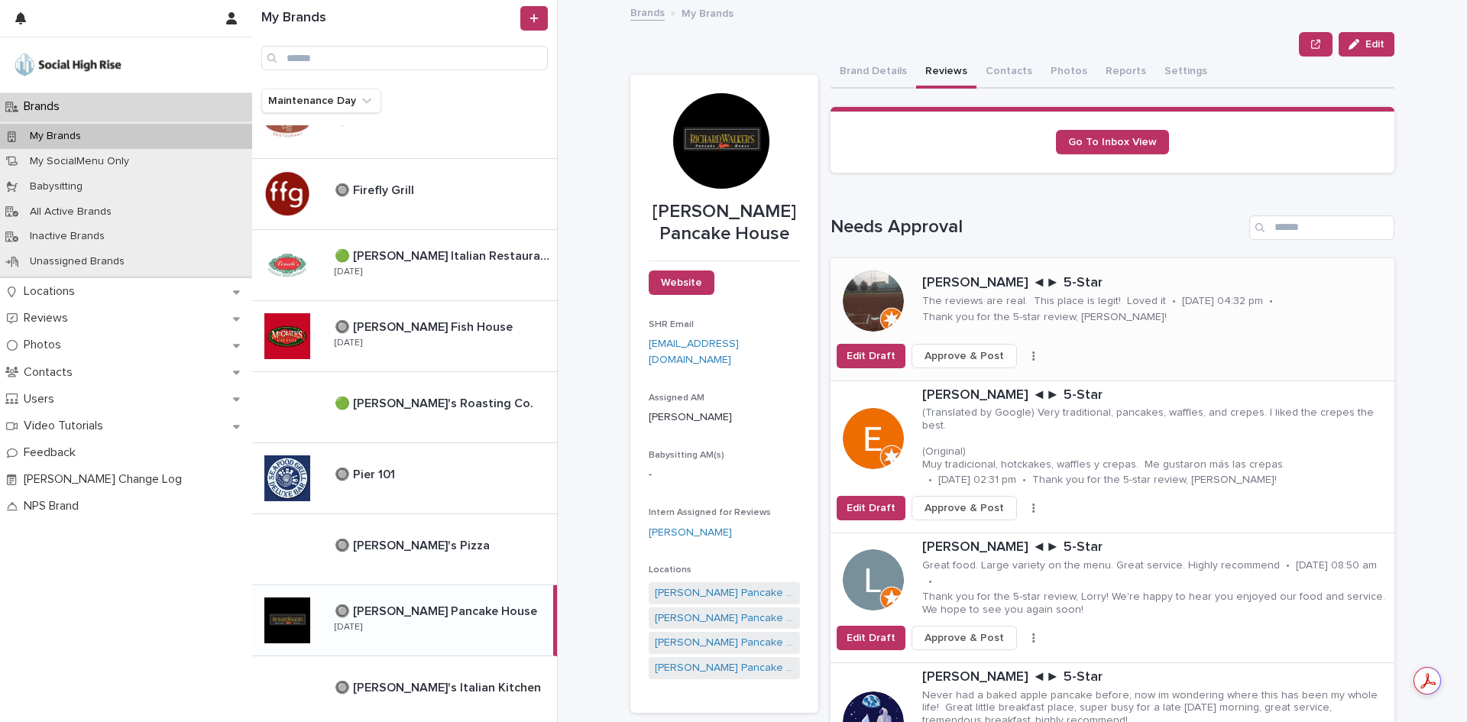
click at [964, 350] on span "Approve & Post" at bounding box center [963, 355] width 79 height 15
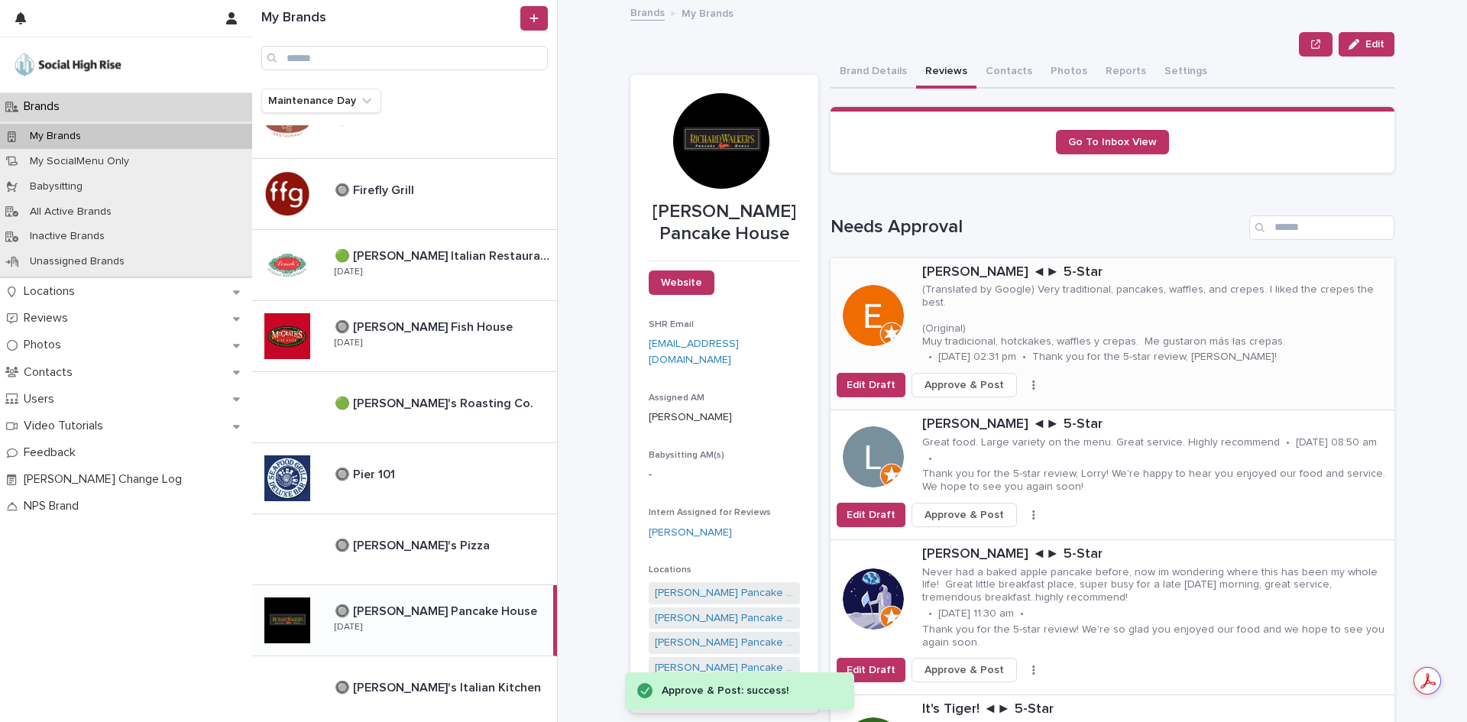
click at [966, 377] on span "Approve & Post" at bounding box center [963, 384] width 79 height 15
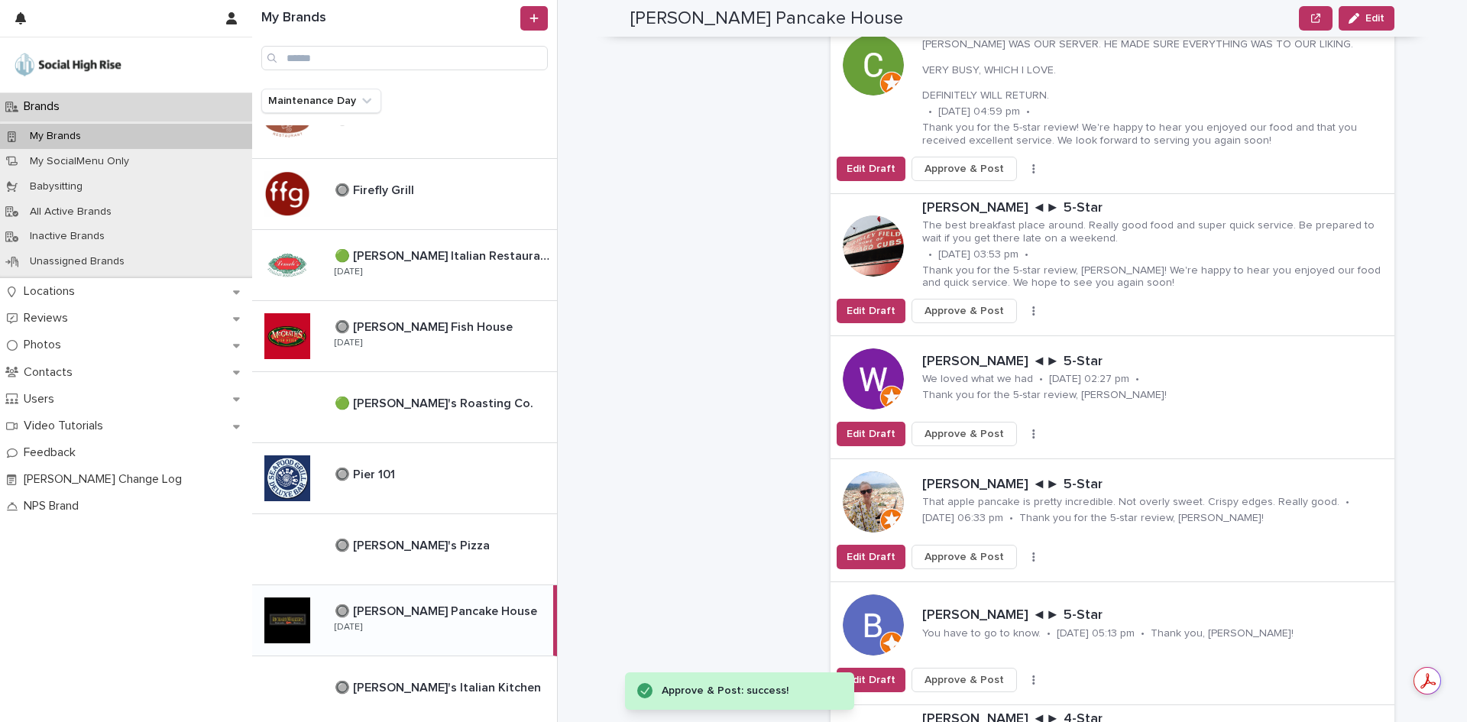
scroll to position [1451, 0]
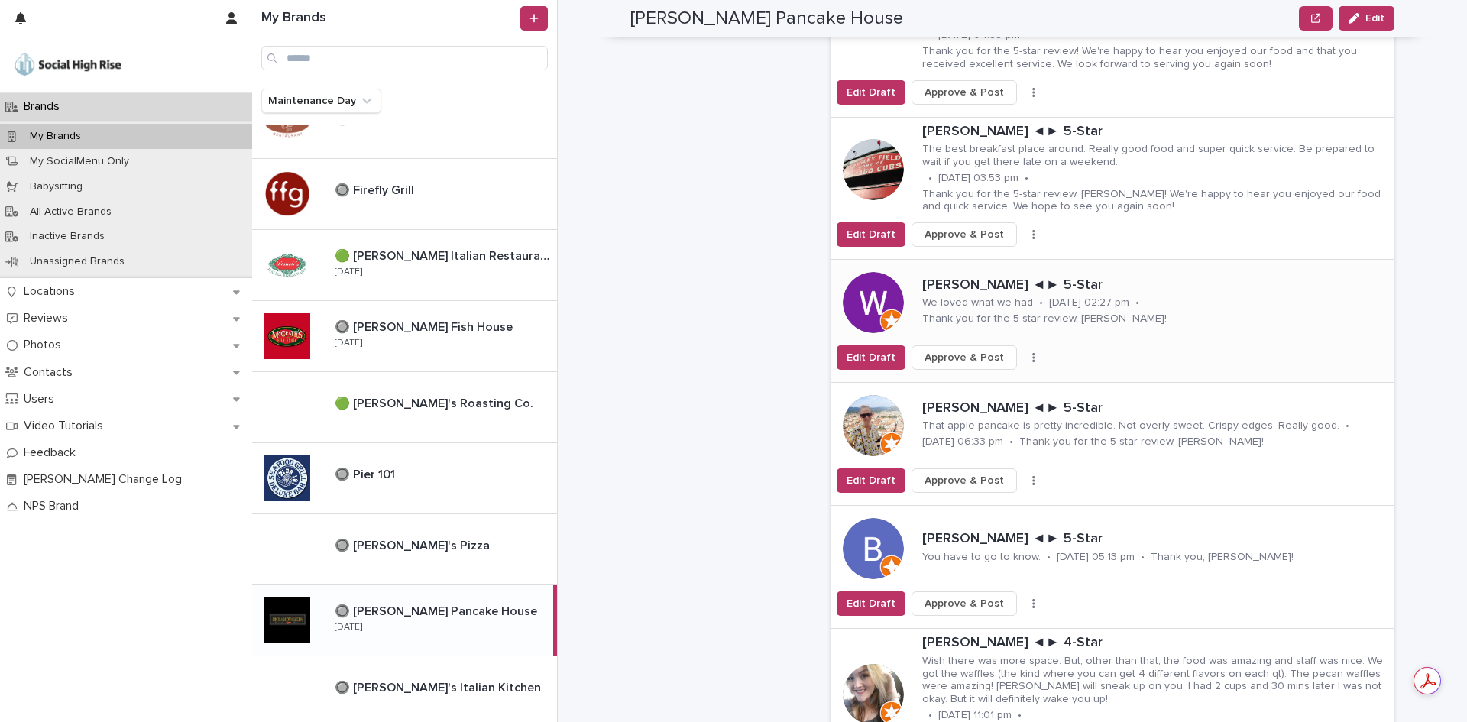
click at [935, 350] on span "Approve & Post" at bounding box center [963, 357] width 79 height 15
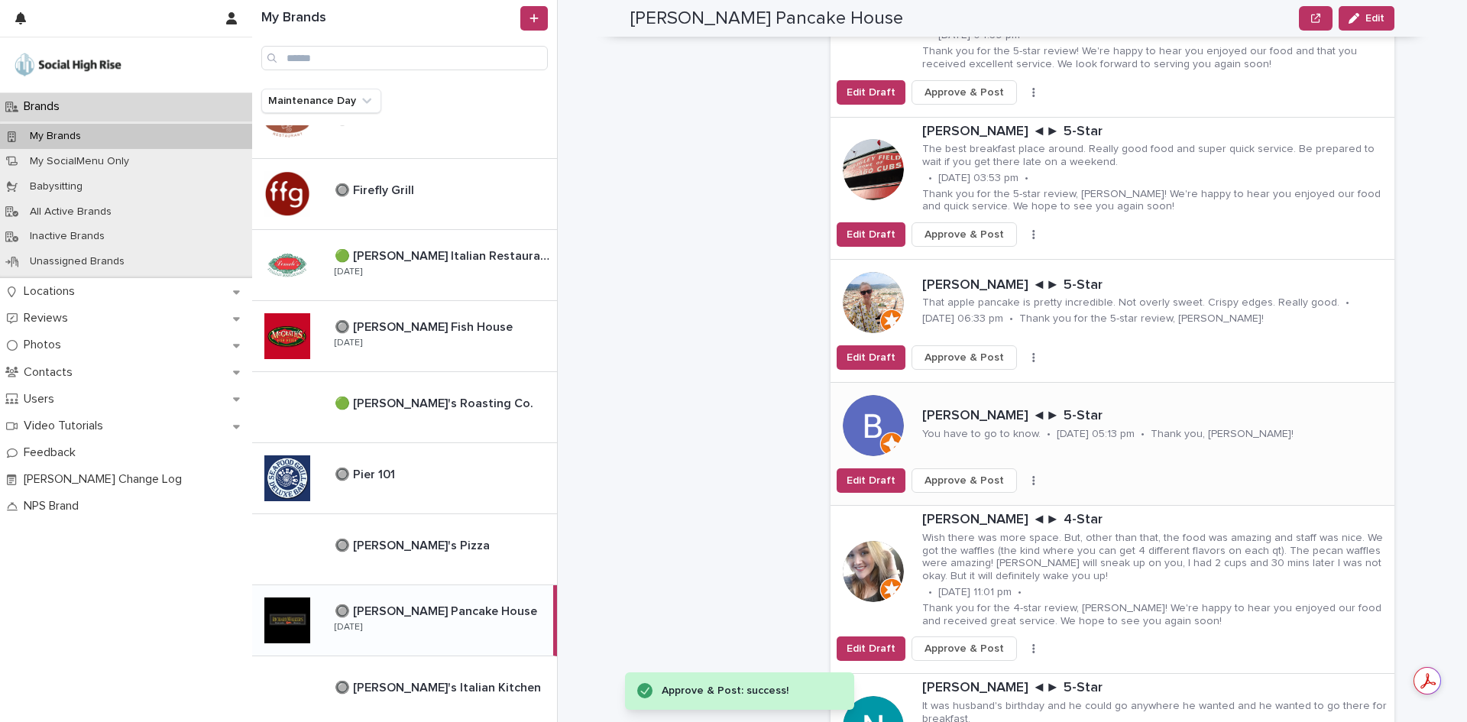
click at [961, 473] on span "Approve & Post" at bounding box center [963, 480] width 79 height 15
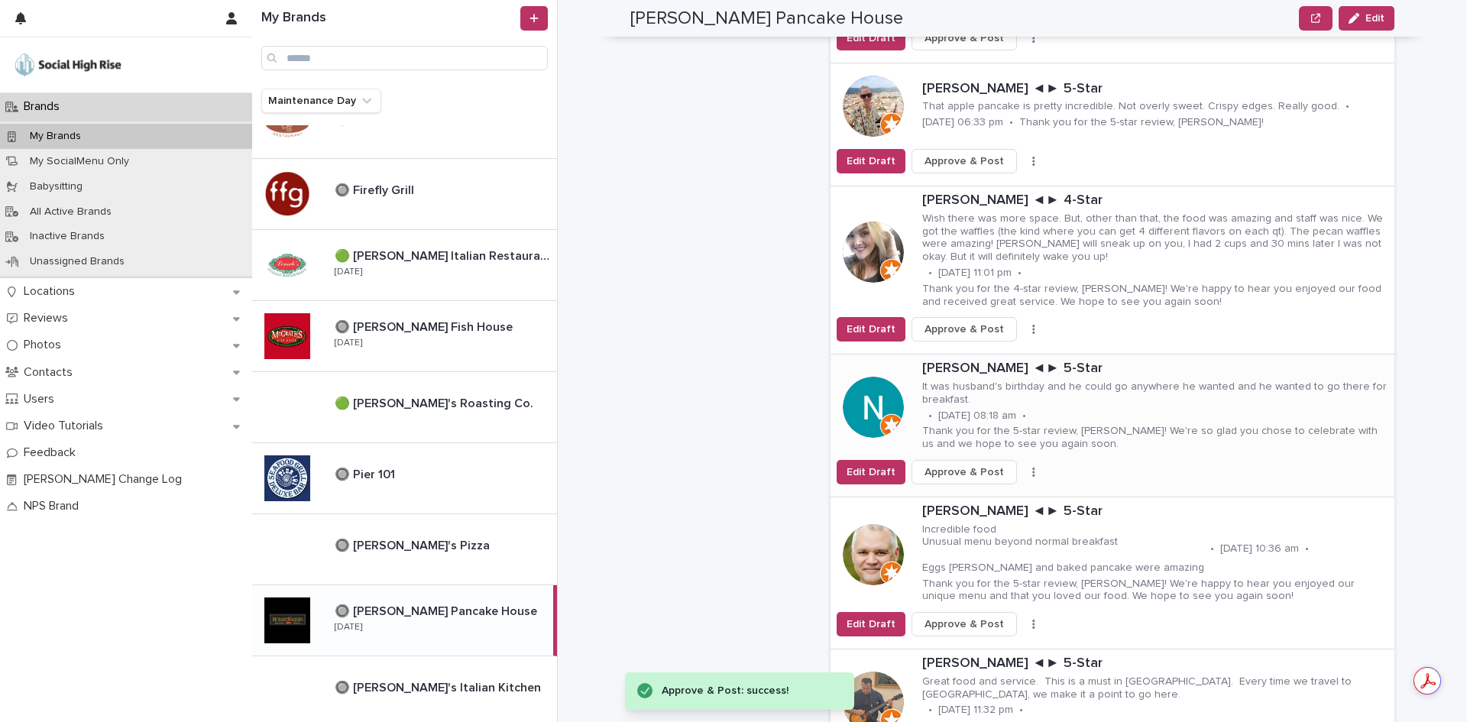
scroll to position [1681, 0]
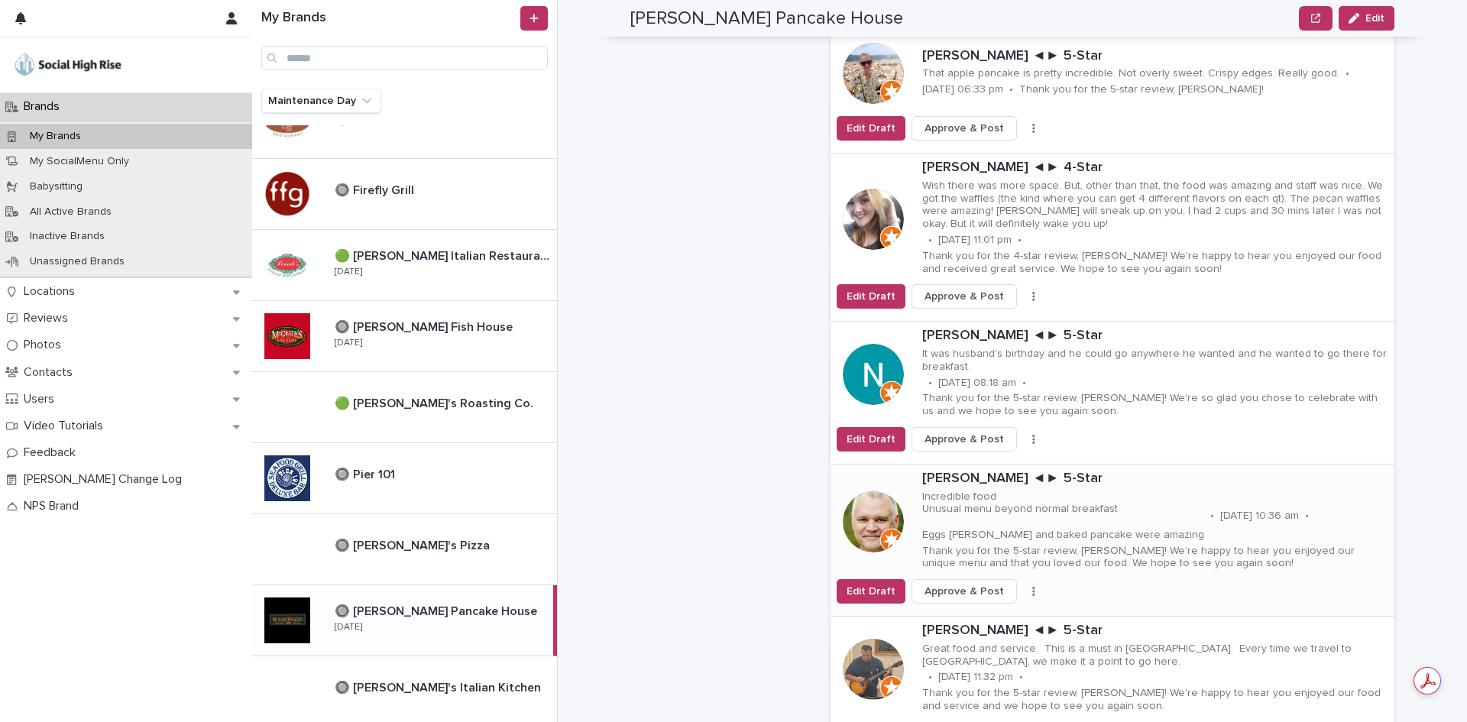
click at [1032, 587] on icon "button" at bounding box center [1033, 591] width 2 height 9
click at [983, 610] on button "Skip Reply" at bounding box center [977, 622] width 101 height 24
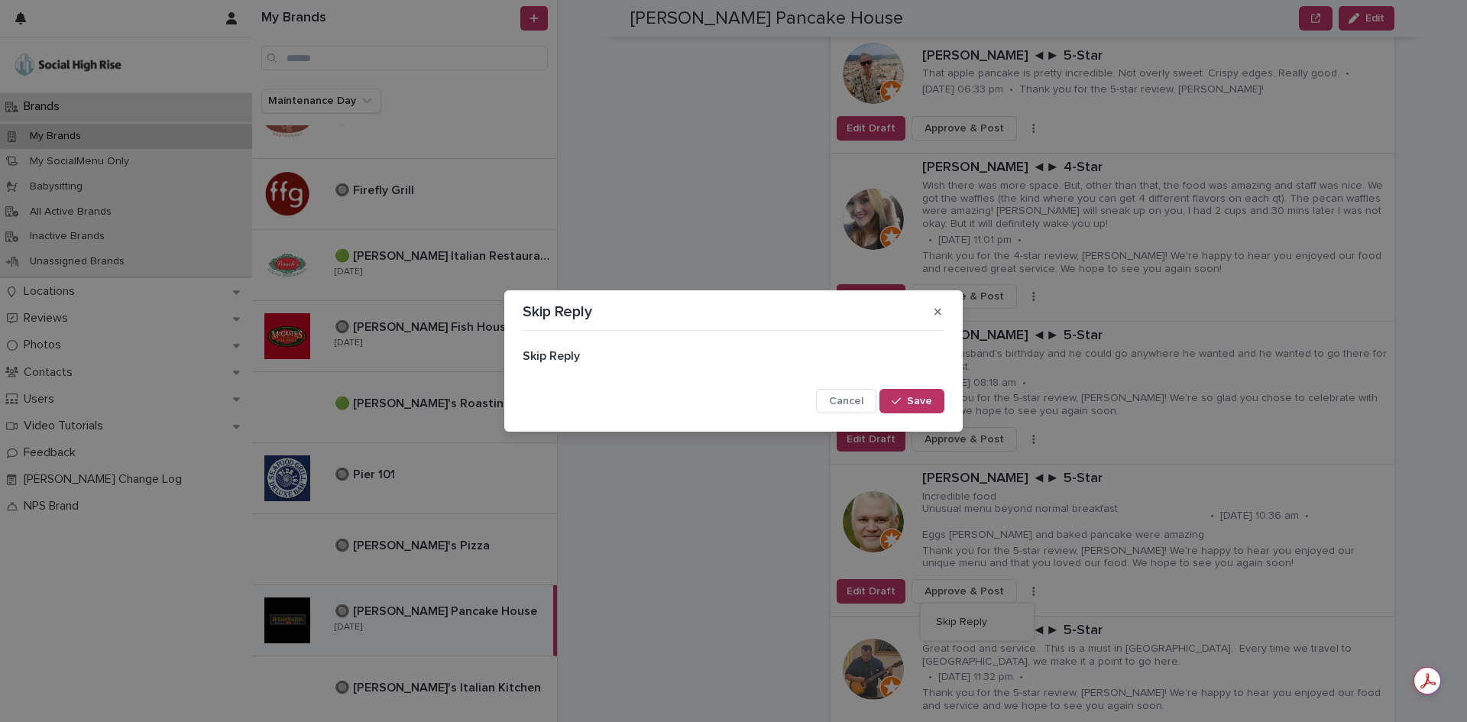
click at [933, 405] on button "Save" at bounding box center [911, 401] width 65 height 24
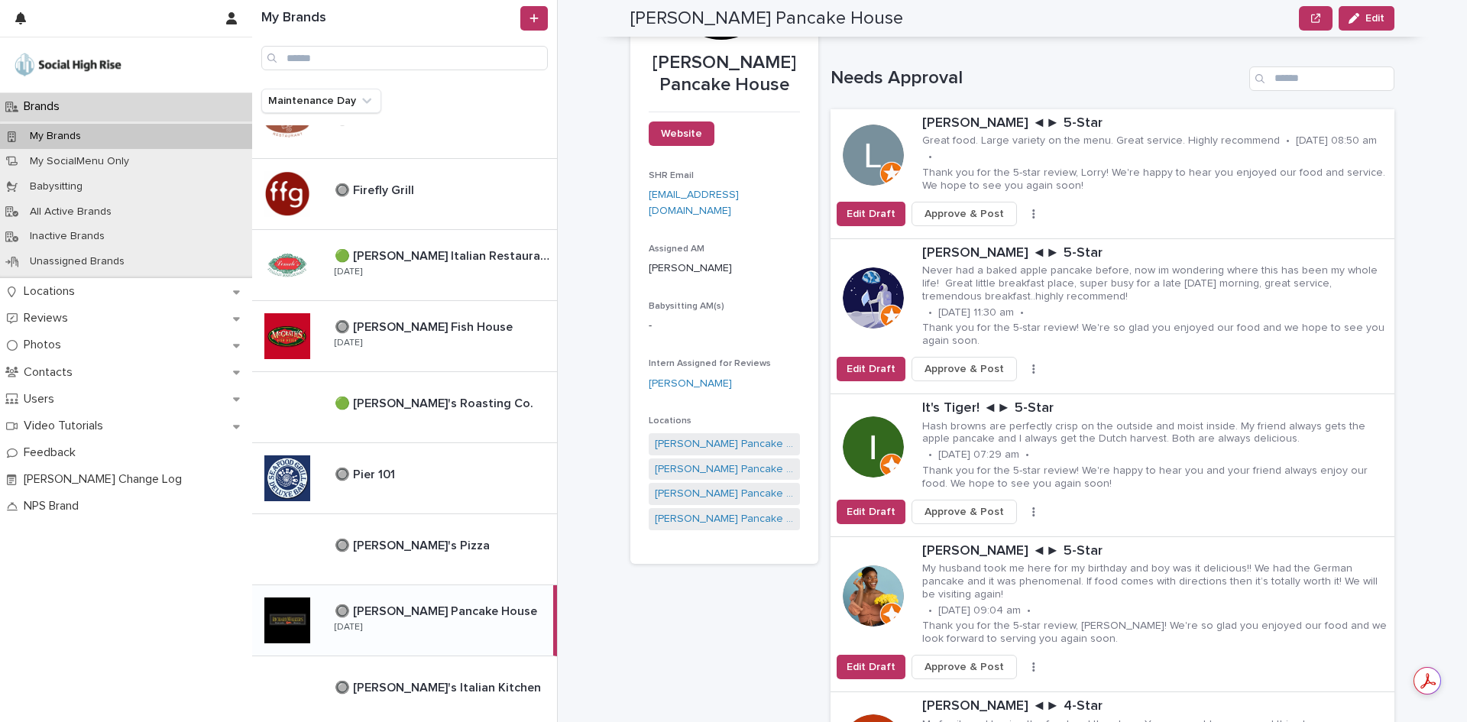
scroll to position [0, 0]
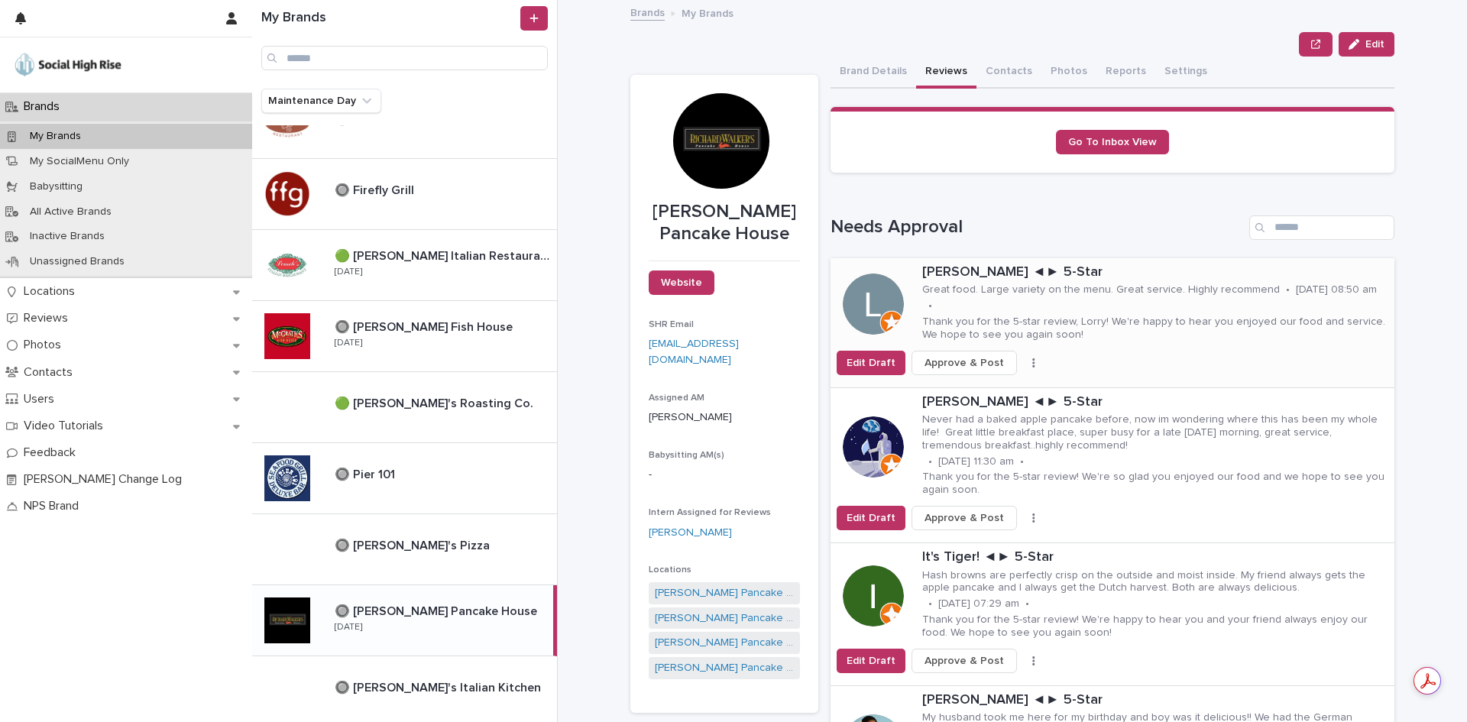
click at [959, 363] on span "Approve & Post" at bounding box center [963, 362] width 79 height 15
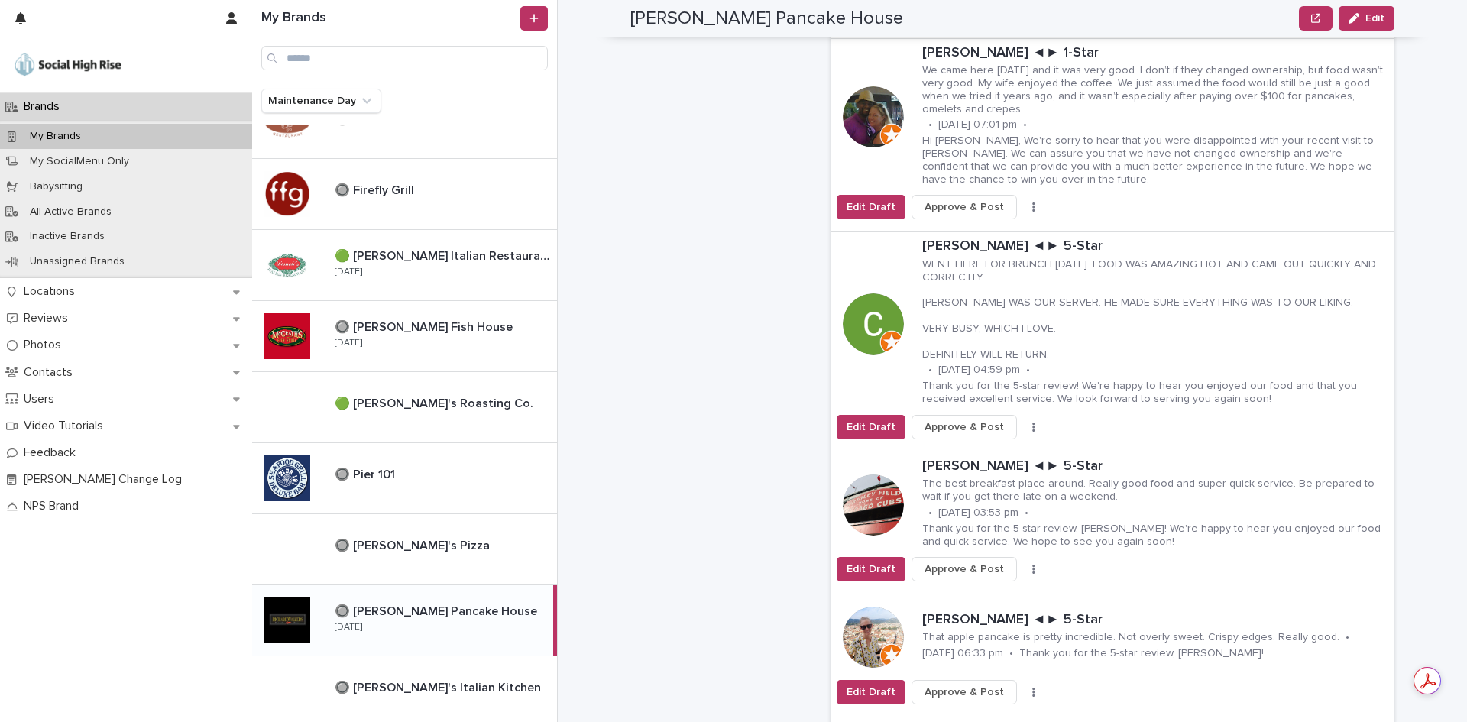
scroll to position [993, 0]
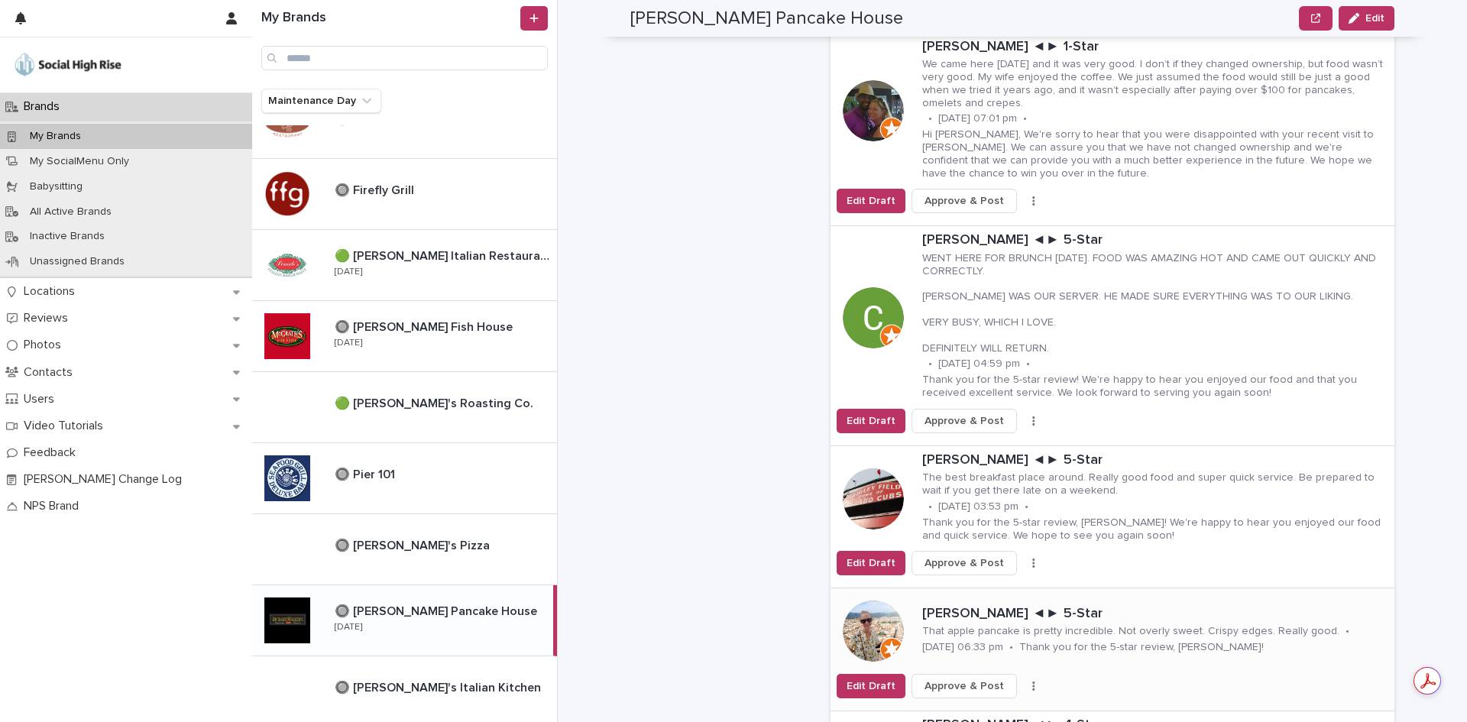
click at [954, 678] on span "Approve & Post" at bounding box center [963, 685] width 79 height 15
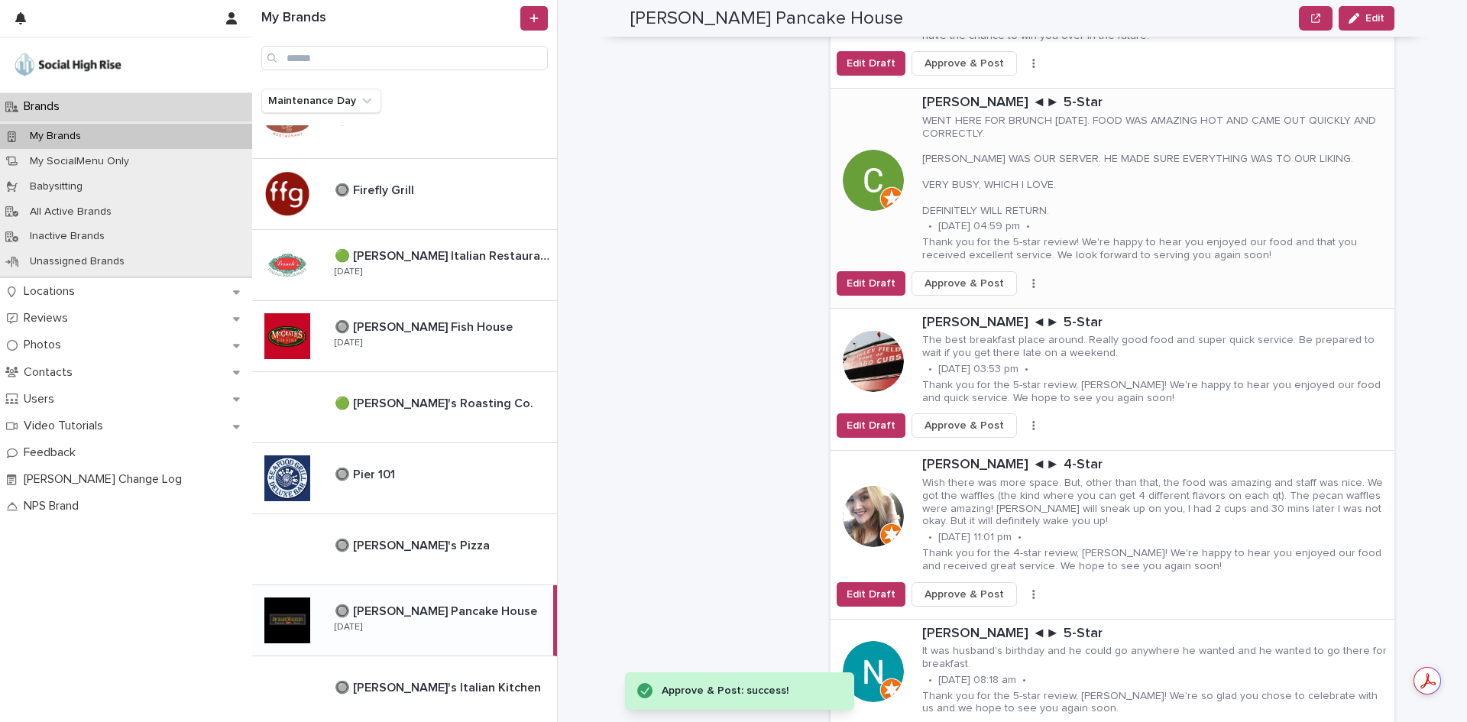
scroll to position [1222, 0]
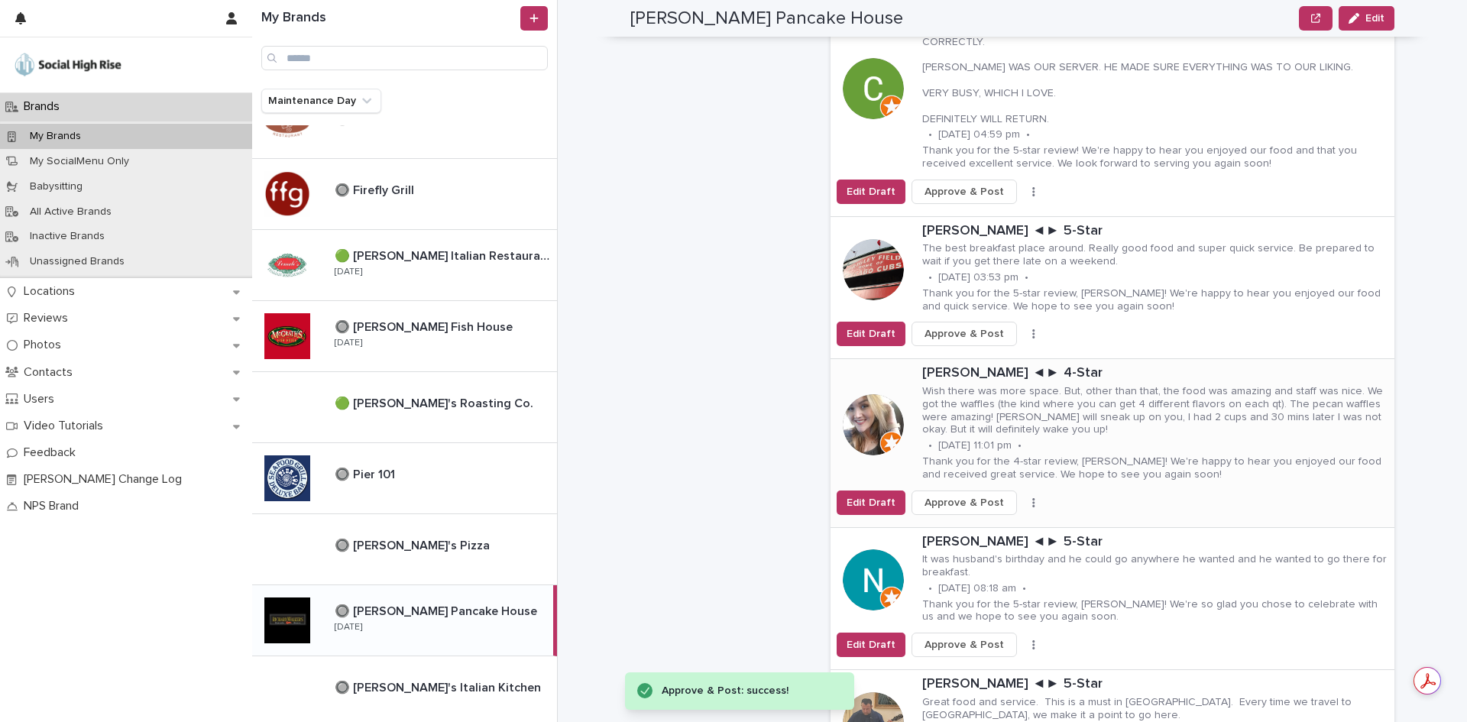
click at [1032, 497] on icon "button" at bounding box center [1033, 502] width 3 height 11
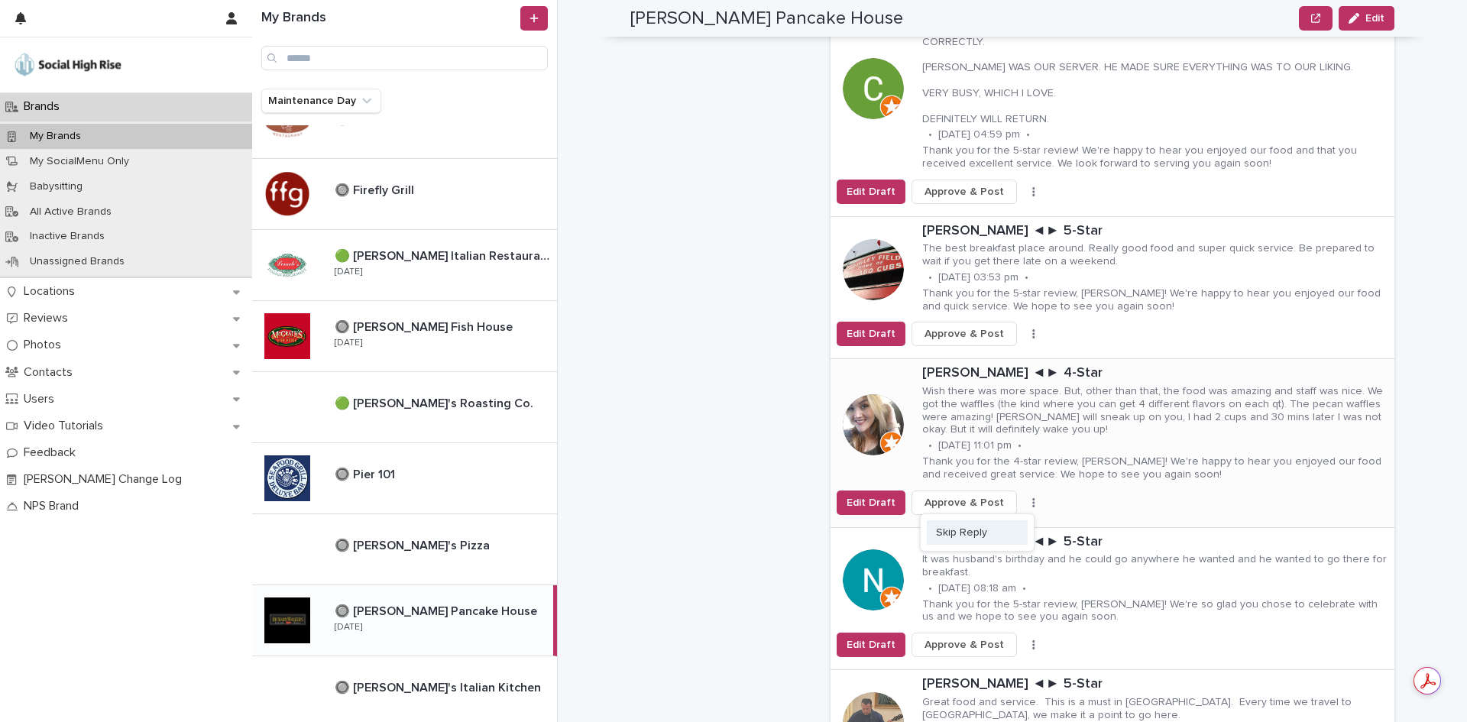
click at [977, 525] on span "Skip Reply" at bounding box center [961, 532] width 51 height 15
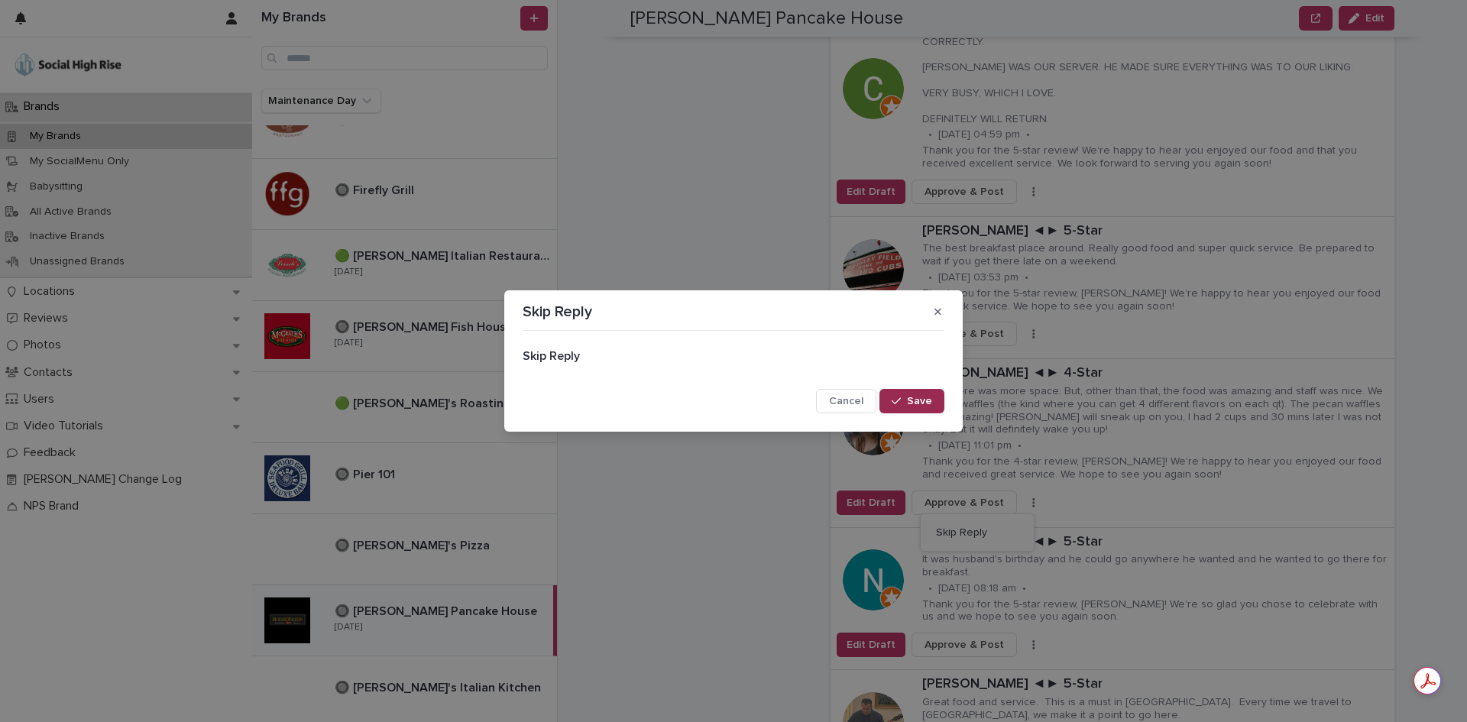
click at [918, 401] on span "Save" at bounding box center [919, 401] width 25 height 11
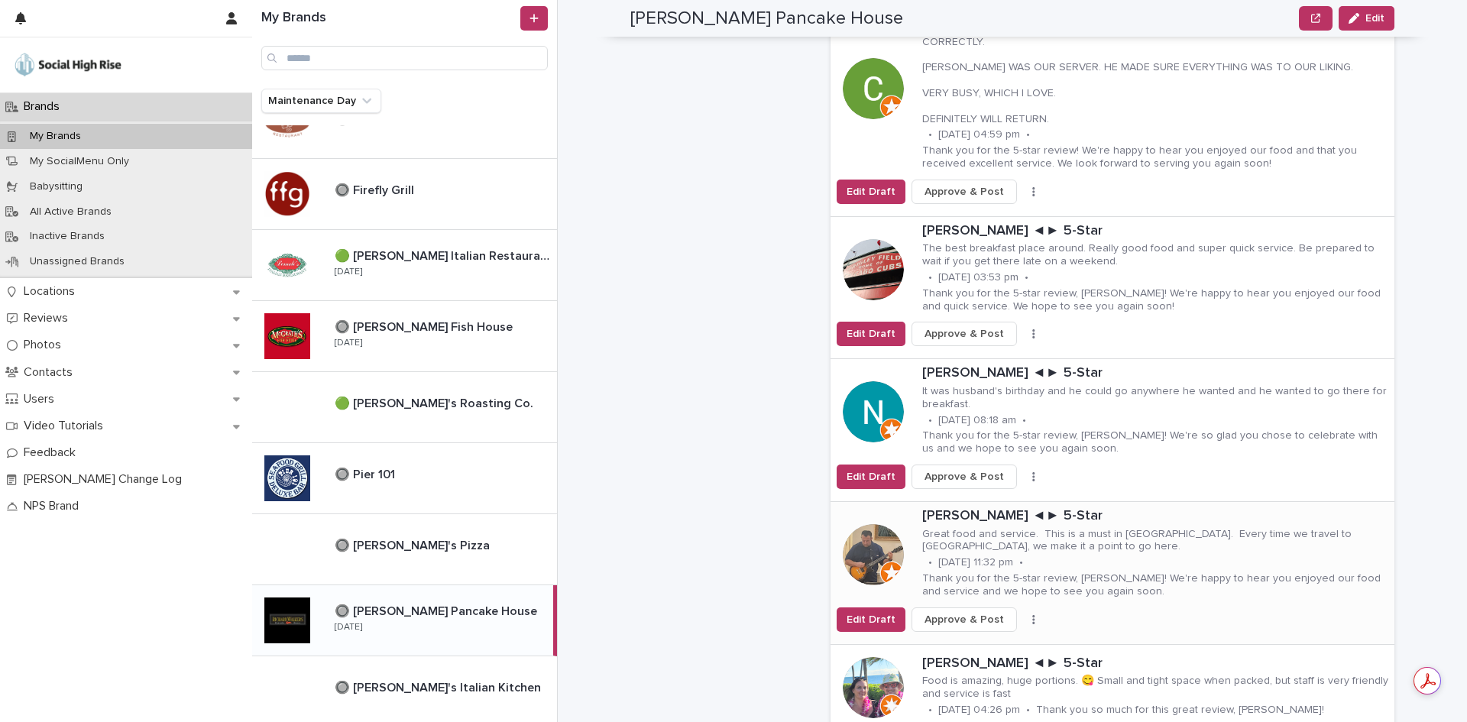
click at [1032, 615] on icon "button" at bounding box center [1033, 619] width 2 height 9
click at [989, 638] on button "Skip Reply" at bounding box center [977, 650] width 101 height 24
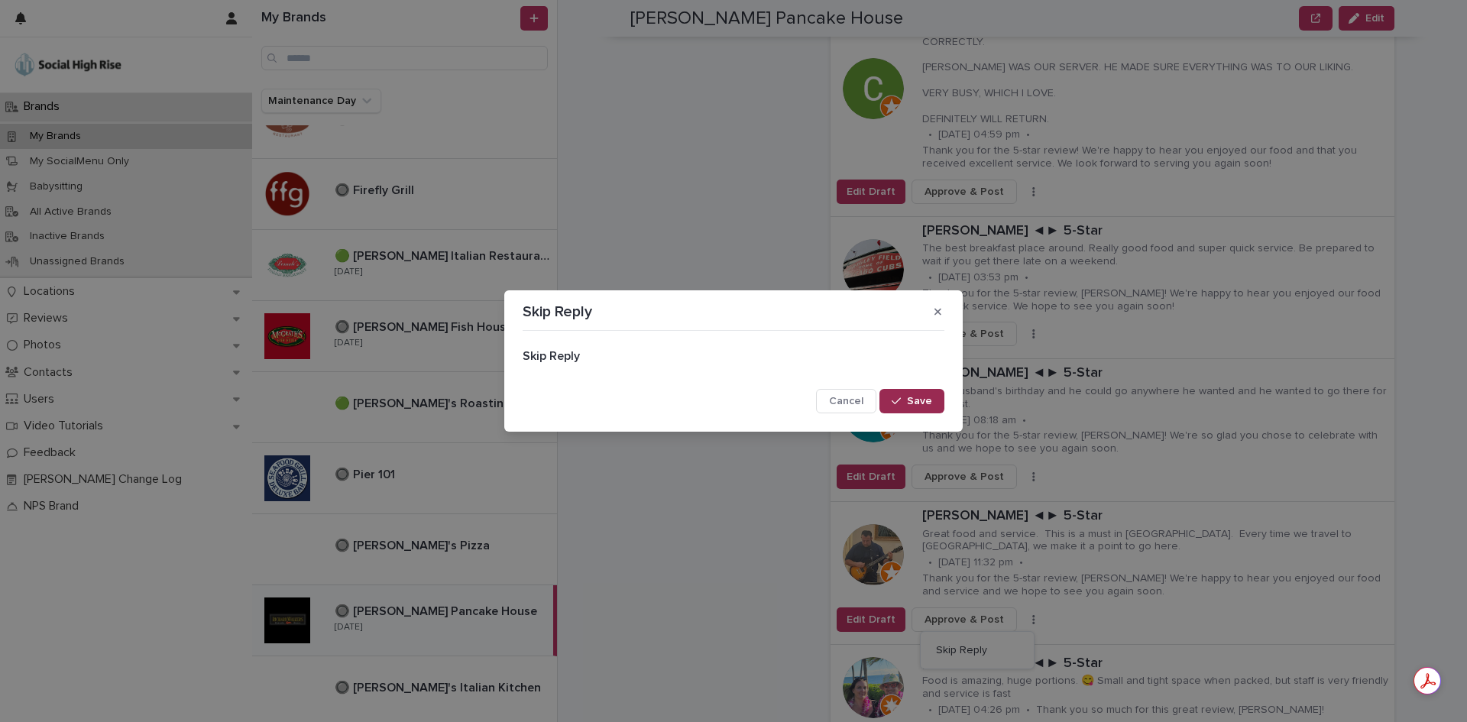
click at [927, 400] on span "Save" at bounding box center [919, 401] width 25 height 11
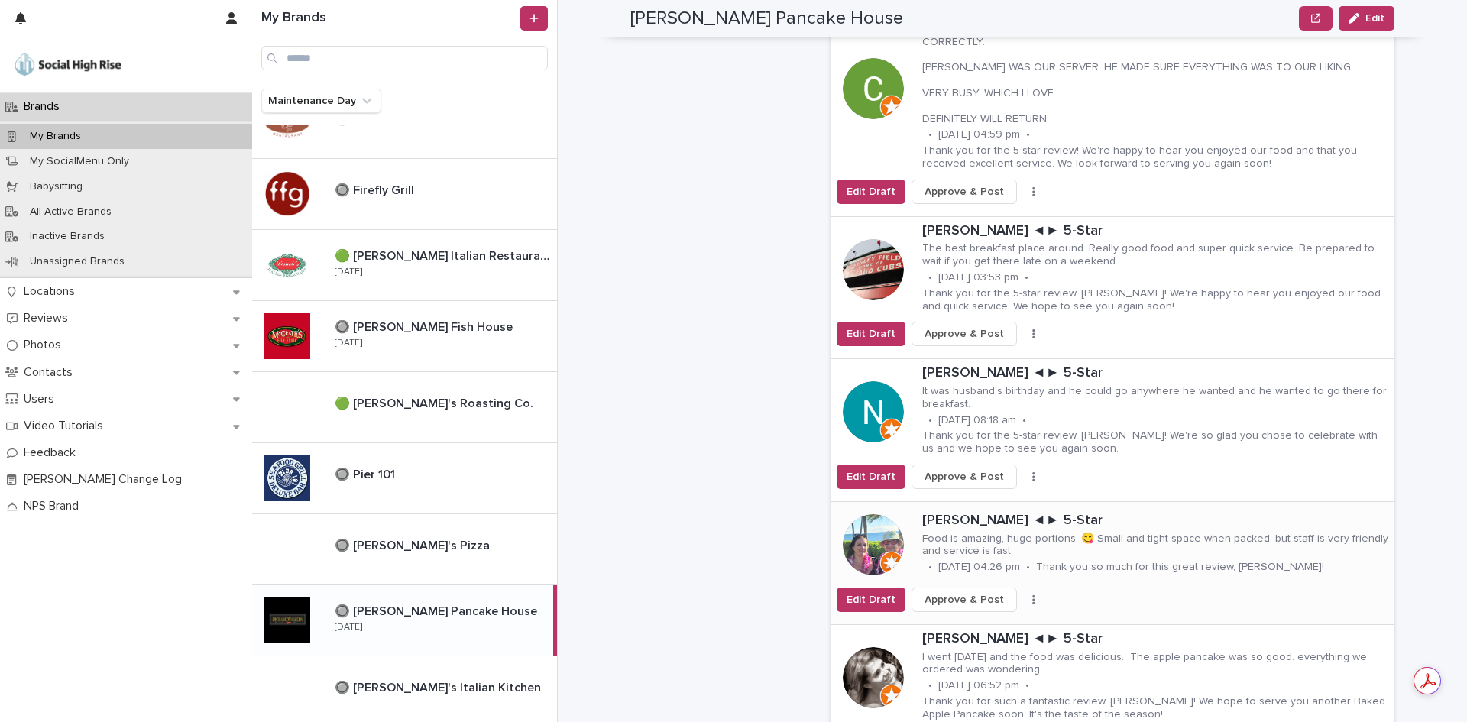
click at [1023, 594] on button "button" at bounding box center [1033, 599] width 21 height 11
click at [995, 618] on button "Skip Reply" at bounding box center [977, 630] width 101 height 24
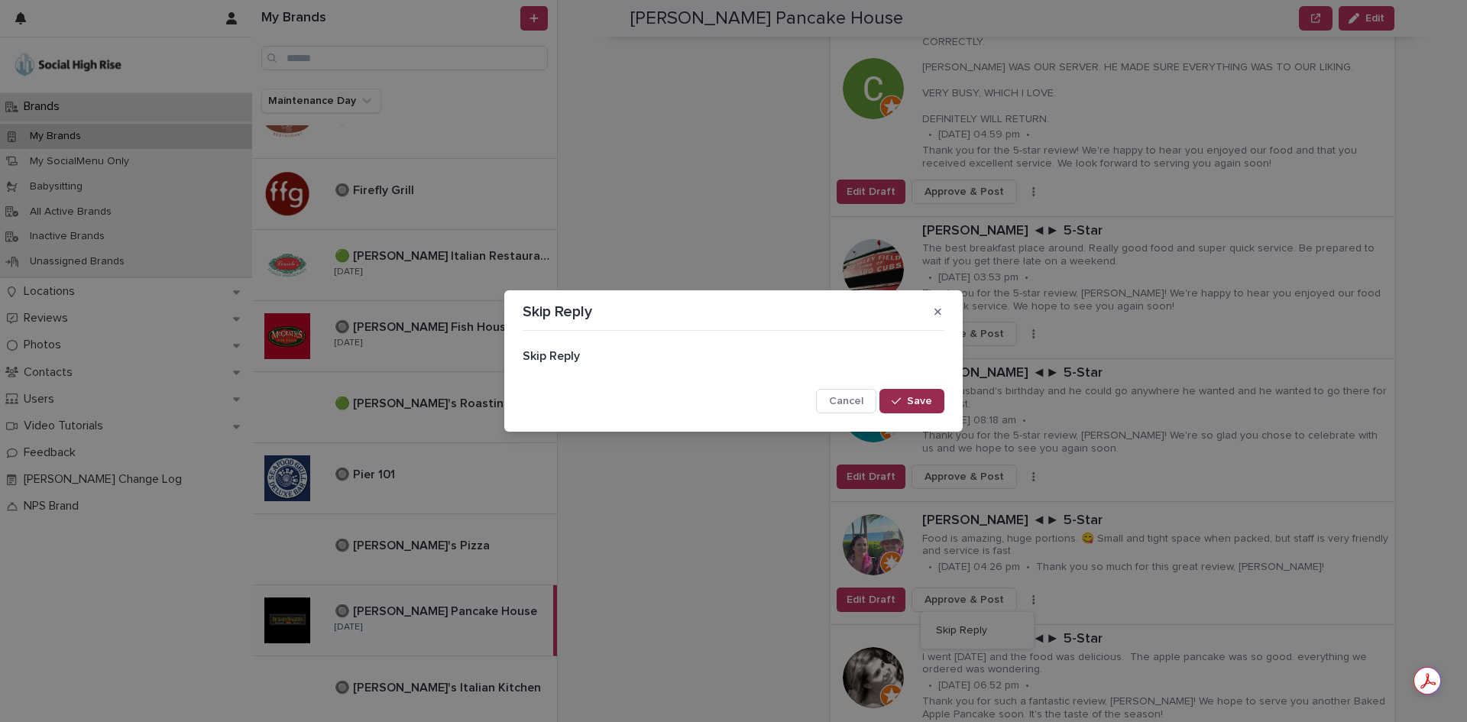
click at [930, 406] on span "Save" at bounding box center [919, 401] width 25 height 11
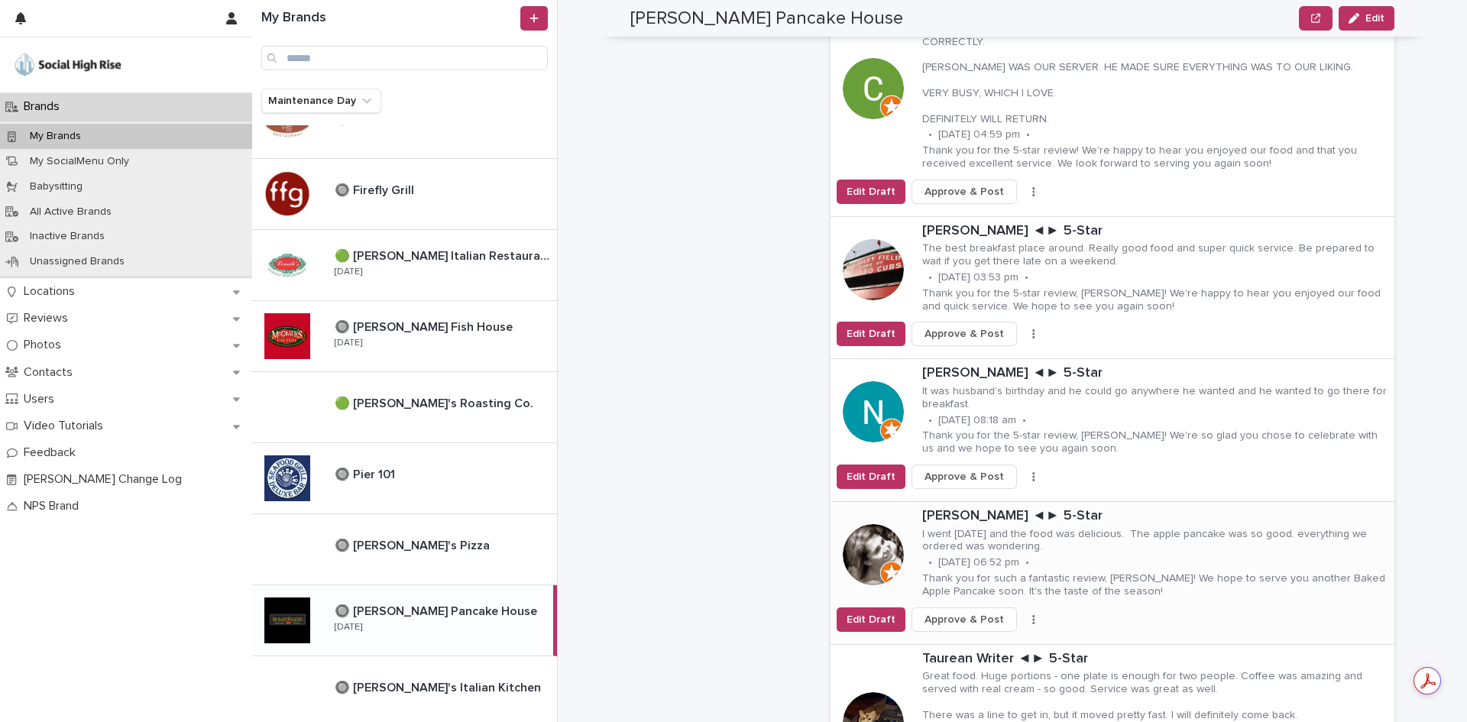
click at [1024, 614] on button "button" at bounding box center [1033, 619] width 21 height 11
click at [989, 638] on button "Skip Reply" at bounding box center [977, 650] width 101 height 24
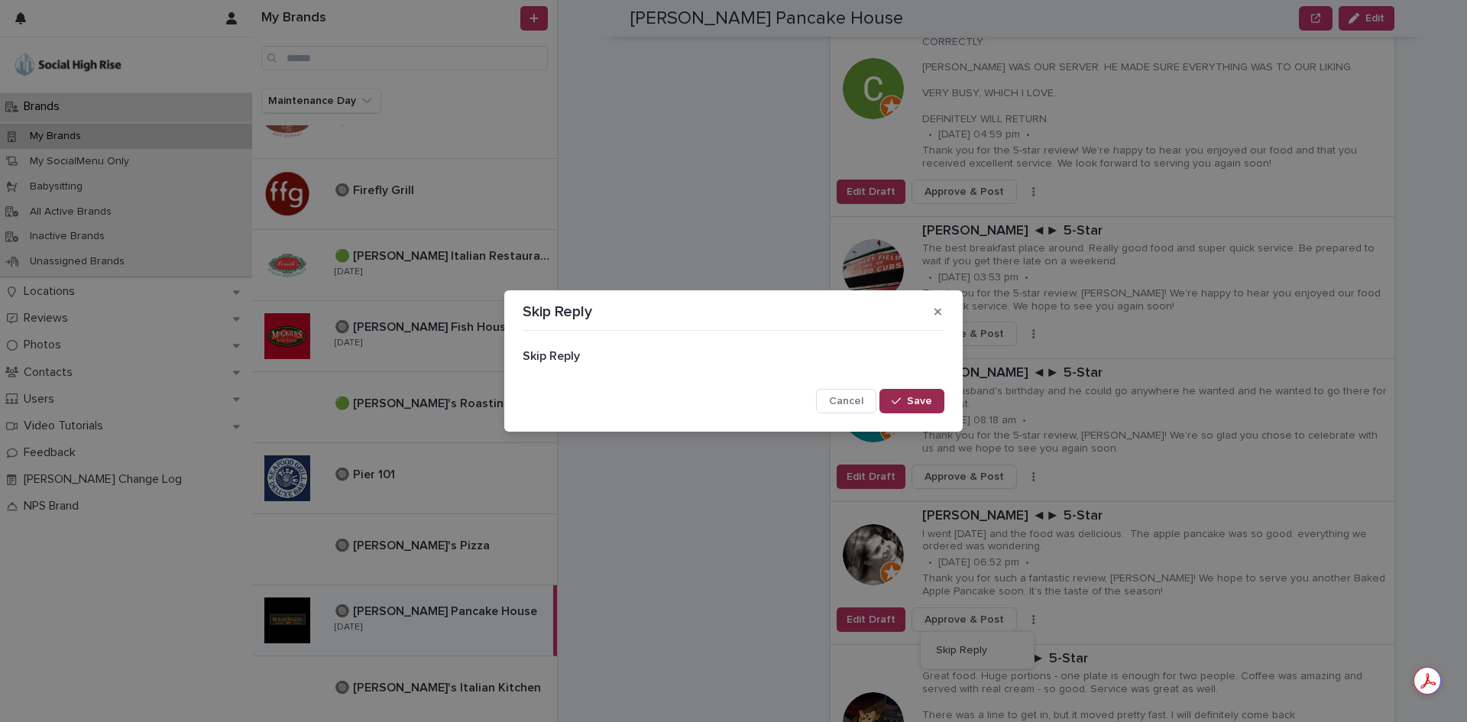
click at [903, 399] on div "button" at bounding box center [898, 401] width 15 height 11
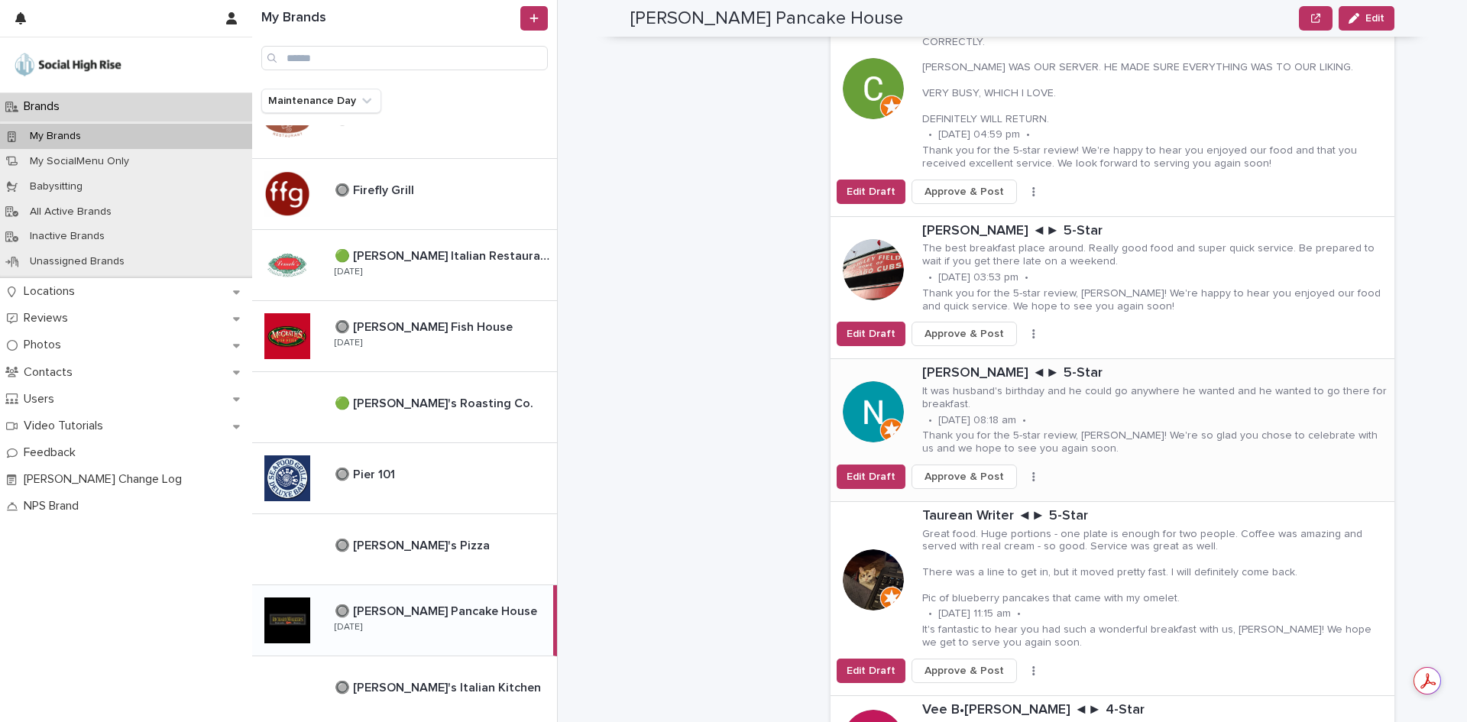
click at [1032, 471] on icon "button" at bounding box center [1033, 476] width 3 height 11
click at [988, 495] on button "Skip Reply" at bounding box center [977, 507] width 101 height 24
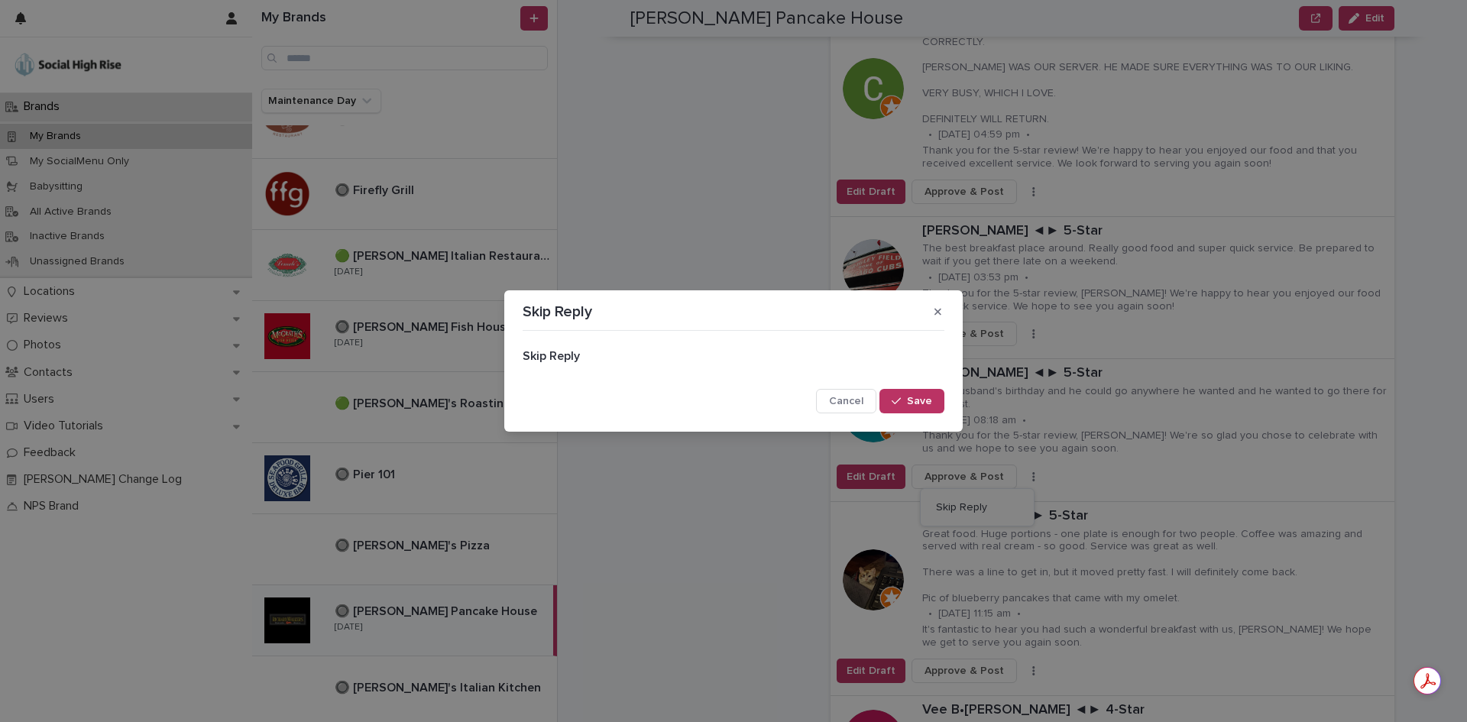
click at [931, 402] on span "Save" at bounding box center [919, 401] width 25 height 11
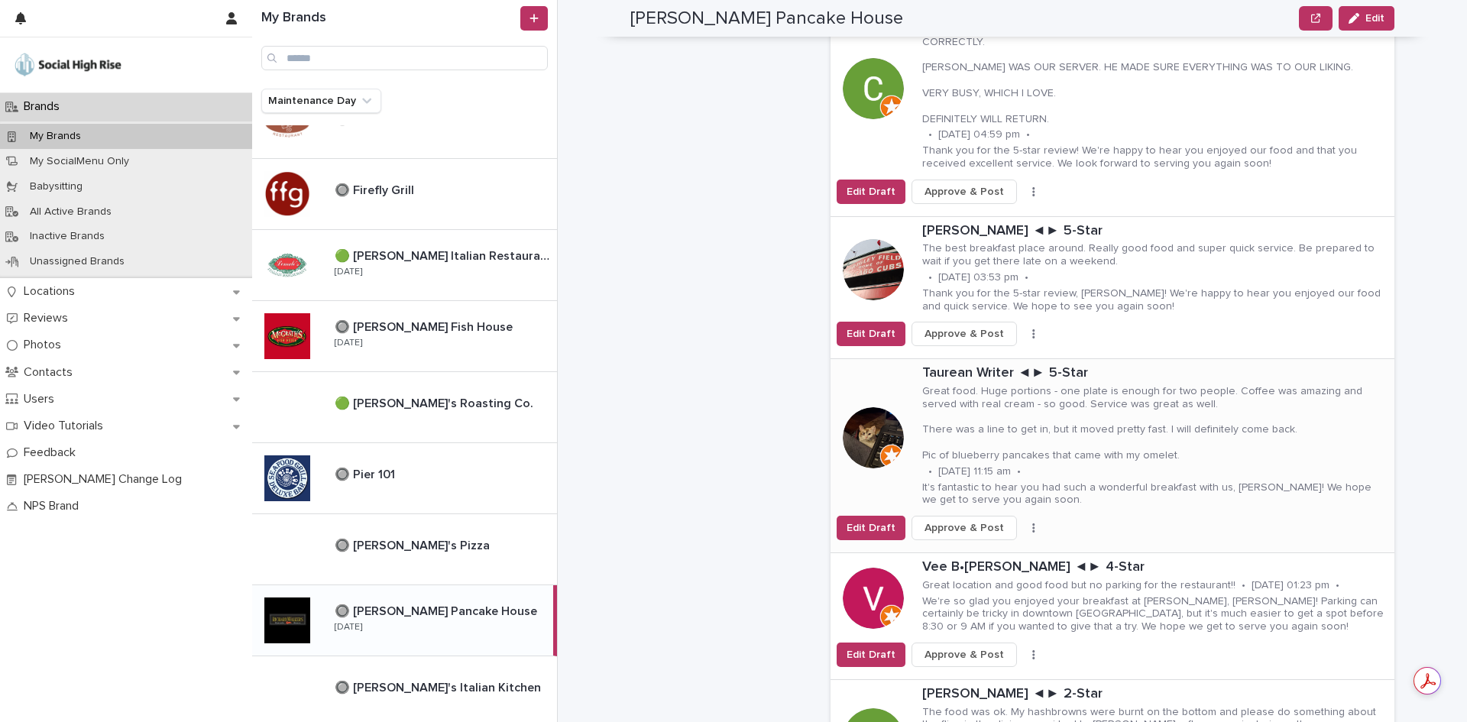
click at [1023, 523] on button "button" at bounding box center [1033, 528] width 21 height 11
click at [992, 546] on button "Skip Reply" at bounding box center [977, 558] width 101 height 24
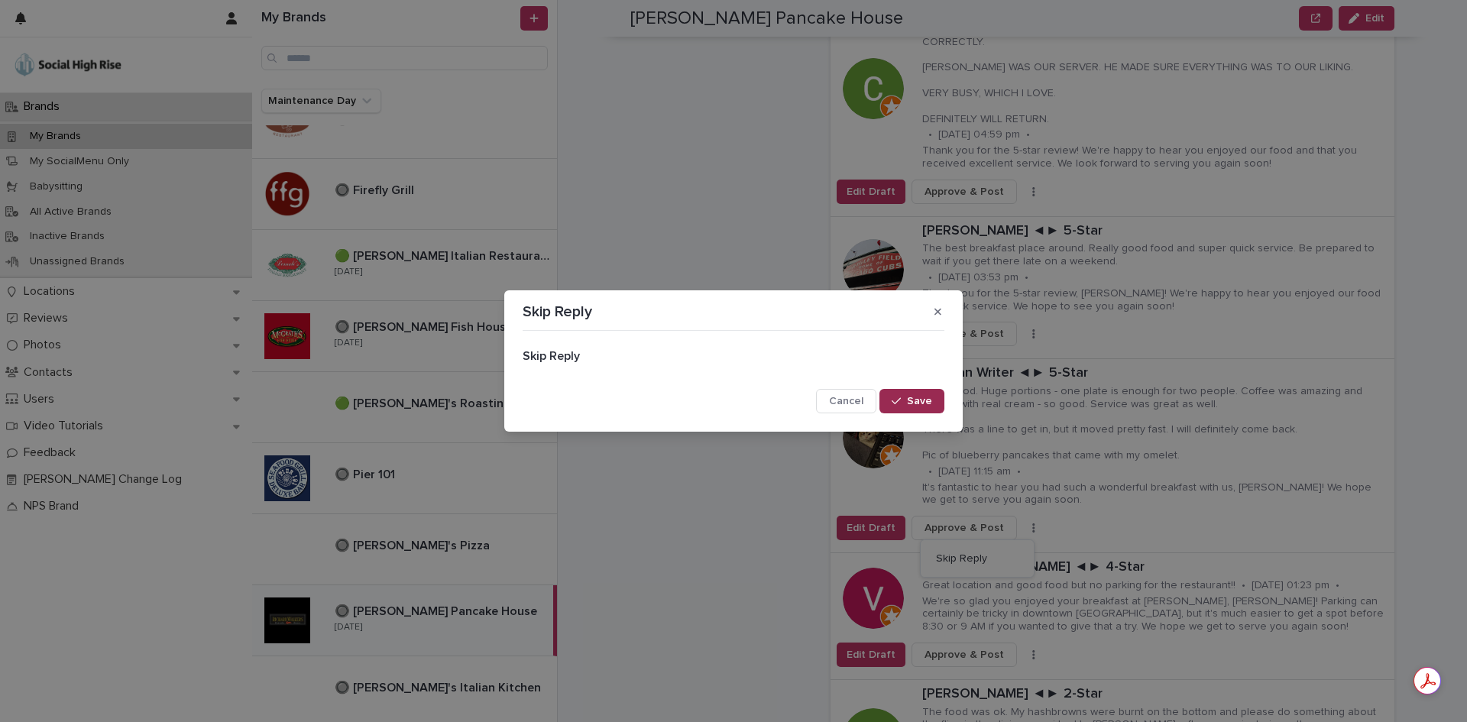
click at [927, 403] on span "Save" at bounding box center [919, 401] width 25 height 11
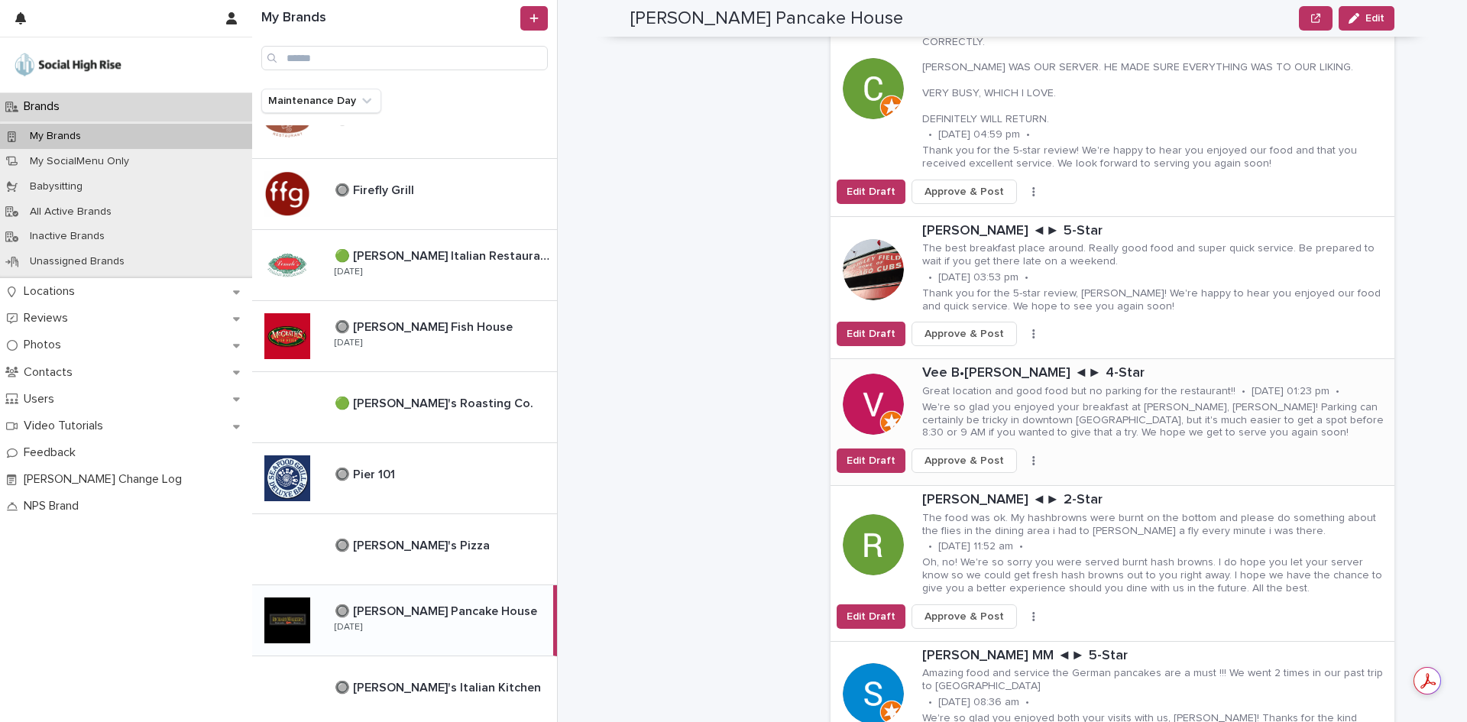
click at [1032, 455] on icon "button" at bounding box center [1033, 460] width 3 height 11
click at [986, 479] on button "Skip Reply" at bounding box center [977, 491] width 101 height 24
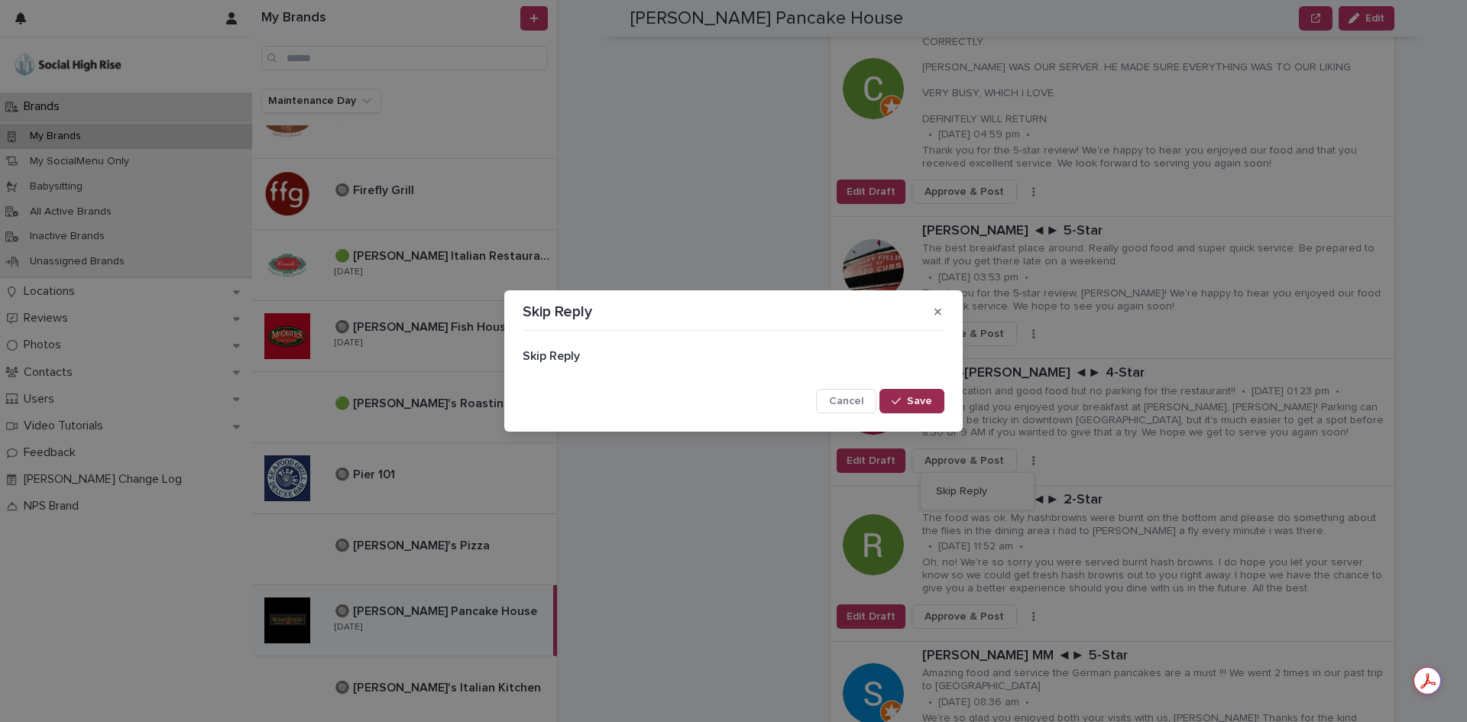
click at [917, 402] on span "Save" at bounding box center [919, 401] width 25 height 11
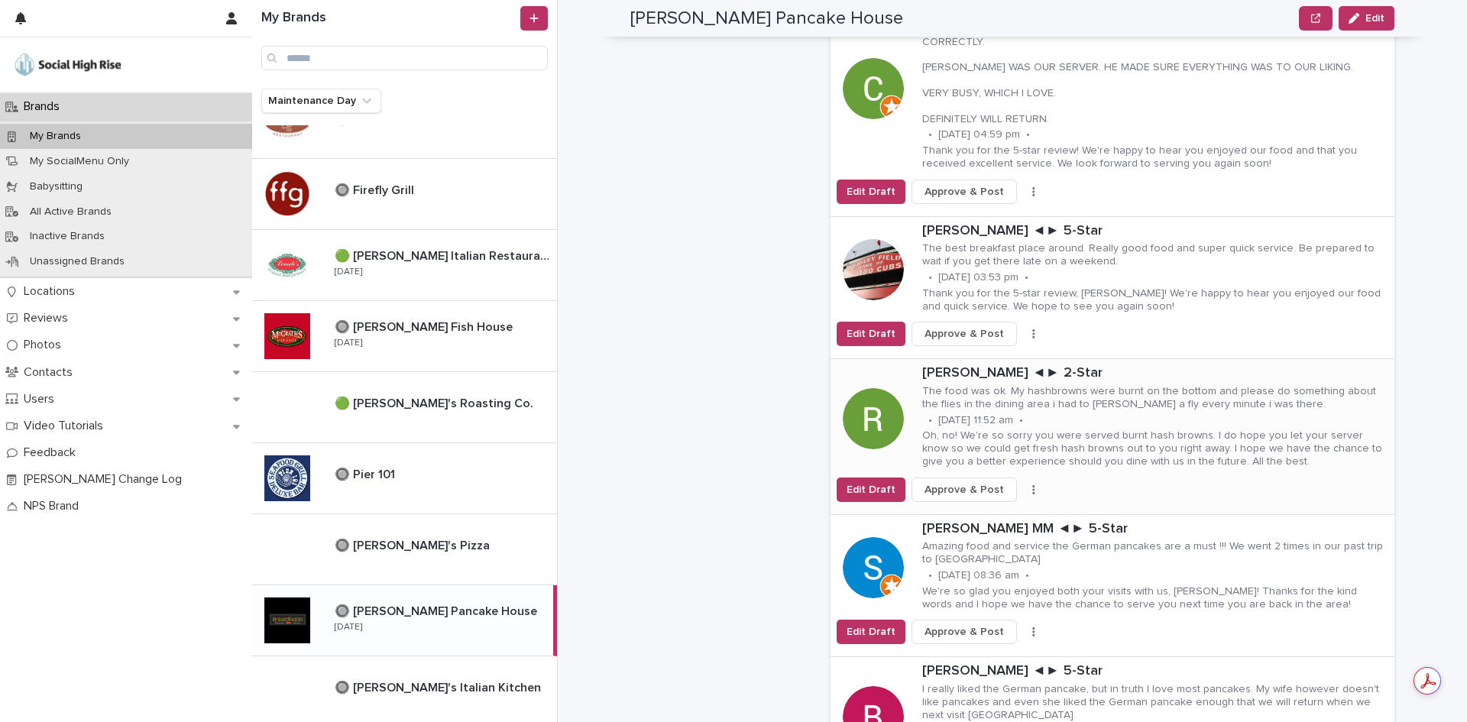
click at [1032, 485] on icon "button" at bounding box center [1033, 489] width 2 height 9
click at [982, 507] on button "Skip Reply" at bounding box center [977, 519] width 101 height 24
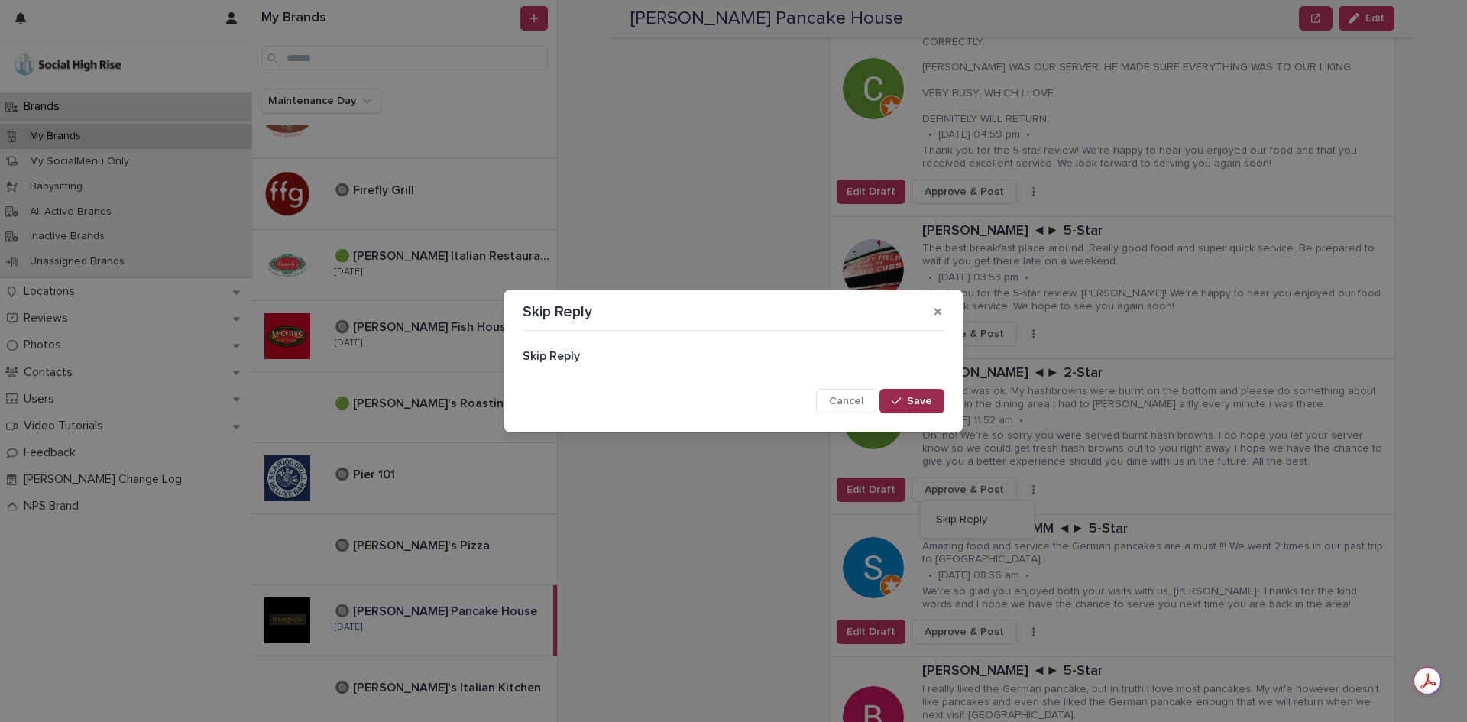
click at [940, 399] on button "Save" at bounding box center [911, 401] width 65 height 24
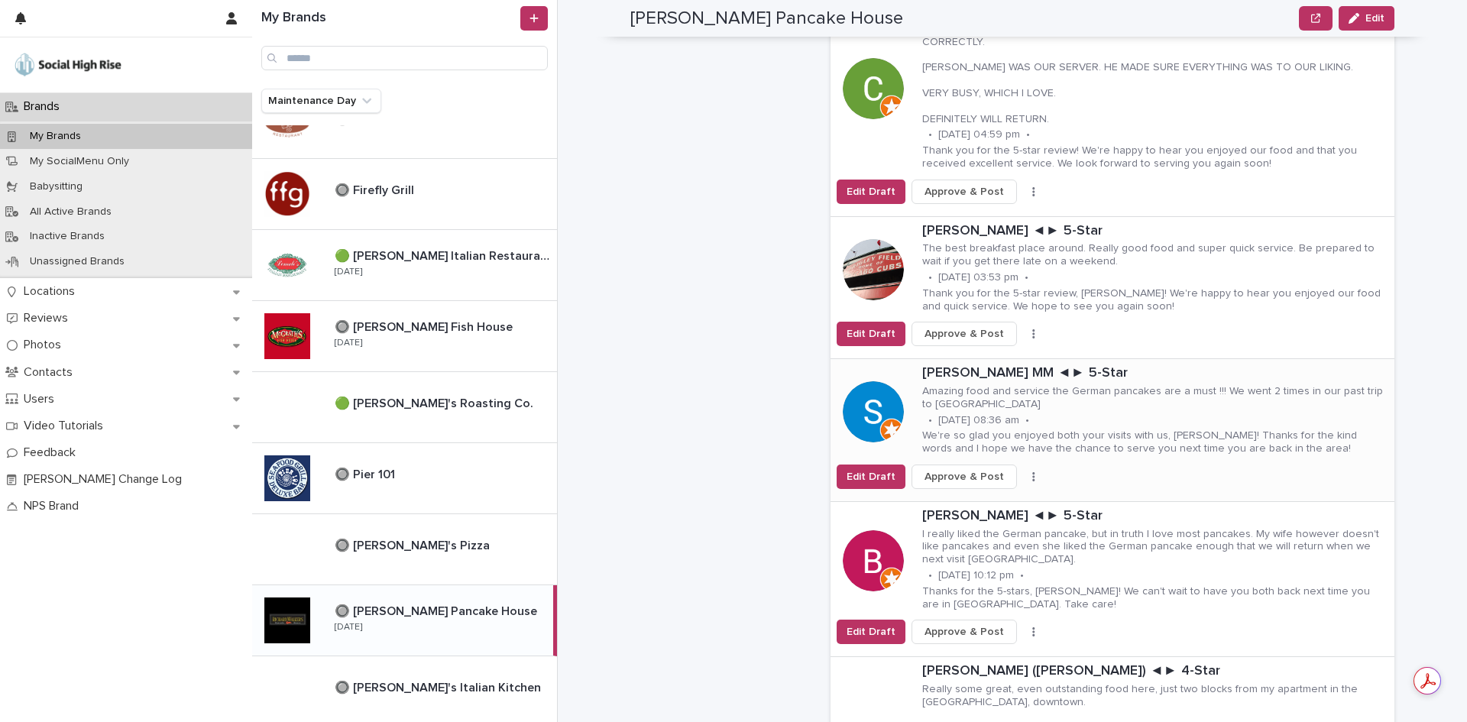
click at [1023, 471] on button "button" at bounding box center [1033, 476] width 21 height 11
click at [989, 495] on button "Skip Reply" at bounding box center [977, 507] width 101 height 24
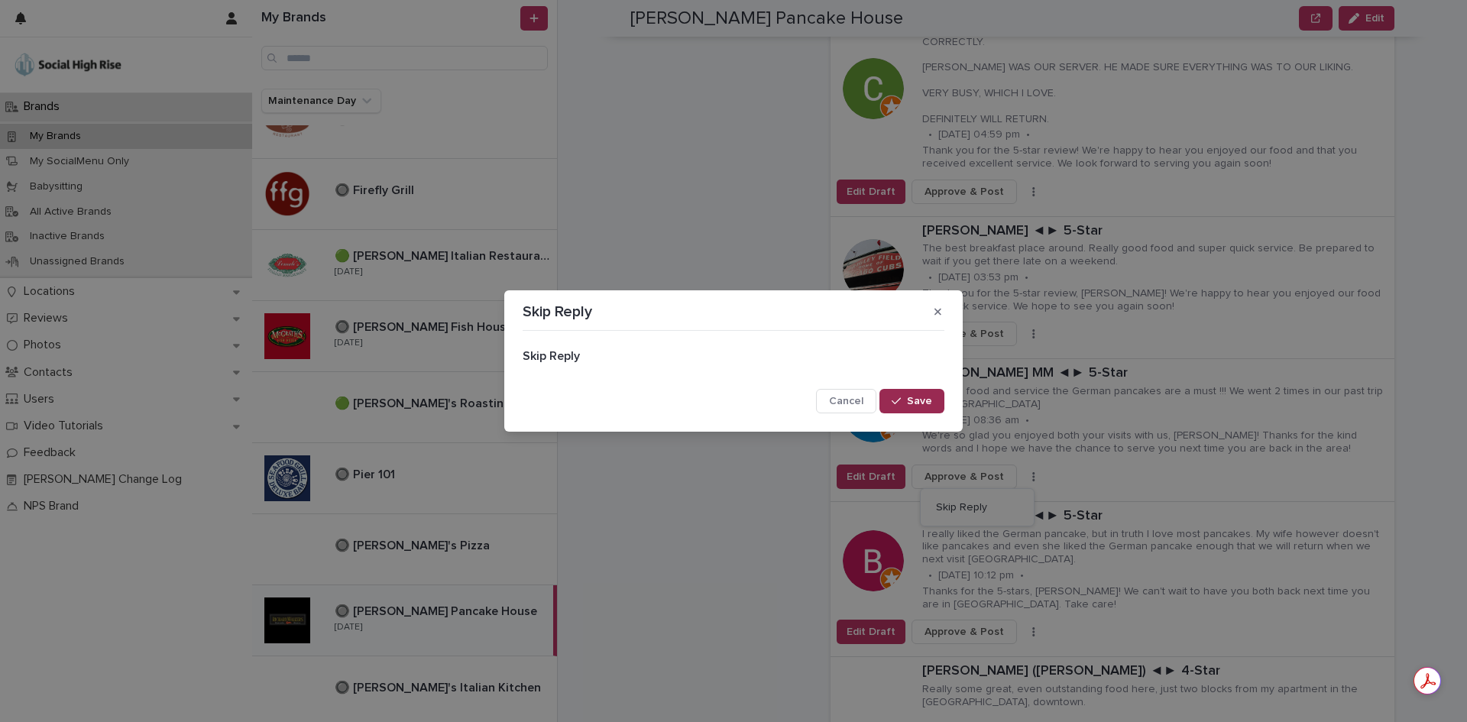
click at [925, 404] on span "Save" at bounding box center [919, 401] width 25 height 11
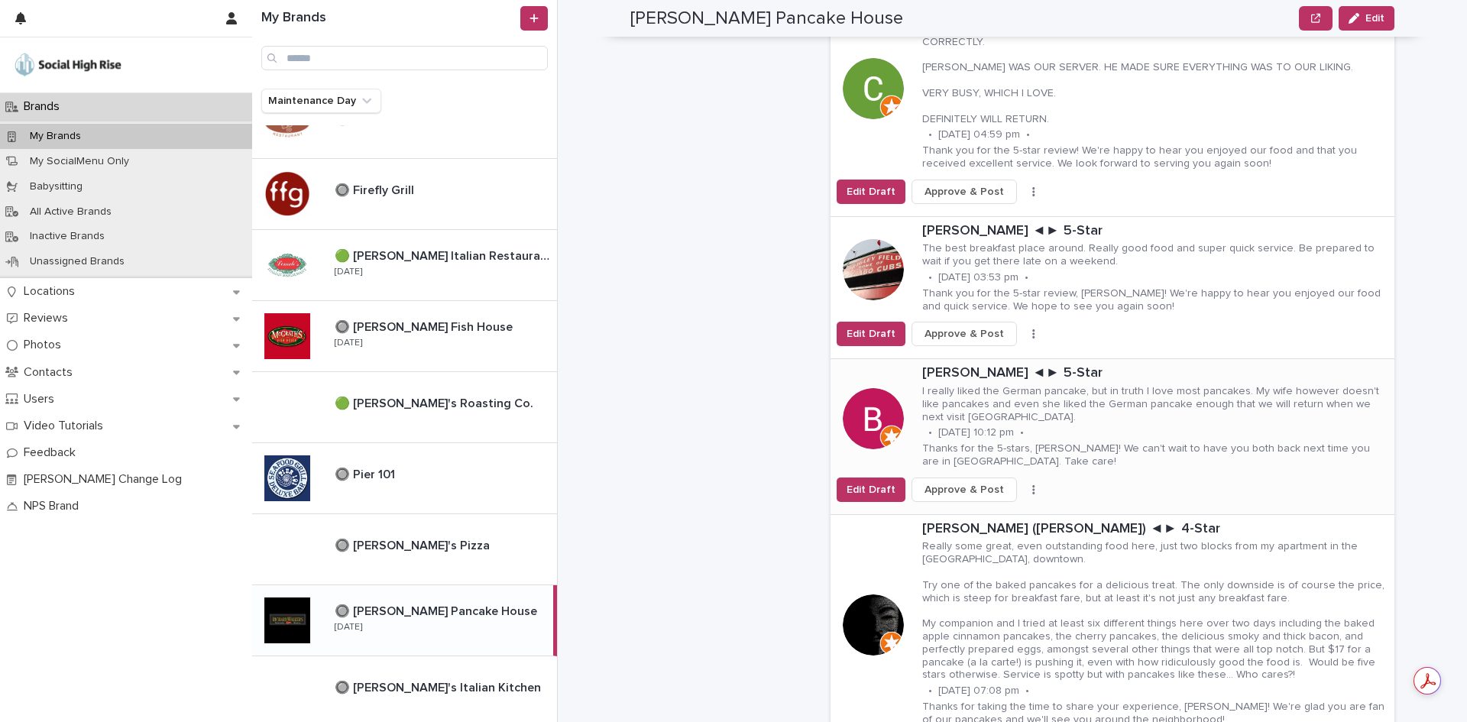
click at [1032, 485] on icon "button" at bounding box center [1033, 489] width 2 height 9
click at [1002, 507] on button "Skip Reply" at bounding box center [977, 519] width 101 height 24
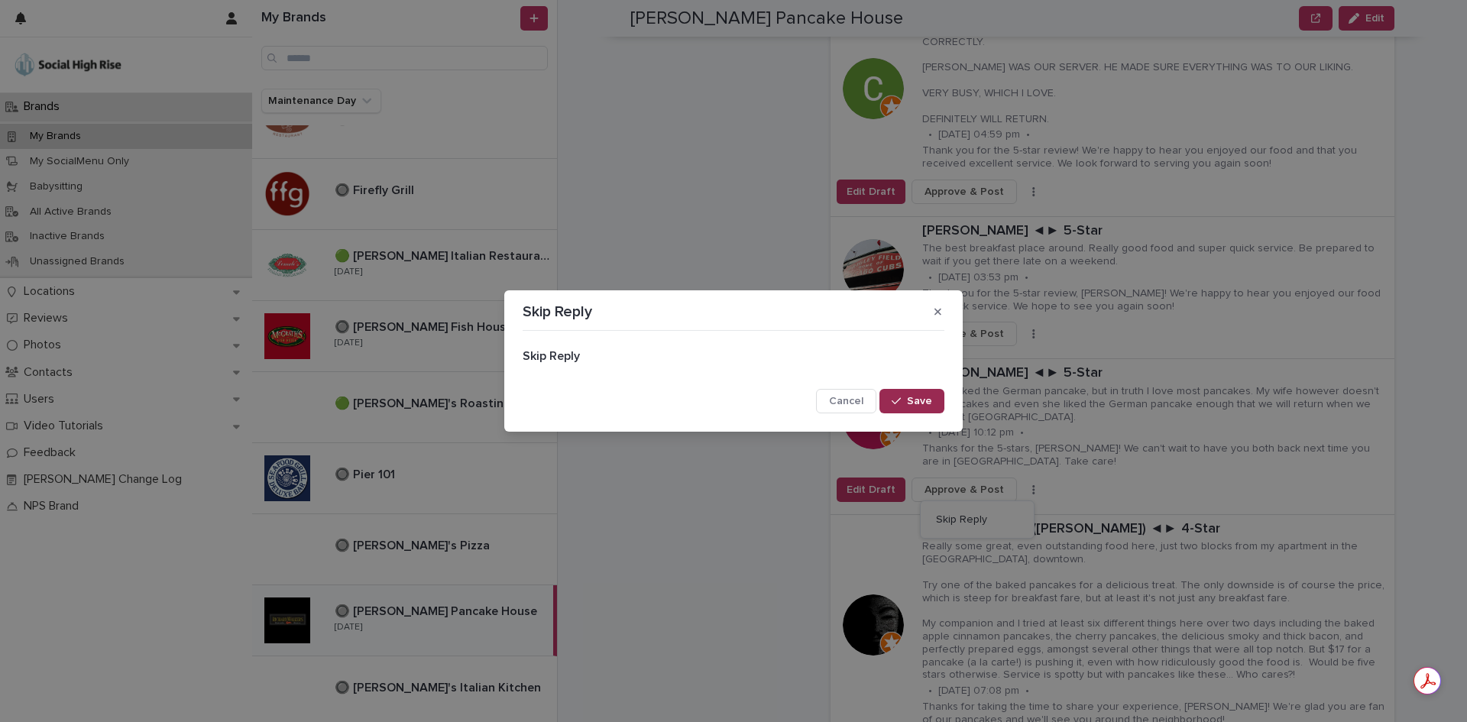
click at [937, 401] on button "Save" at bounding box center [911, 401] width 65 height 24
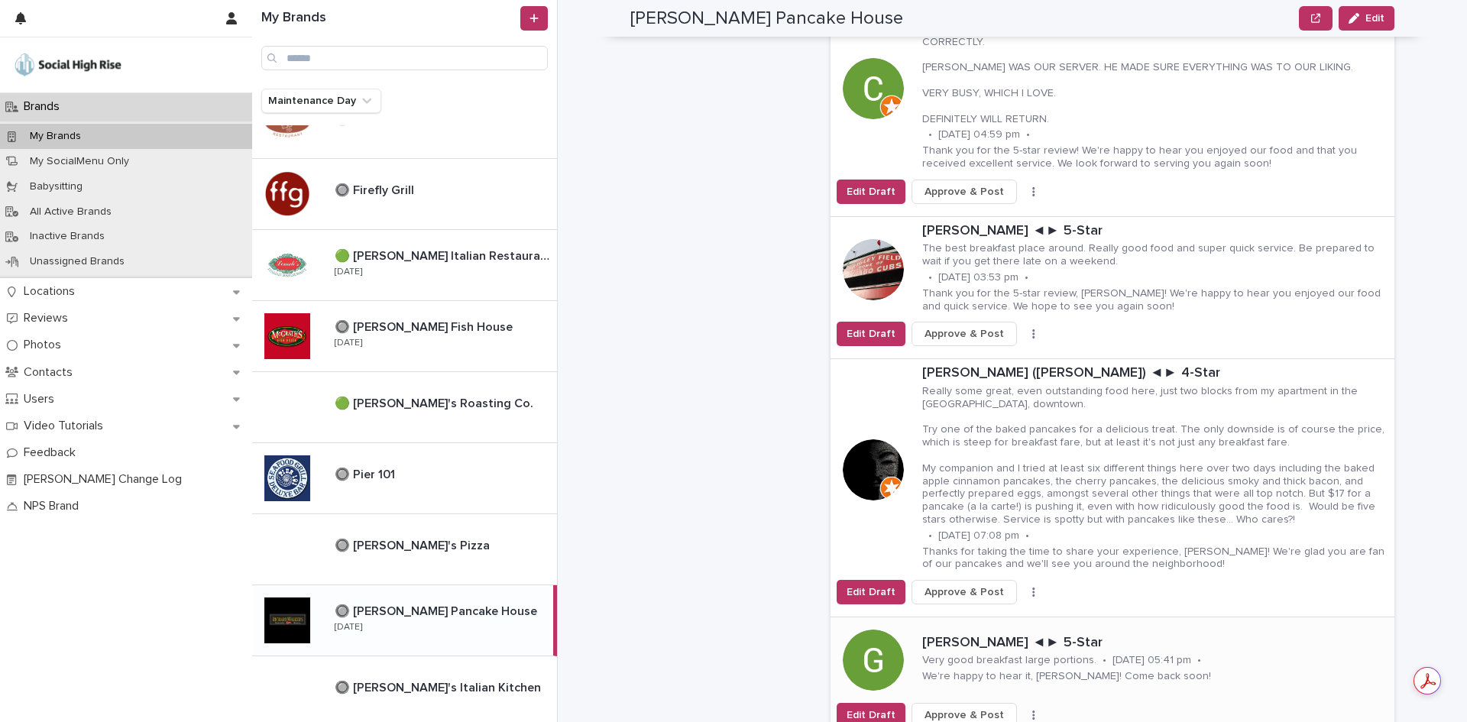
click at [1032, 710] on icon "button" at bounding box center [1033, 715] width 3 height 11
click at [983, 672] on button "Skip Reply" at bounding box center [977, 684] width 101 height 24
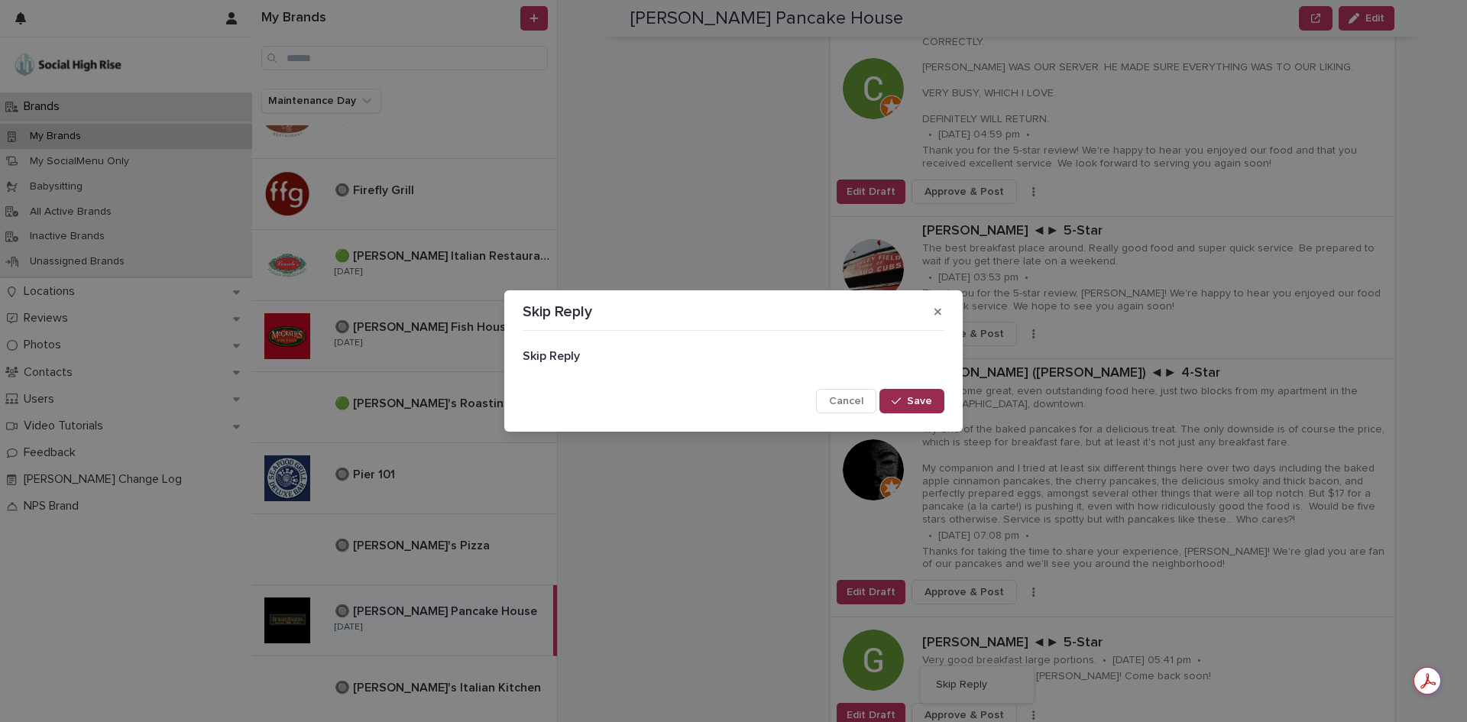
click at [924, 404] on span "Save" at bounding box center [919, 401] width 25 height 11
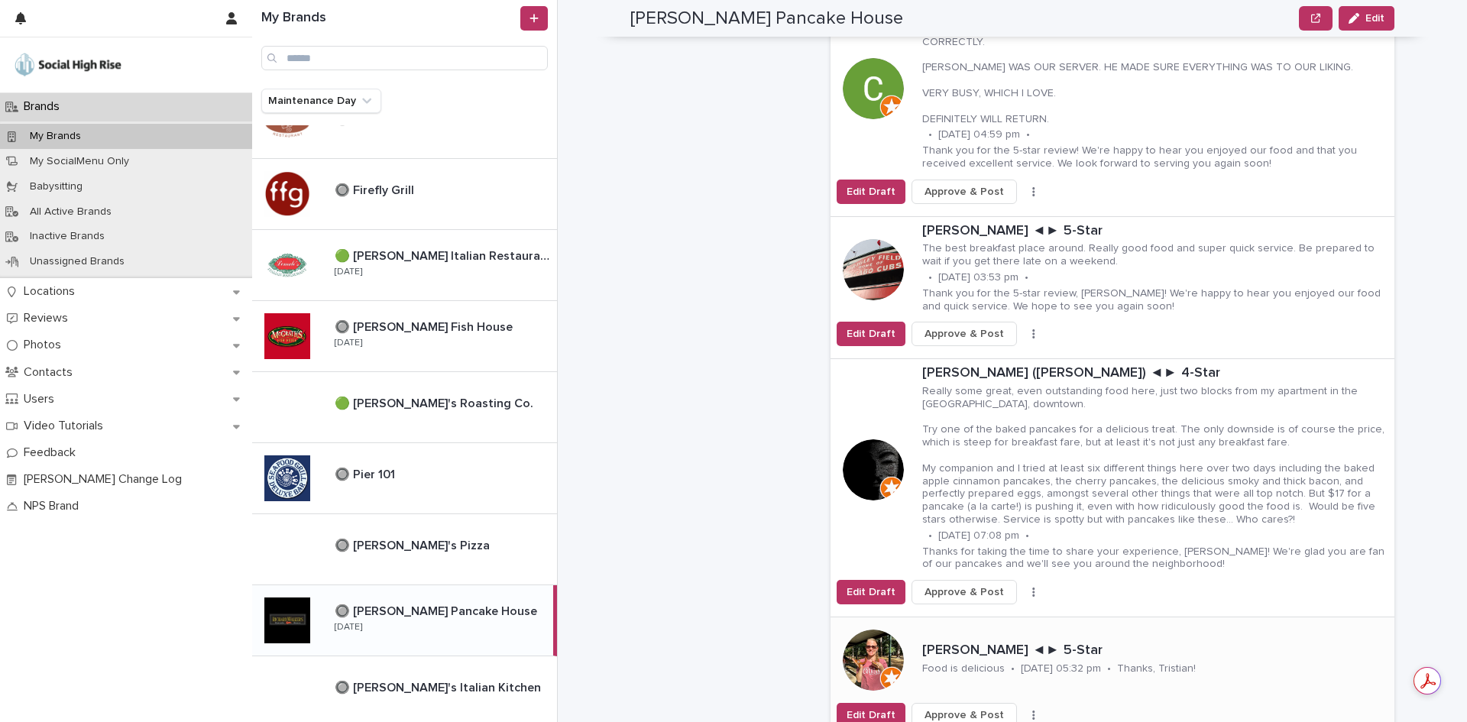
click at [1023, 710] on button "button" at bounding box center [1033, 715] width 21 height 11
click at [995, 672] on button "Skip Reply" at bounding box center [977, 684] width 101 height 24
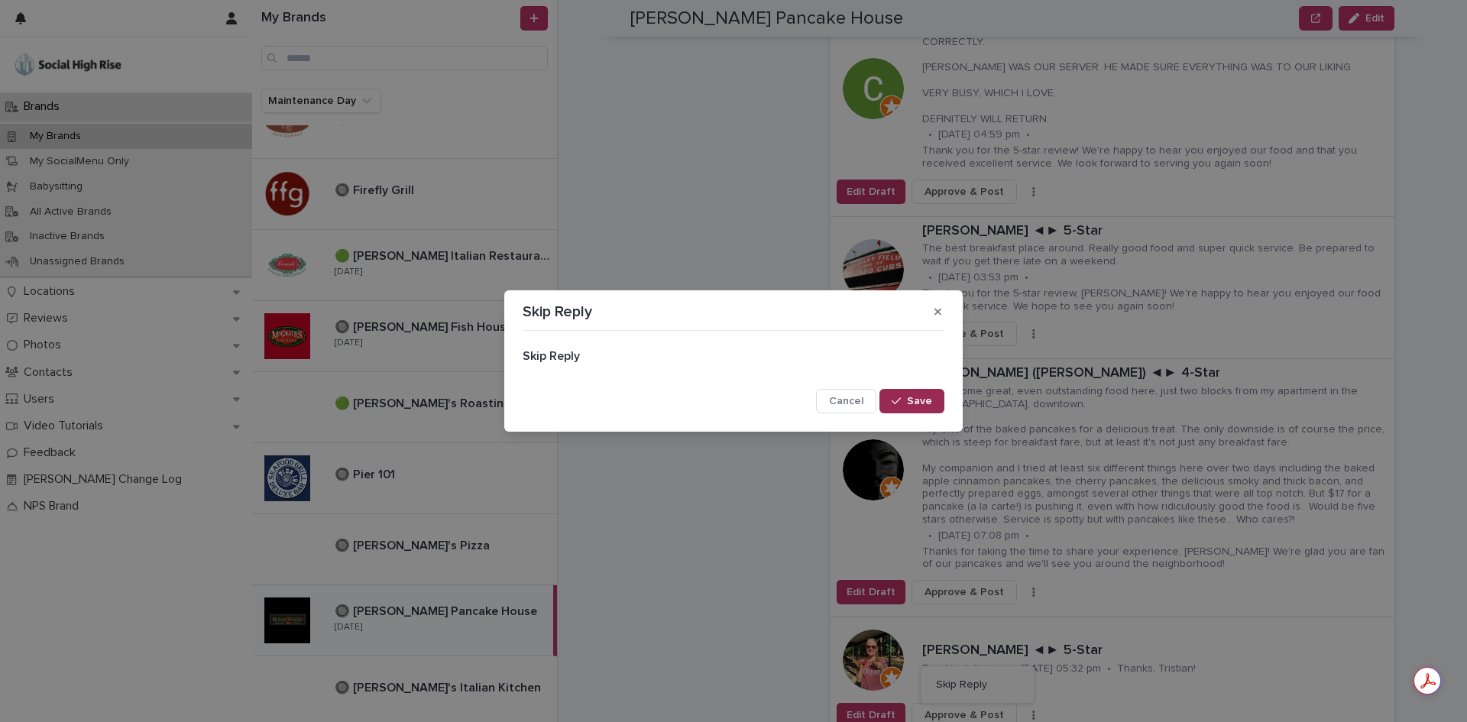
click at [901, 403] on icon "button" at bounding box center [895, 401] width 9 height 11
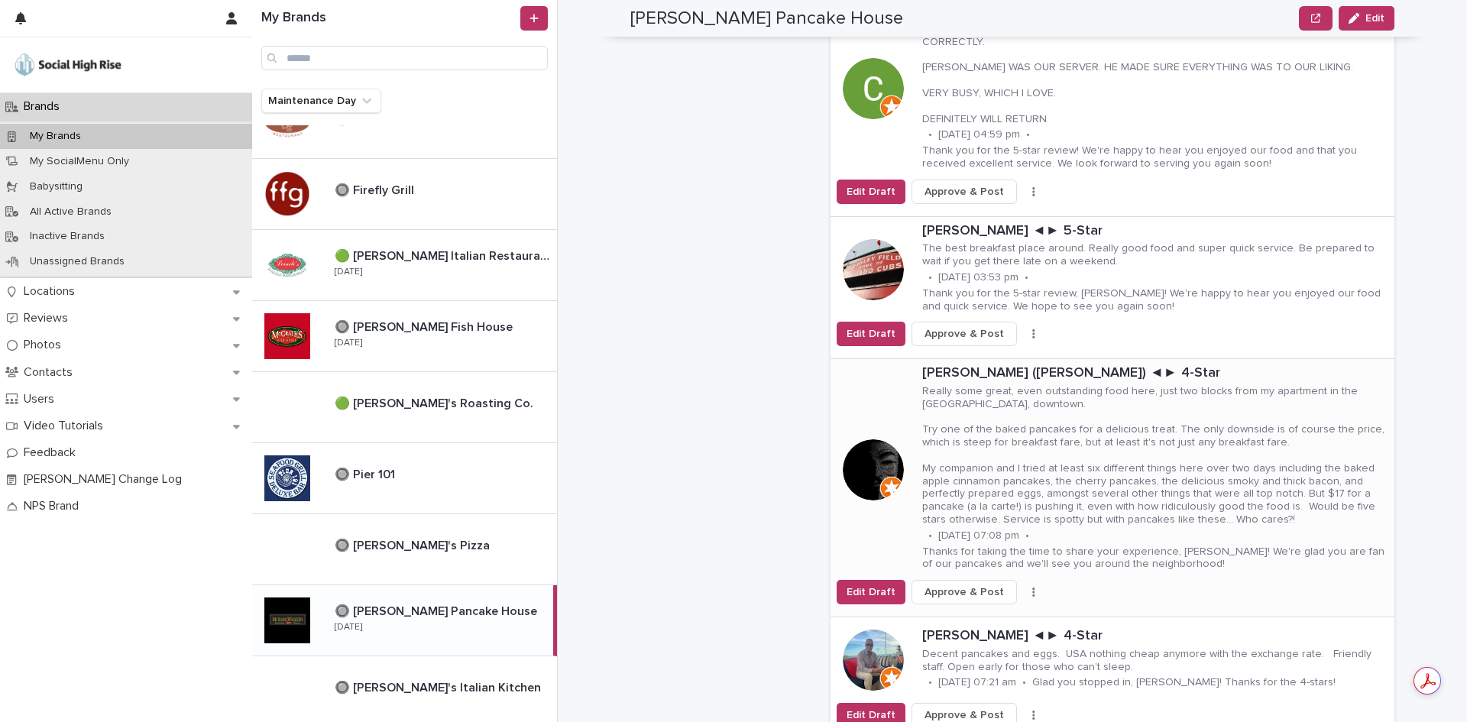
click at [1032, 587] on icon "button" at bounding box center [1033, 592] width 3 height 11
click at [983, 610] on button "Skip Reply" at bounding box center [977, 622] width 101 height 24
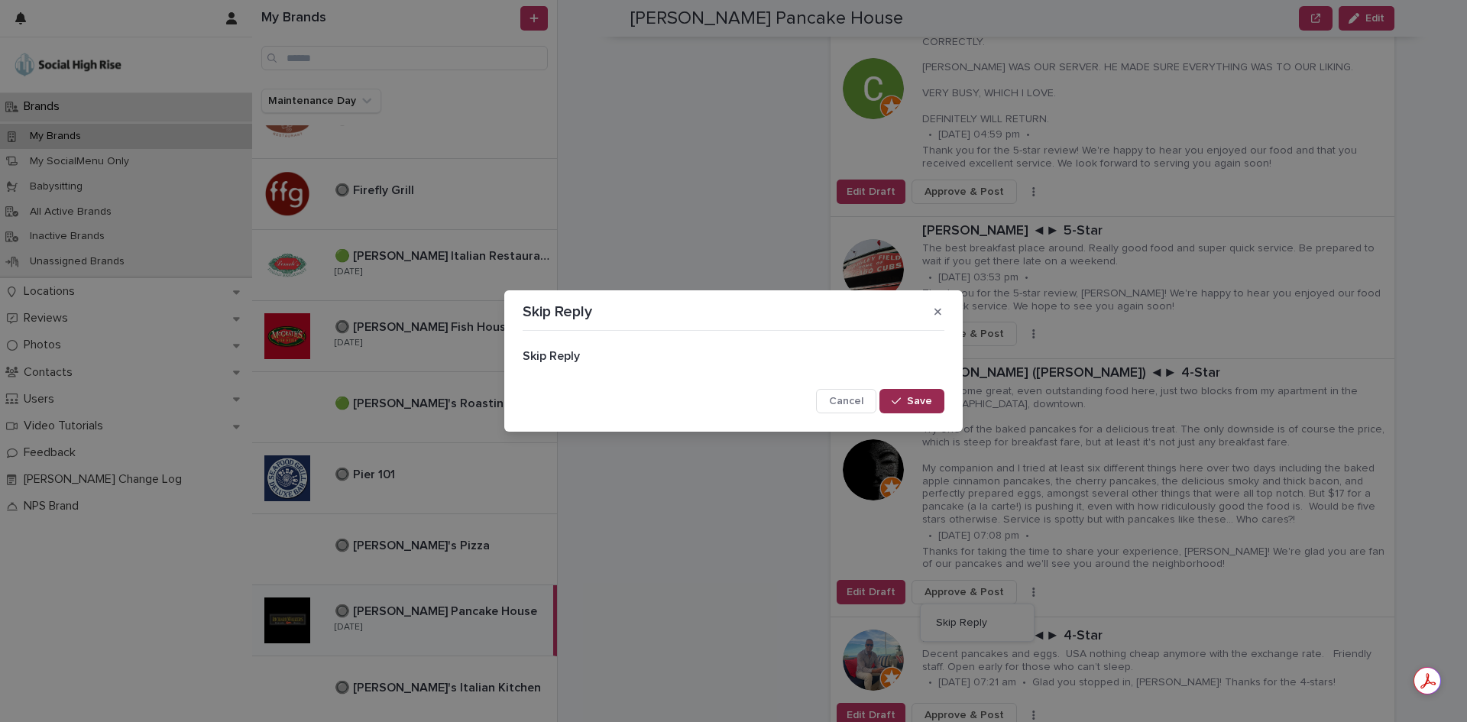
click at [933, 394] on button "Save" at bounding box center [911, 401] width 65 height 24
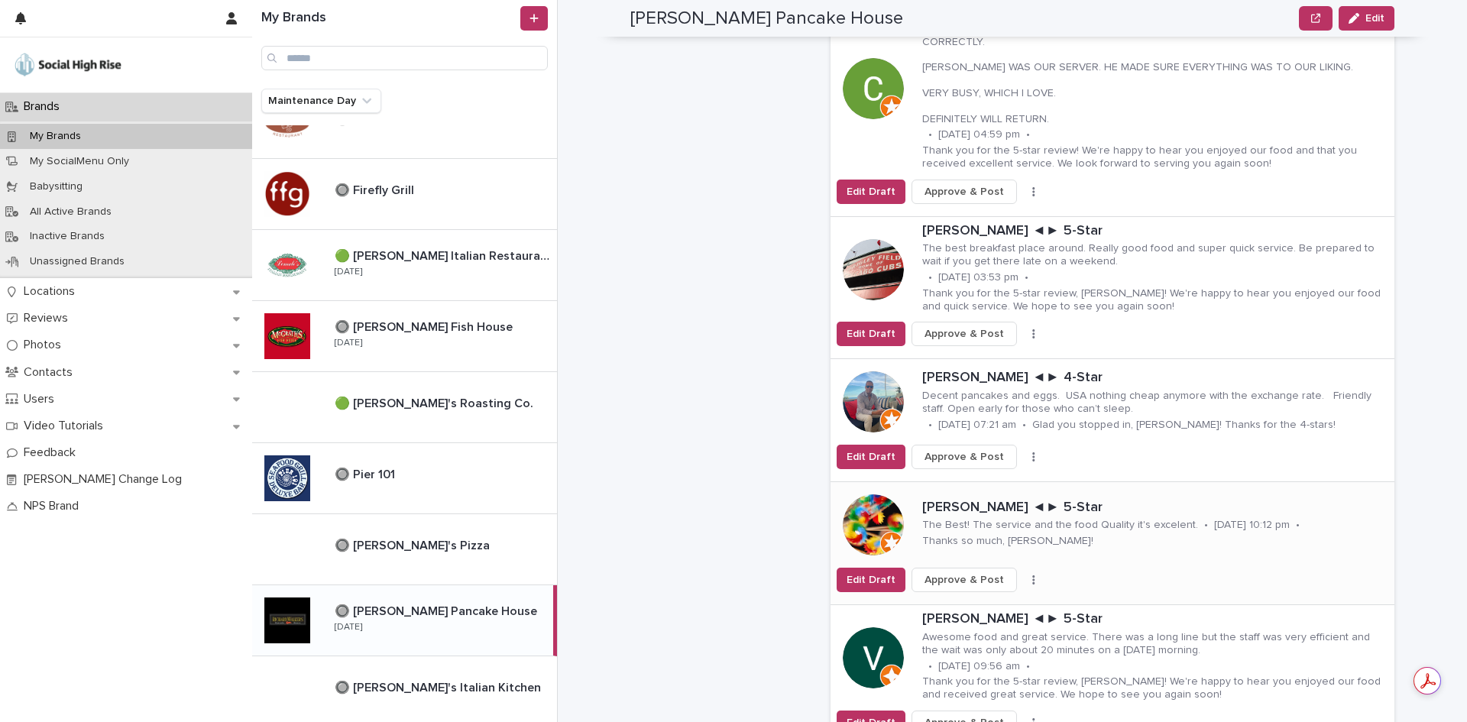
click at [1032, 574] on icon "button" at bounding box center [1033, 579] width 3 height 11
click at [1003, 598] on button "Skip Reply" at bounding box center [977, 610] width 101 height 24
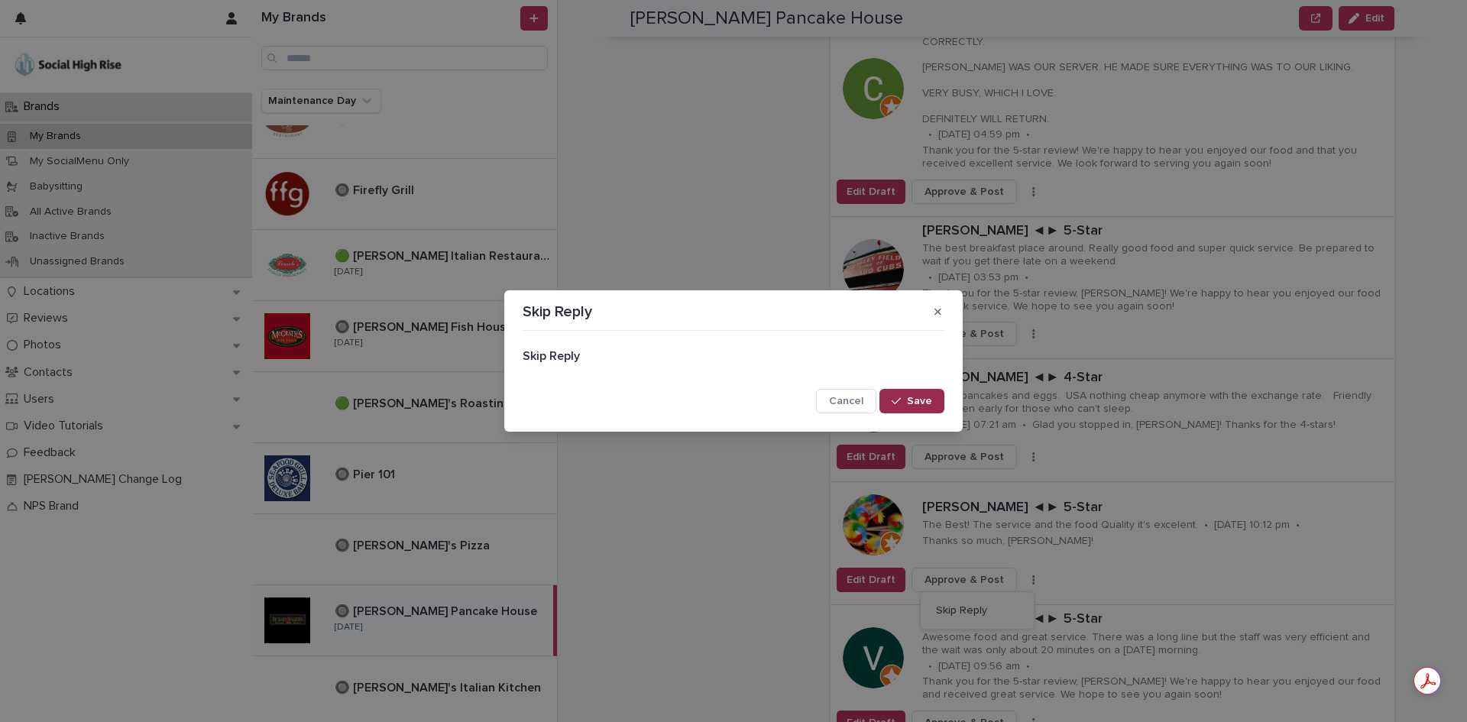
click at [930, 401] on span "Save" at bounding box center [919, 401] width 25 height 11
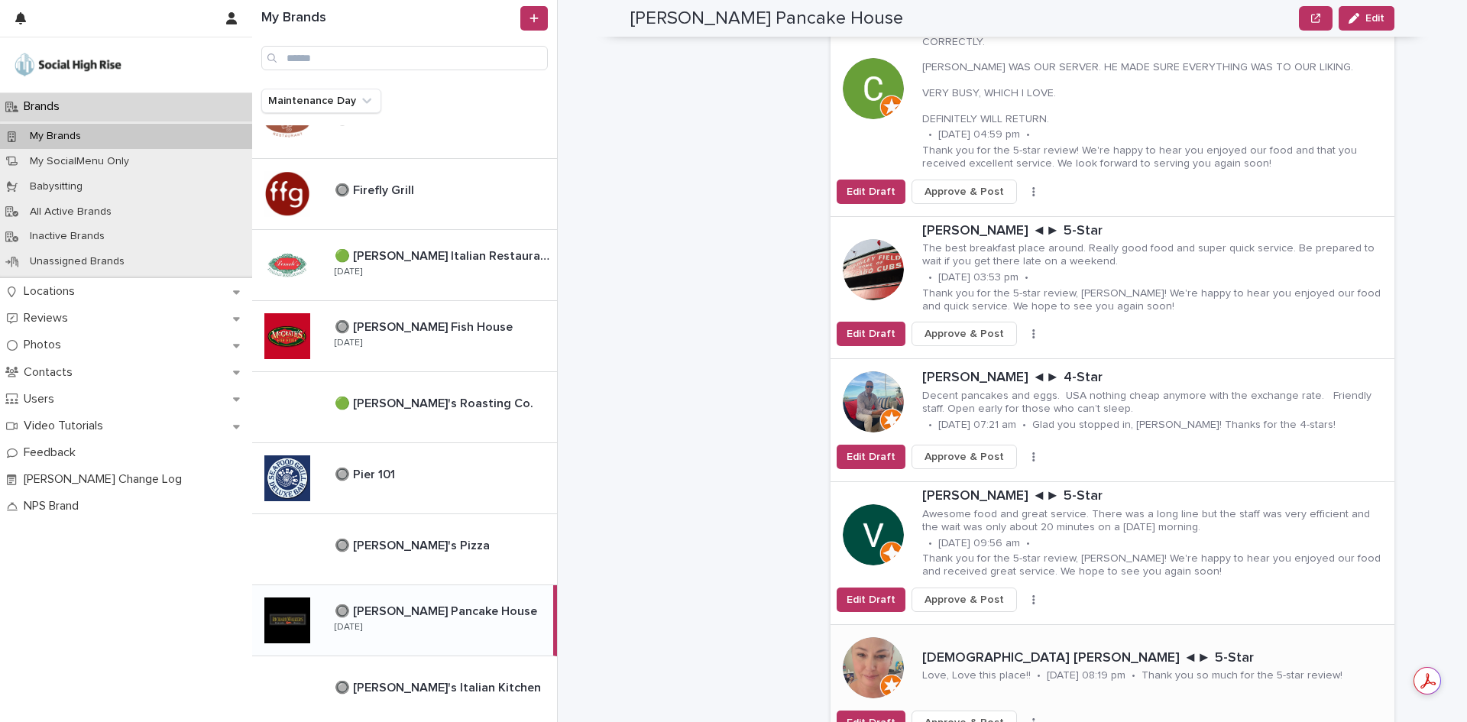
click at [1032, 717] on icon "button" at bounding box center [1033, 722] width 3 height 11
click at [991, 680] on button "Skip Reply" at bounding box center [977, 692] width 101 height 24
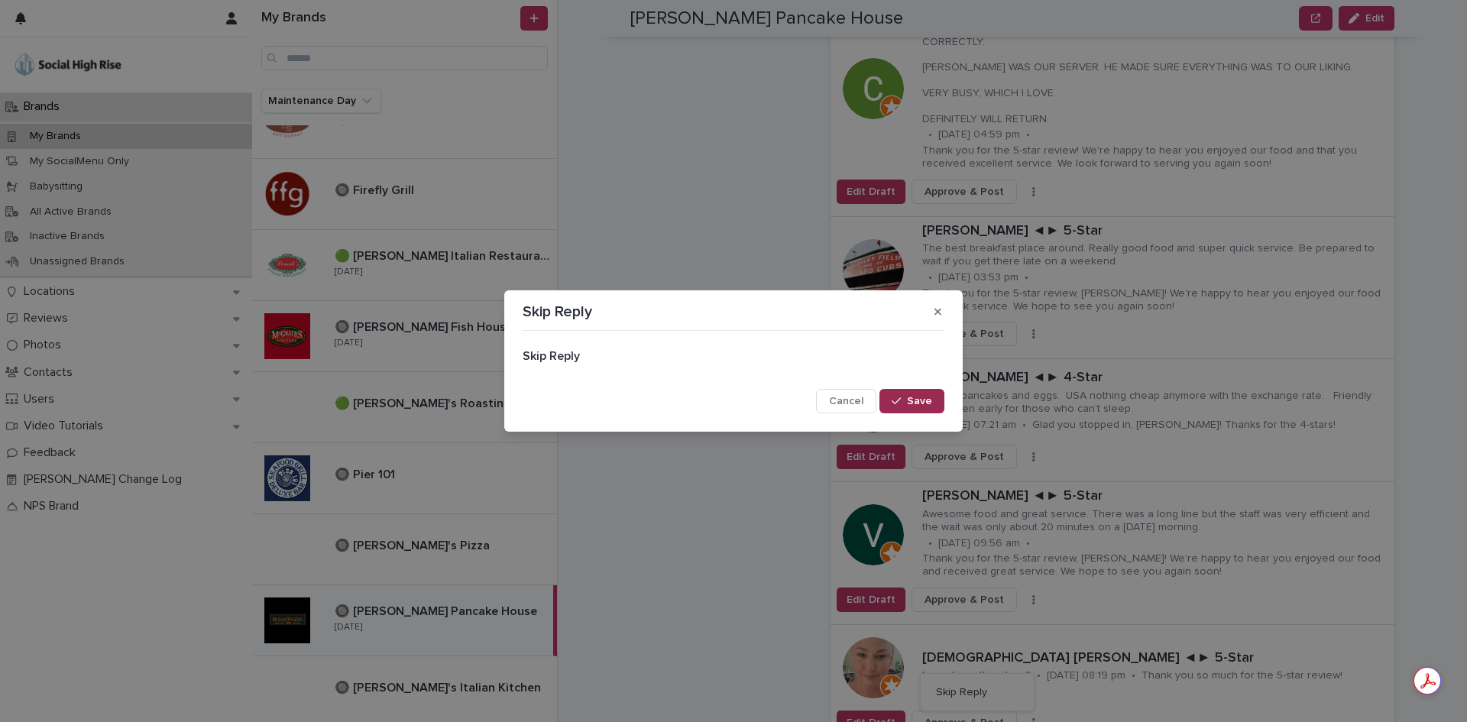
click at [924, 394] on button "Save" at bounding box center [911, 401] width 65 height 24
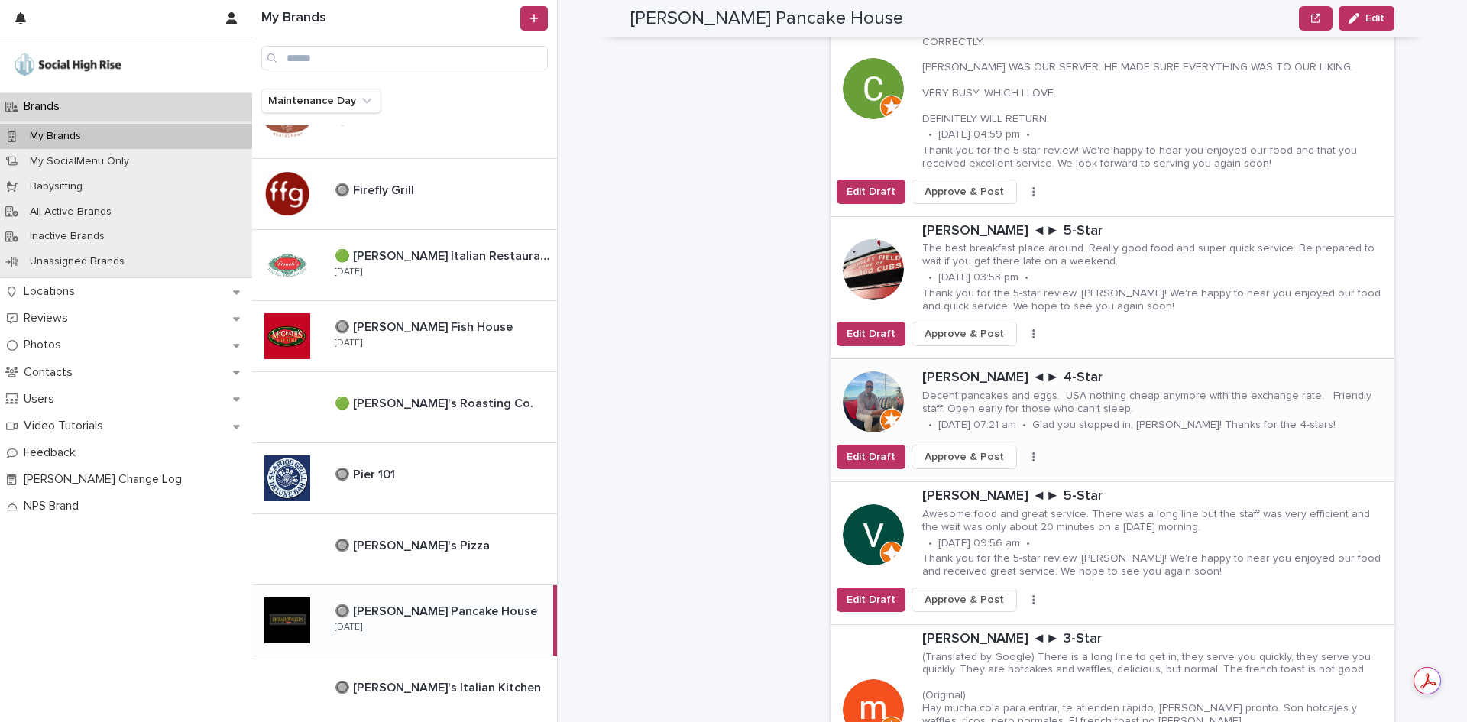
click at [1032, 452] on icon "button" at bounding box center [1033, 456] width 2 height 9
click at [1001, 475] on button "Skip Reply" at bounding box center [977, 487] width 101 height 24
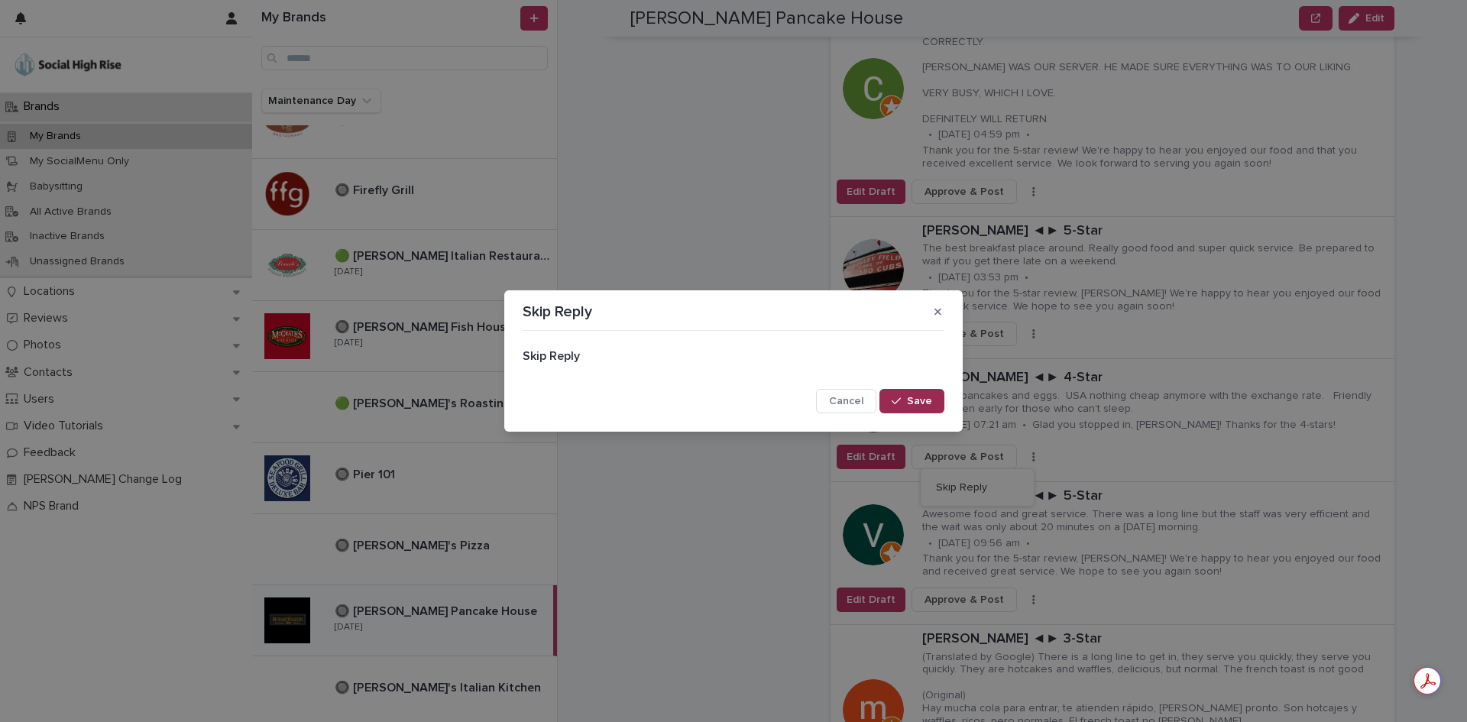
click at [938, 405] on button "Save" at bounding box center [911, 401] width 65 height 24
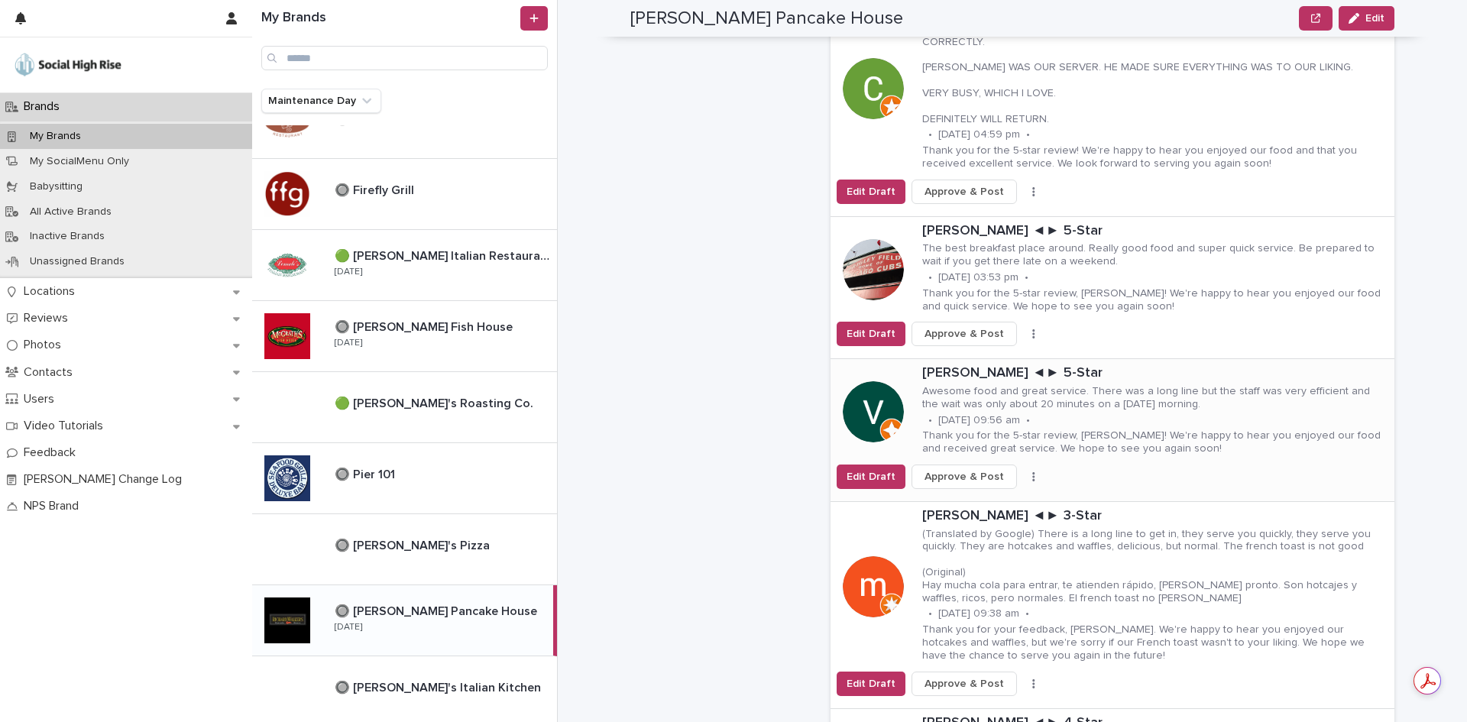
click at [1032, 472] on icon "button" at bounding box center [1033, 476] width 2 height 9
click at [998, 495] on button "Skip Reply" at bounding box center [977, 507] width 101 height 24
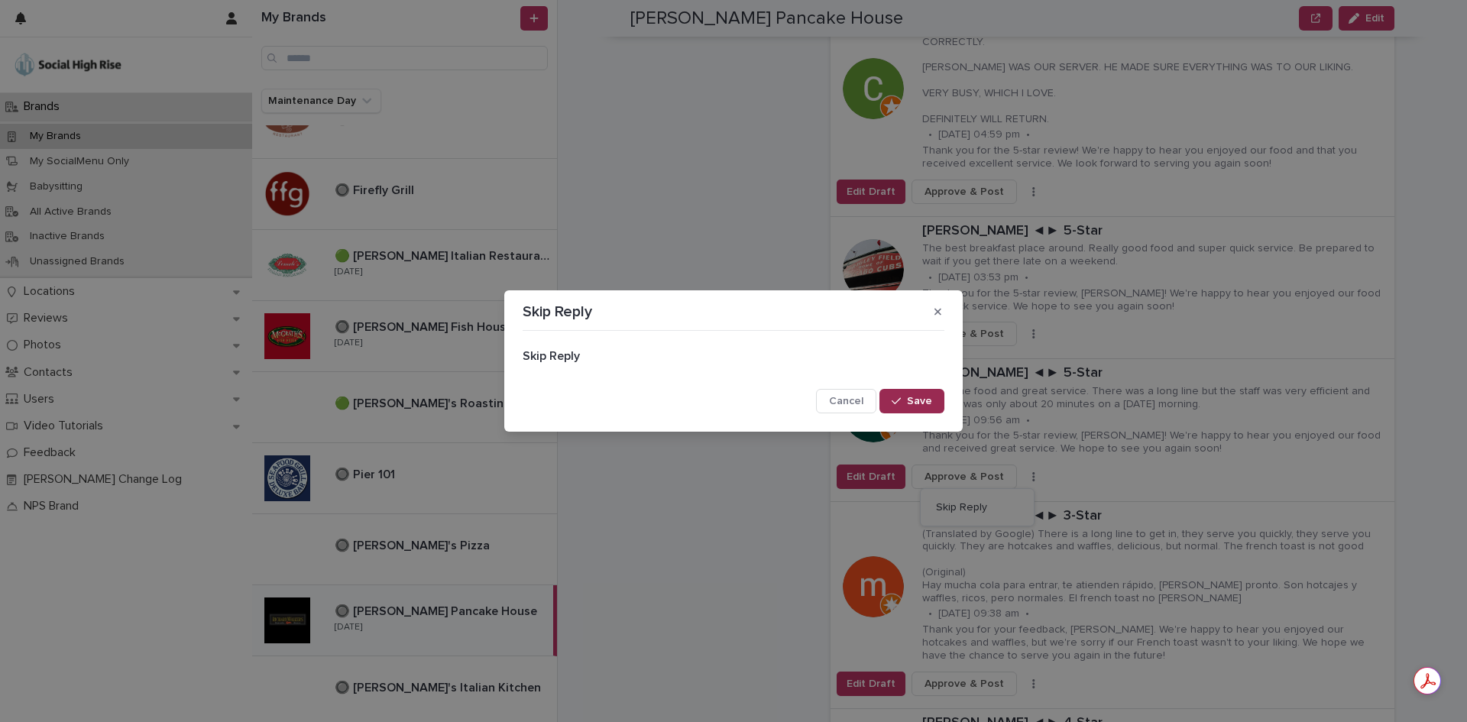
click at [943, 403] on button "Save" at bounding box center [911, 401] width 65 height 24
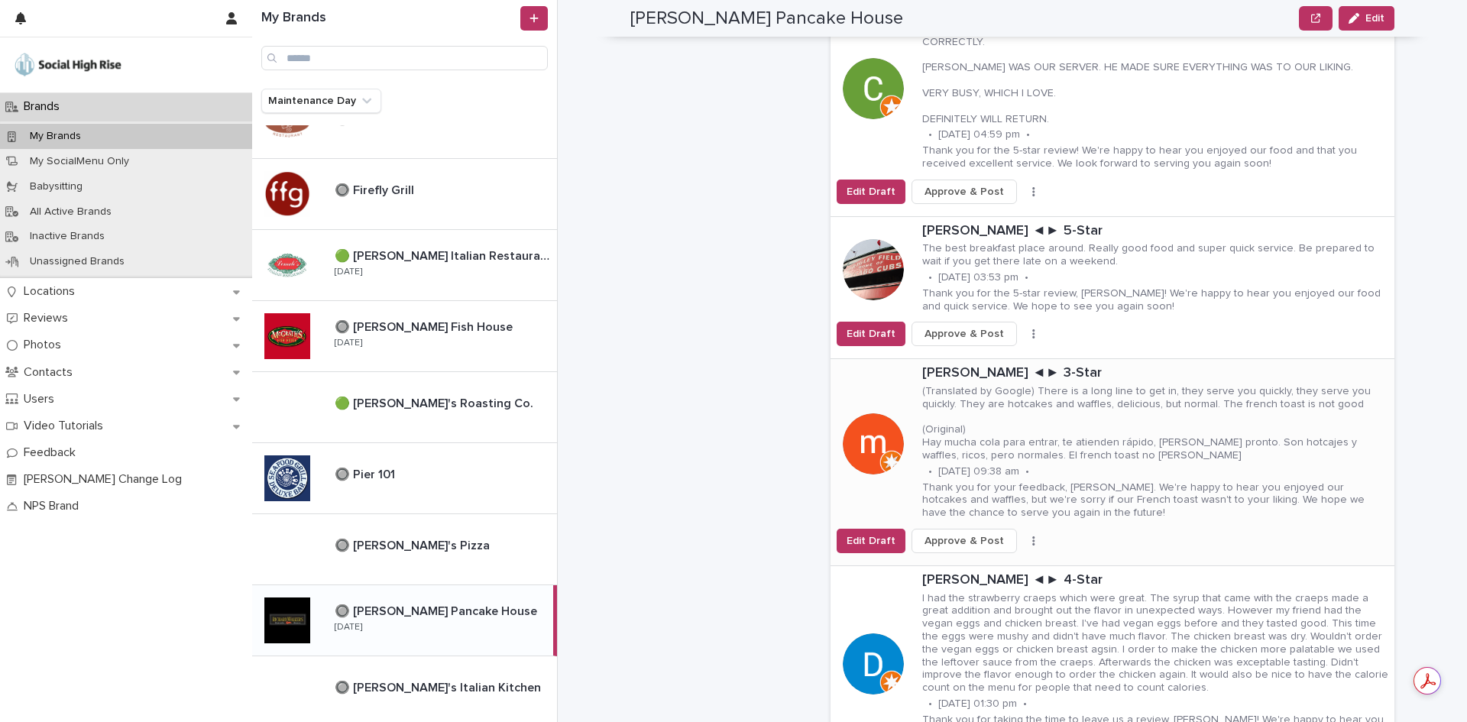
click at [1023, 535] on button "button" at bounding box center [1033, 540] width 21 height 11
click at [985, 559] on button "Skip Reply" at bounding box center [977, 571] width 101 height 24
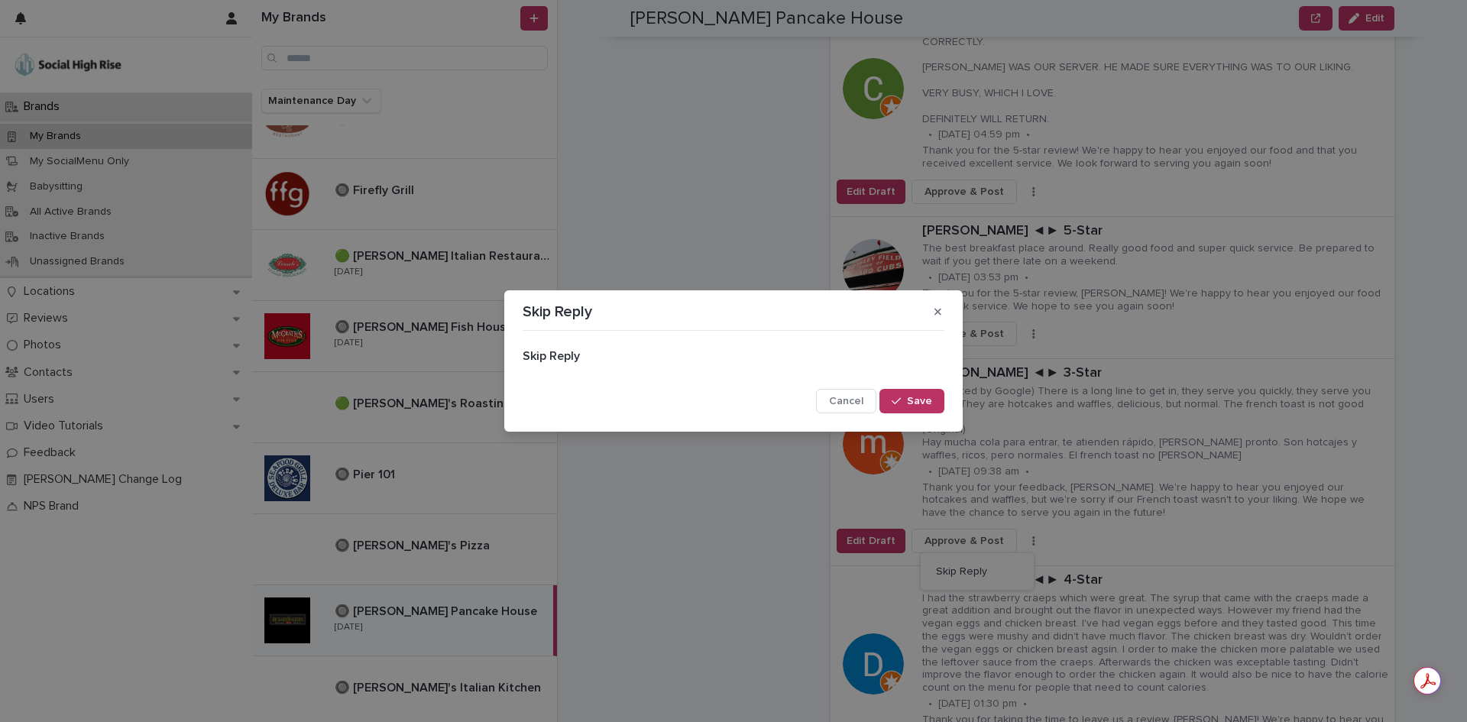
click at [927, 407] on button "Save" at bounding box center [911, 401] width 65 height 24
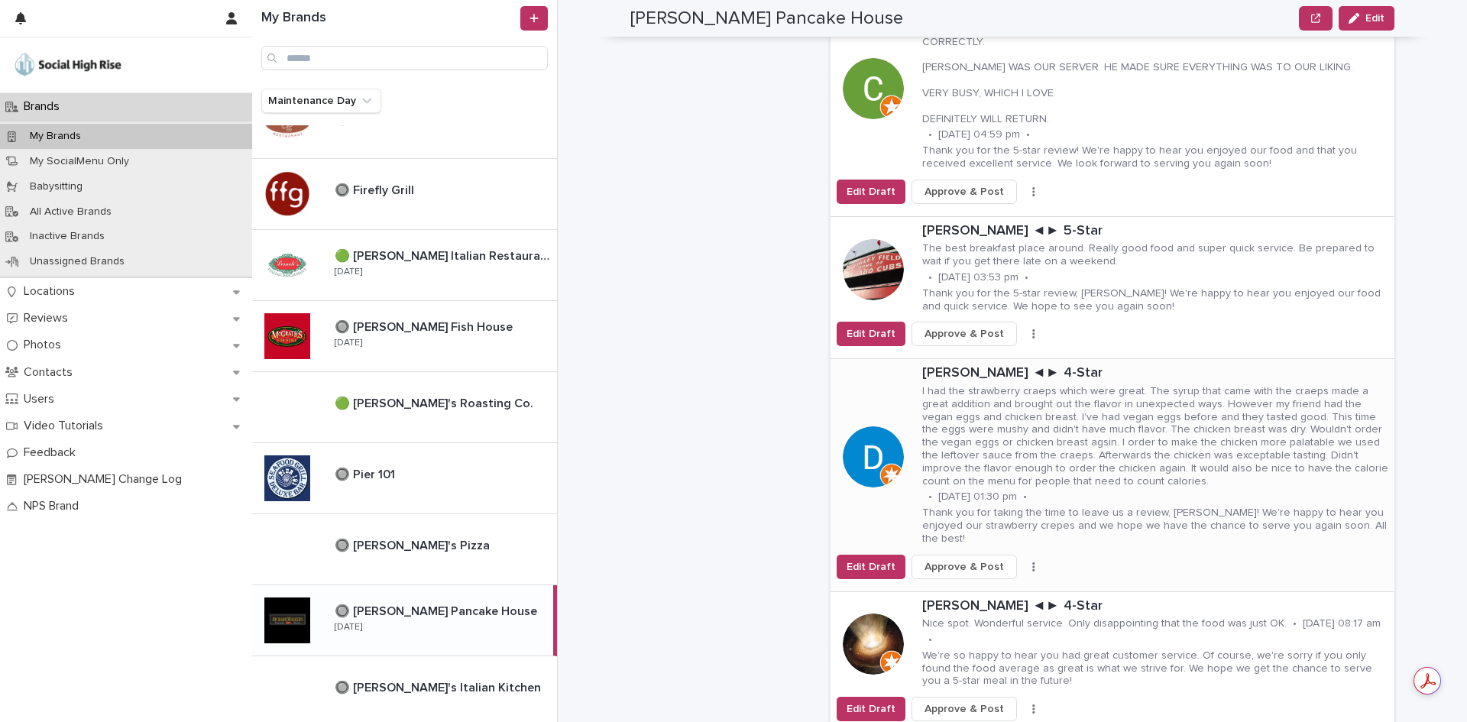
click at [1032, 561] on icon "button" at bounding box center [1033, 566] width 3 height 11
click at [995, 571] on button "Skip Reply" at bounding box center [977, 583] width 101 height 24
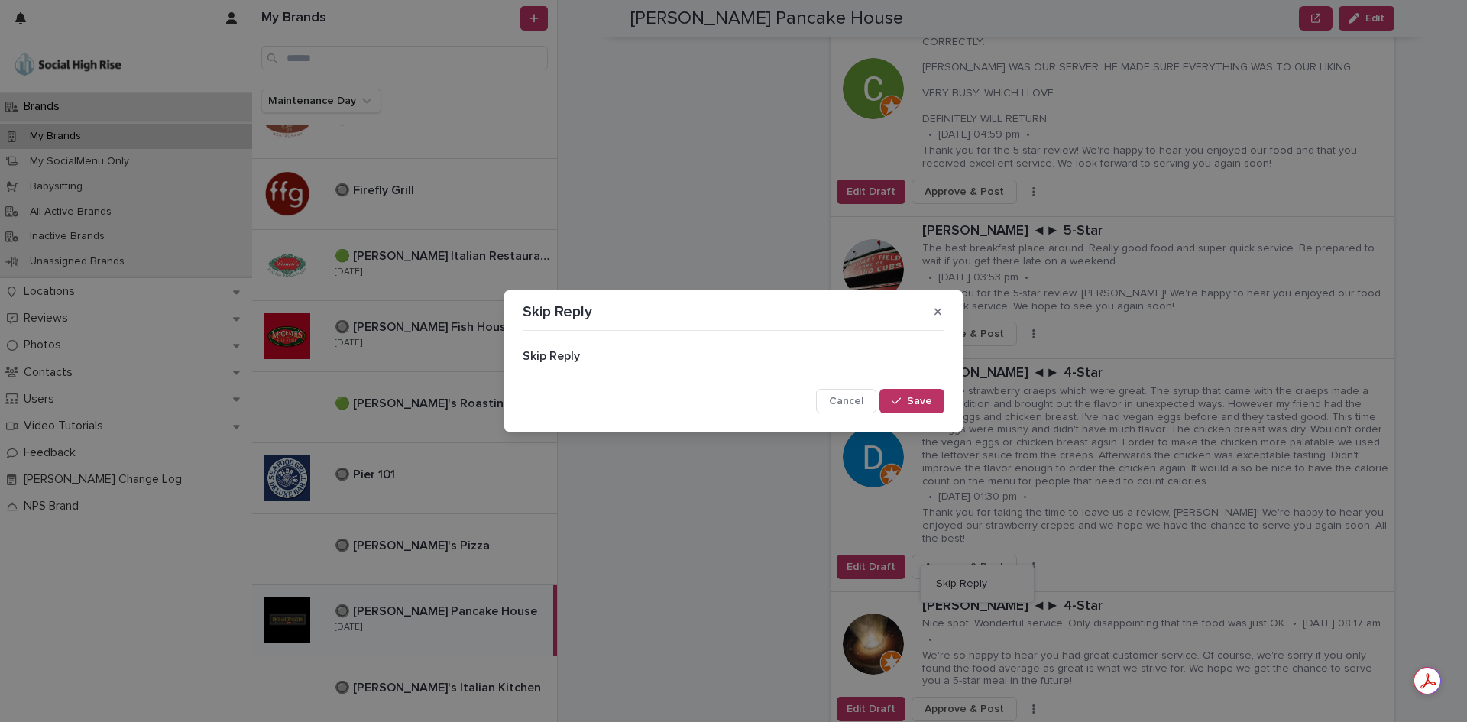
click at [930, 406] on span "Save" at bounding box center [919, 401] width 25 height 11
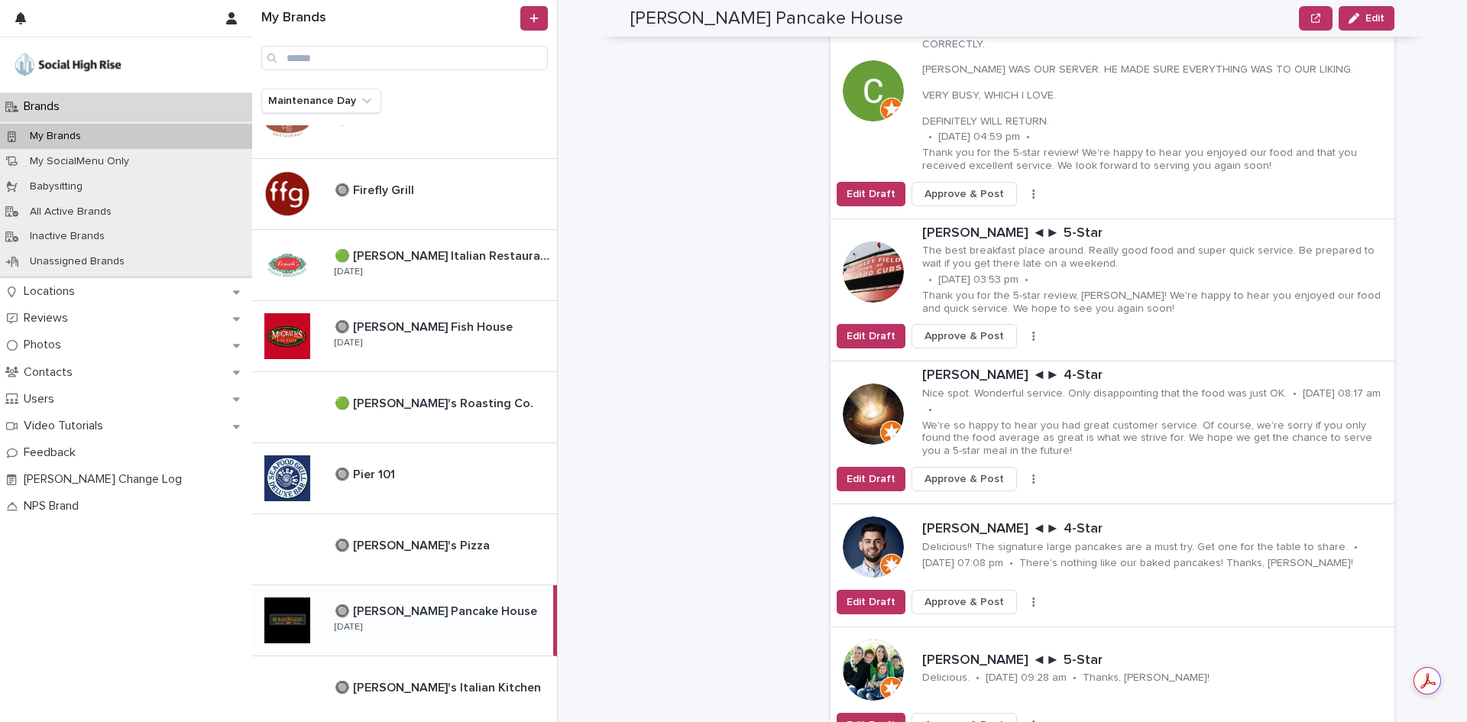
scroll to position [1146, 0]
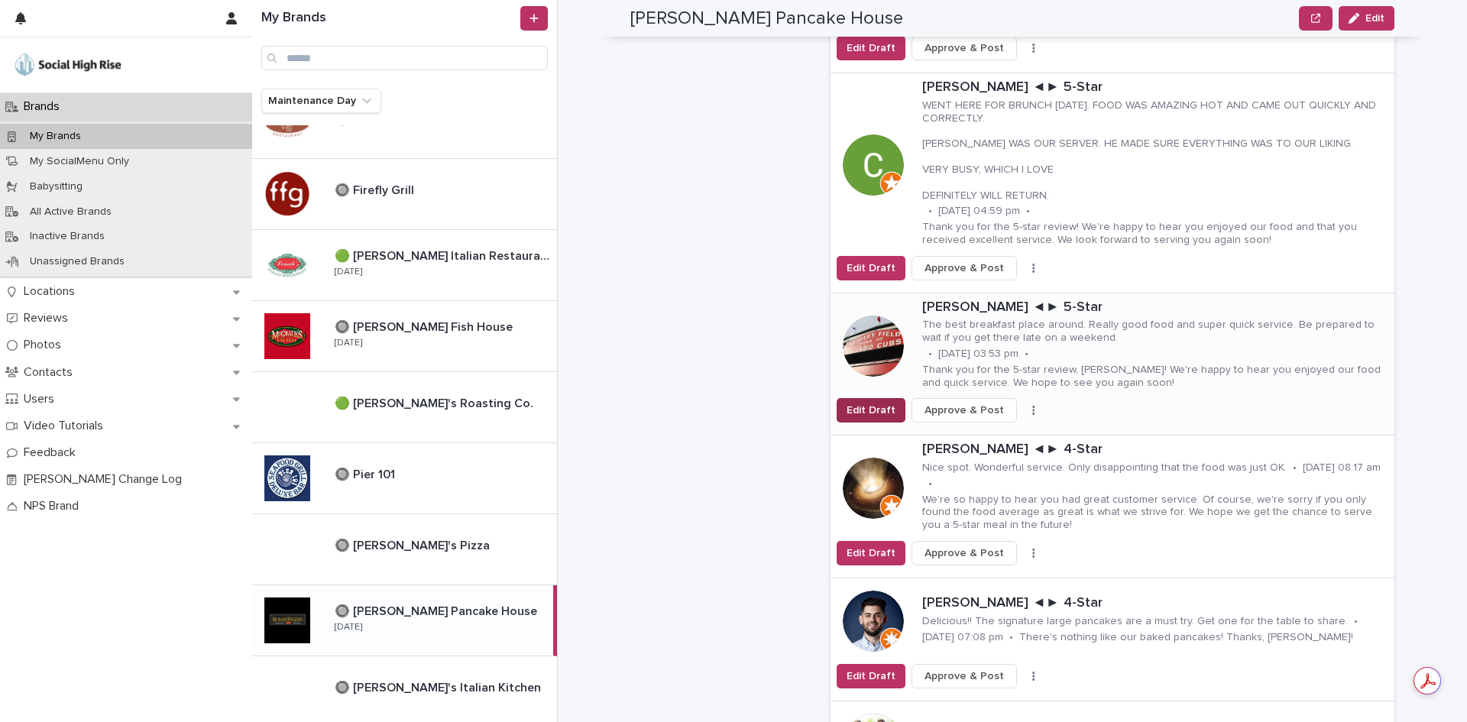
click at [868, 403] on span "Edit Draft" at bounding box center [870, 410] width 49 height 15
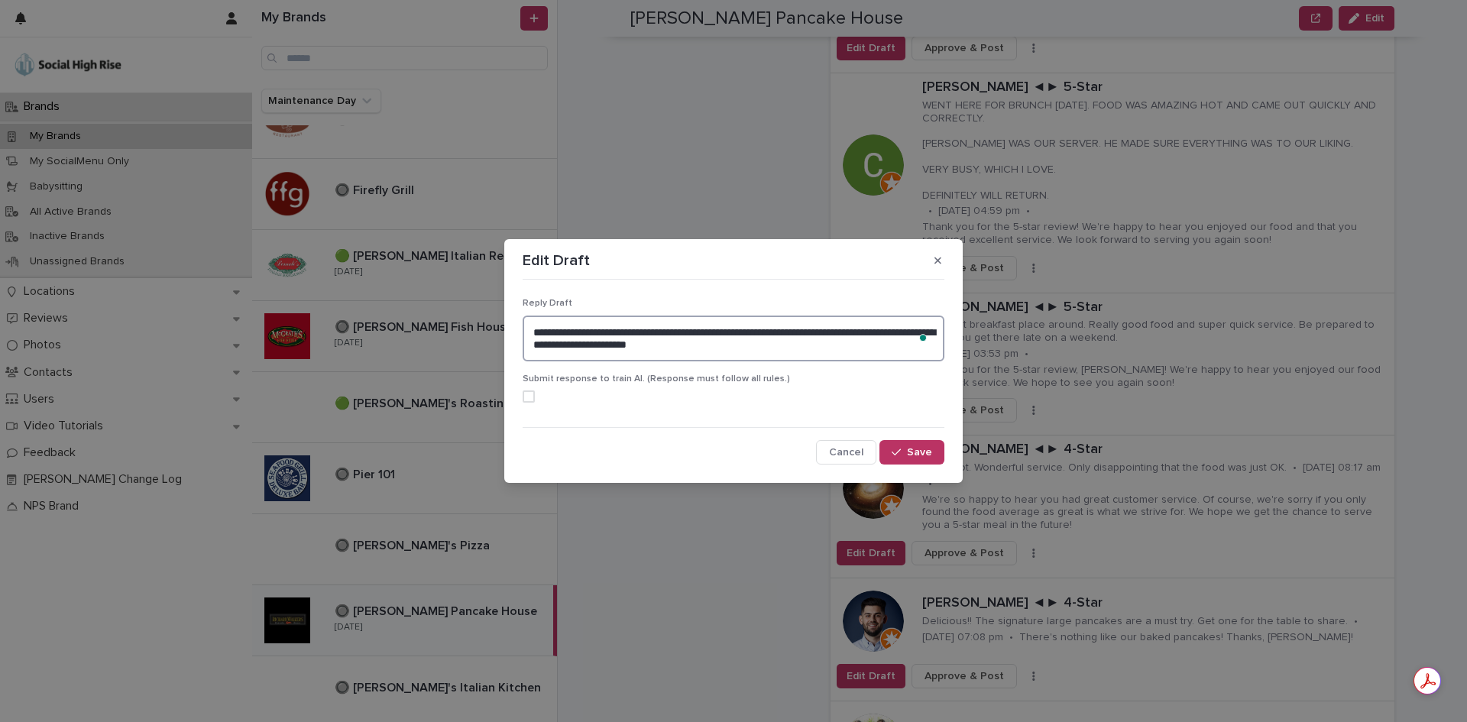
drag, startPoint x: 556, startPoint y: 348, endPoint x: 535, endPoint y: 348, distance: 20.6
click at [535, 348] on textarea "**********" at bounding box center [734, 338] width 422 height 46
type textarea "**********"
click at [904, 443] on button "Save" at bounding box center [911, 452] width 65 height 24
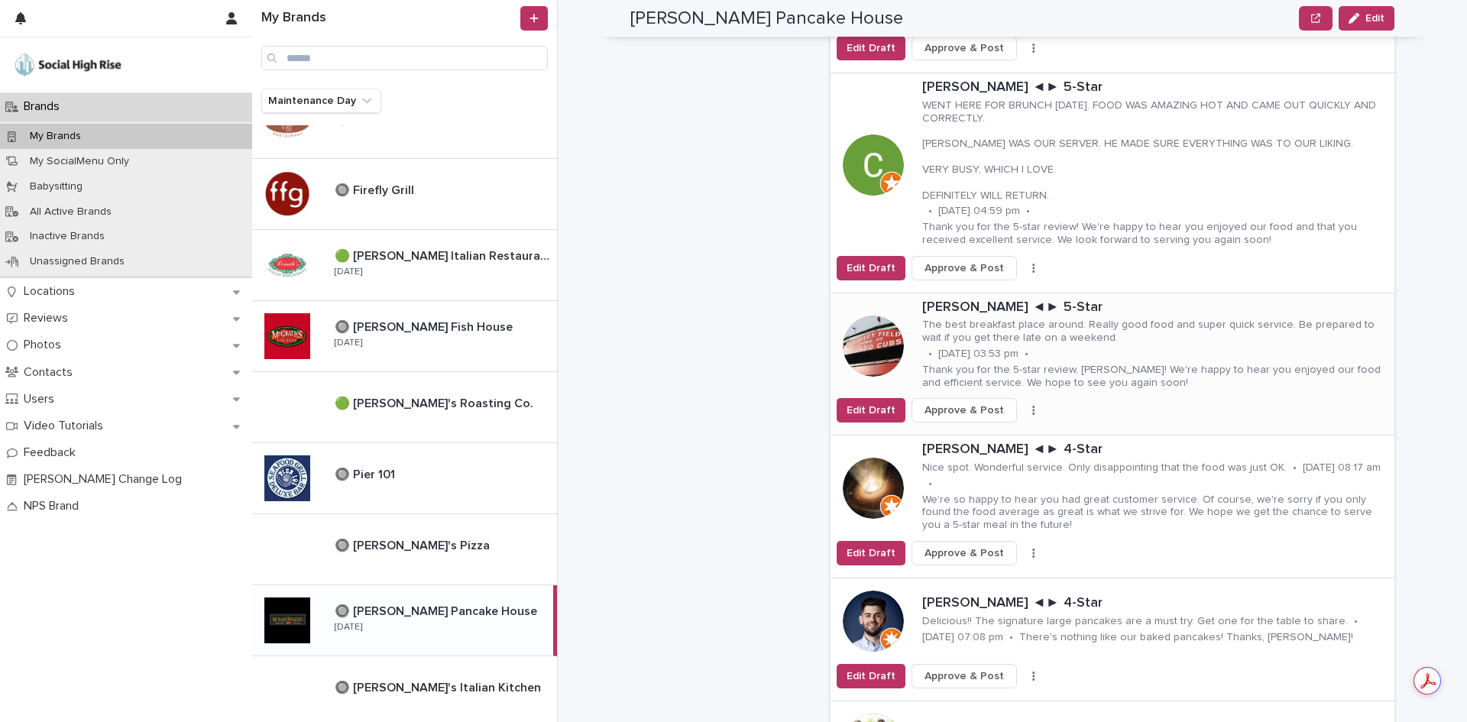
click at [959, 403] on span "Approve & Post" at bounding box center [963, 410] width 79 height 15
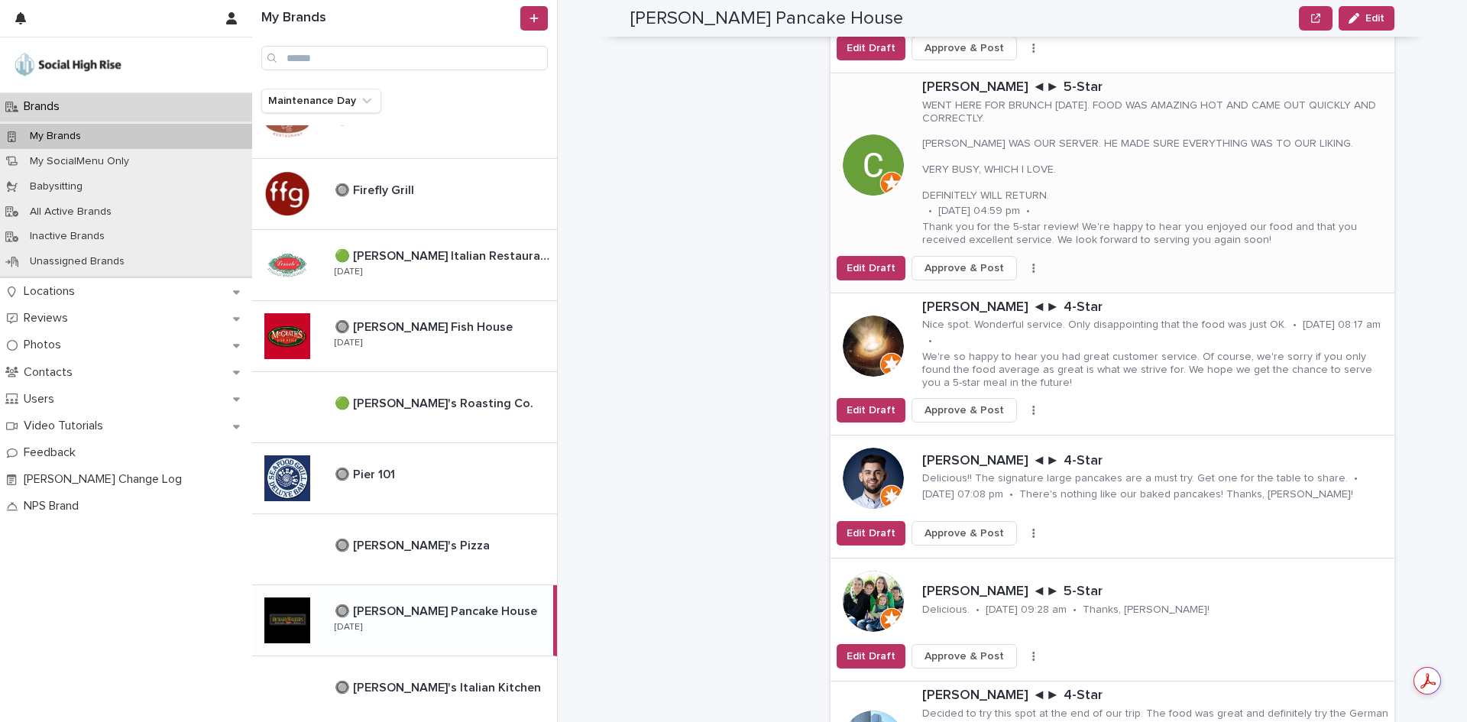
click at [956, 260] on span "Approve & Post" at bounding box center [963, 267] width 79 height 15
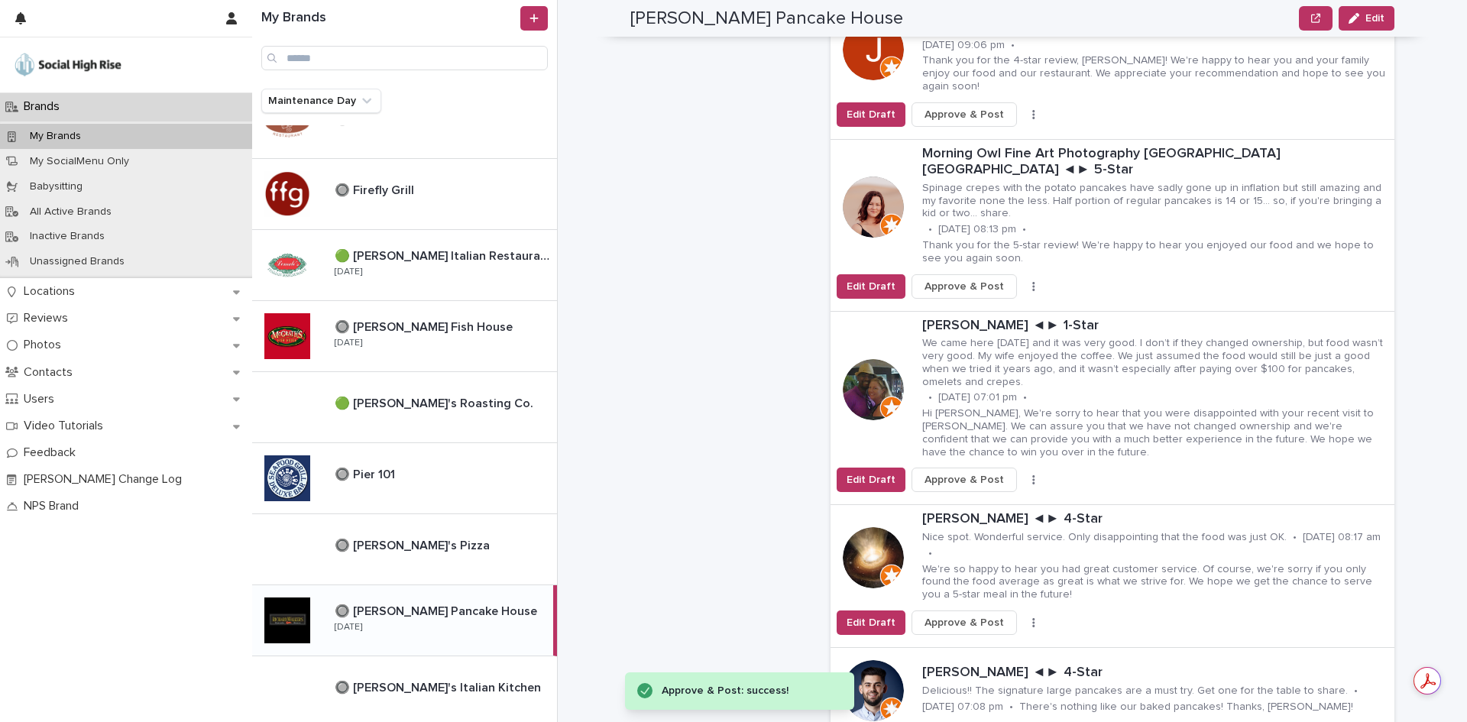
scroll to position [688, 0]
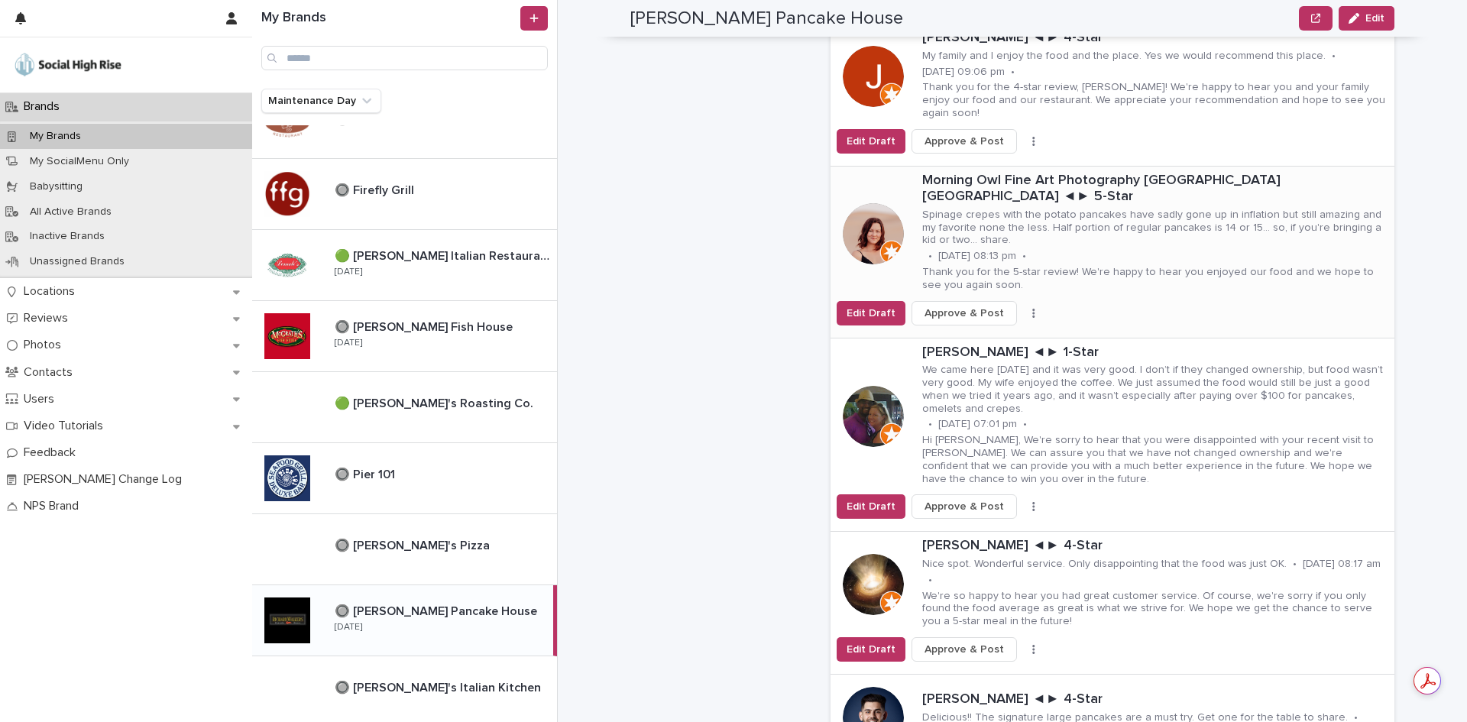
click at [969, 306] on span "Approve & Post" at bounding box center [963, 313] width 79 height 15
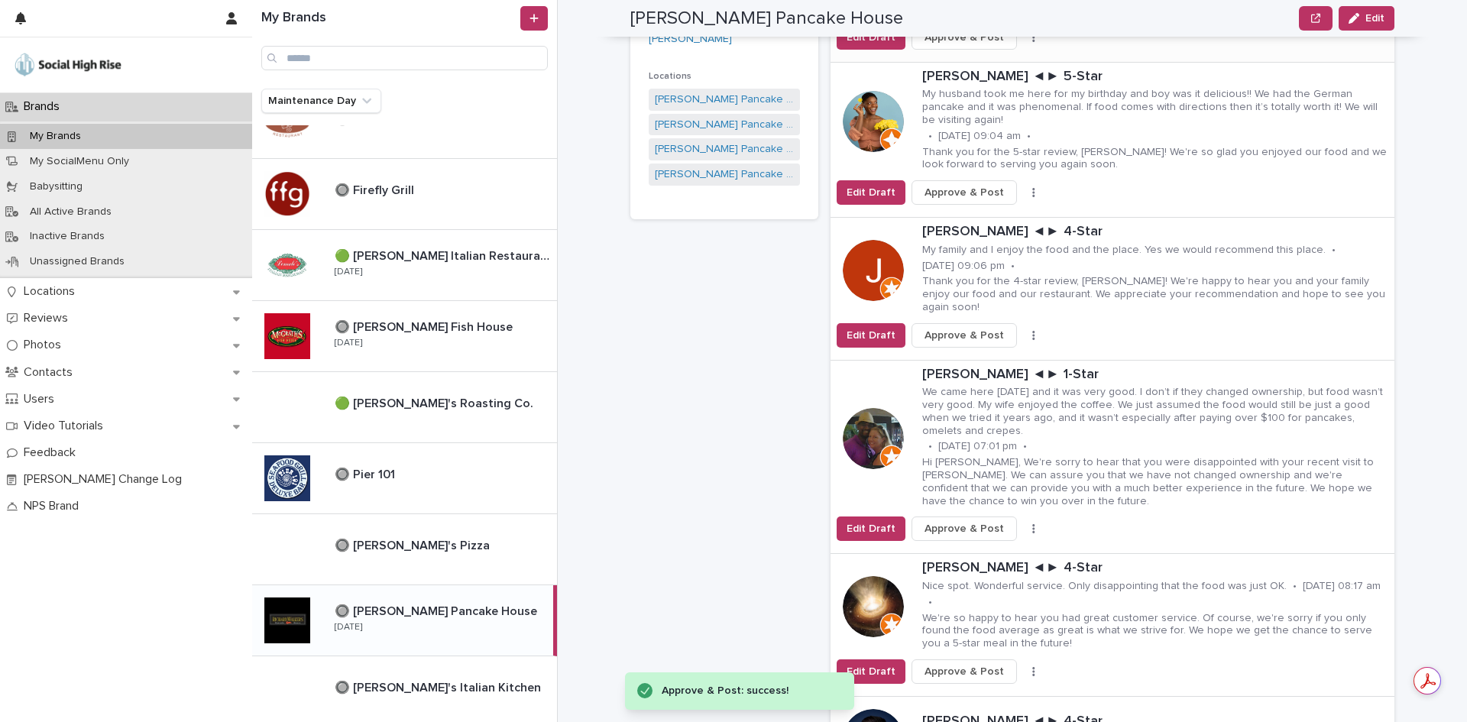
scroll to position [458, 0]
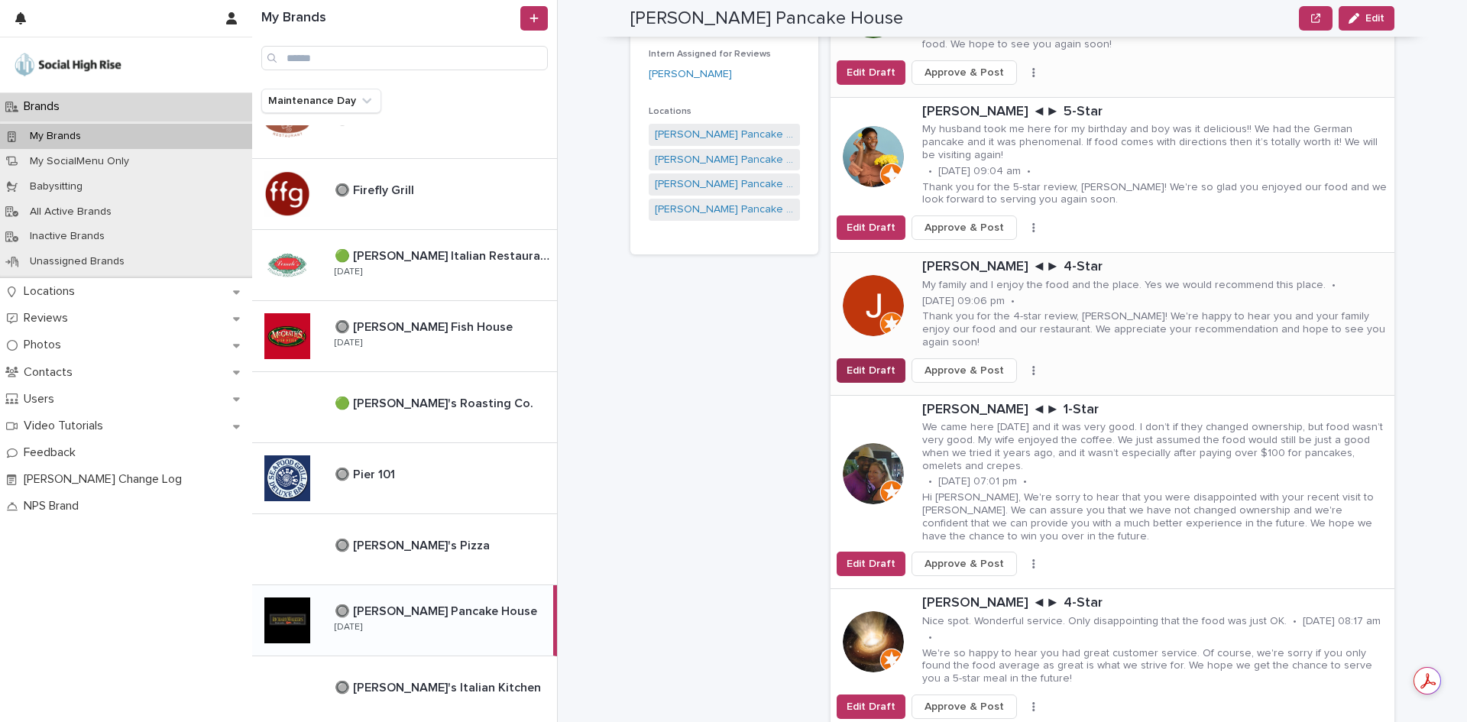
click at [849, 363] on span "Edit Draft" at bounding box center [870, 370] width 49 height 15
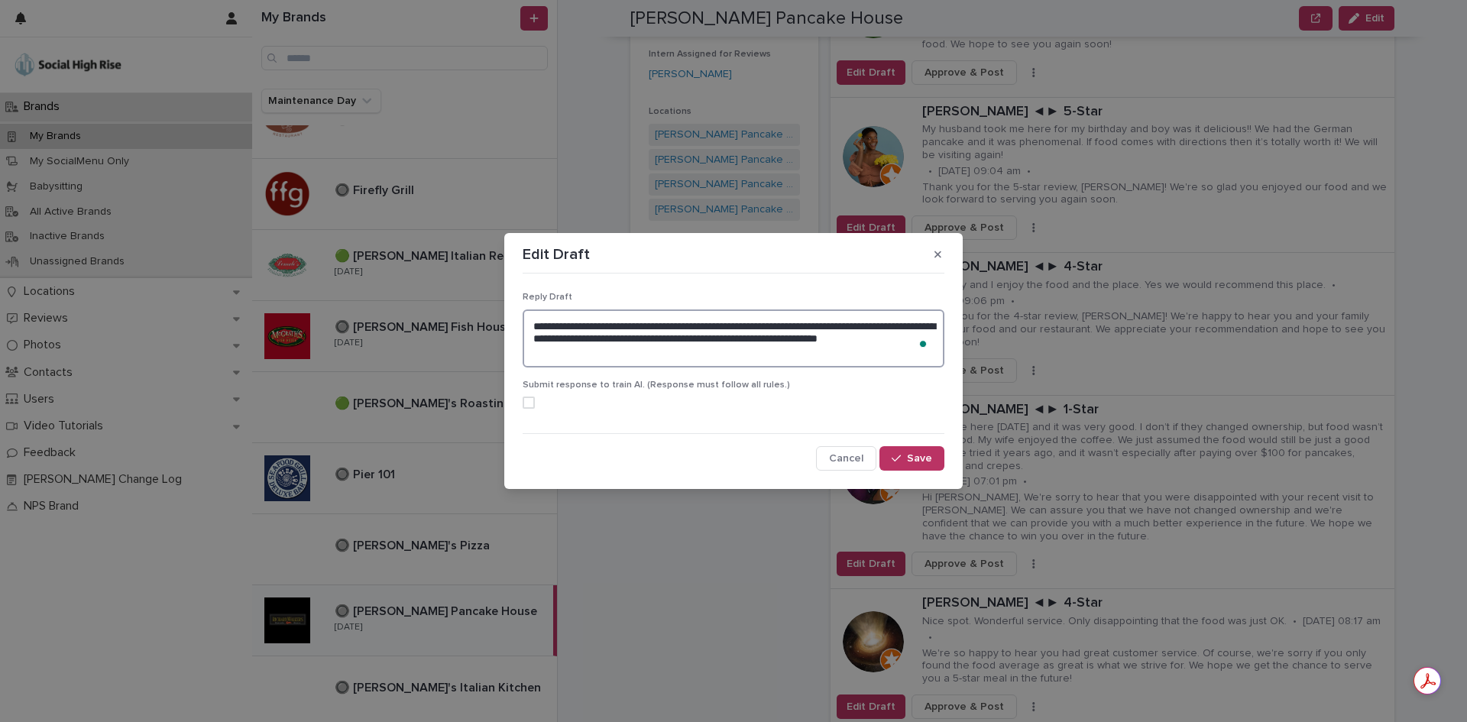
drag, startPoint x: 658, startPoint y: 334, endPoint x: 577, endPoint y: 338, distance: 81.9
click at [577, 338] on textarea "**********" at bounding box center [734, 338] width 422 height 58
type textarea "**********"
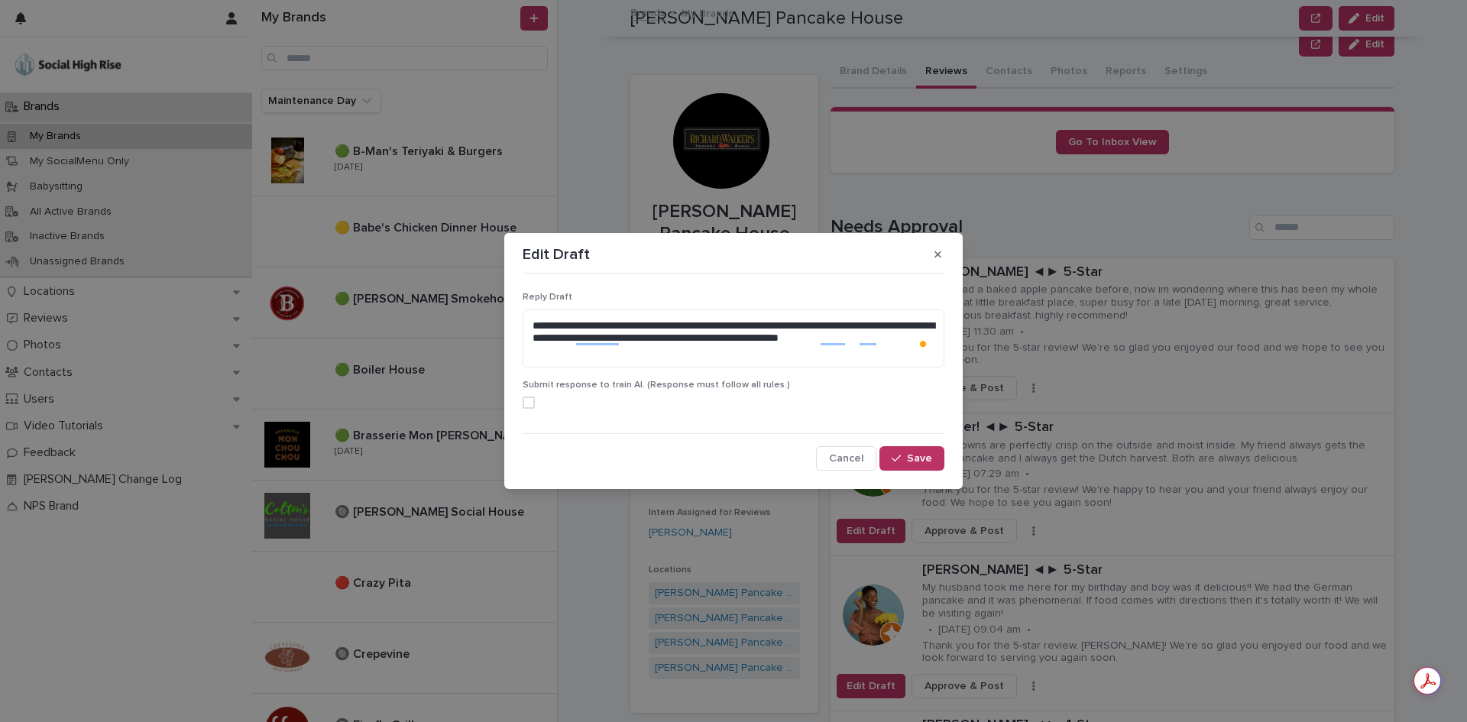
scroll to position [458, 0]
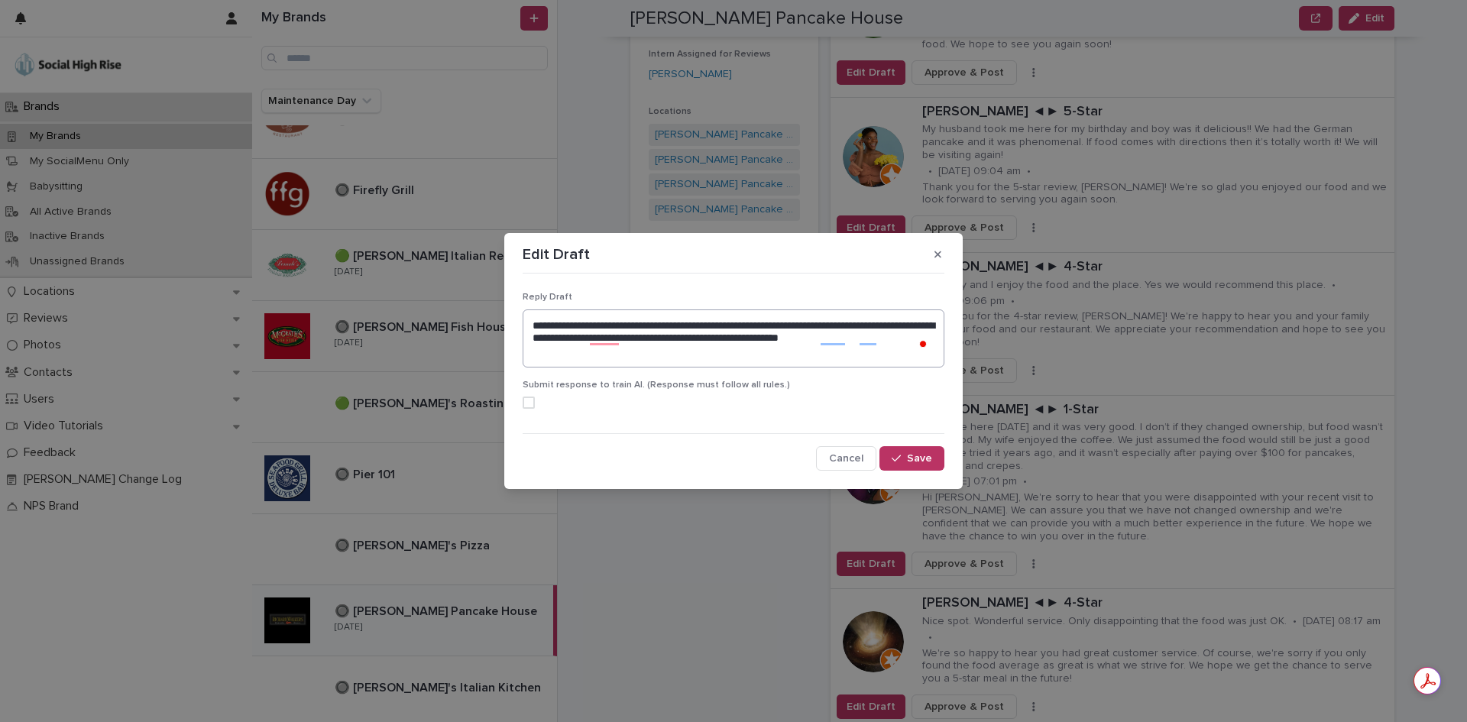
click at [645, 357] on textarea "**********" at bounding box center [734, 338] width 422 height 58
click at [634, 354] on textarea "**********" at bounding box center [734, 338] width 422 height 58
type textarea "**********"
click at [901, 454] on icon "button" at bounding box center [895, 458] width 9 height 11
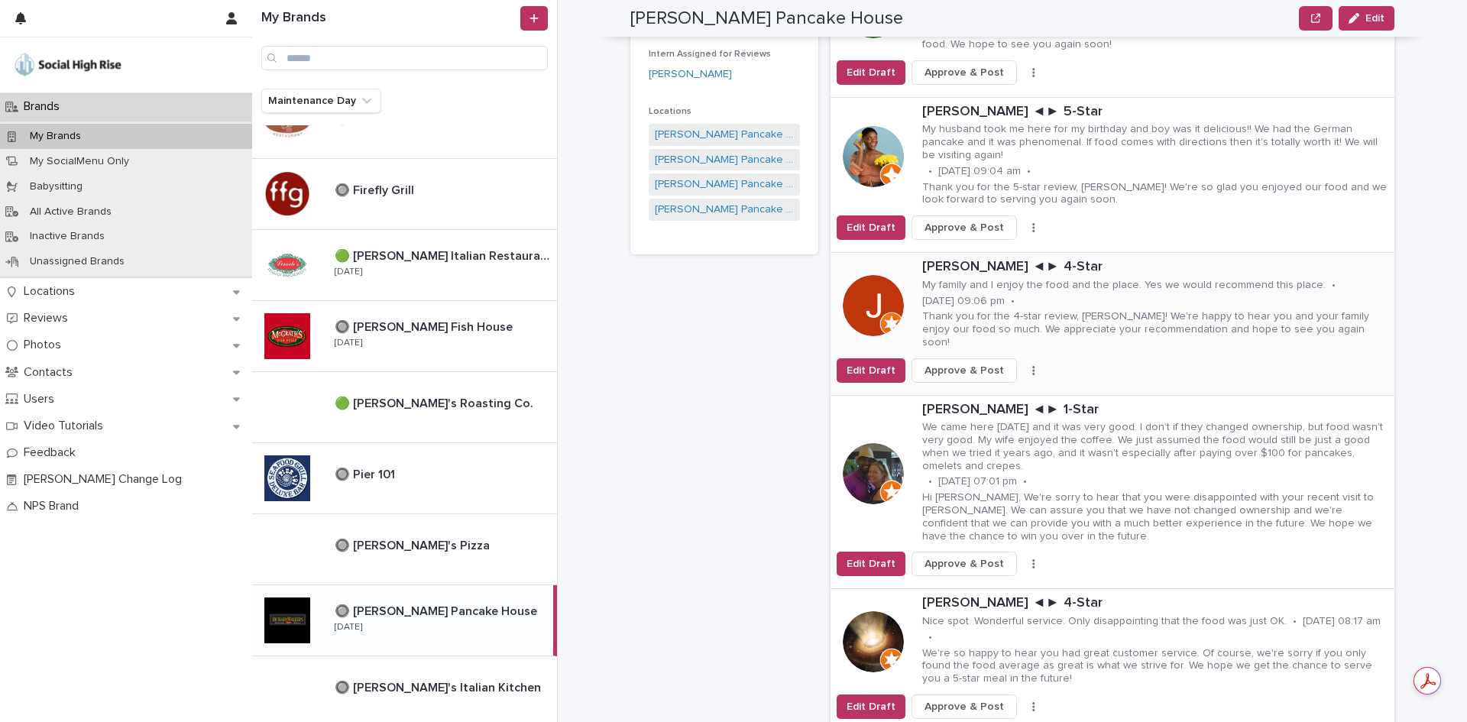
click at [934, 363] on span "Approve & Post" at bounding box center [963, 370] width 79 height 15
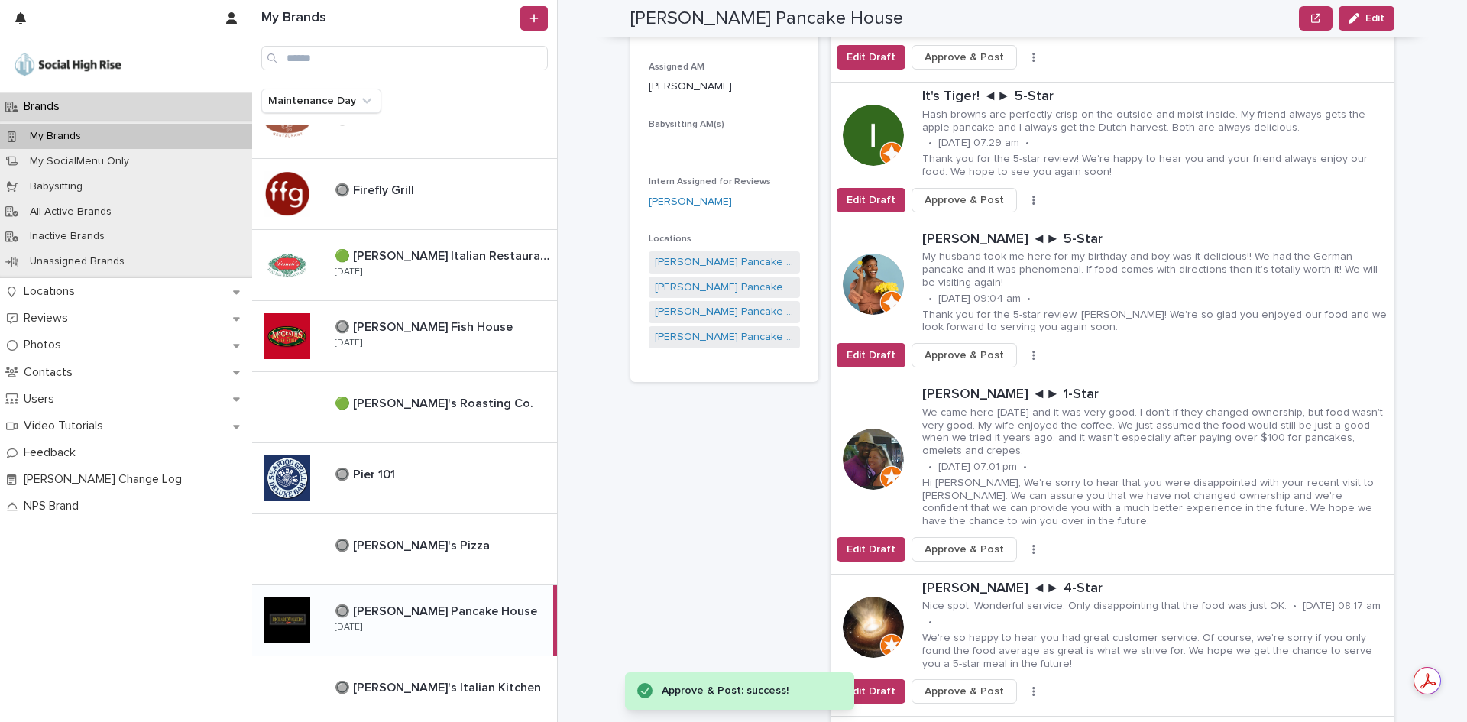
scroll to position [306, 0]
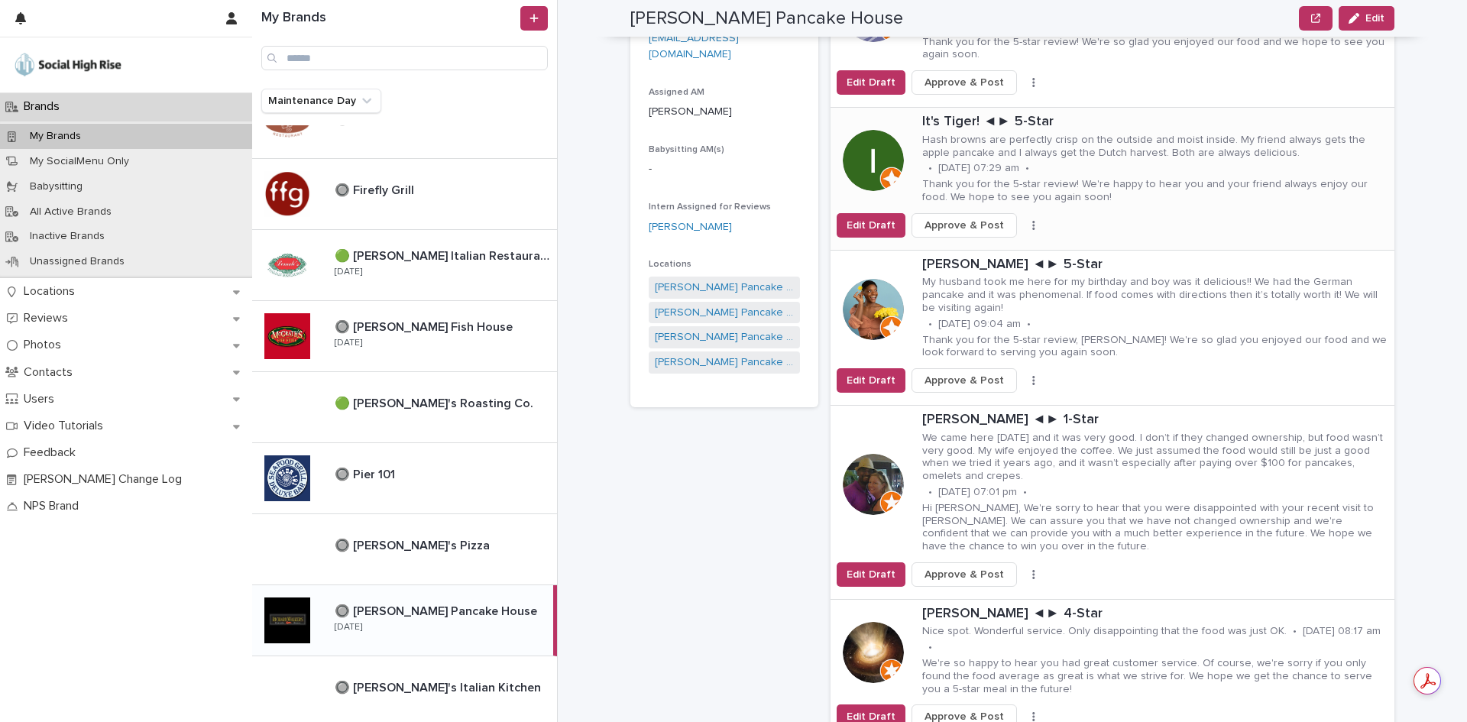
click at [957, 220] on span "Approve & Post" at bounding box center [963, 225] width 79 height 15
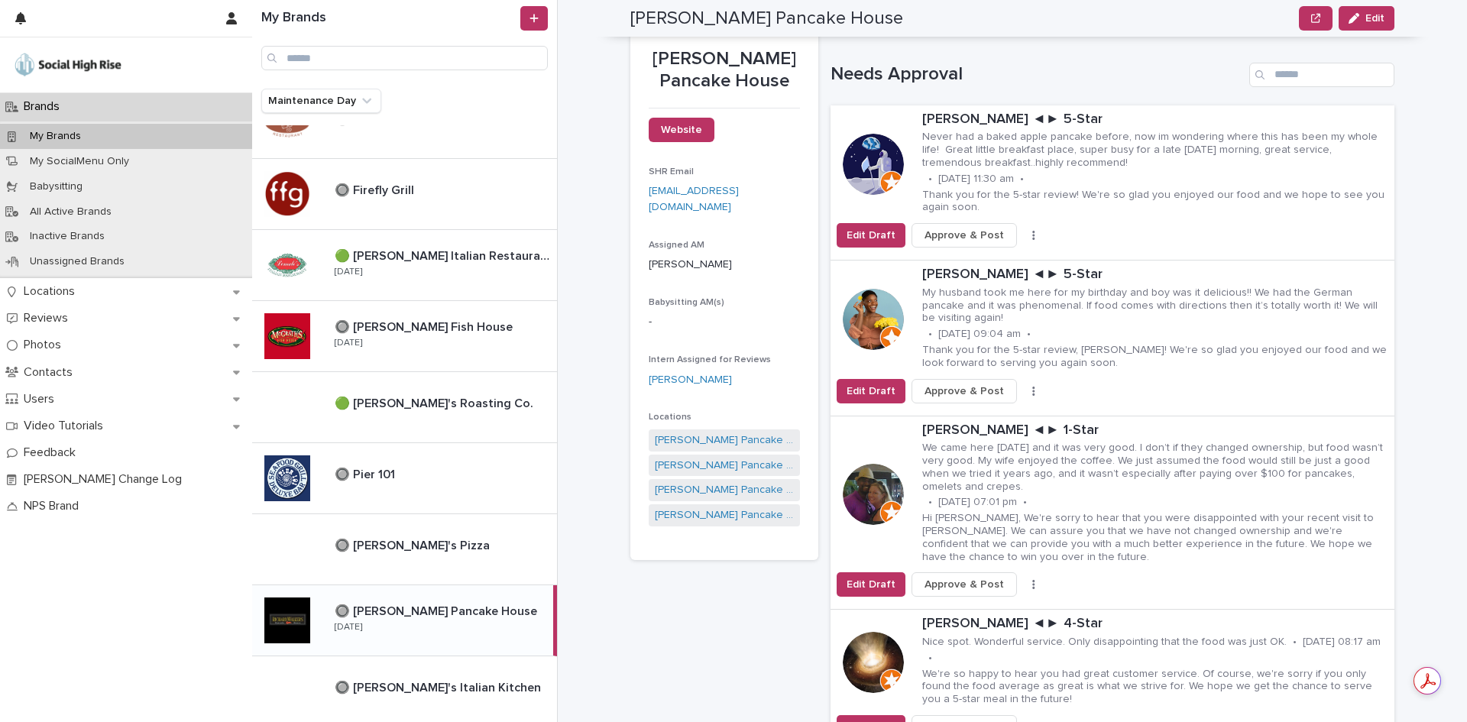
scroll to position [229, 0]
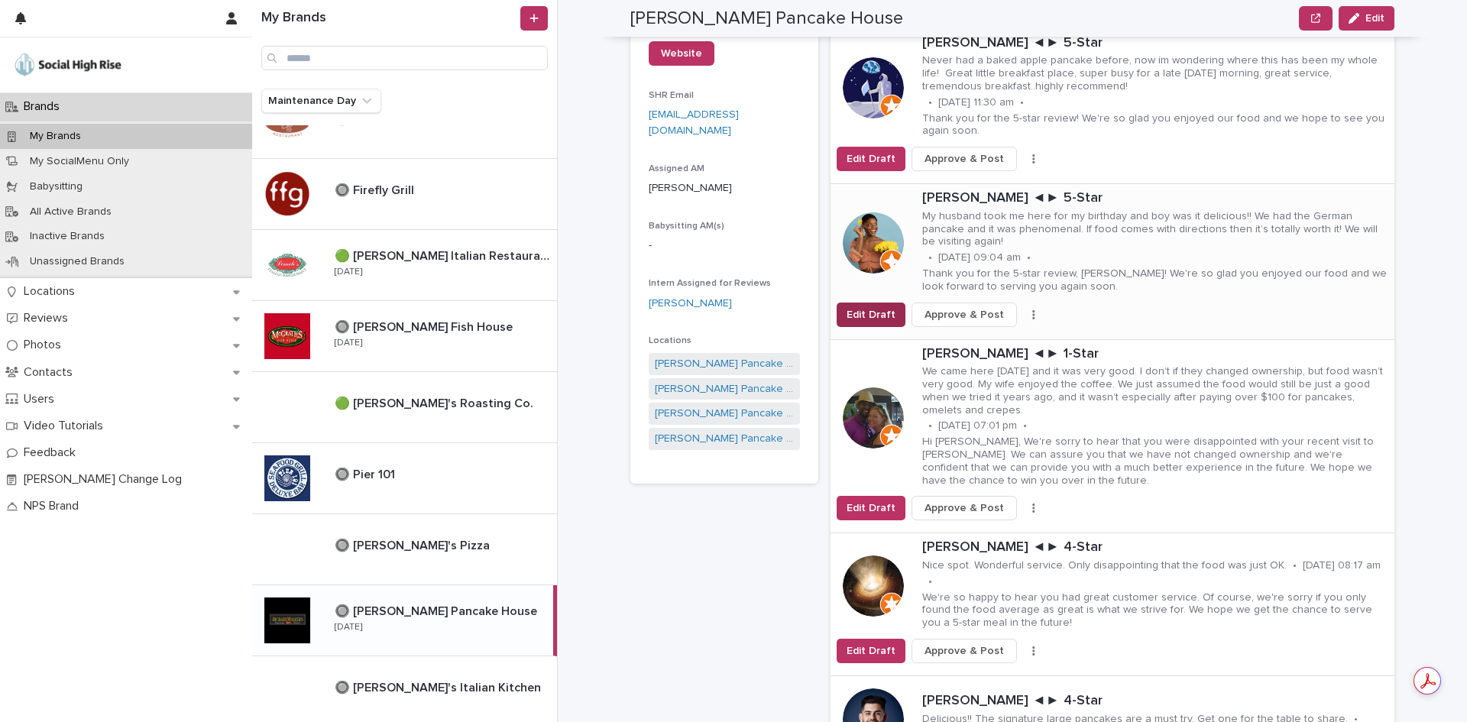
click at [883, 319] on span "Edit Draft" at bounding box center [870, 314] width 49 height 15
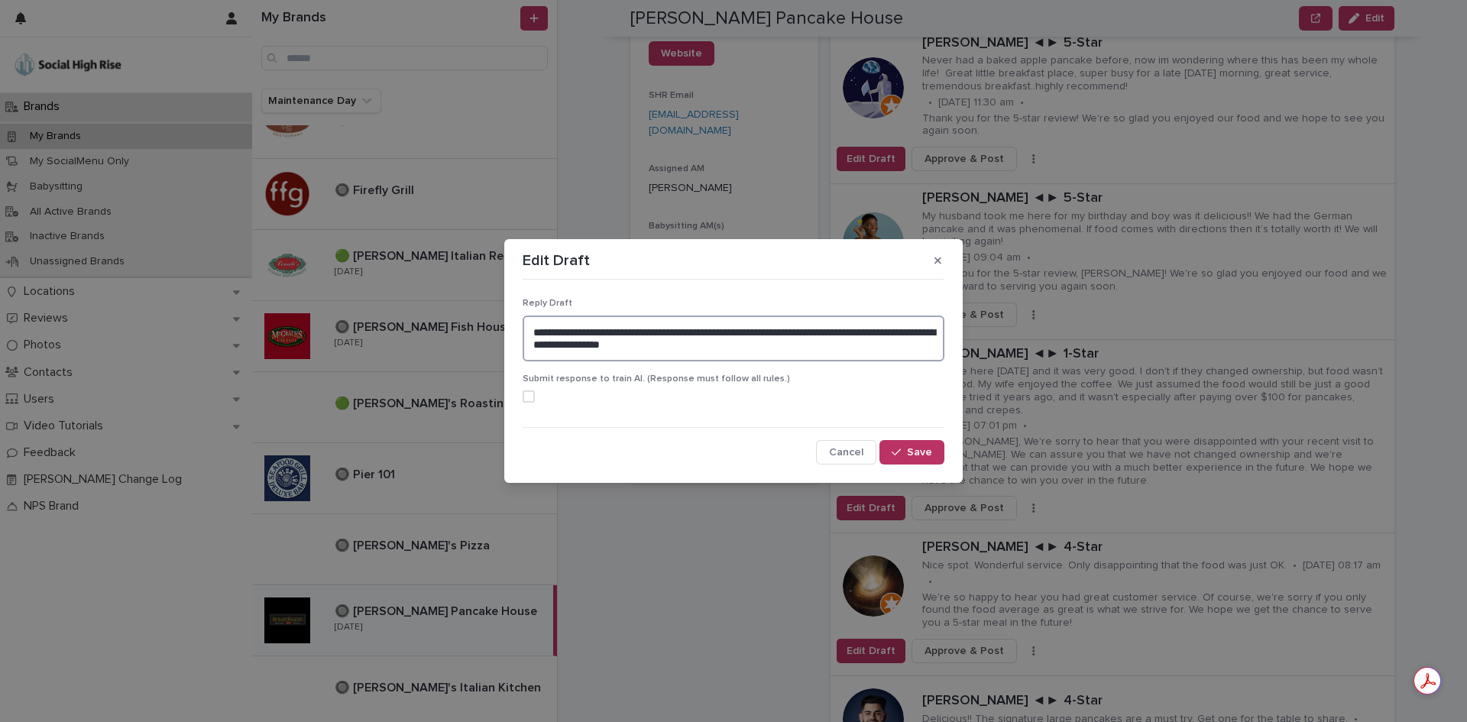
click at [801, 354] on textarea "**********" at bounding box center [734, 338] width 422 height 46
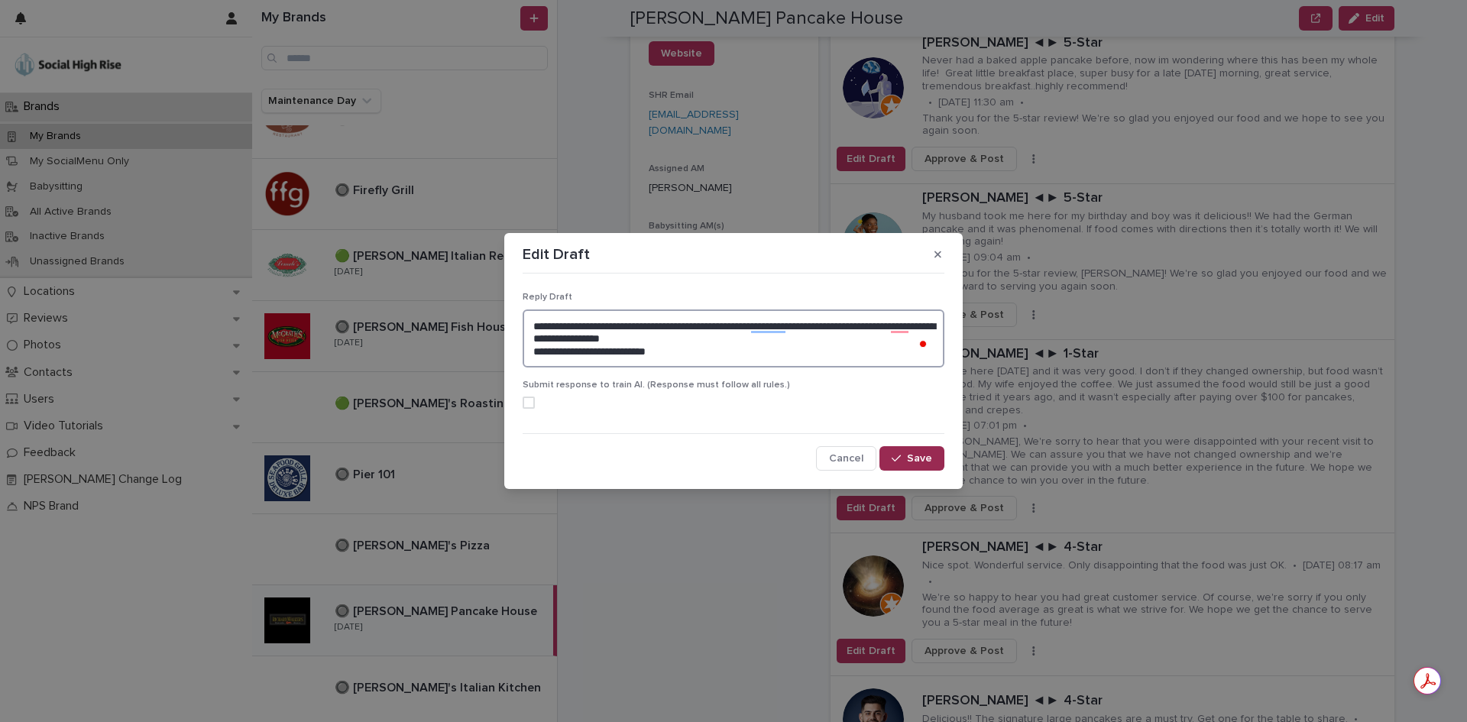
type textarea "**********"
click at [917, 455] on span "Save" at bounding box center [919, 458] width 25 height 11
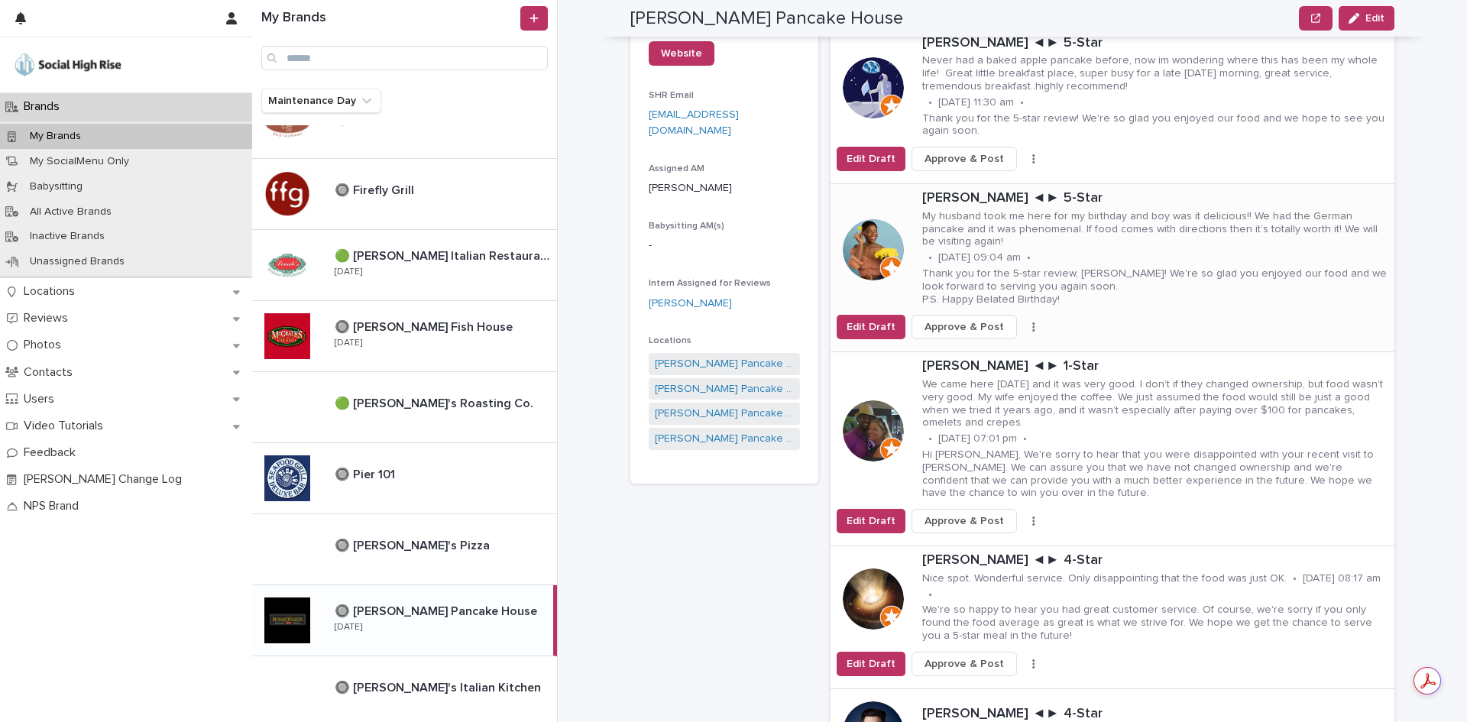
click at [932, 322] on span "Approve & Post" at bounding box center [963, 326] width 79 height 15
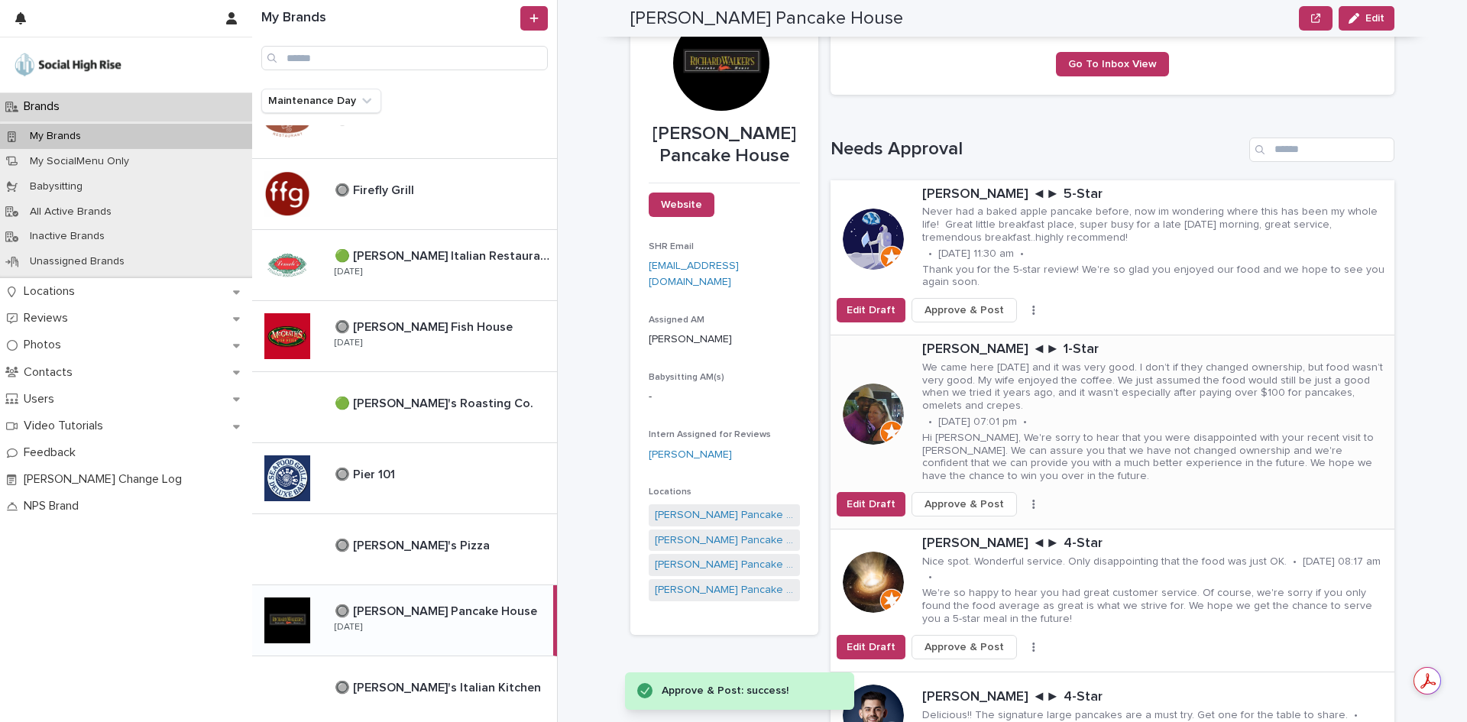
scroll to position [76, 0]
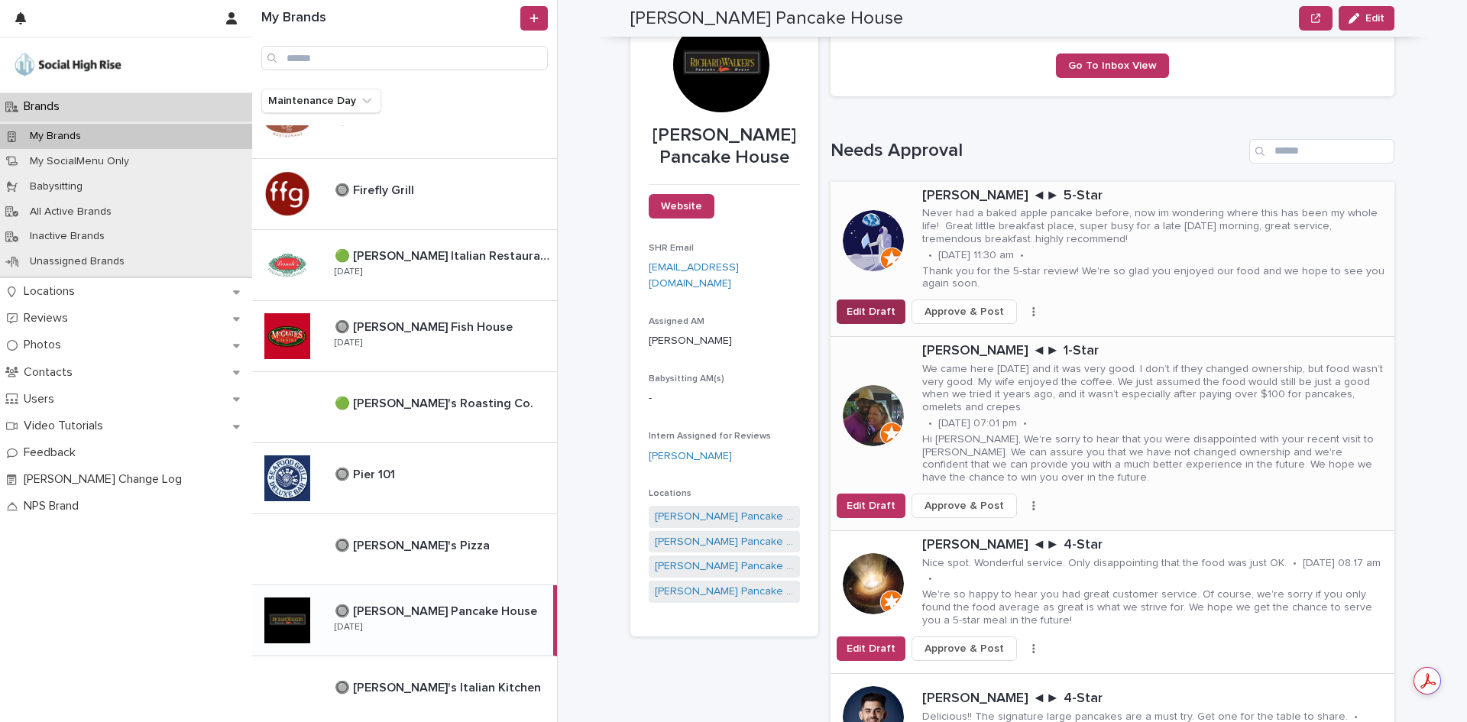
click at [875, 315] on span "Edit Draft" at bounding box center [870, 311] width 49 height 15
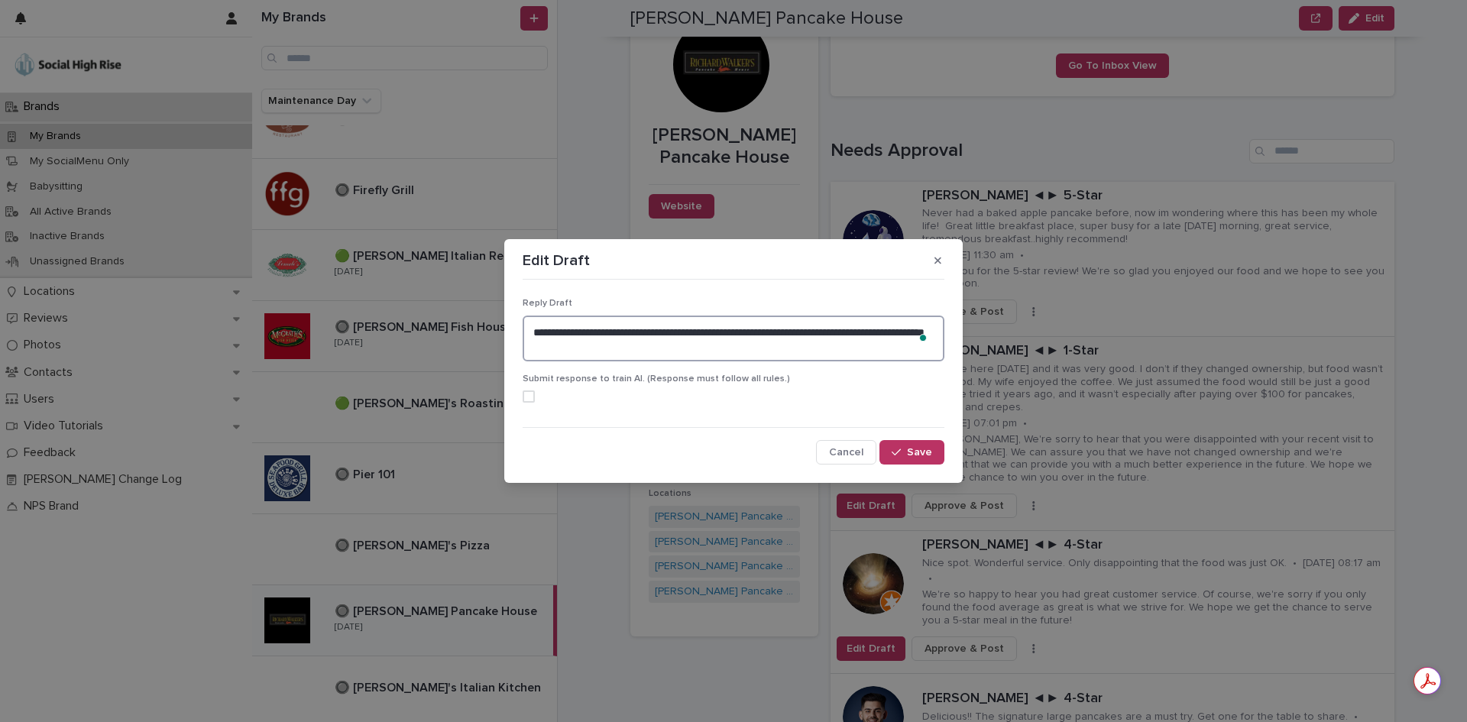
drag, startPoint x: 849, startPoint y: 331, endPoint x: 832, endPoint y: 332, distance: 16.8
click at [832, 332] on textarea "**********" at bounding box center [734, 338] width 422 height 46
click at [820, 348] on textarea "**********" at bounding box center [734, 338] width 422 height 46
type textarea "**********"
click at [933, 458] on button "Save" at bounding box center [911, 452] width 65 height 24
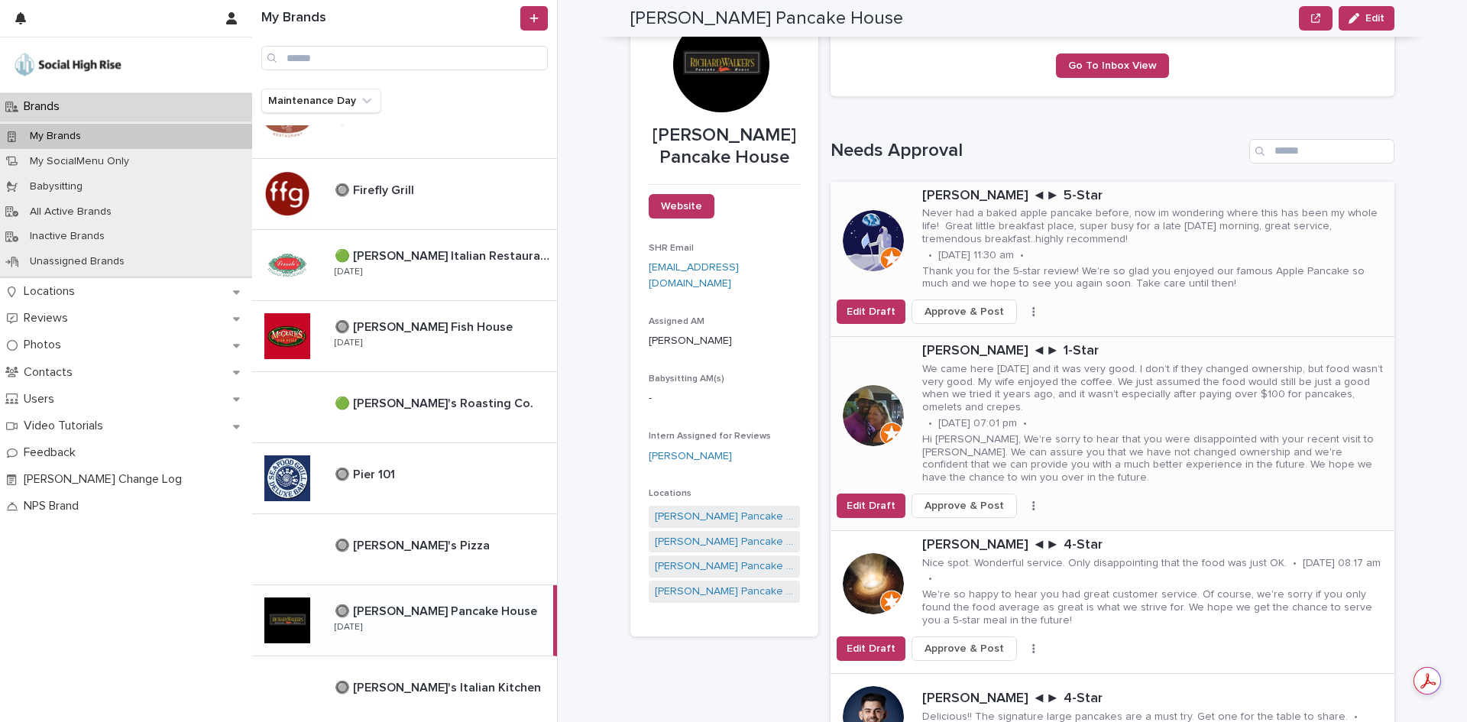
click at [958, 311] on span "Approve & Post" at bounding box center [963, 311] width 79 height 15
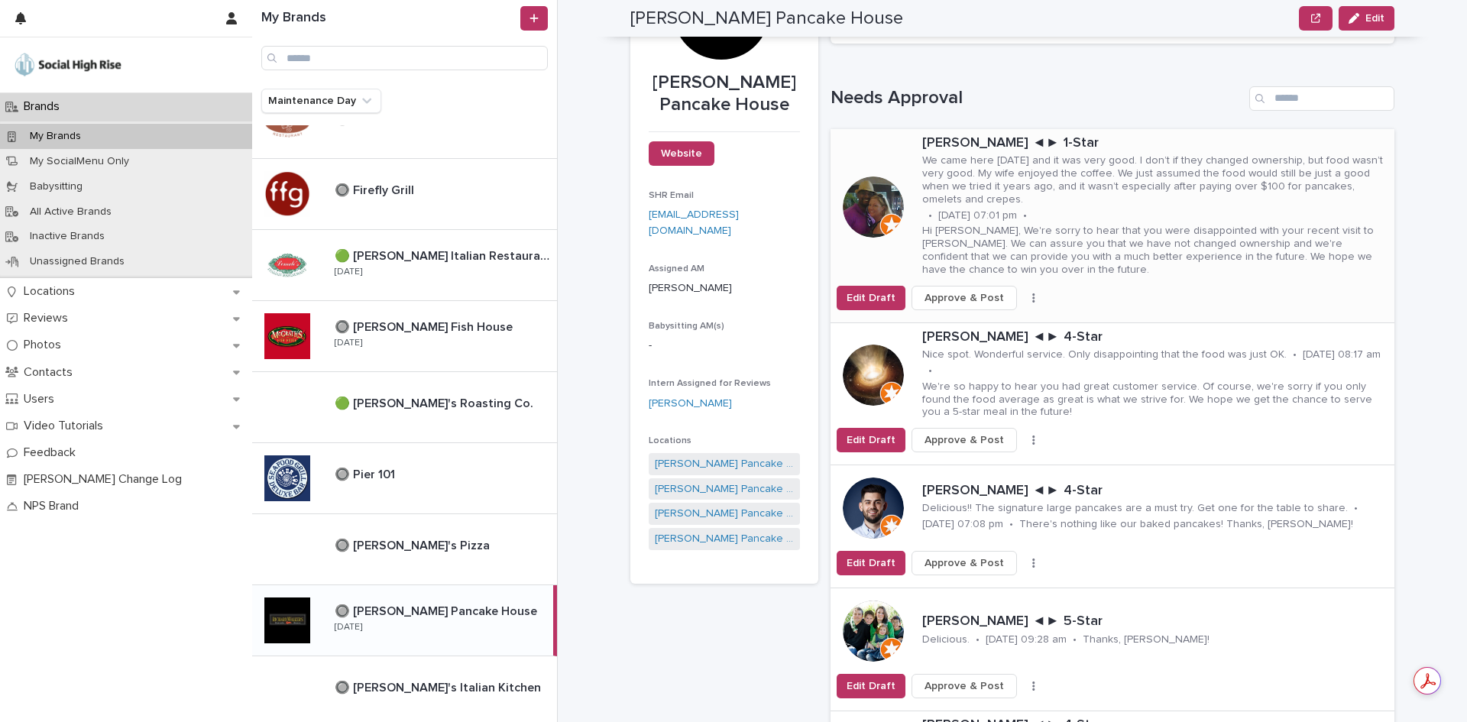
scroll to position [153, 0]
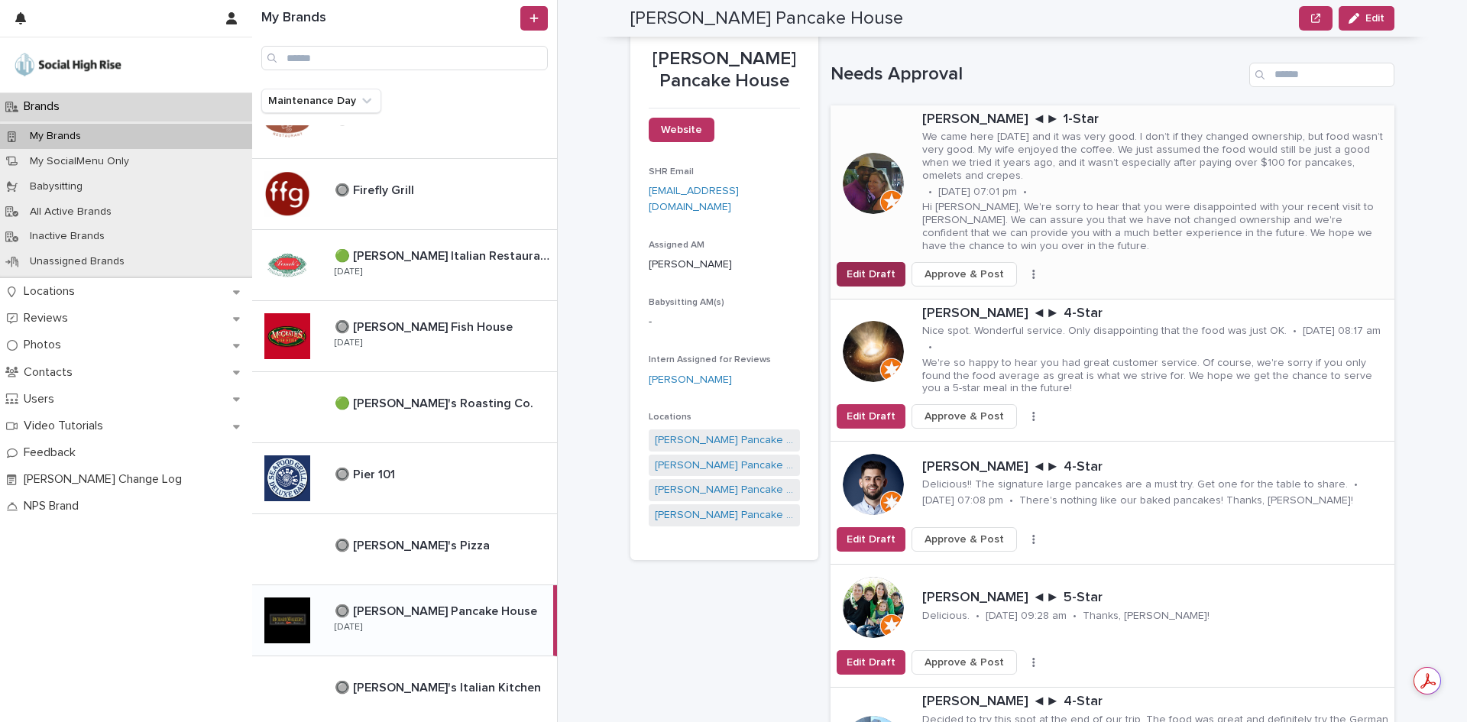
click at [882, 276] on span "Edit Draft" at bounding box center [870, 274] width 49 height 15
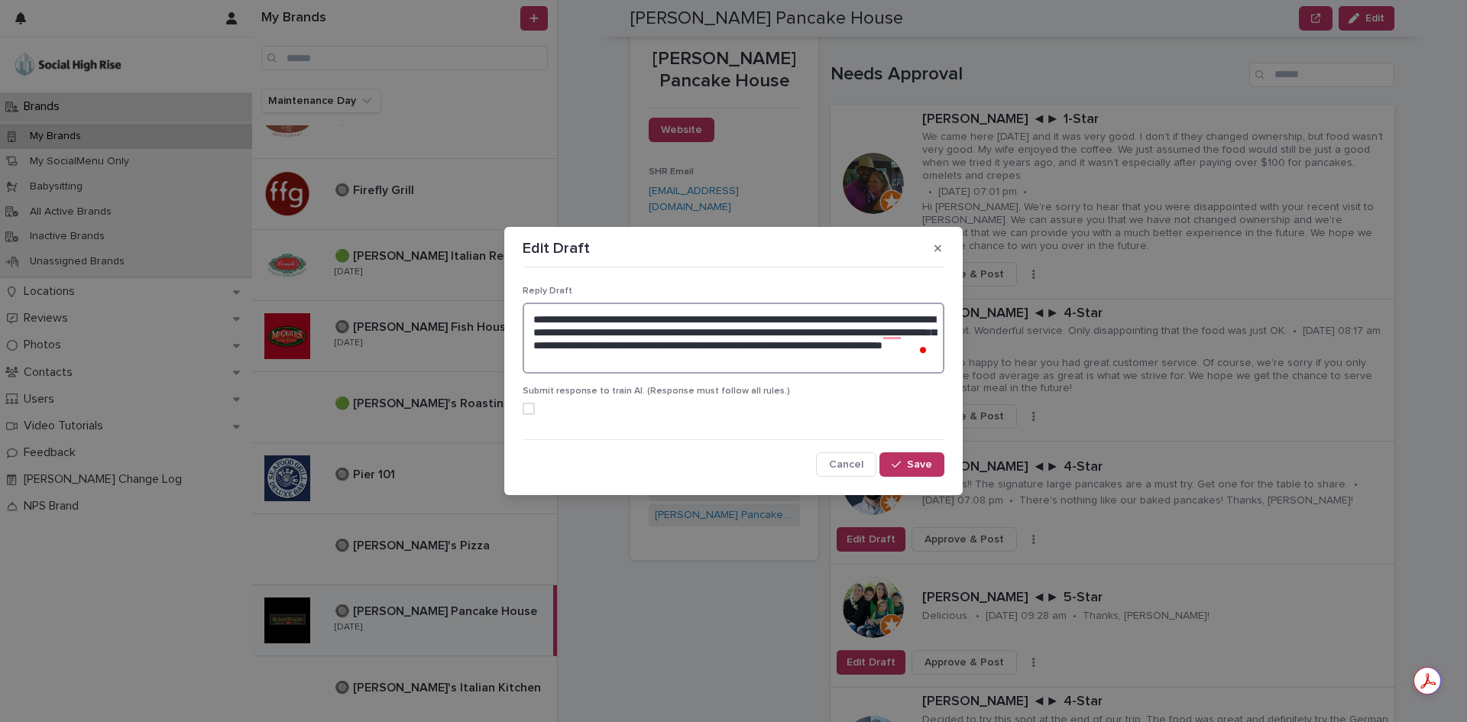
drag, startPoint x: 898, startPoint y: 345, endPoint x: 619, endPoint y: 334, distance: 279.8
click at [619, 334] on textarea "**********" at bounding box center [734, 338] width 422 height 71
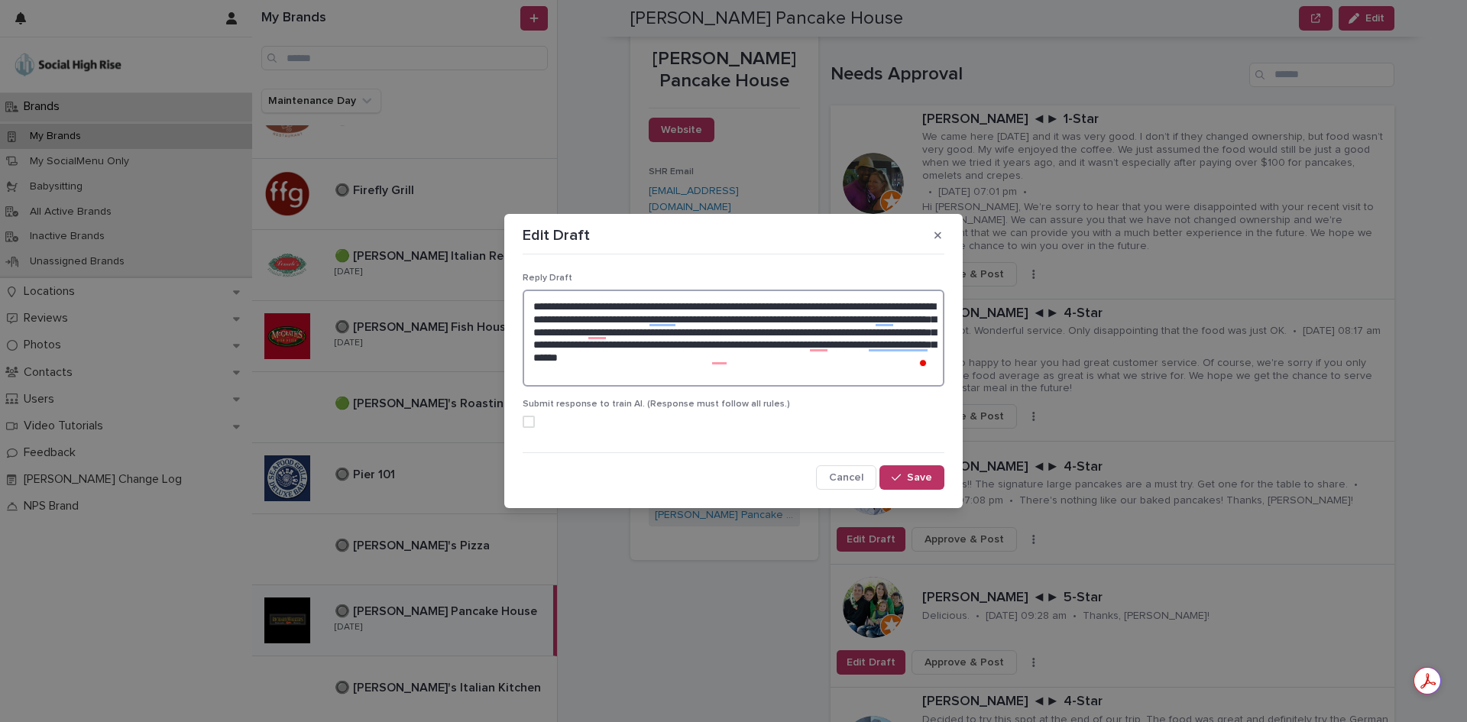
click at [740, 367] on textarea "**********" at bounding box center [734, 338] width 422 height 97
type textarea "**********"
click at [908, 471] on button "Save" at bounding box center [911, 477] width 65 height 24
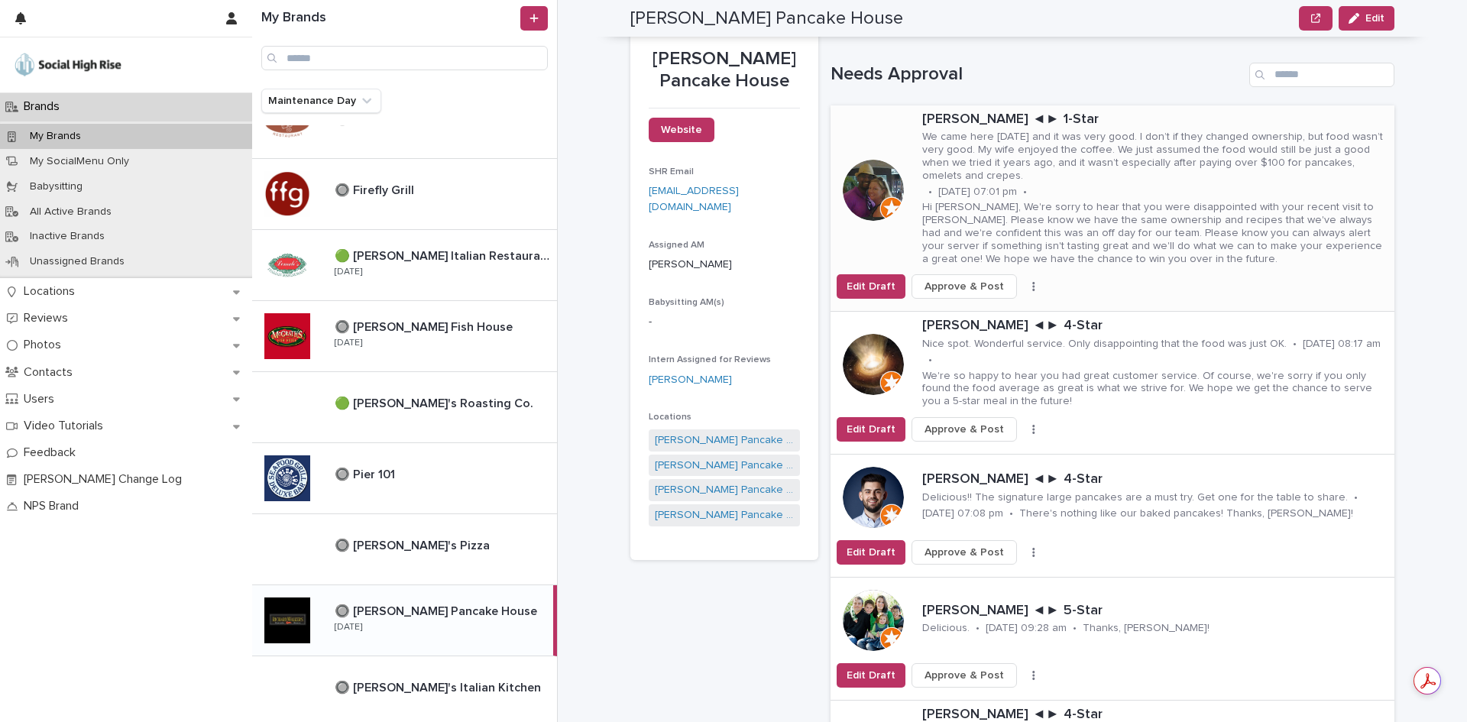
click at [977, 290] on span "Approve & Post" at bounding box center [963, 286] width 79 height 15
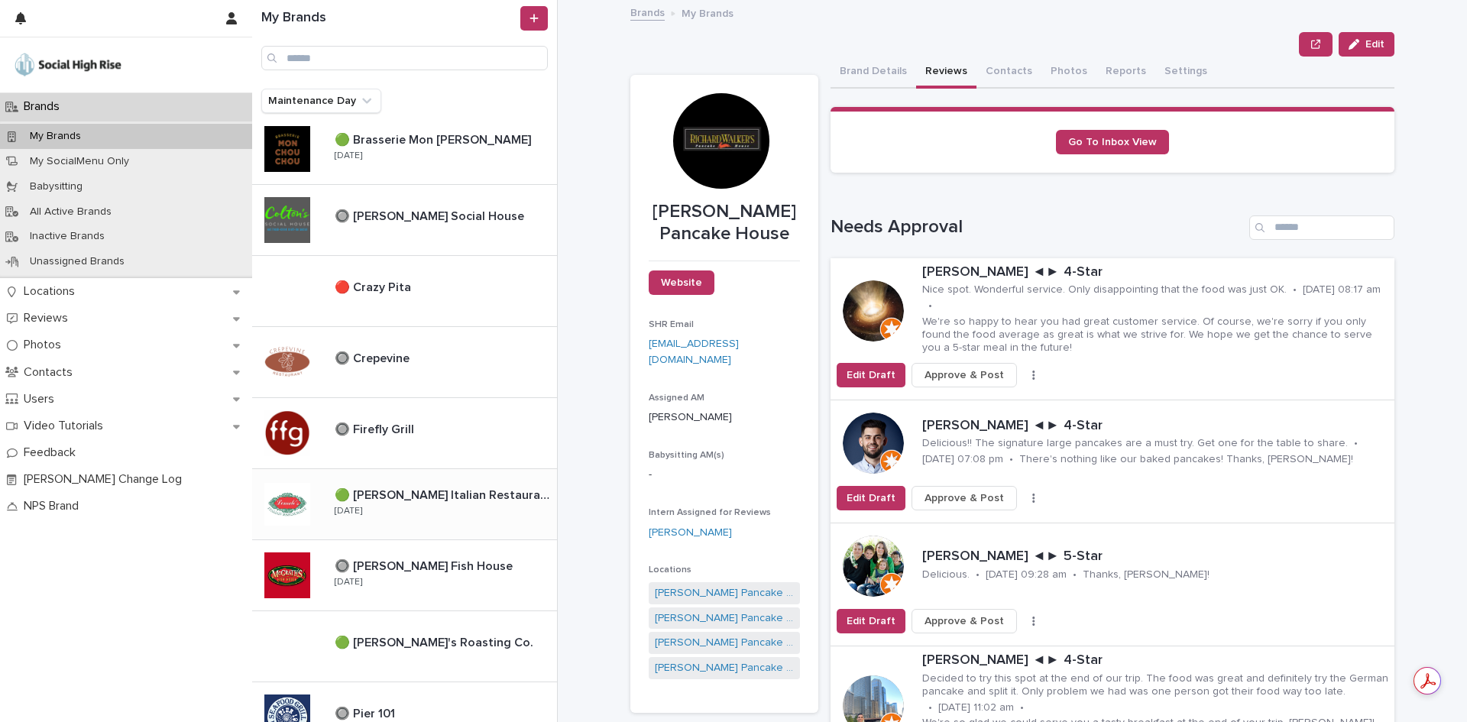
scroll to position [76, 0]
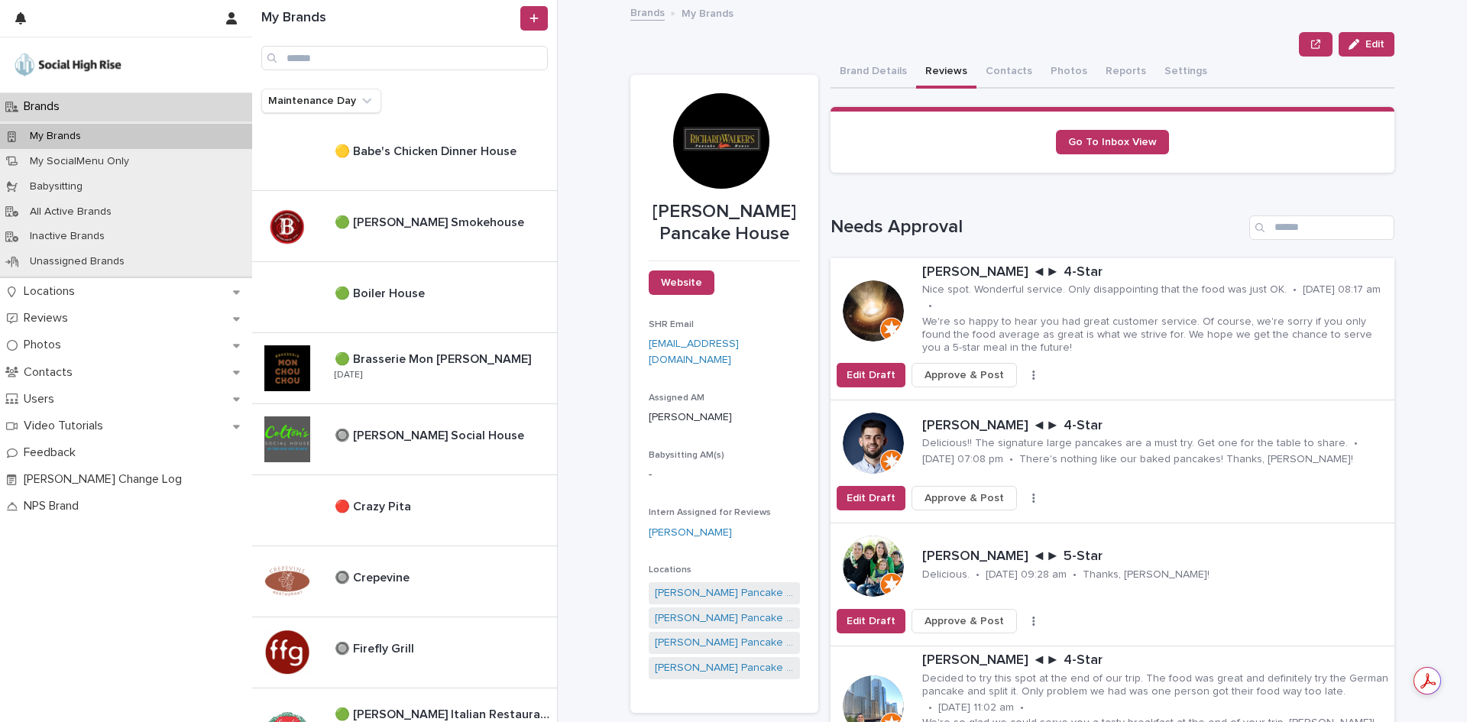
drag, startPoint x: 442, startPoint y: 221, endPoint x: 815, endPoint y: 149, distance: 379.6
click at [442, 221] on p "🟢 [PERSON_NAME] Smokehouse" at bounding box center [431, 221] width 193 height 18
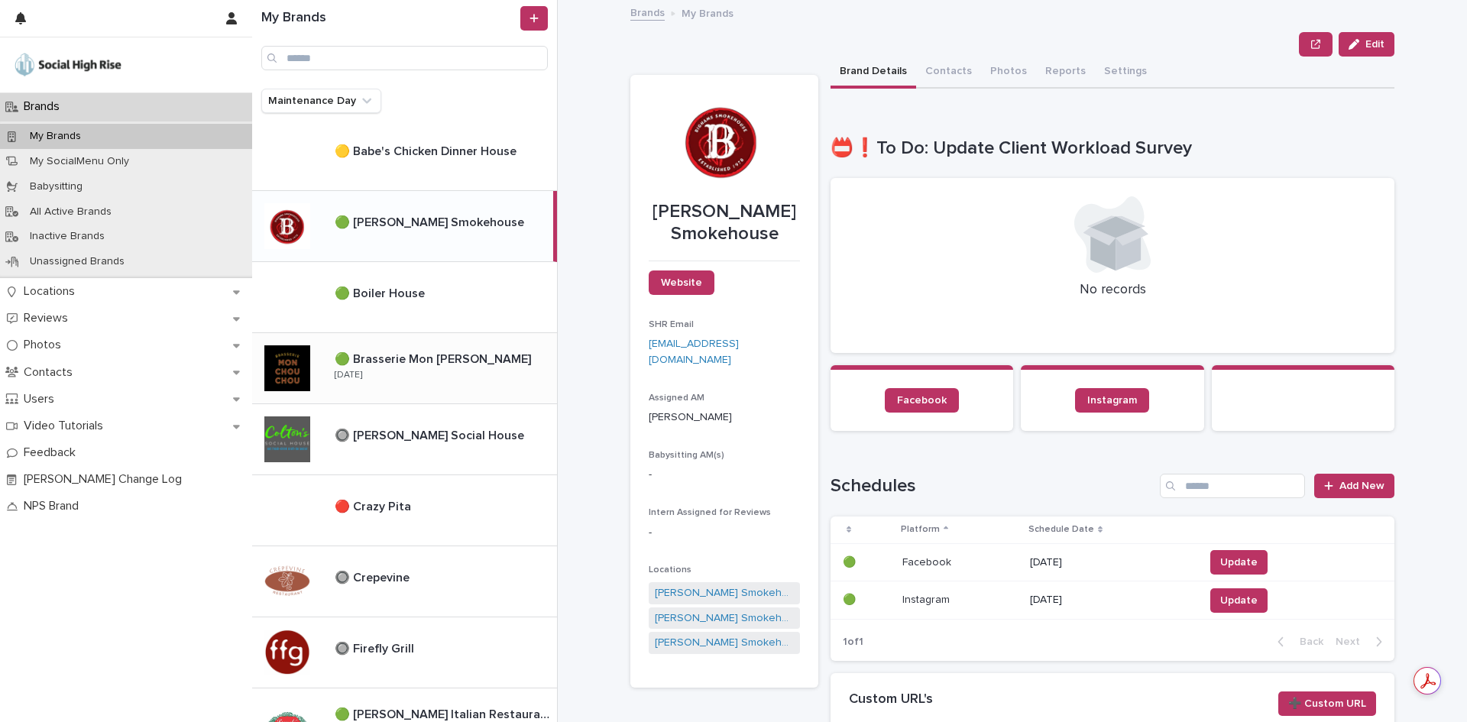
click at [476, 365] on p "🟢 Brasserie Mon [PERSON_NAME]" at bounding box center [434, 358] width 199 height 18
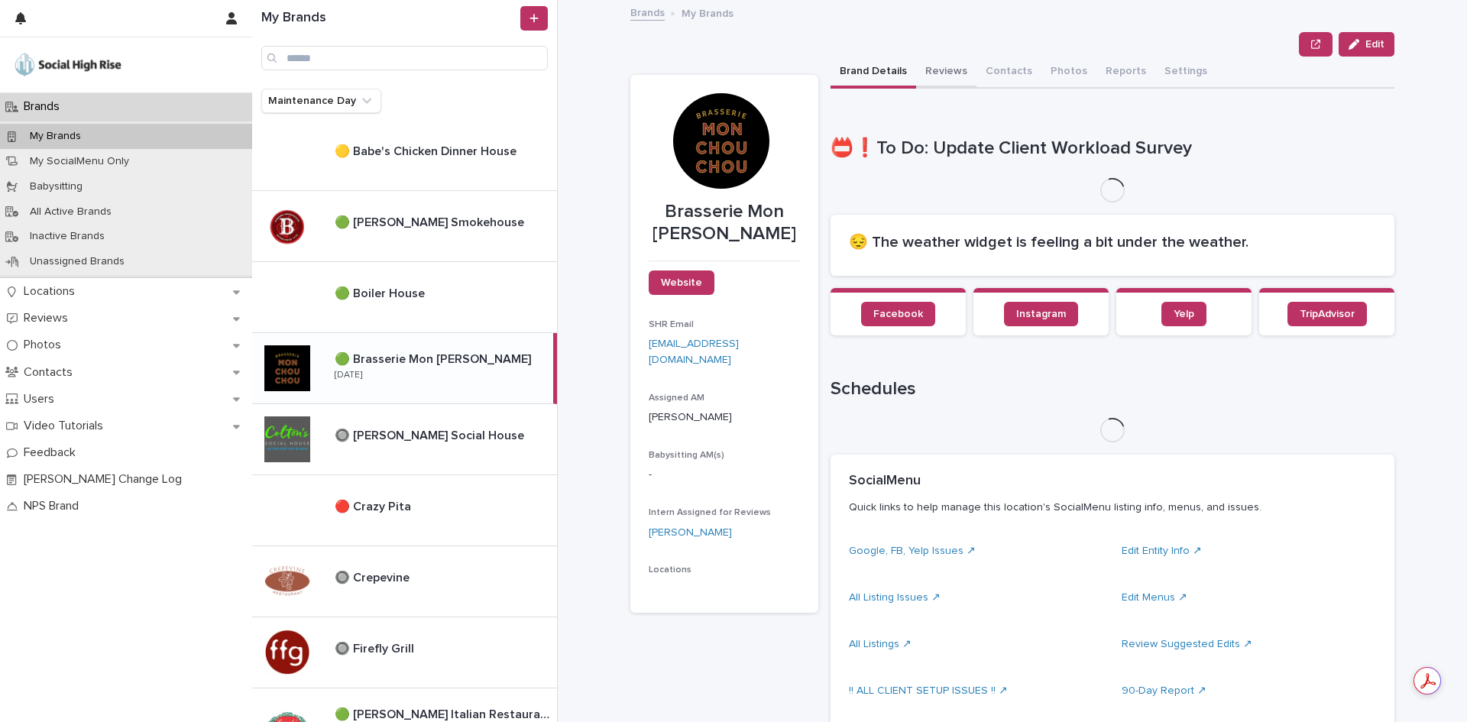
click at [917, 79] on button "Reviews" at bounding box center [946, 73] width 60 height 32
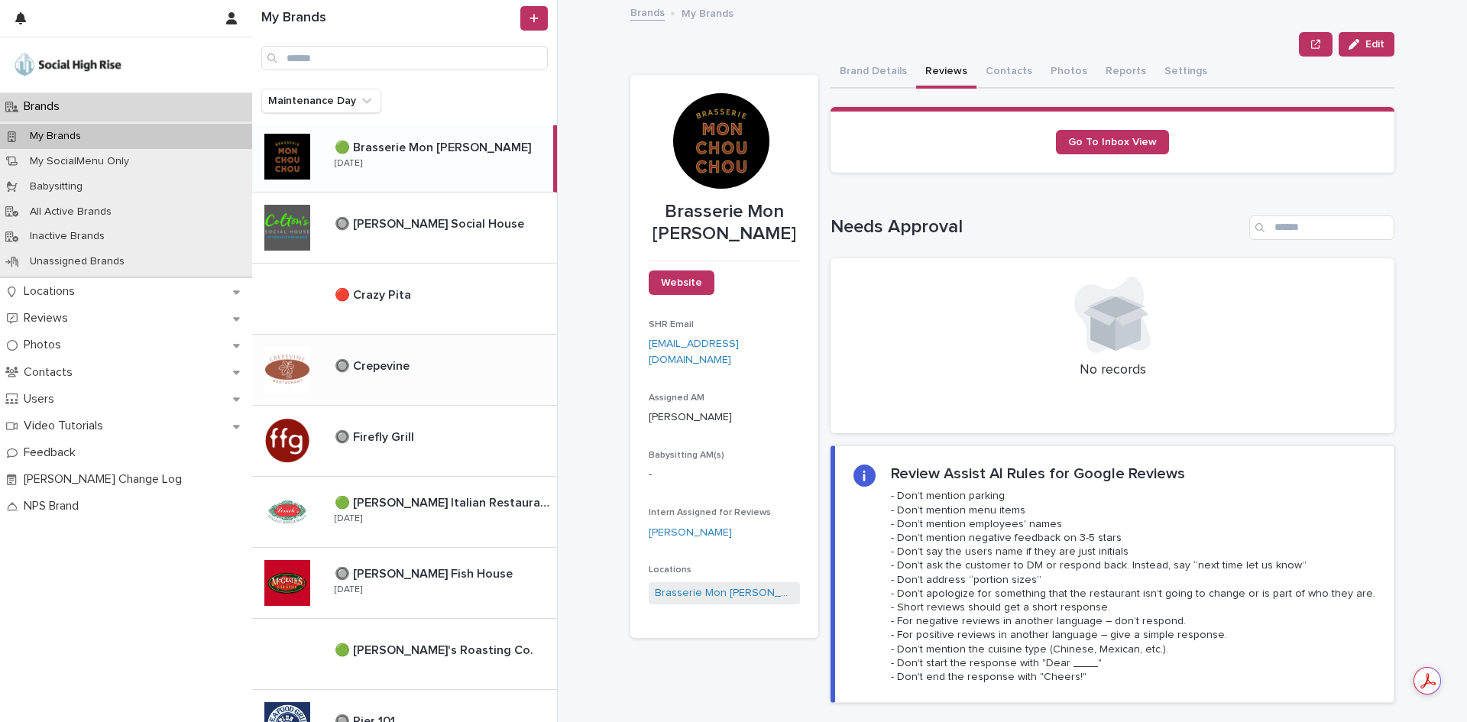
scroll to position [306, 0]
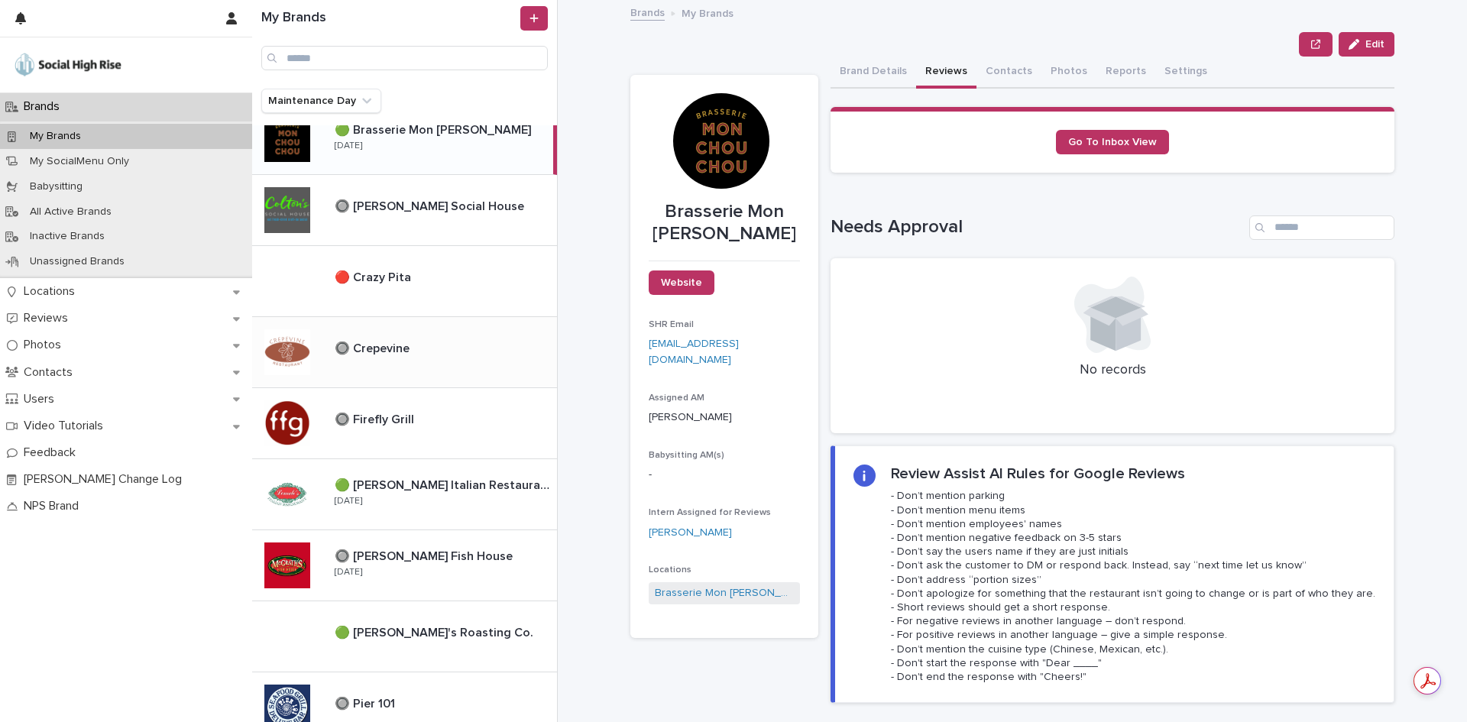
click at [461, 501] on div "🟢 [PERSON_NAME] Italian Restaurant 🟢 [PERSON_NAME] Italian Restaurant [DATE]" at bounding box center [439, 494] width 235 height 44
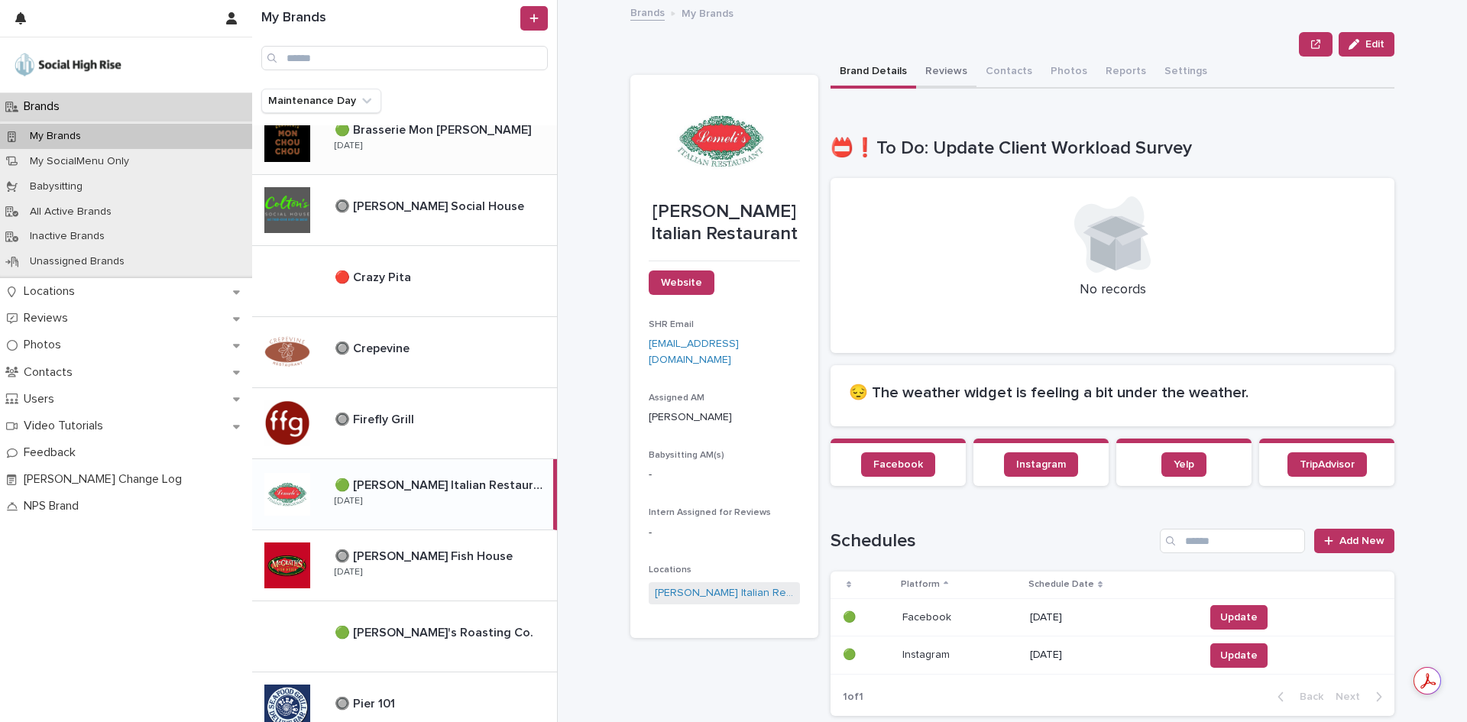
click at [939, 82] on button "Reviews" at bounding box center [946, 73] width 60 height 32
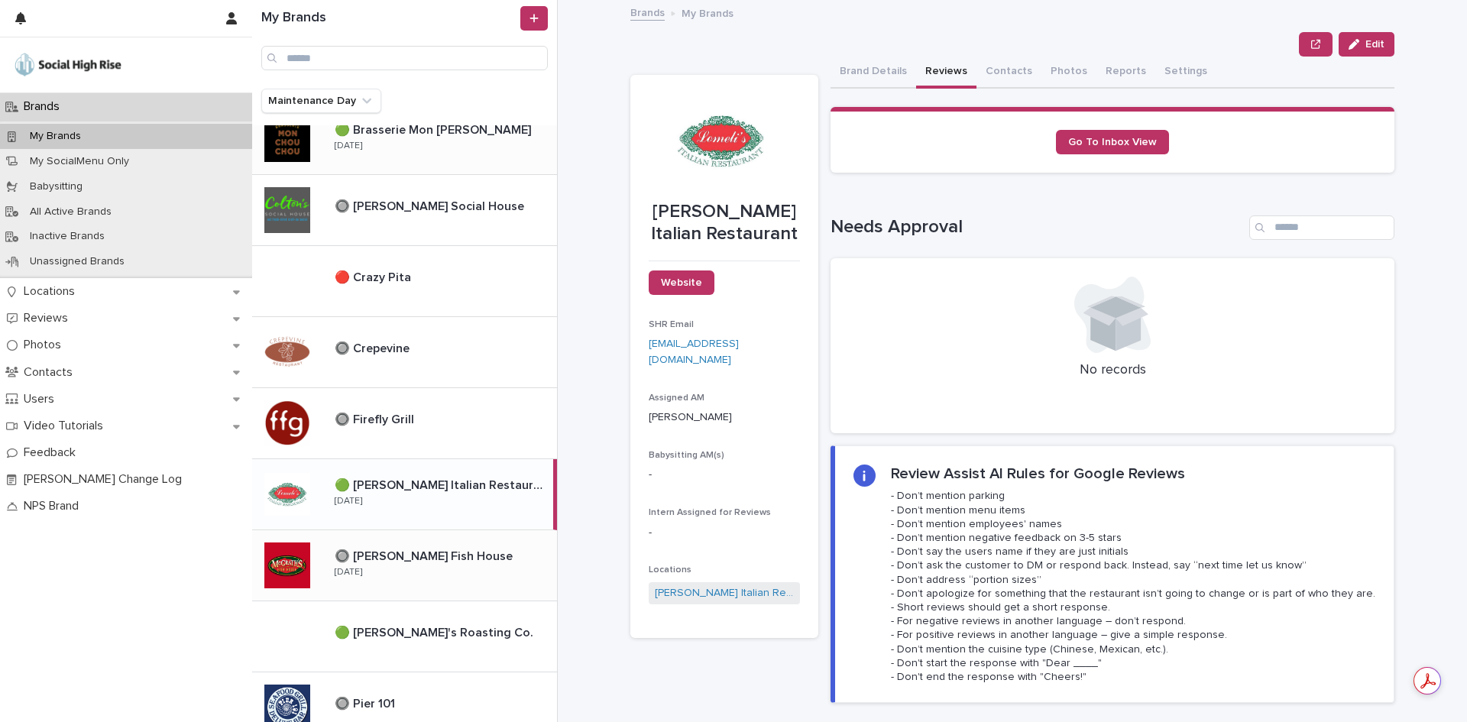
click at [395, 573] on div "🔘 [PERSON_NAME] Fish House 🔘 [PERSON_NAME] [GEOGRAPHIC_DATA] [DATE]" at bounding box center [439, 565] width 235 height 44
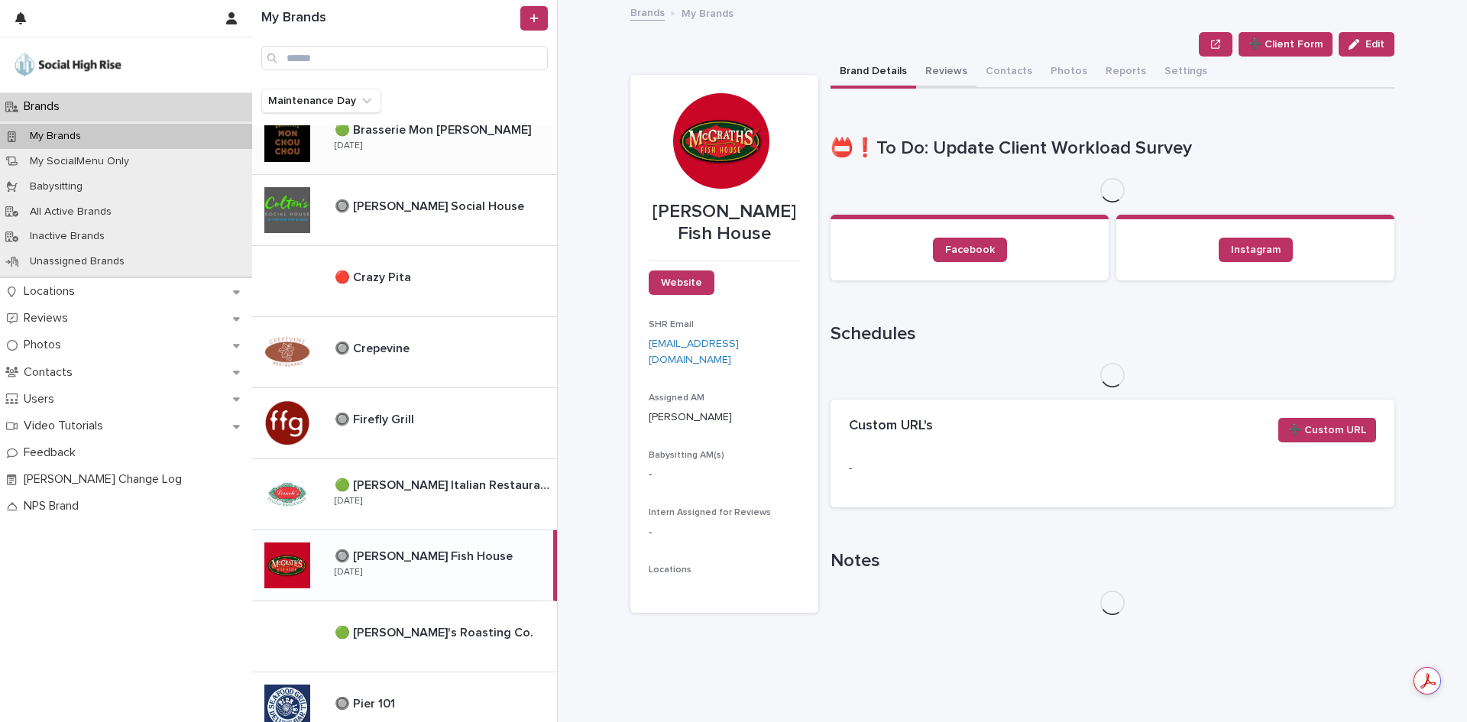
click at [935, 72] on button "Reviews" at bounding box center [946, 73] width 60 height 32
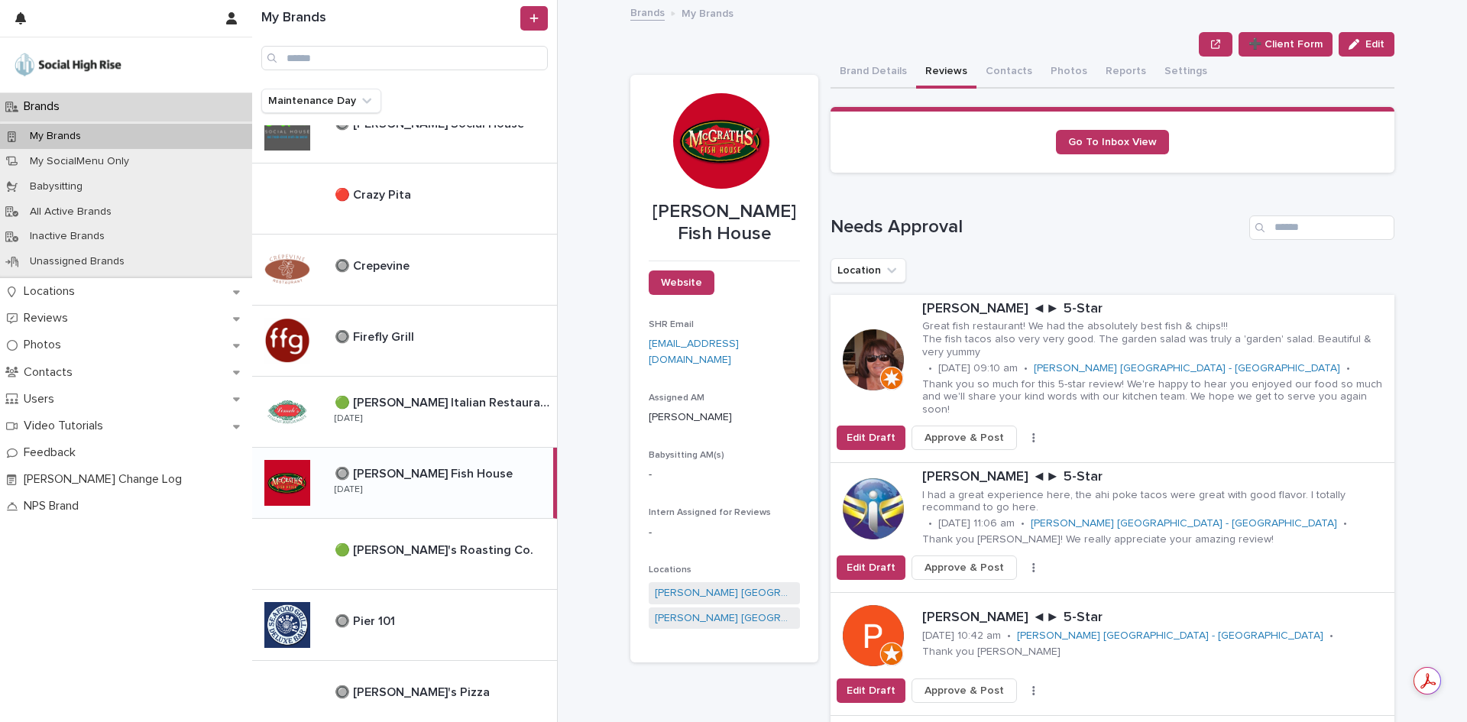
scroll to position [458, 0]
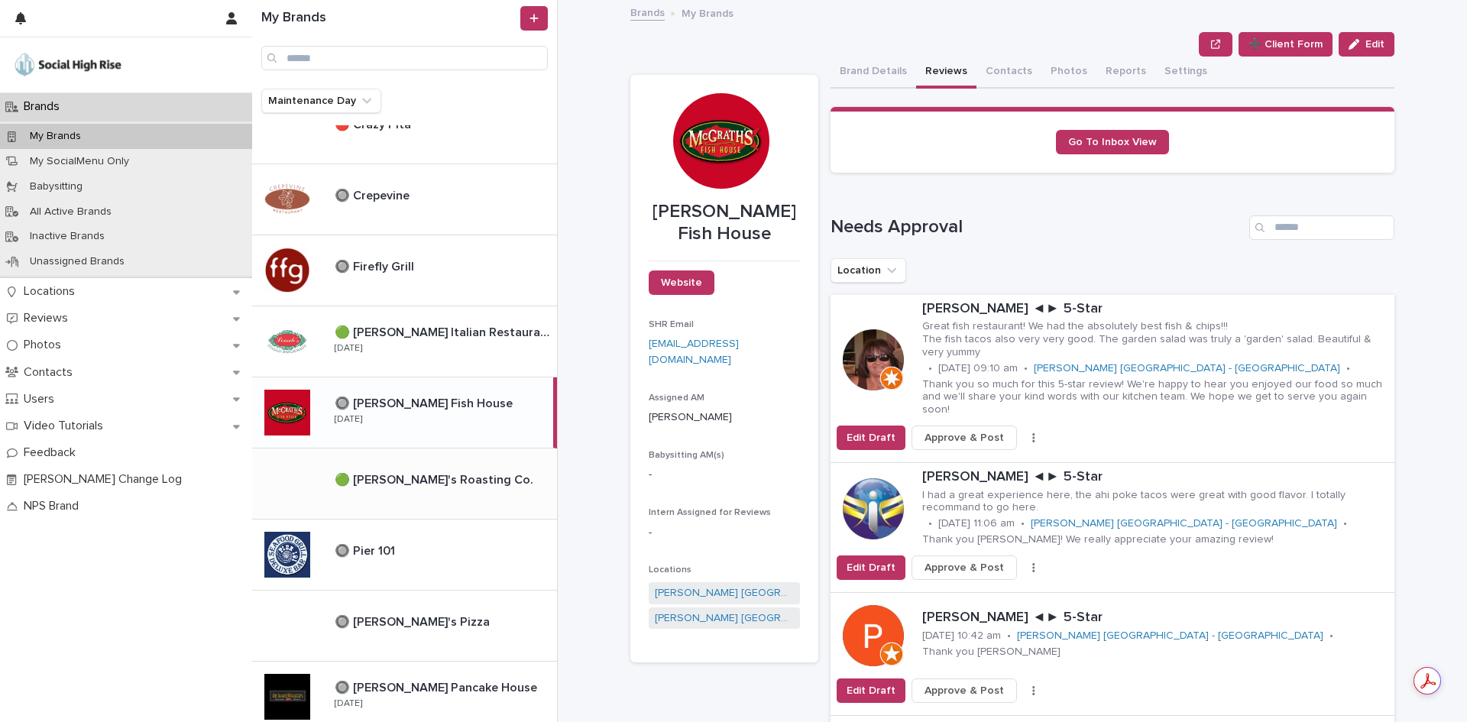
click at [441, 473] on p "🟢 [PERSON_NAME]'s Roasting Co." at bounding box center [436, 479] width 202 height 18
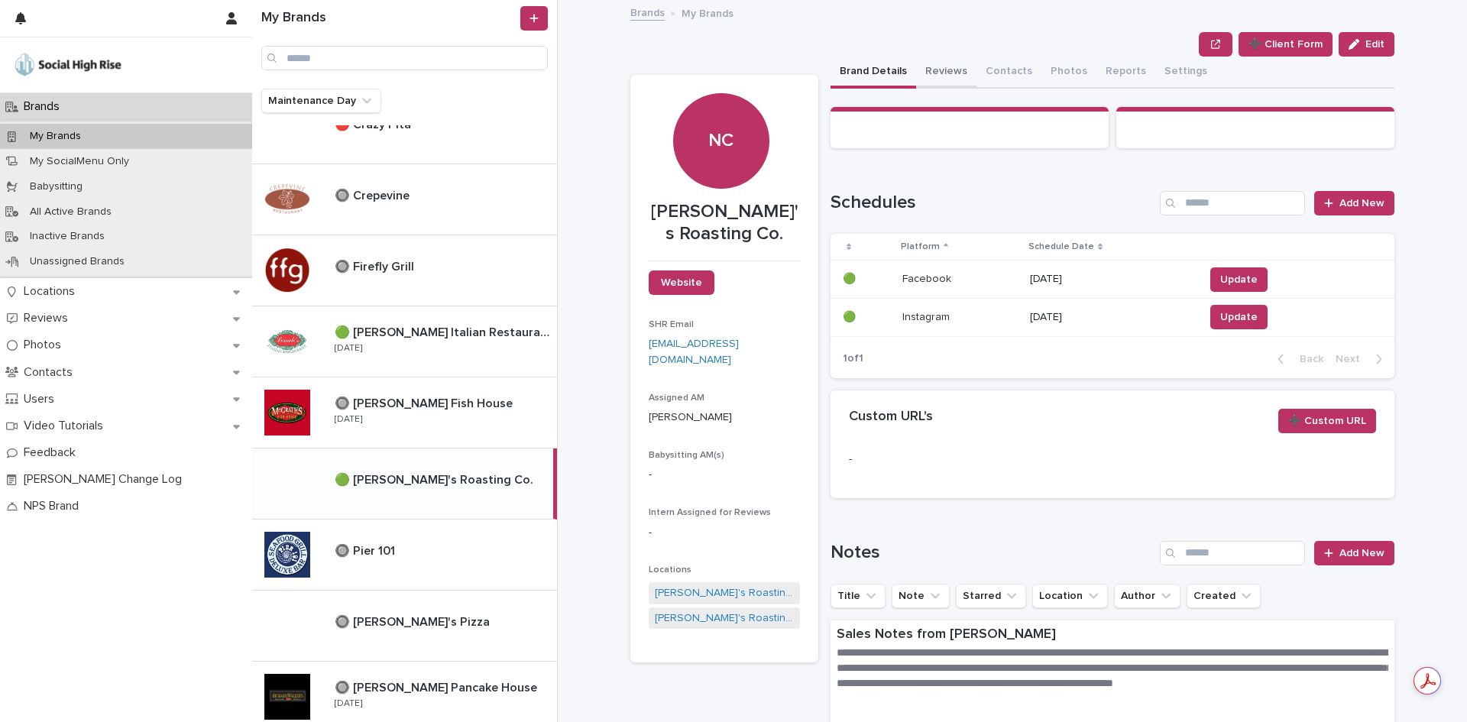
click at [940, 73] on button "Reviews" at bounding box center [946, 73] width 60 height 32
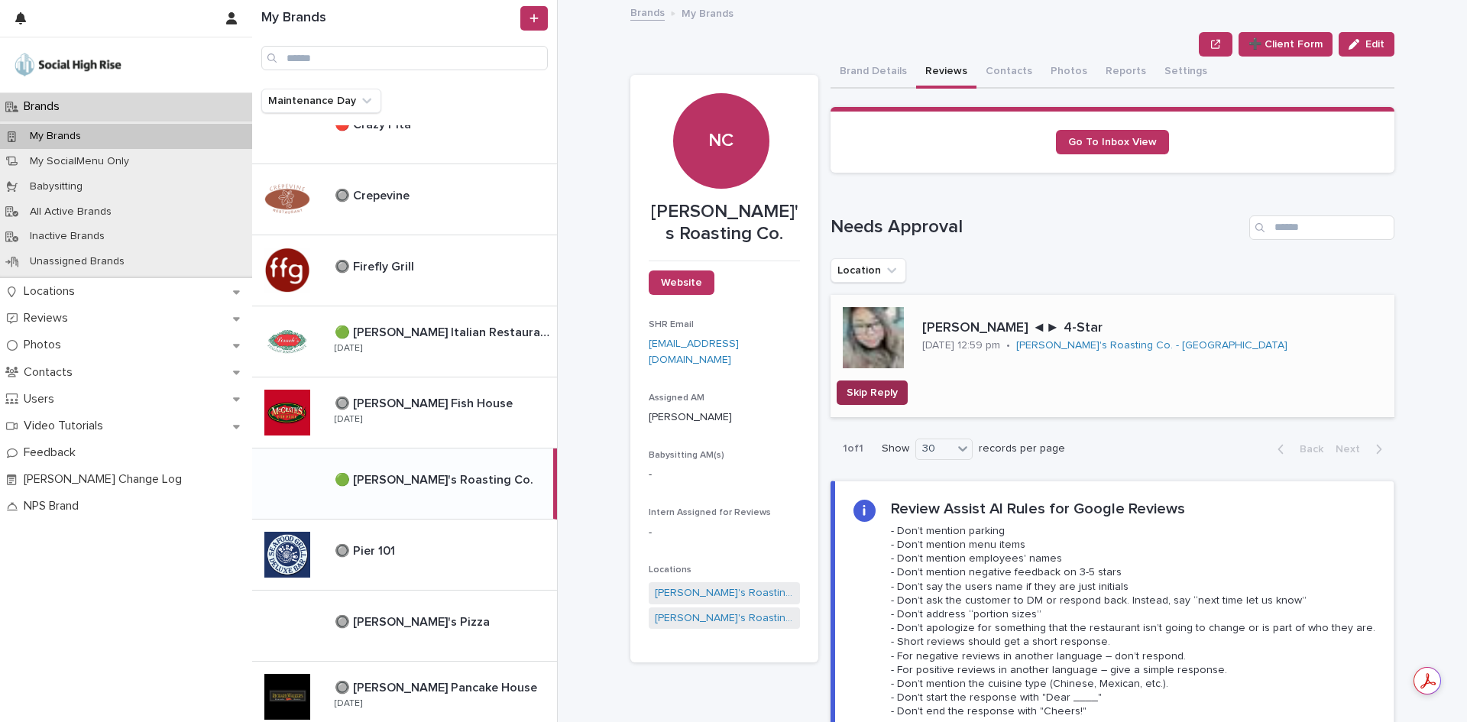
click at [872, 399] on span "Skip Reply" at bounding box center [871, 392] width 51 height 15
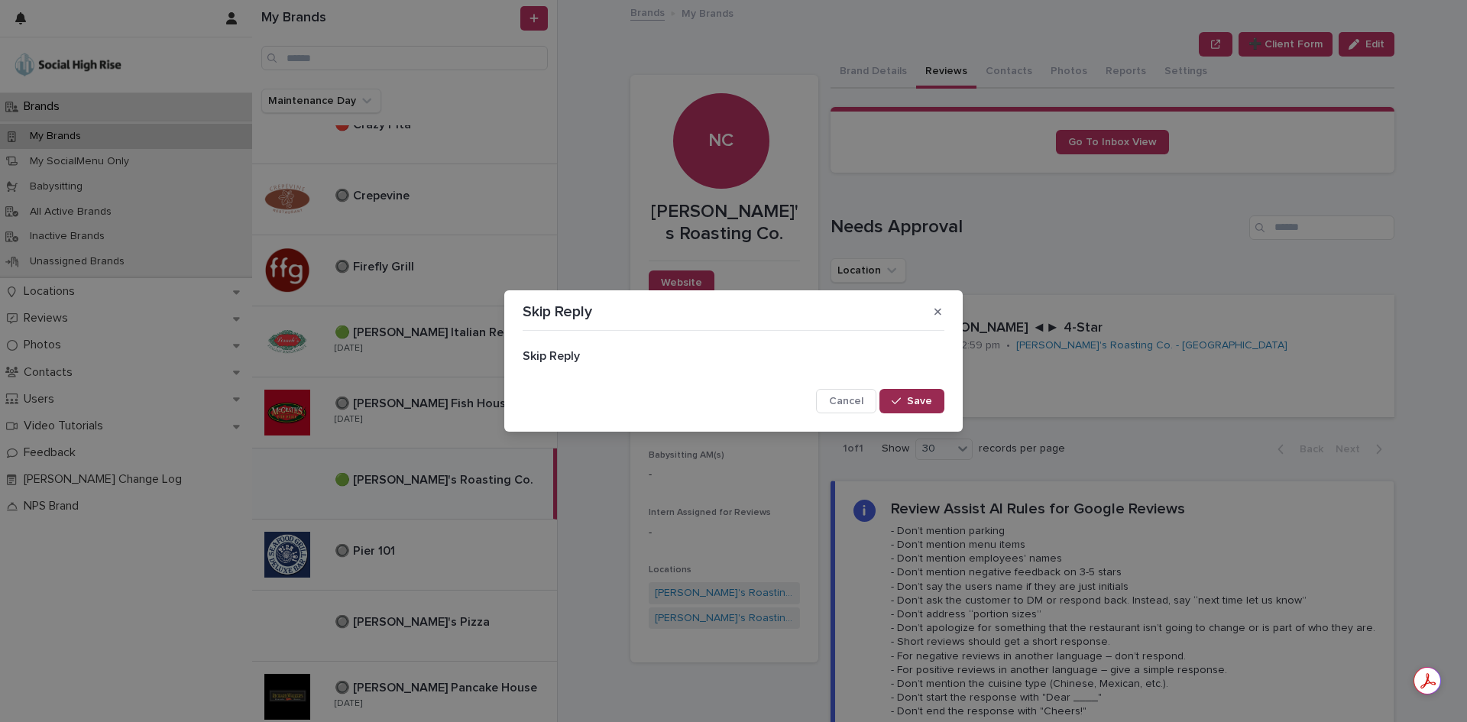
click at [888, 401] on button "Save" at bounding box center [911, 401] width 65 height 24
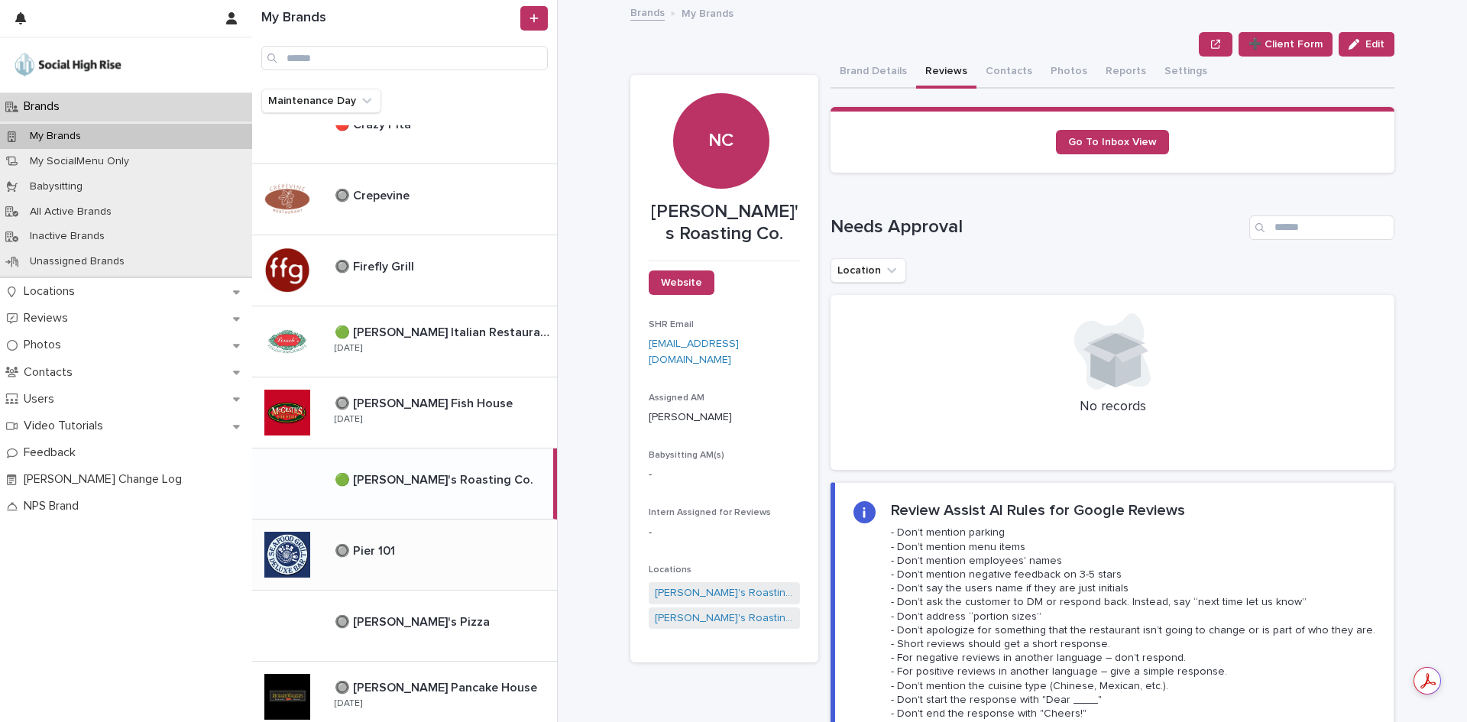
click at [451, 538] on div "🔘 Pier 101 🔘 Pier 101" at bounding box center [439, 554] width 235 height 33
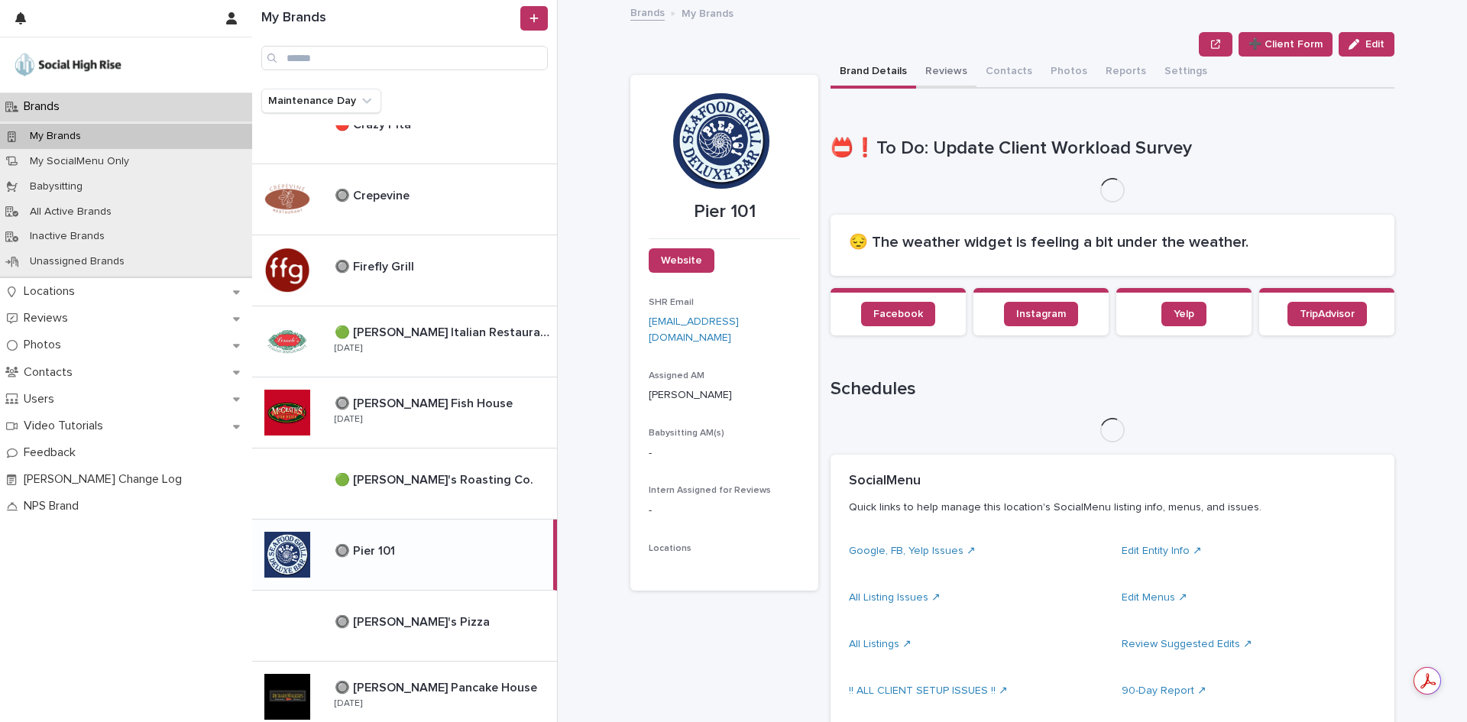
click at [925, 79] on button "Reviews" at bounding box center [946, 73] width 60 height 32
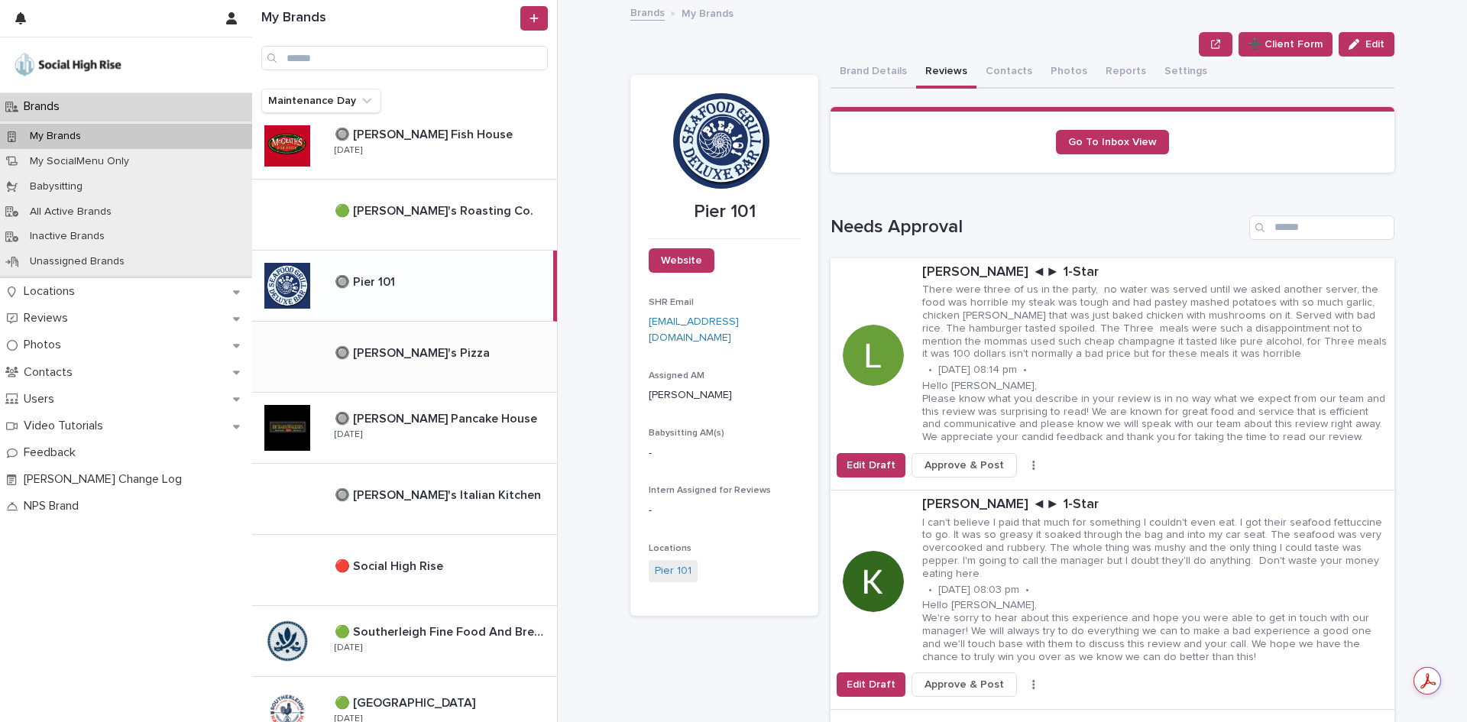
scroll to position [840, 0]
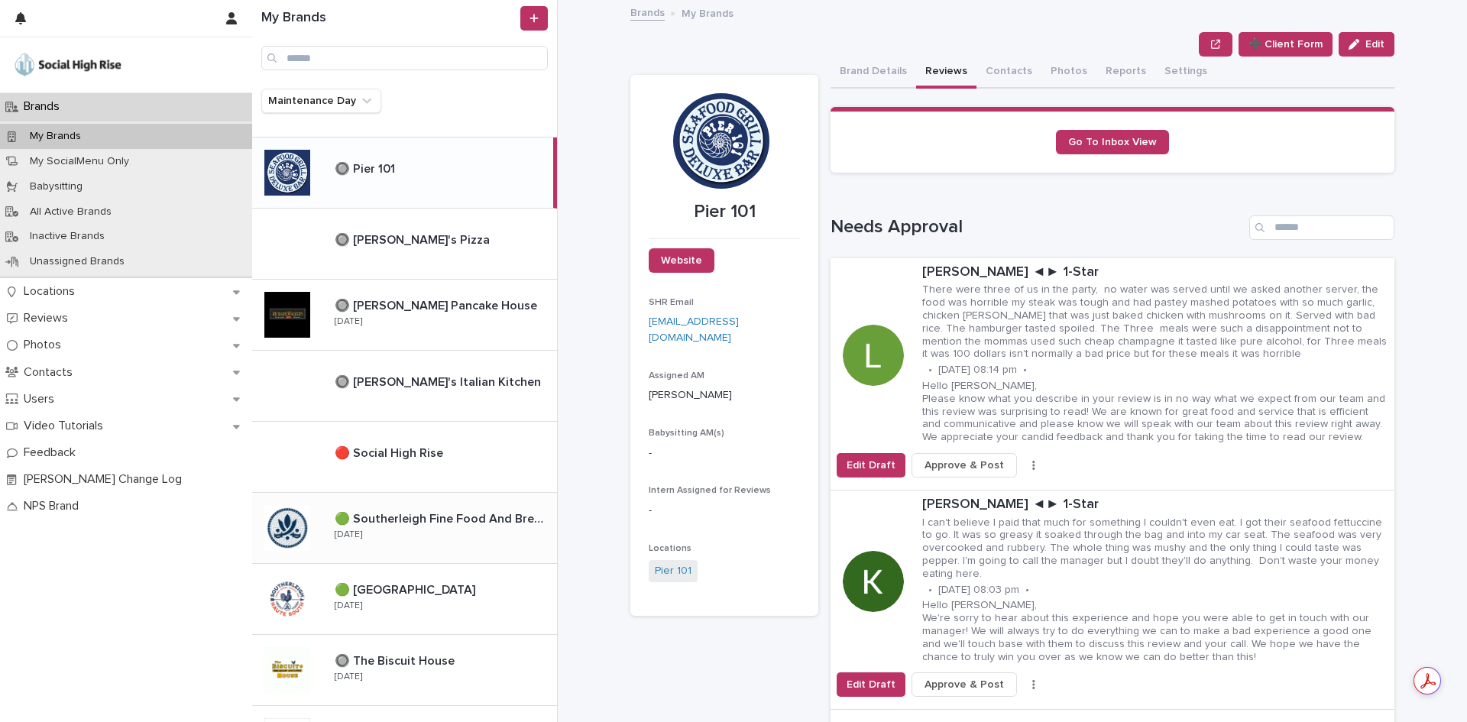
click at [467, 535] on div "🟢 Southerleigh Fine Food And Brewery 🟢 Southerleigh Fine Food And Brewery [DATE]" at bounding box center [439, 528] width 235 height 44
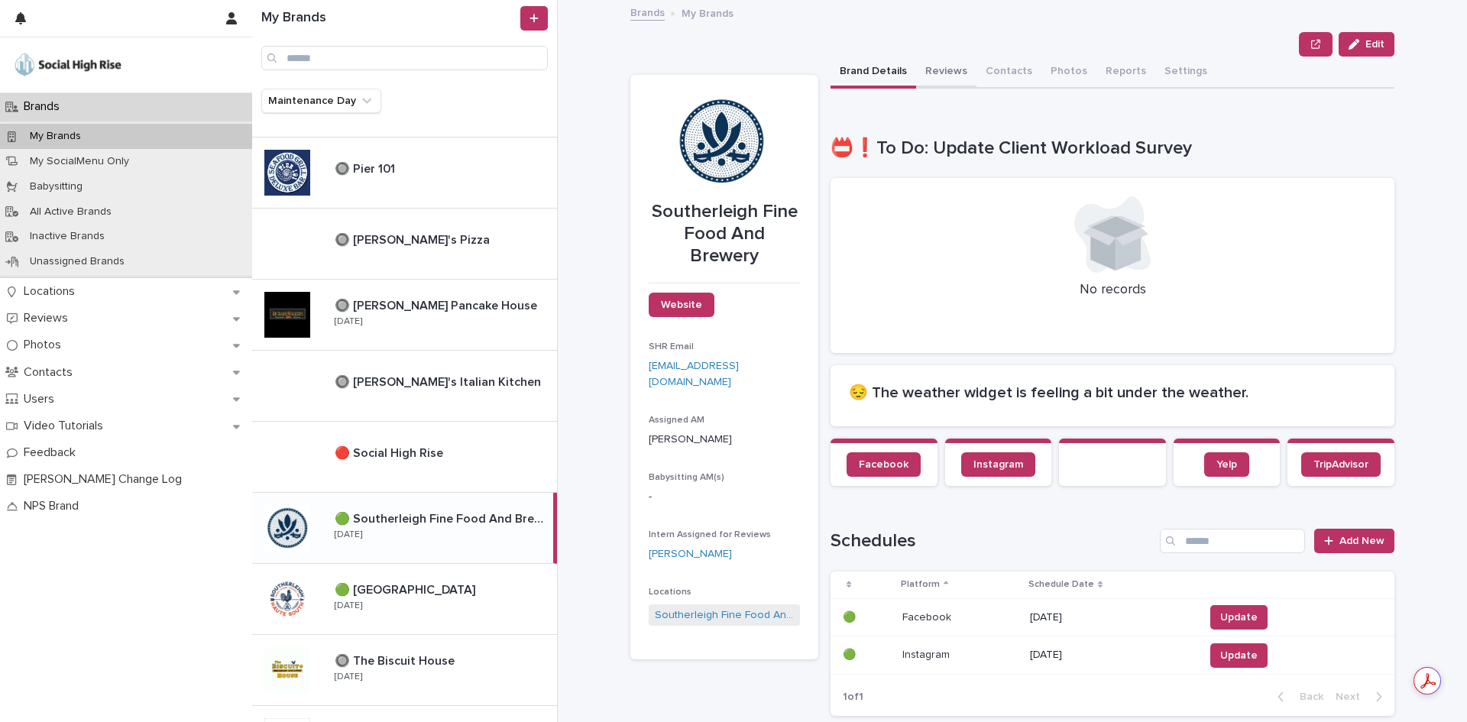
click at [926, 76] on button "Reviews" at bounding box center [946, 73] width 60 height 32
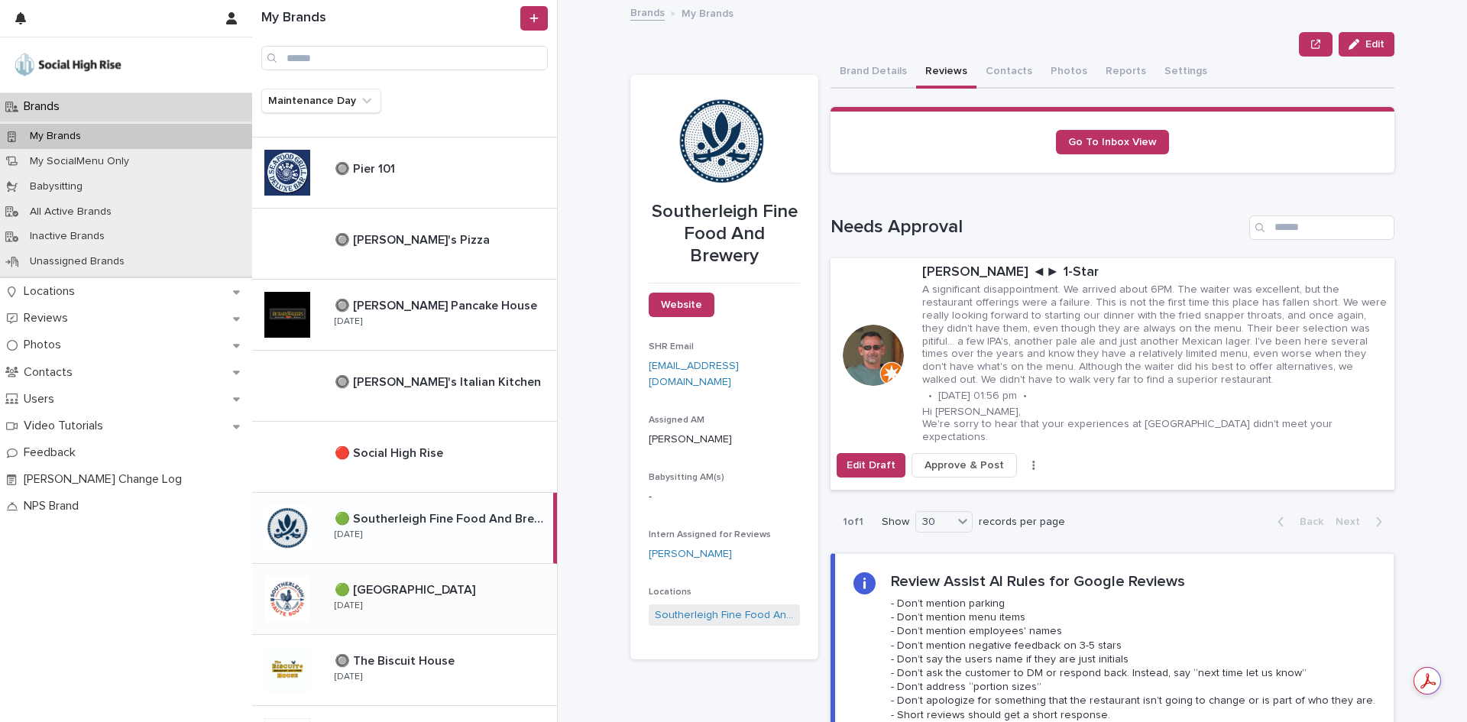
click at [439, 600] on div "🟢 [GEOGRAPHIC_DATA] 🟢 [GEOGRAPHIC_DATA] [GEOGRAPHIC_DATA] [DATE]" at bounding box center [439, 599] width 235 height 44
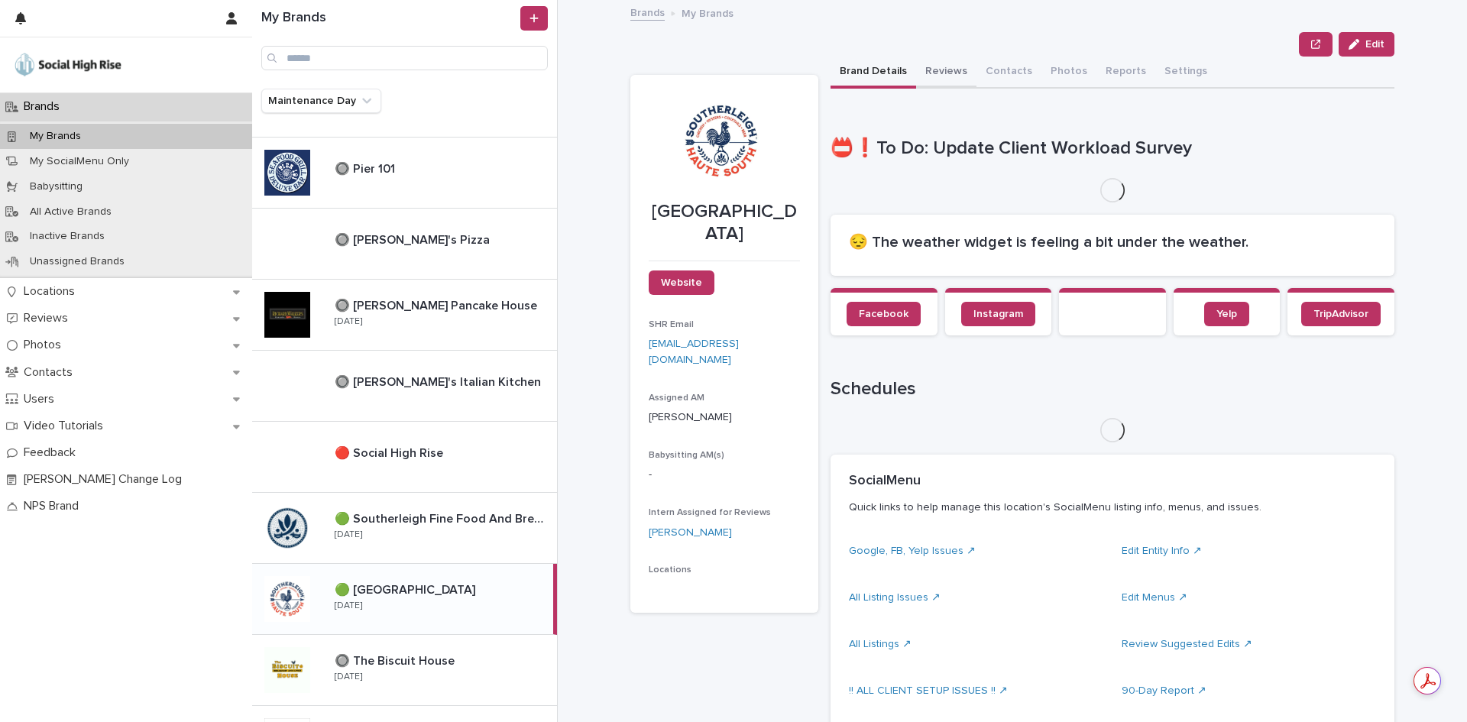
click at [928, 75] on button "Reviews" at bounding box center [946, 73] width 60 height 32
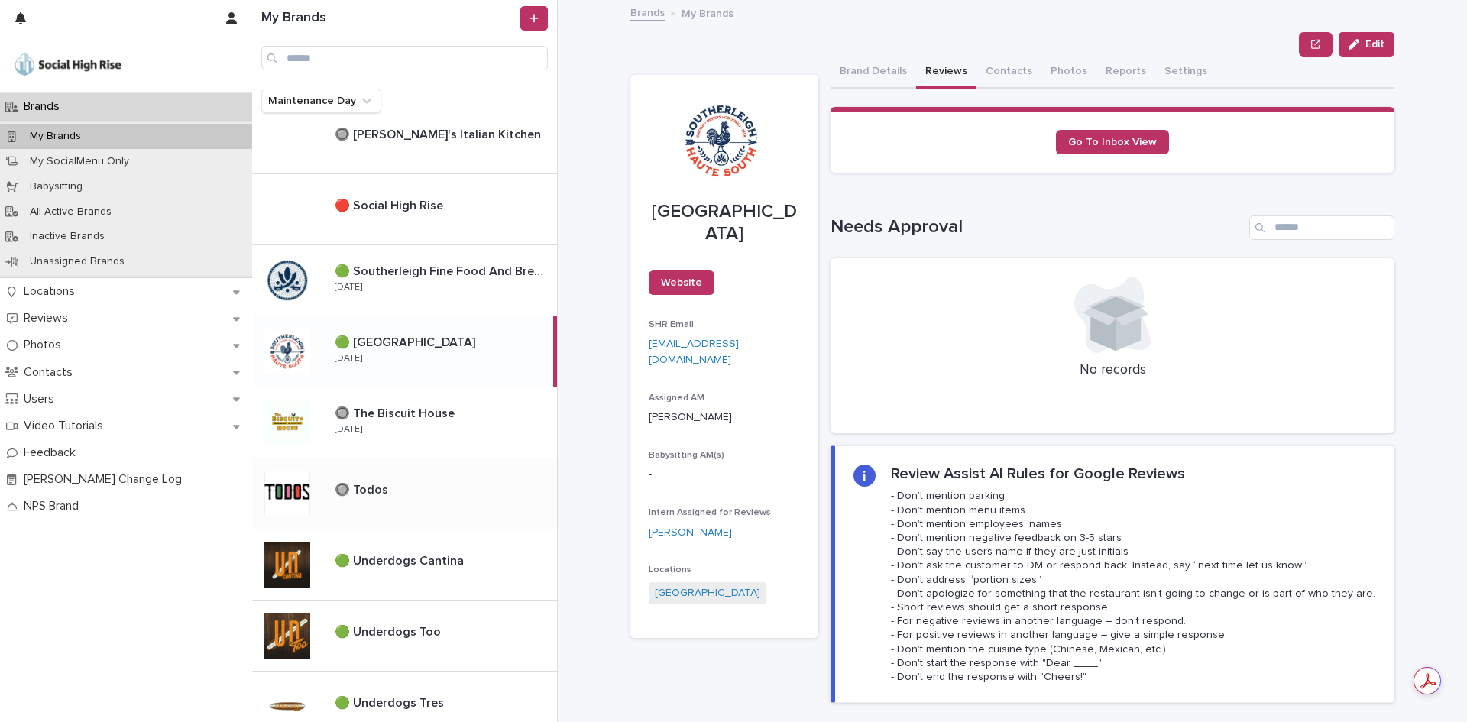
scroll to position [1146, 0]
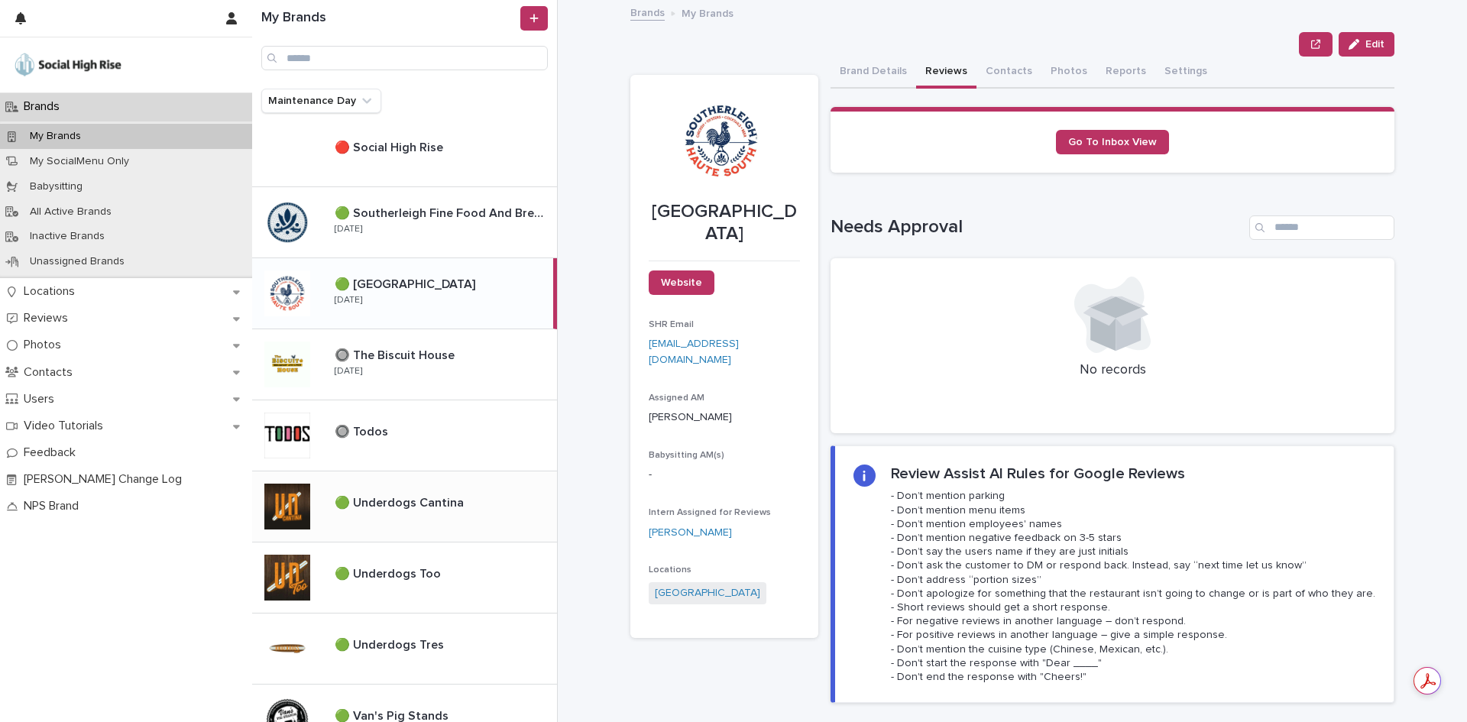
click at [445, 520] on div "🟢 Underdogs Cantina 🟢 Underdogs Cantina" at bounding box center [439, 506] width 235 height 33
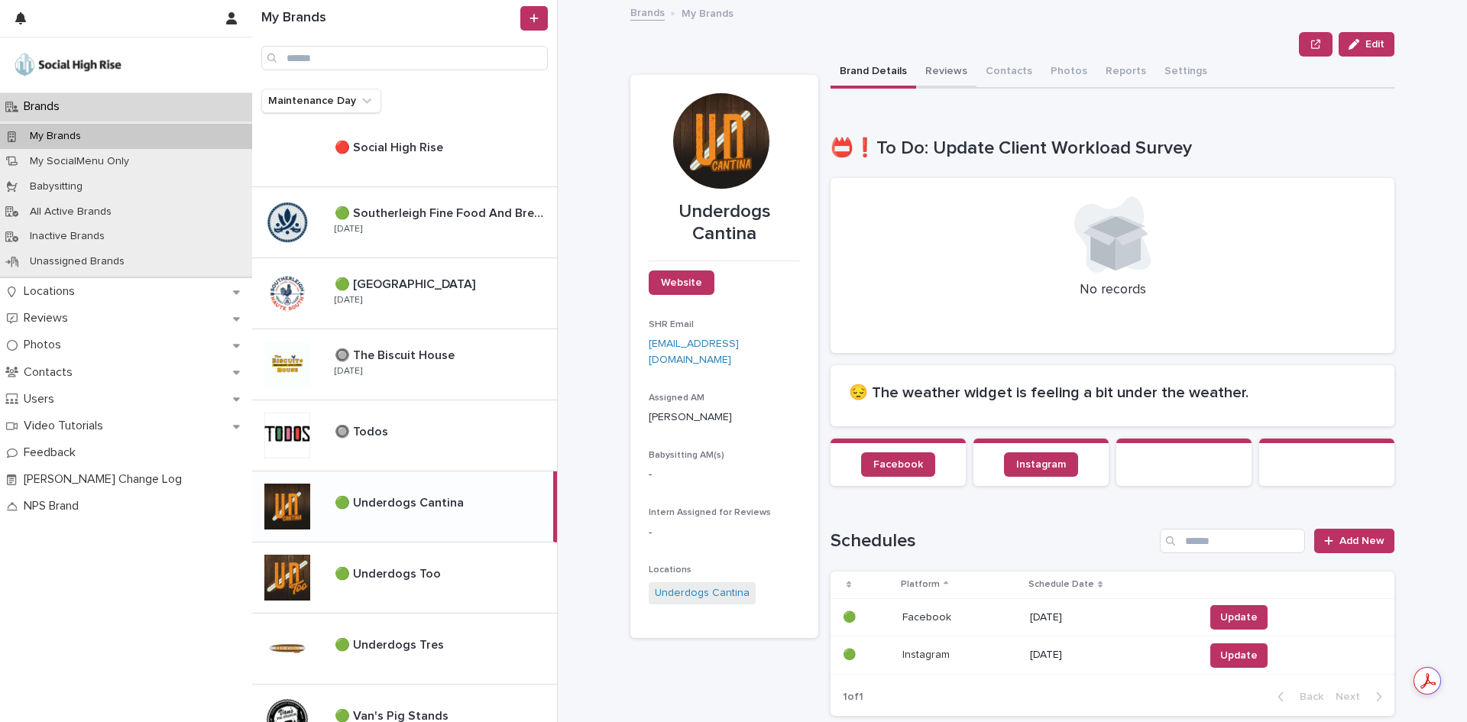
click at [943, 80] on button "Reviews" at bounding box center [946, 73] width 60 height 32
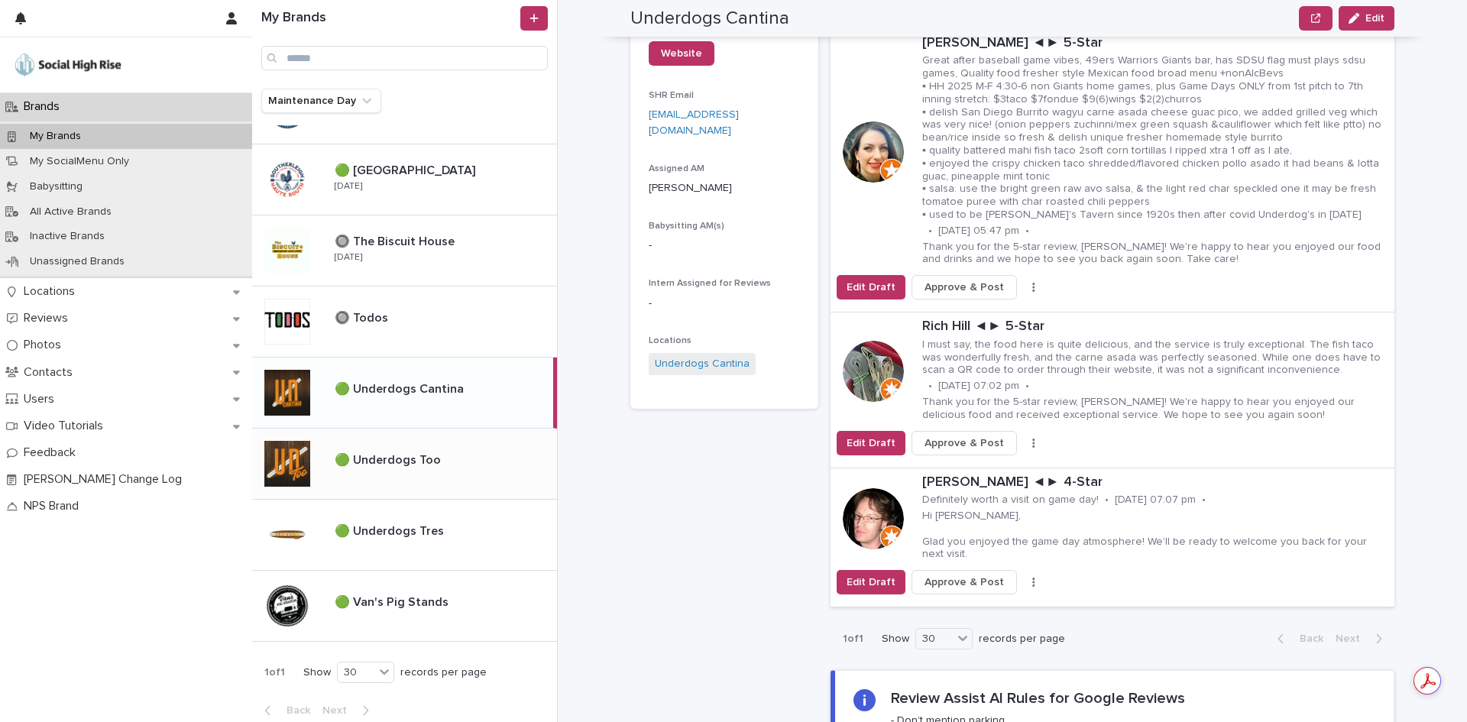
scroll to position [1267, 0]
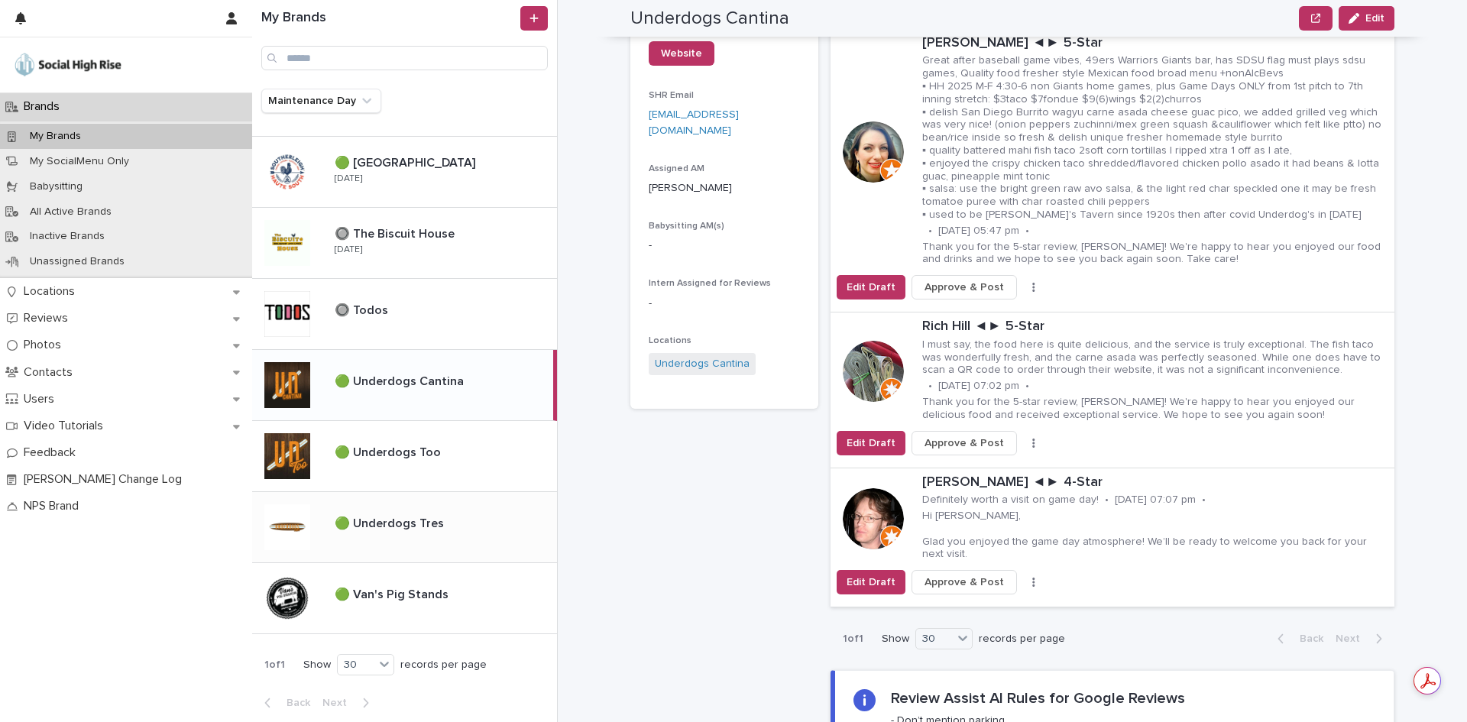
click at [463, 535] on div "🟢 Underdogs Tres 🟢 Underdogs Tres" at bounding box center [439, 526] width 235 height 33
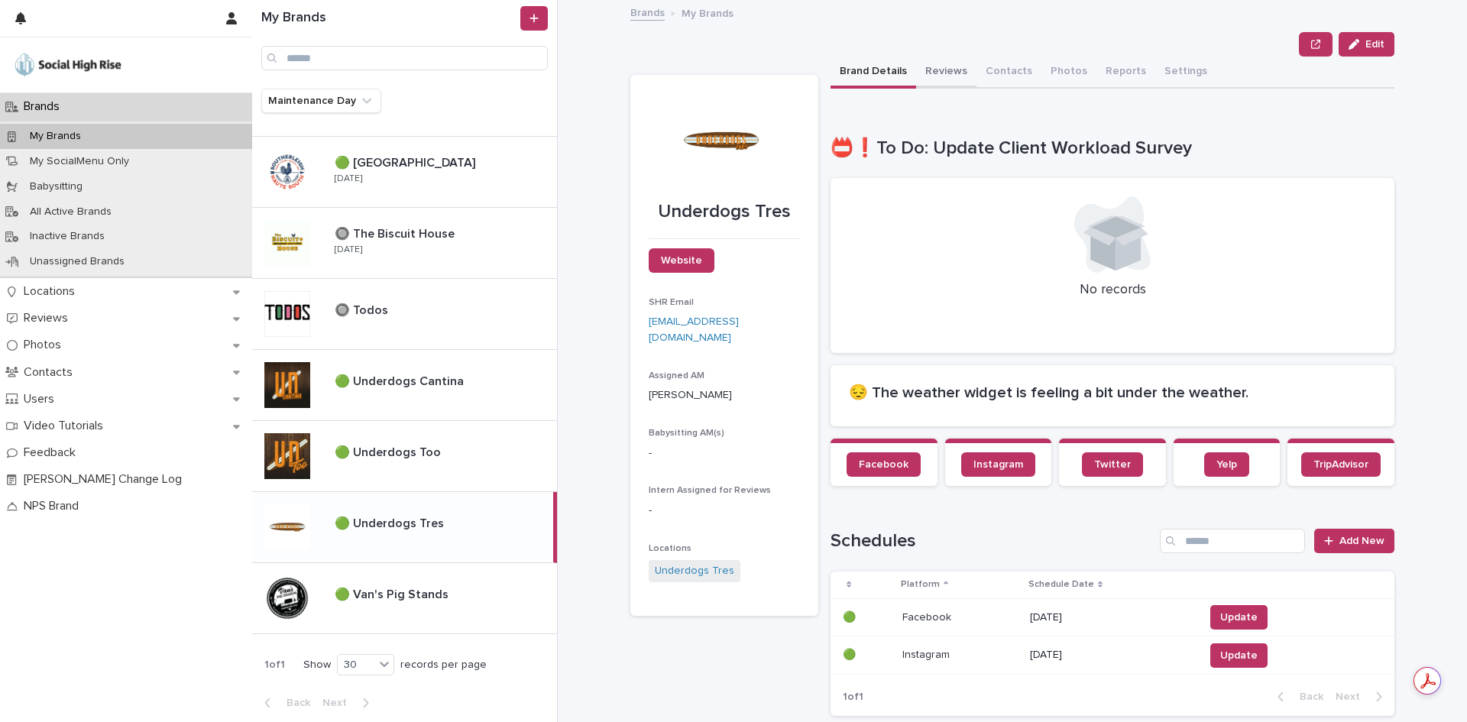
click at [942, 77] on button "Reviews" at bounding box center [946, 73] width 60 height 32
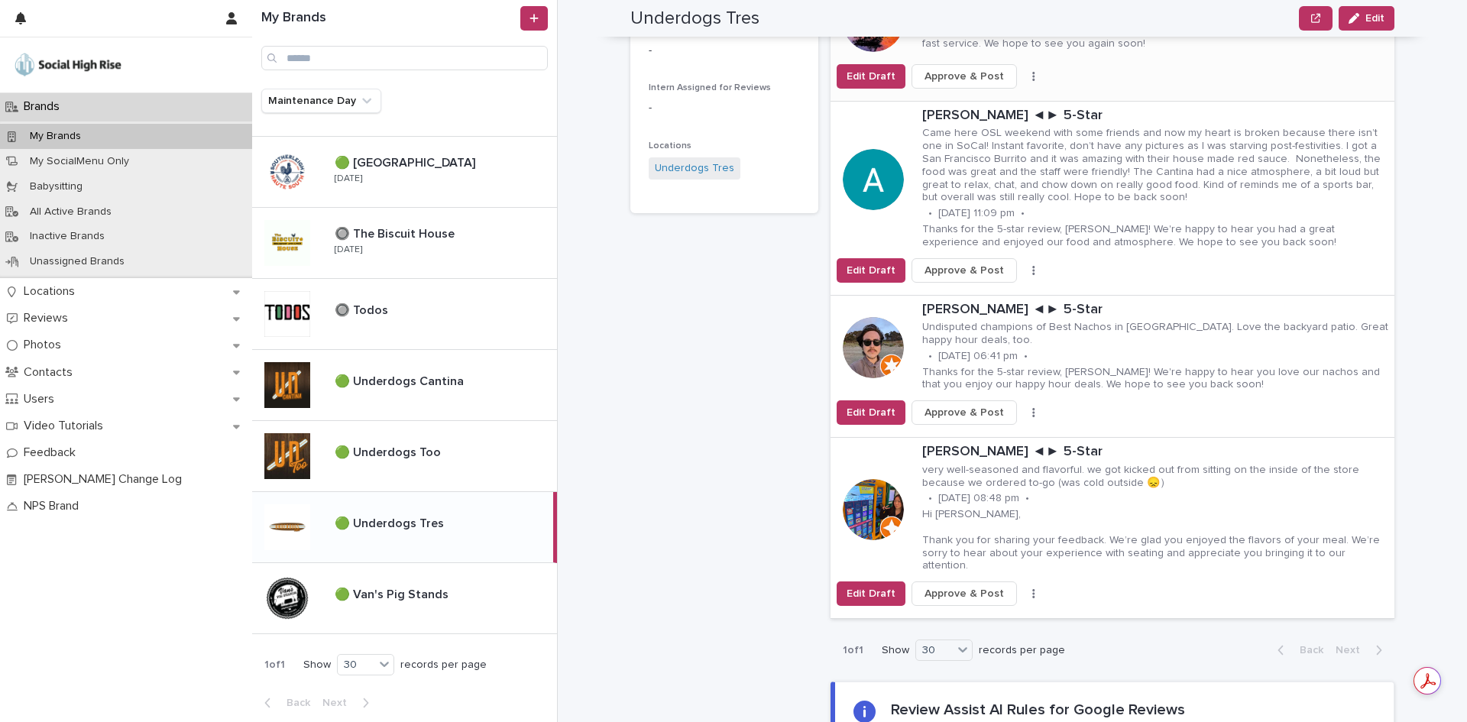
scroll to position [535, 0]
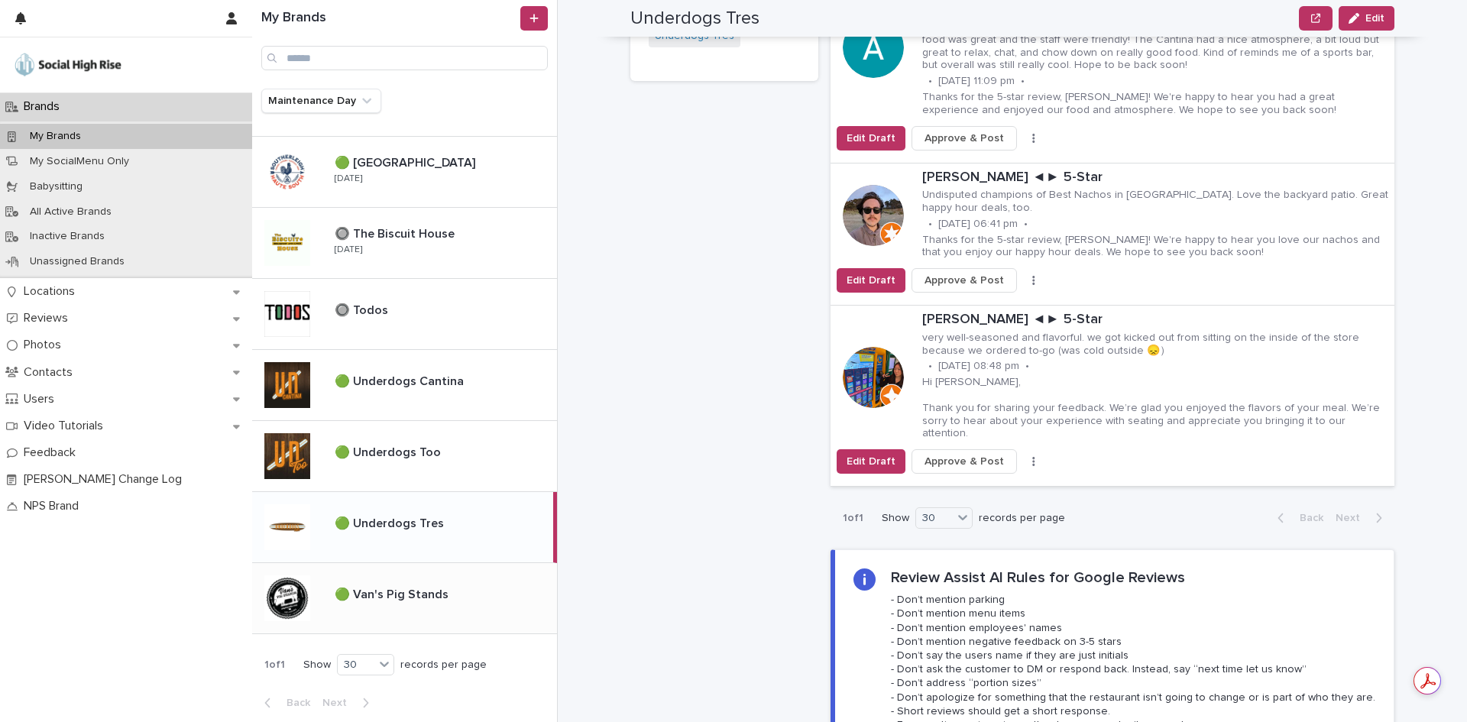
click at [466, 615] on div "🟢 Van's Pig Stands 🟢 Van's Pig Stands" at bounding box center [404, 598] width 305 height 71
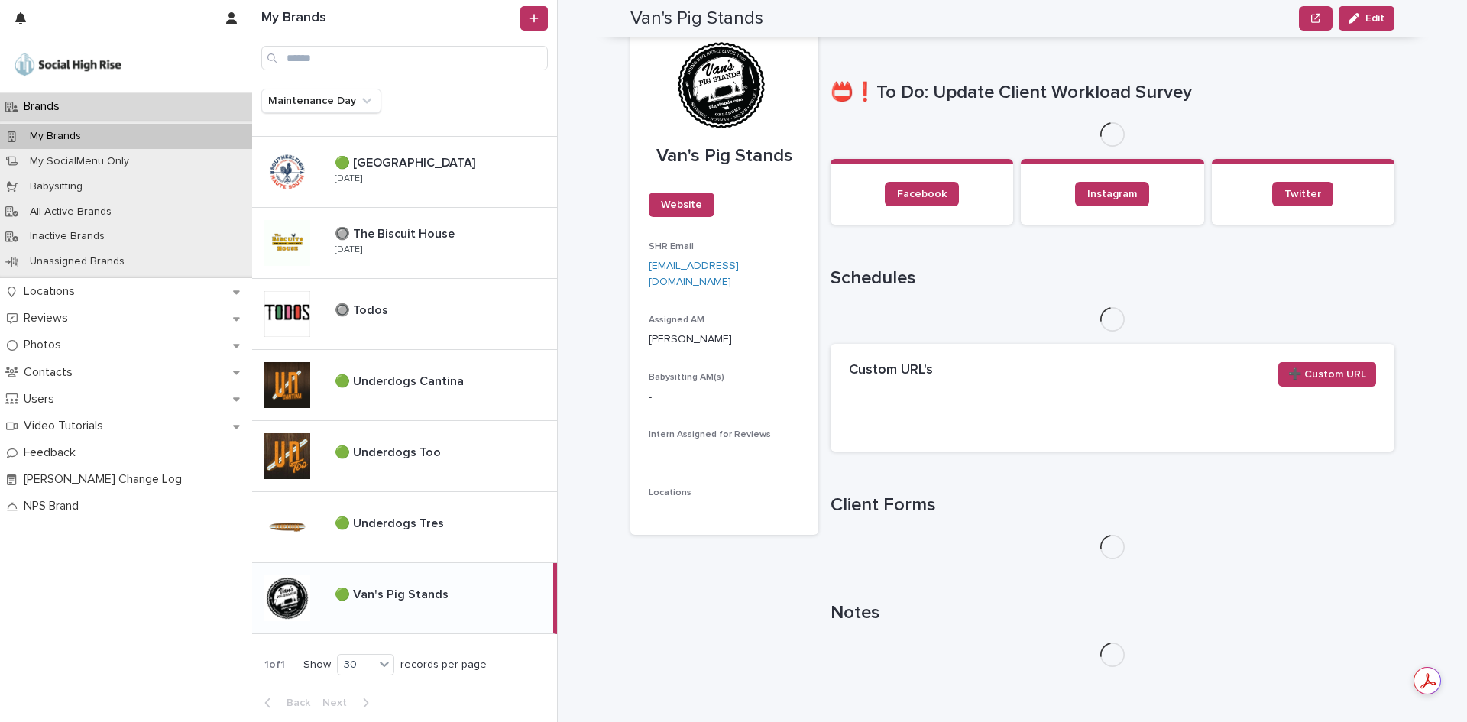
scroll to position [56, 0]
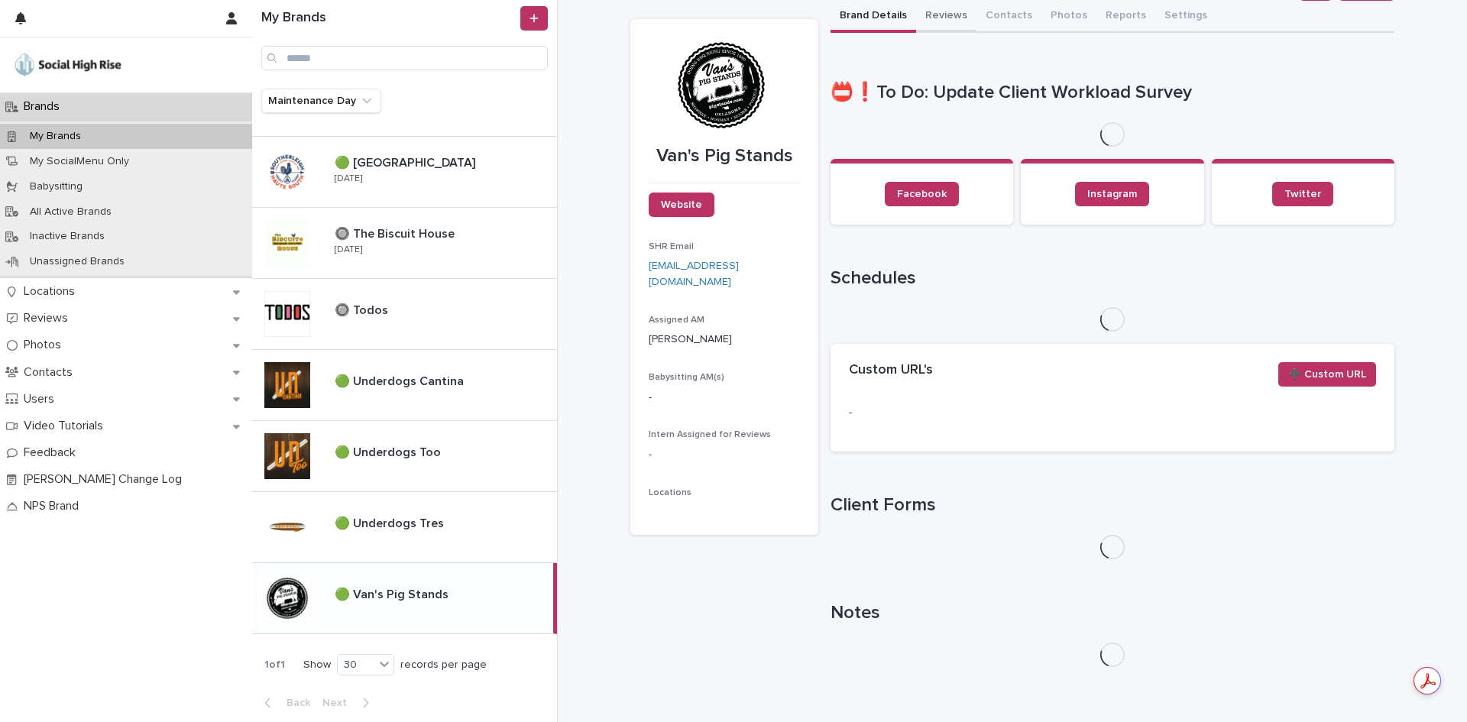
click at [945, 26] on div "**********" at bounding box center [1112, 340] width 564 height 678
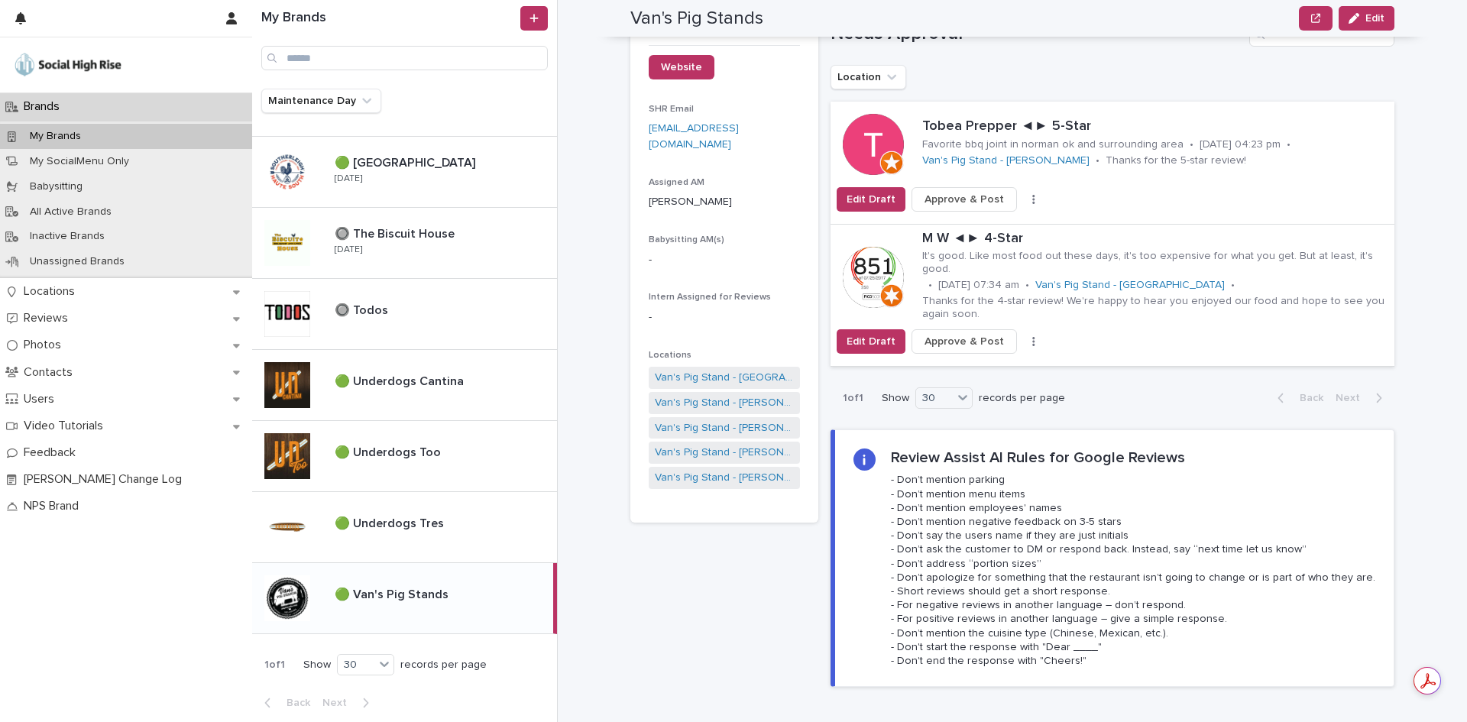
scroll to position [148, 0]
